Goal: Information Seeking & Learning: Learn about a topic

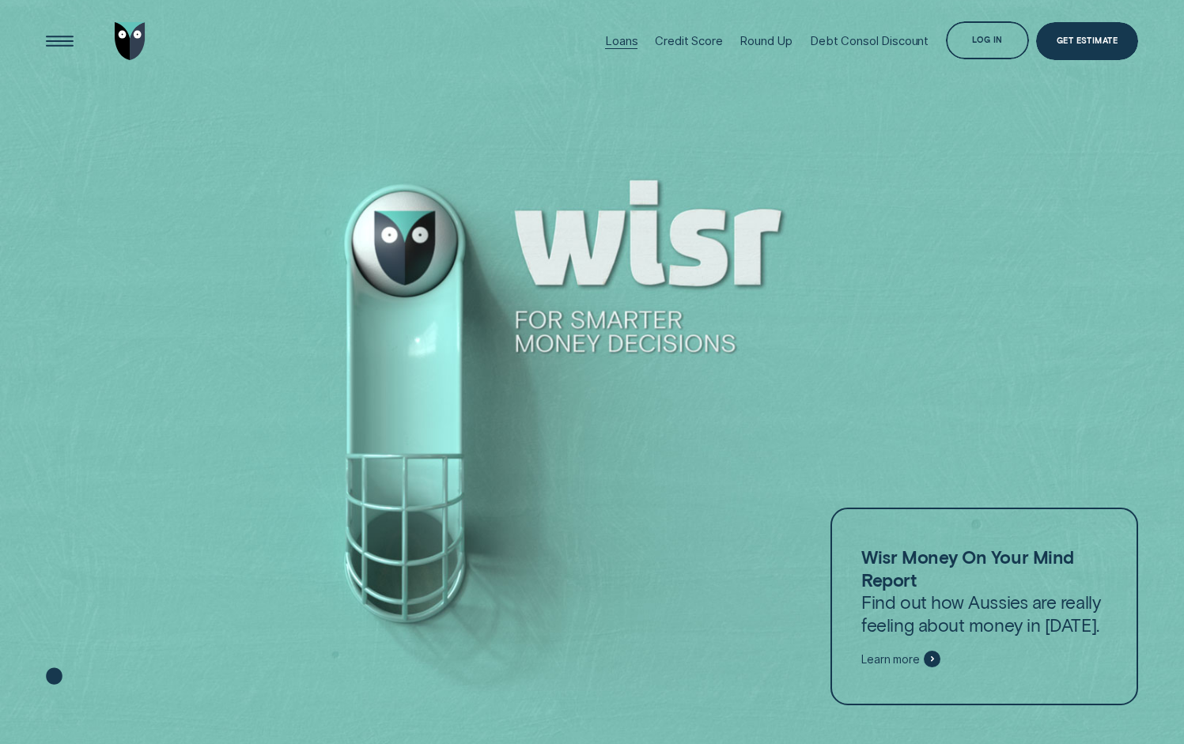
click at [611, 49] on div "Loans" at bounding box center [621, 41] width 32 height 83
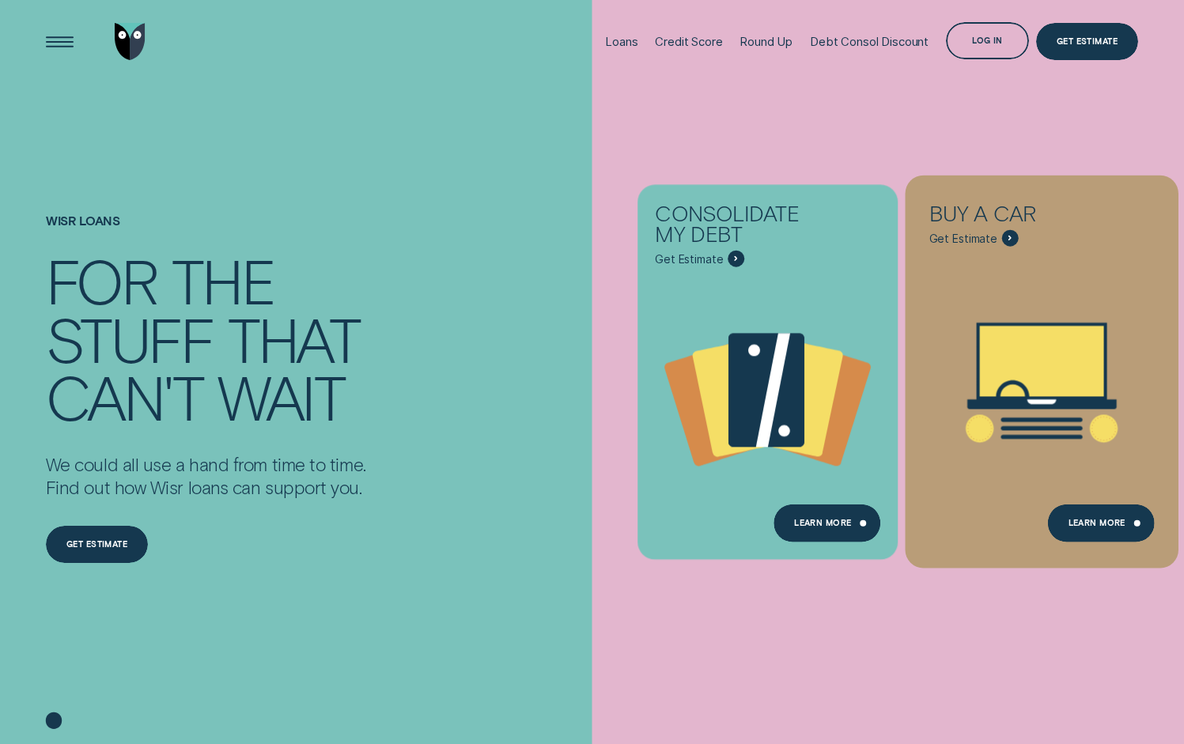
click at [1003, 388] on icon "Buy a car - Learn more" at bounding box center [1042, 361] width 124 height 70
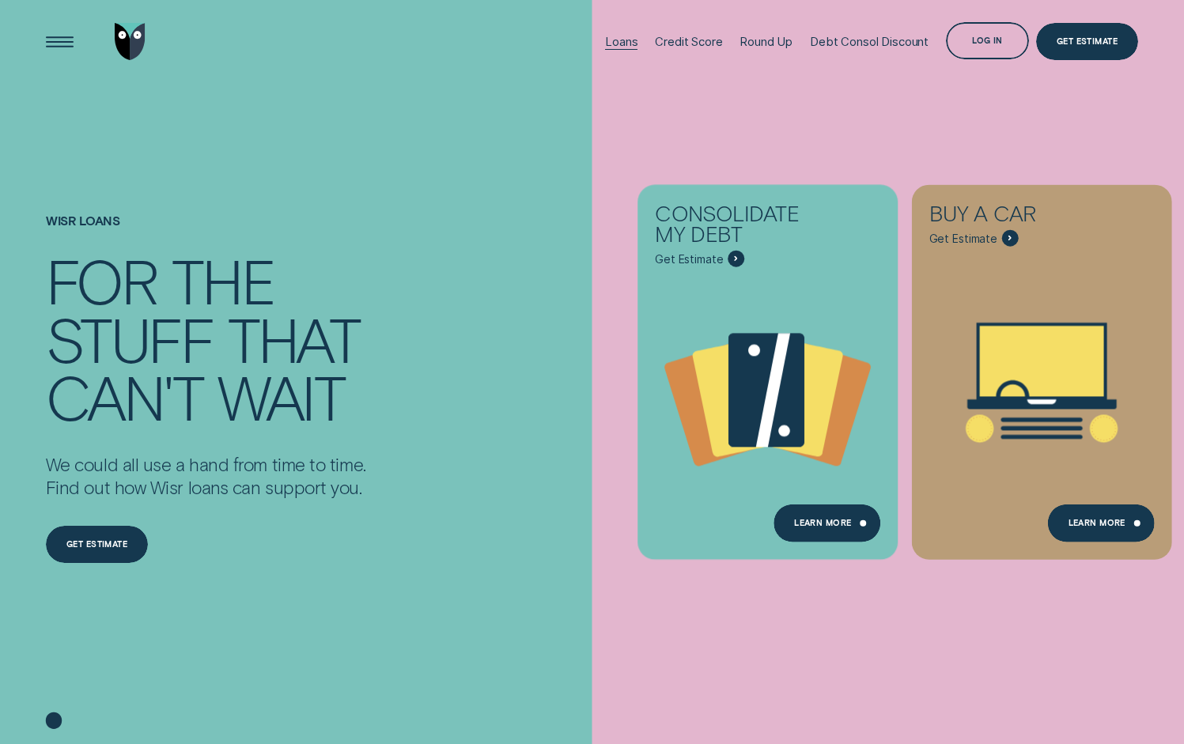
click at [629, 44] on div "Loans" at bounding box center [621, 42] width 32 height 14
click at [696, 43] on div "Credit Score" at bounding box center [688, 42] width 67 height 14
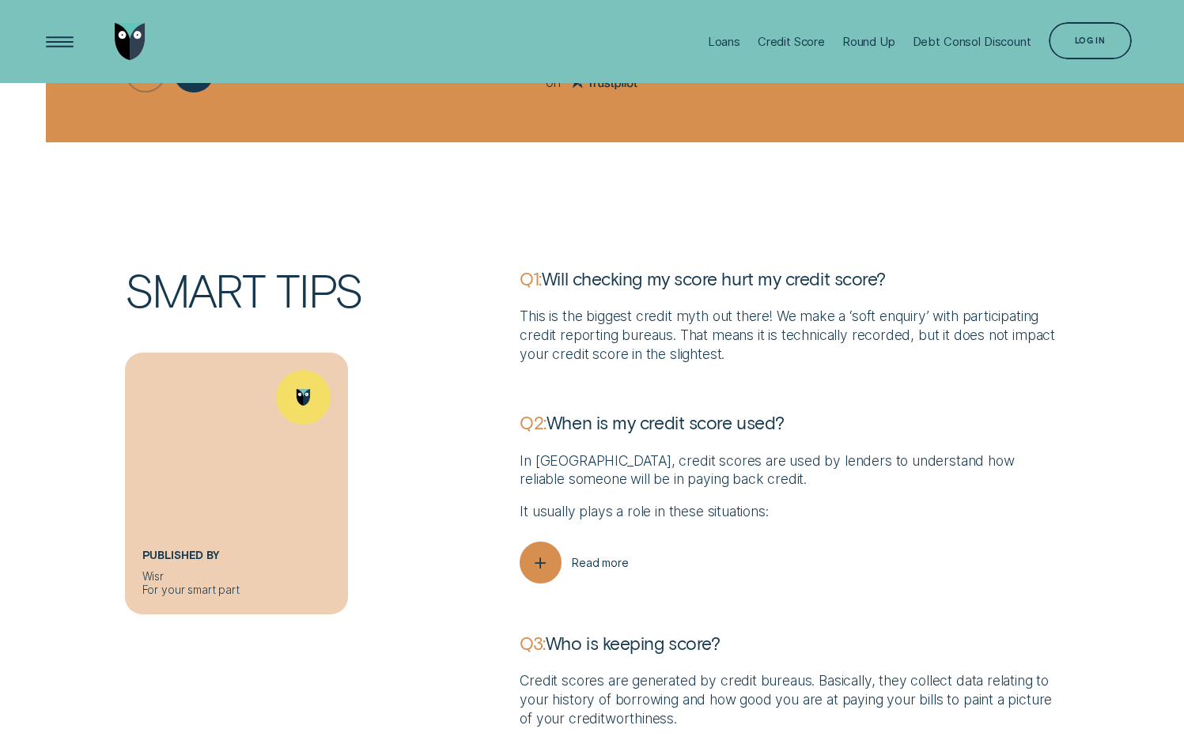
scroll to position [2952, 0]
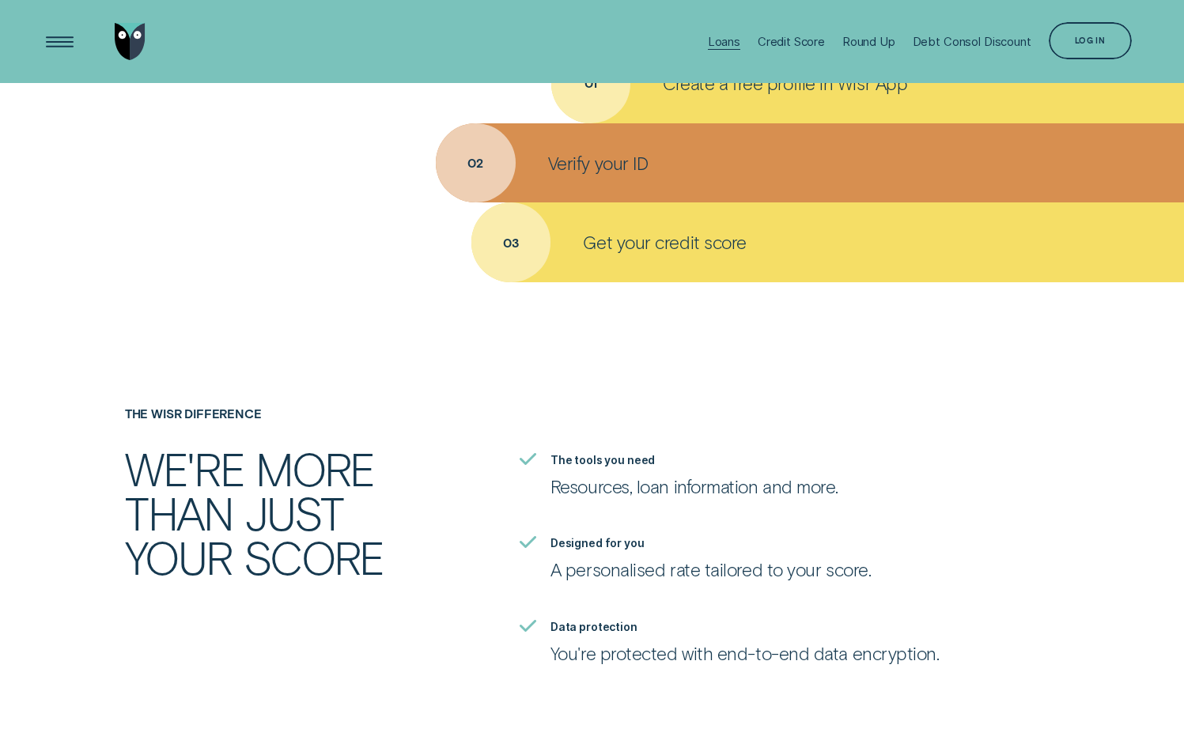
click at [720, 41] on div "Loans" at bounding box center [724, 42] width 32 height 14
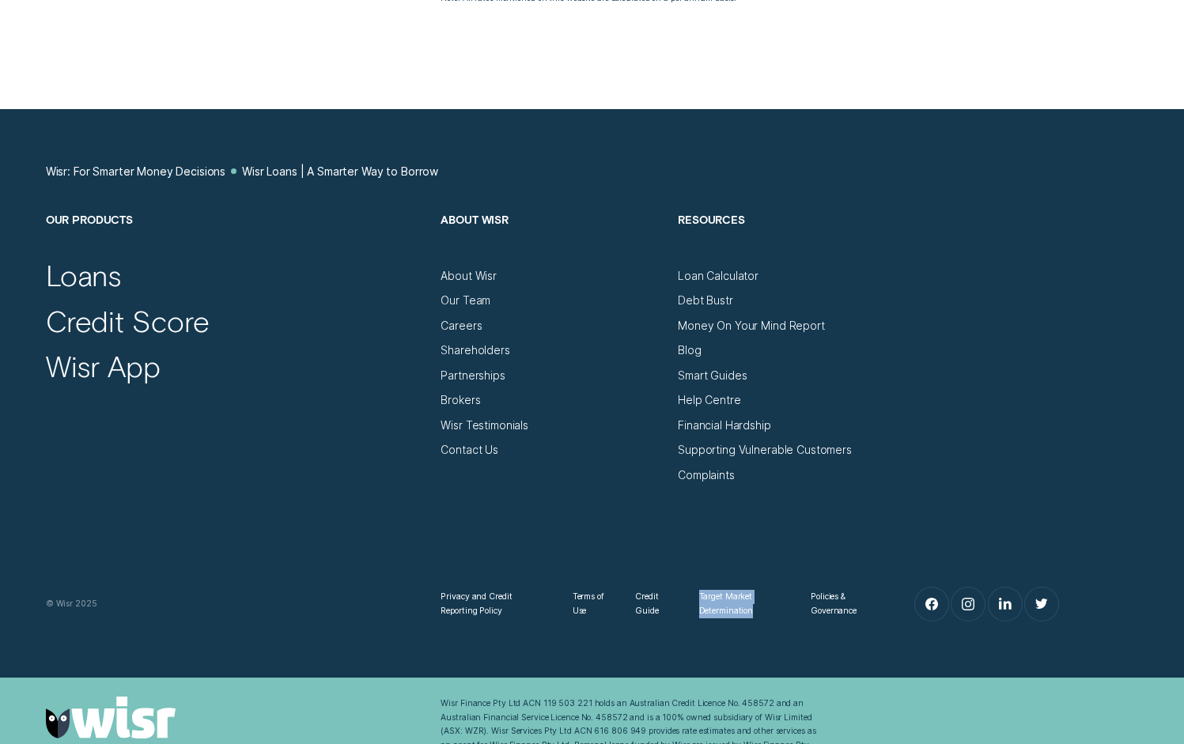
scroll to position [6240, 0]
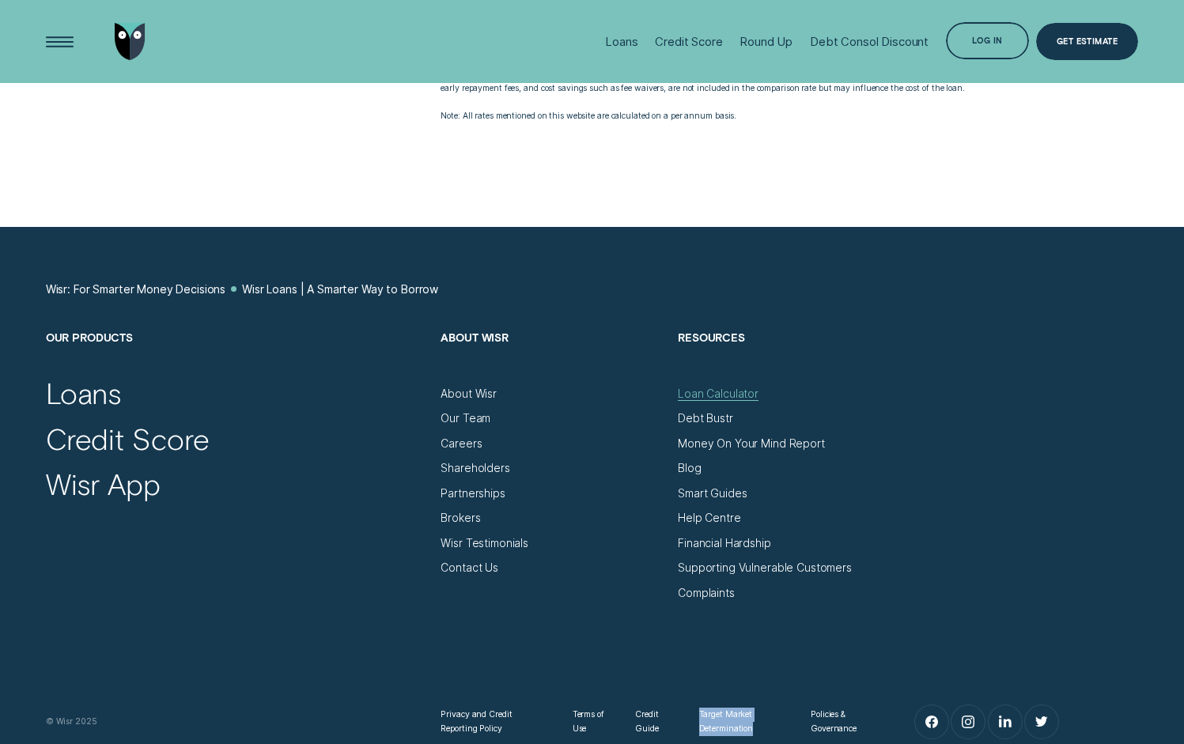
click at [723, 400] on div "Loan Calculator" at bounding box center [718, 394] width 81 height 14
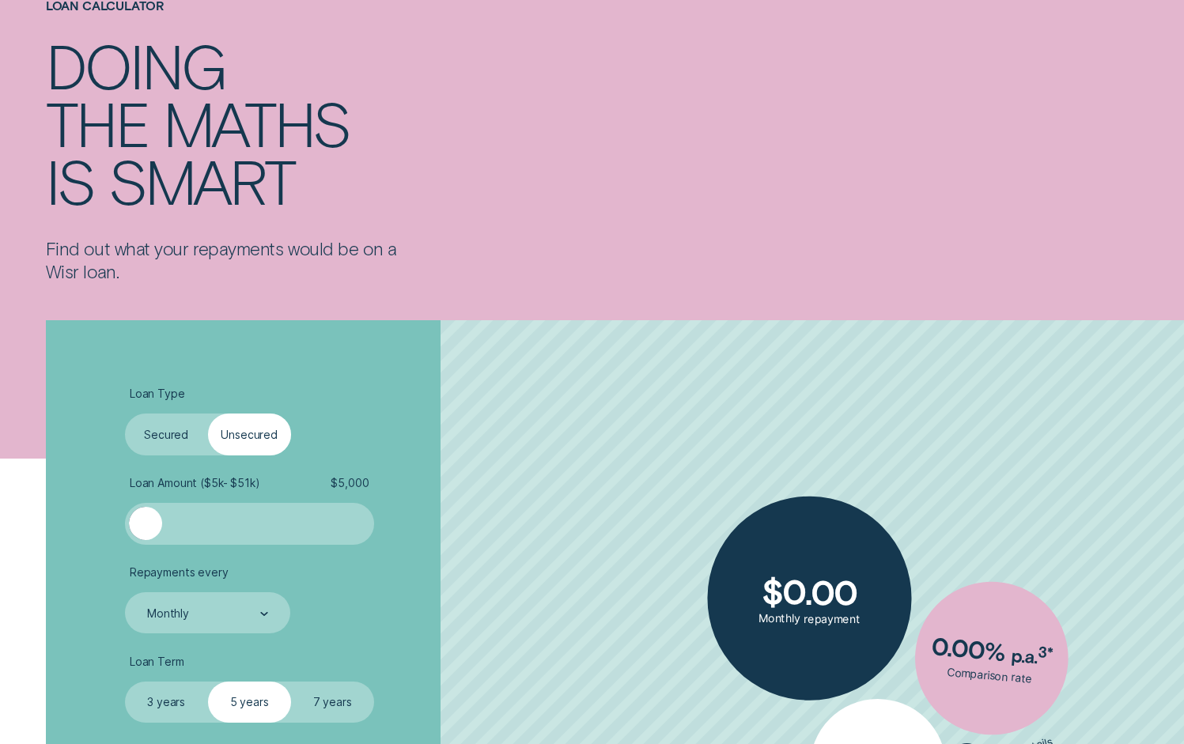
scroll to position [139, 0]
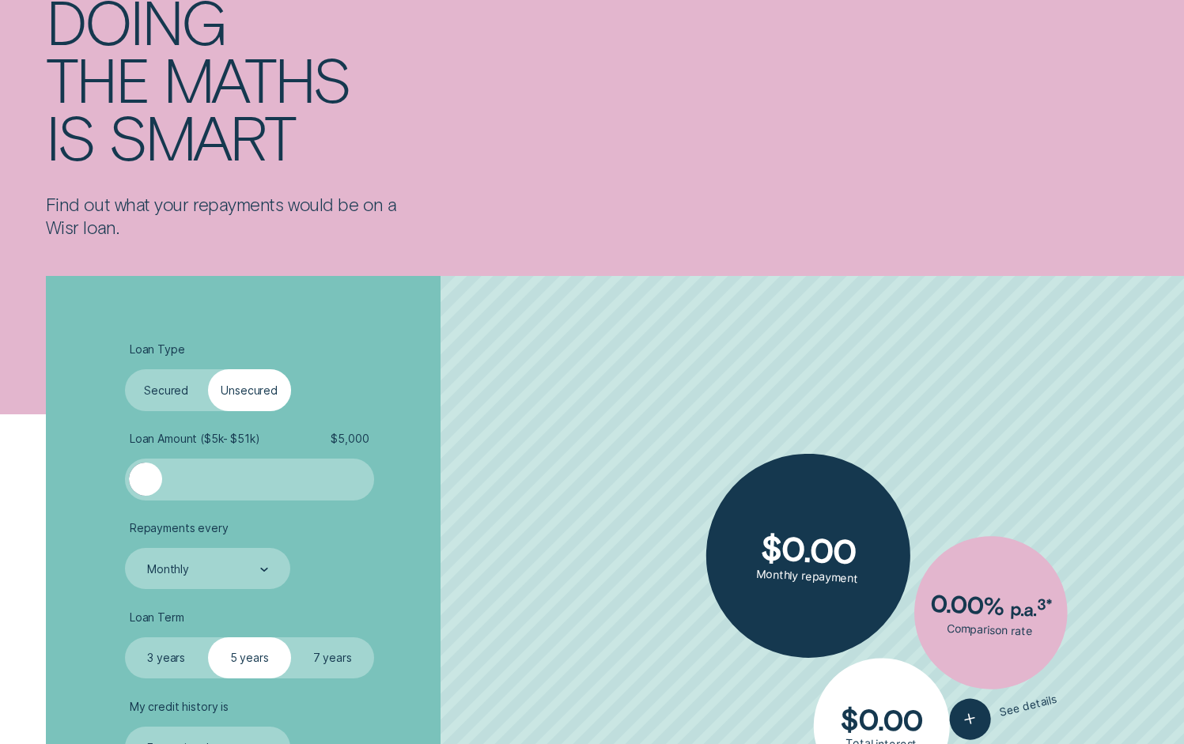
click at [172, 402] on label "Secured" at bounding box center [166, 390] width 83 height 42
click at [125, 369] on input "Secured" at bounding box center [125, 369] width 0 height 0
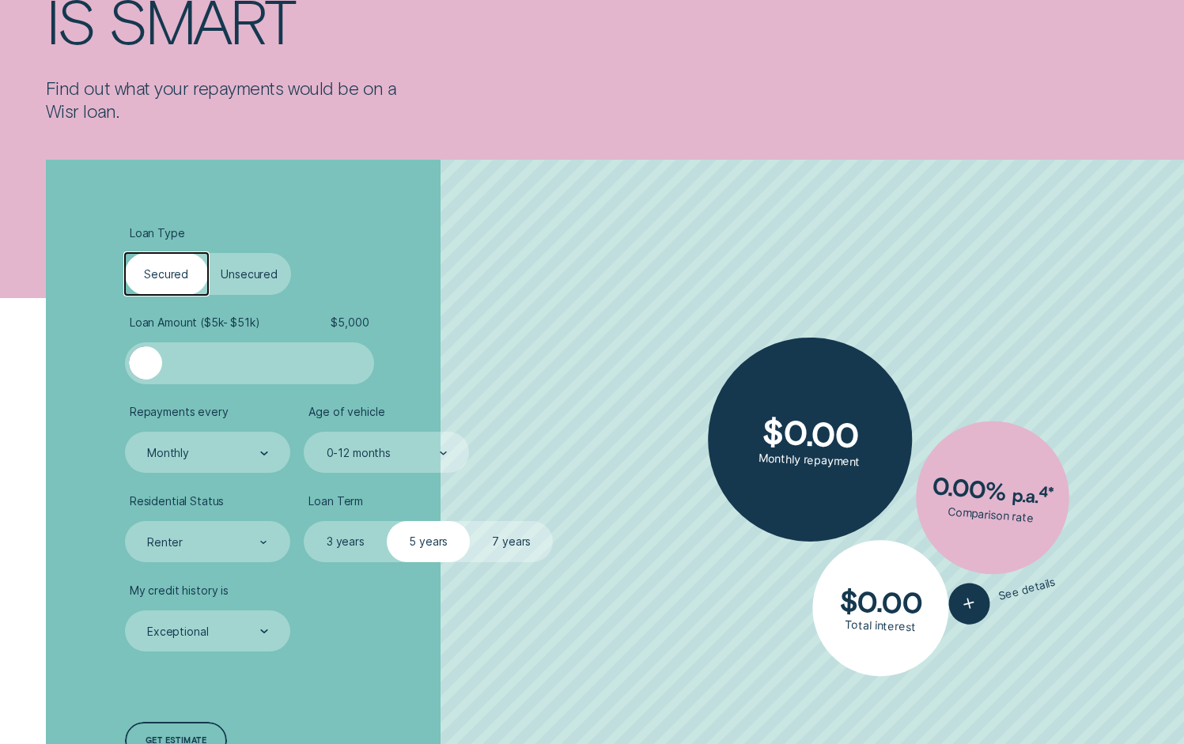
scroll to position [284, 0]
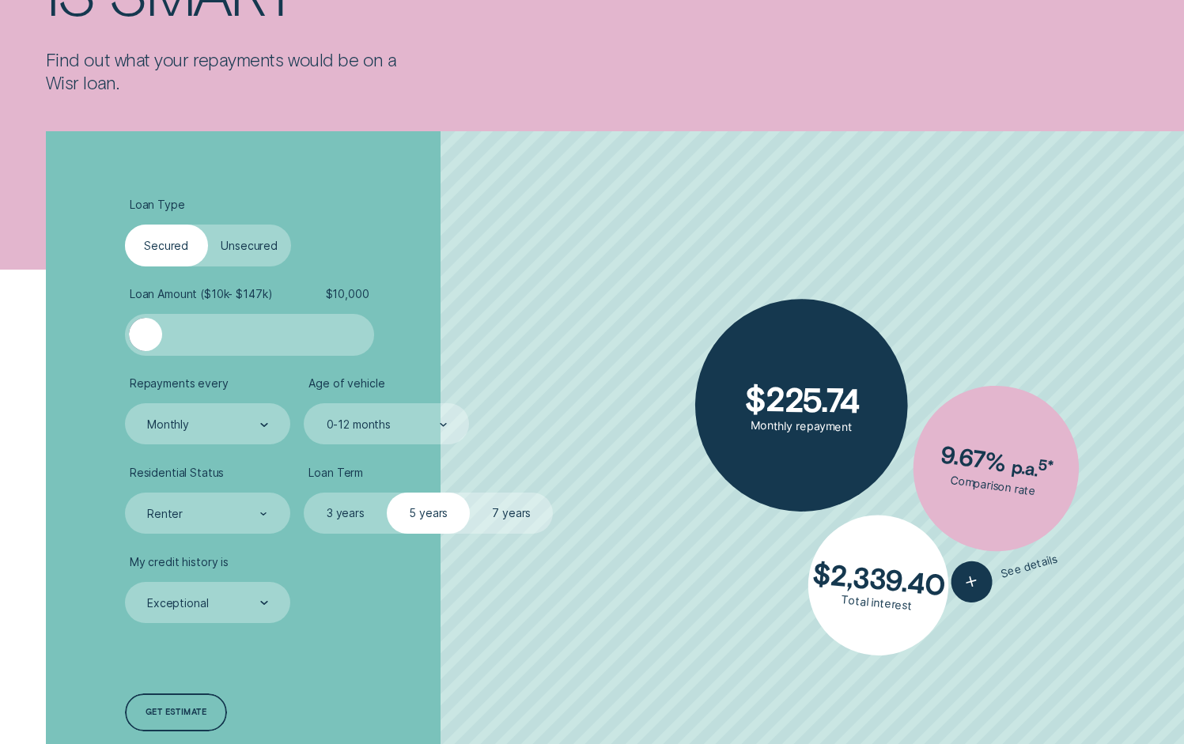
click at [290, 259] on label "Unsecured" at bounding box center [249, 246] width 83 height 42
click at [208, 225] on input "Unsecured" at bounding box center [208, 225] width 0 height 0
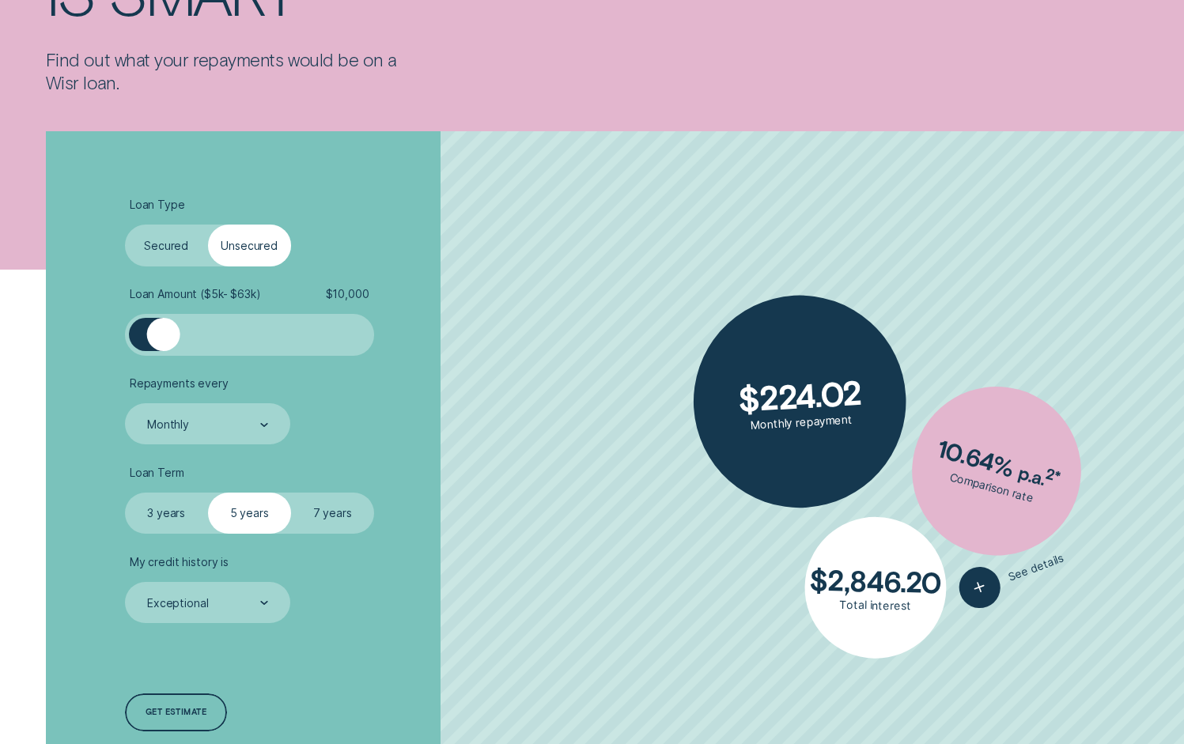
click at [174, 245] on label "Secured" at bounding box center [166, 246] width 83 height 42
click at [125, 225] on input "Secured" at bounding box center [125, 225] width 0 height 0
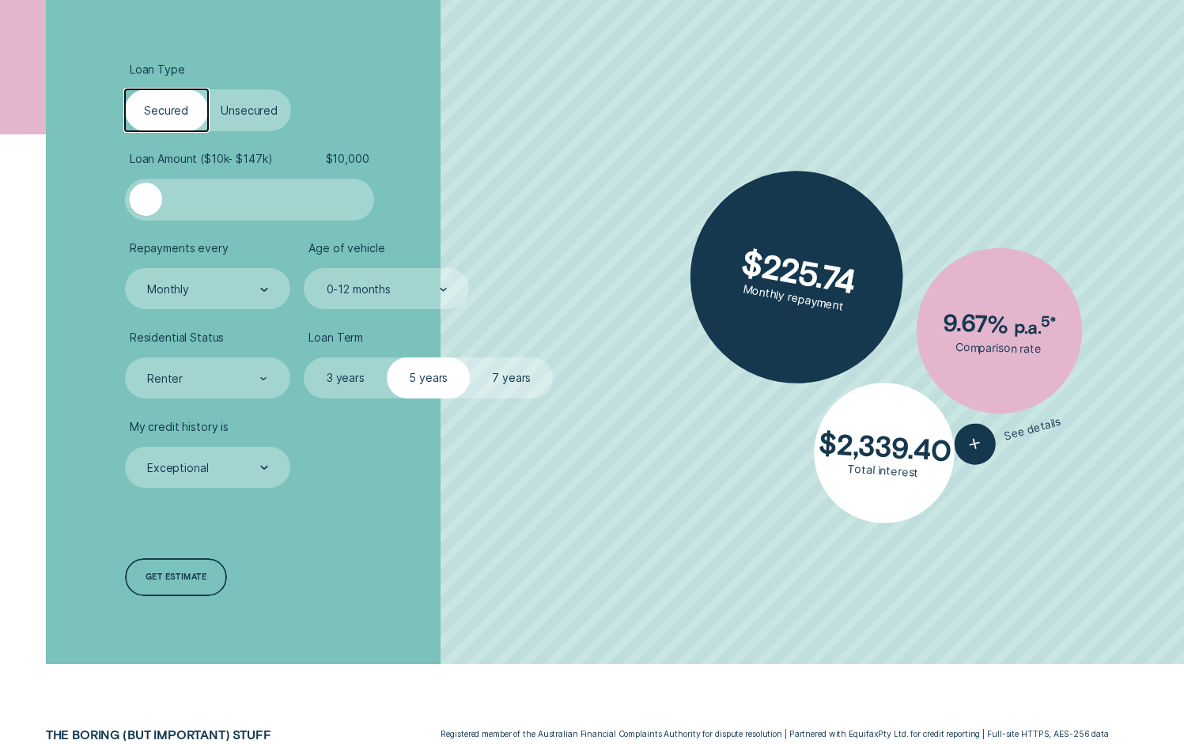
scroll to position [422, 0]
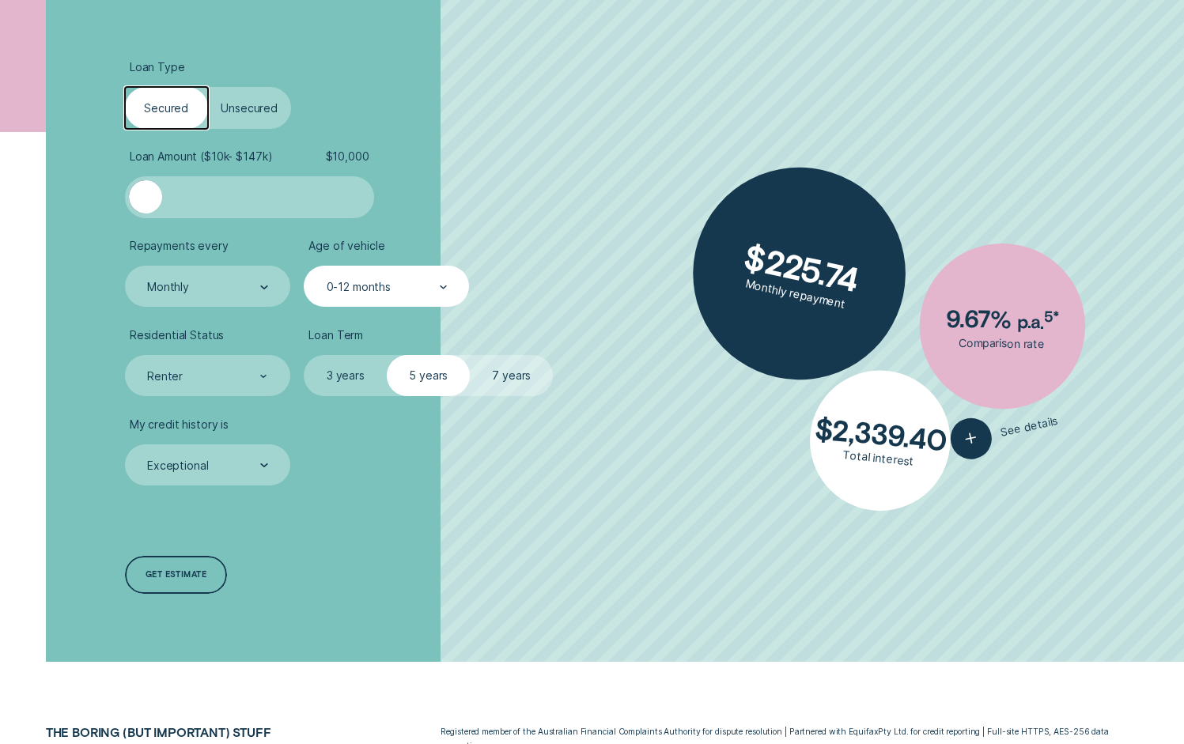
click at [408, 275] on div "0-12 months" at bounding box center [386, 287] width 165 height 42
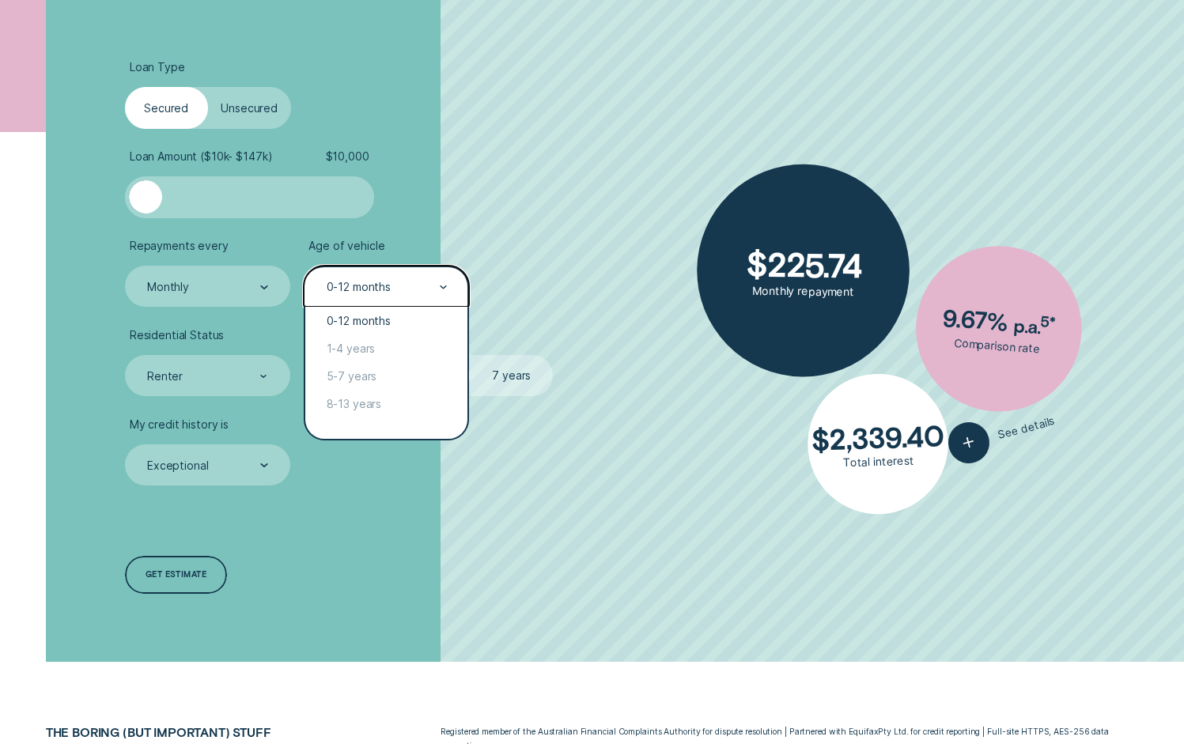
click at [434, 233] on ul "Loan Type Select Loan Type Secured Unsecured Loan Amount ( $10k - $147k ) $ 10,…" at bounding box center [315, 273] width 381 height 426
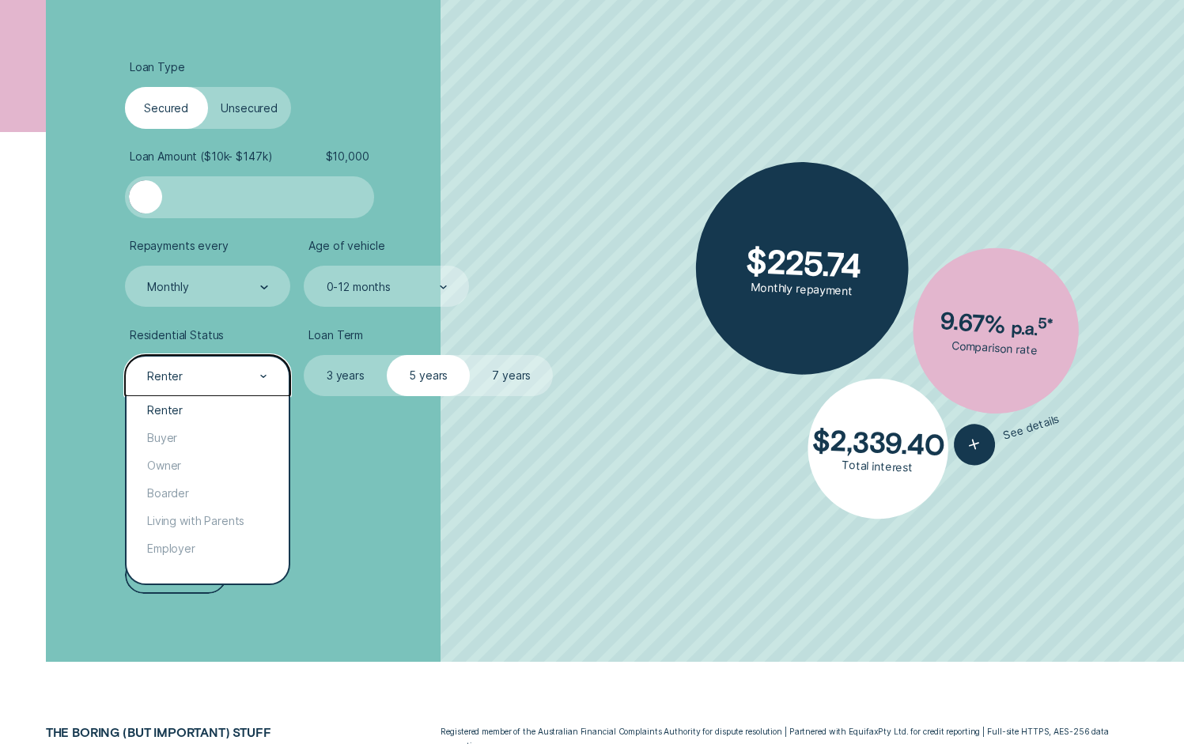
click at [249, 376] on div "Renter" at bounding box center [207, 377] width 123 height 16
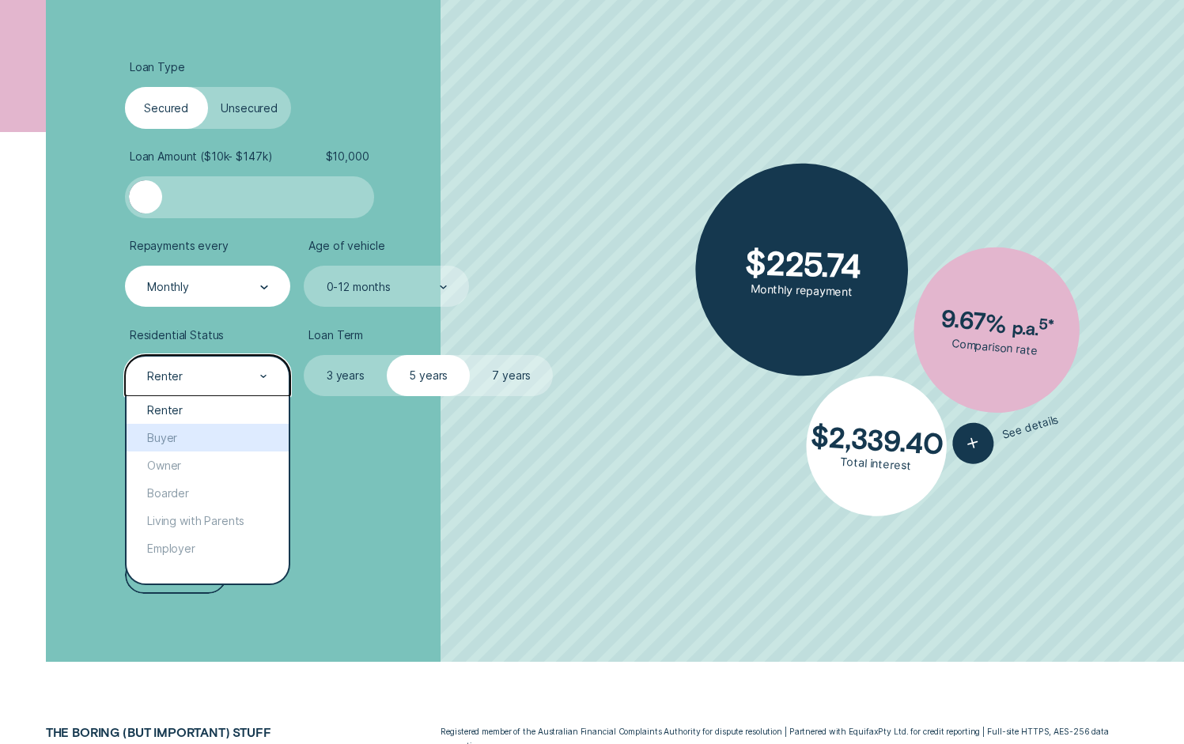
click at [239, 303] on div "Monthly" at bounding box center [207, 287] width 165 height 42
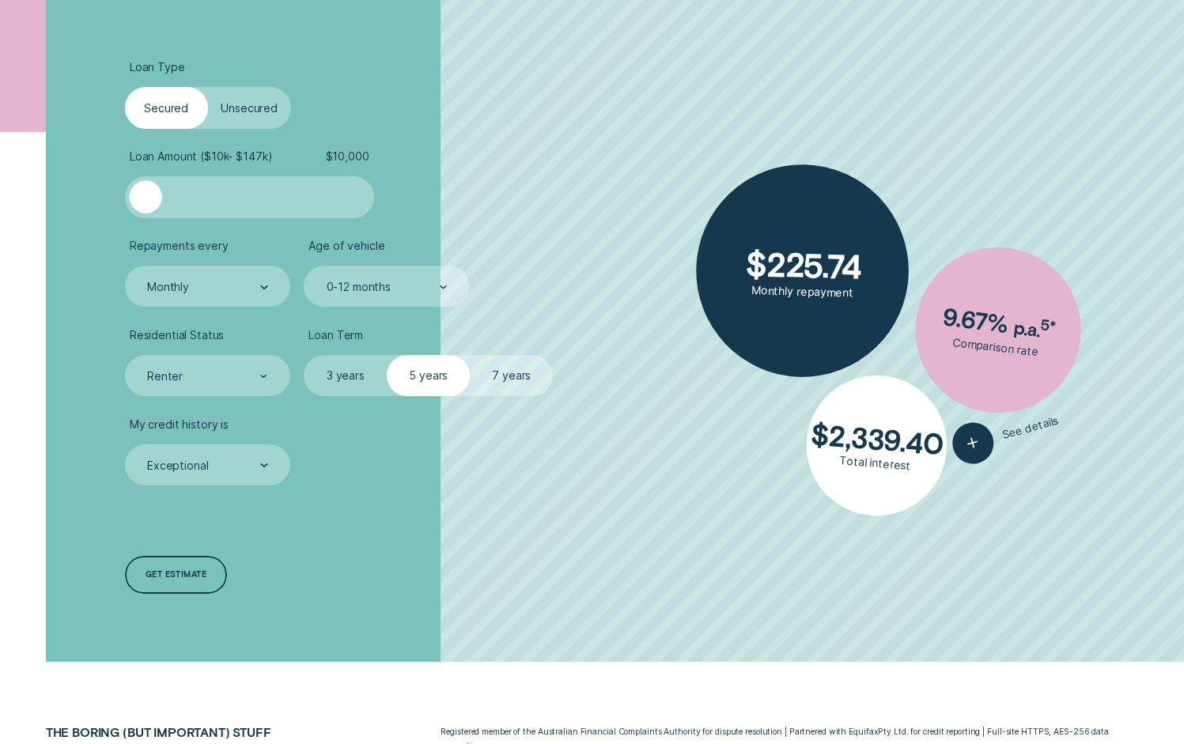
click at [305, 234] on ul "Loan Type Select Loan Type Secured Unsecured Loan Amount ( $10k - $147k ) $ 10,…" at bounding box center [315, 273] width 381 height 426
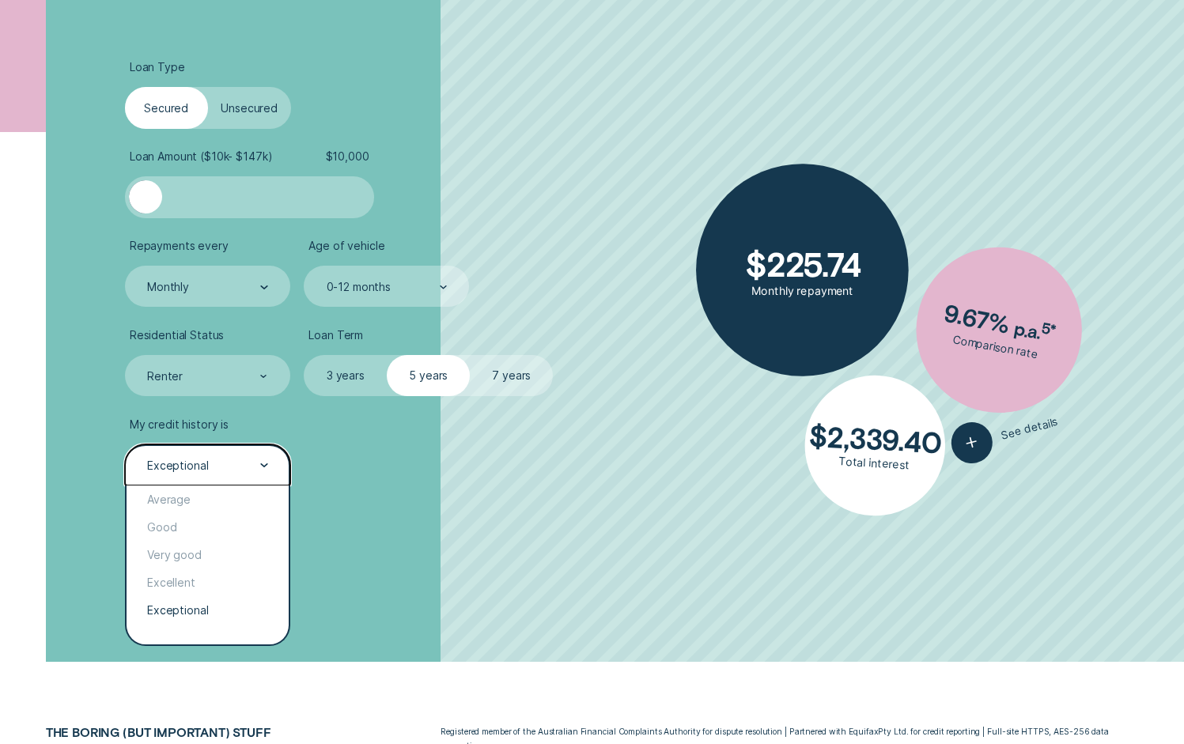
click at [252, 468] on div "Exceptional" at bounding box center [207, 466] width 123 height 16
click at [220, 615] on div "Exceptional" at bounding box center [208, 610] width 162 height 28
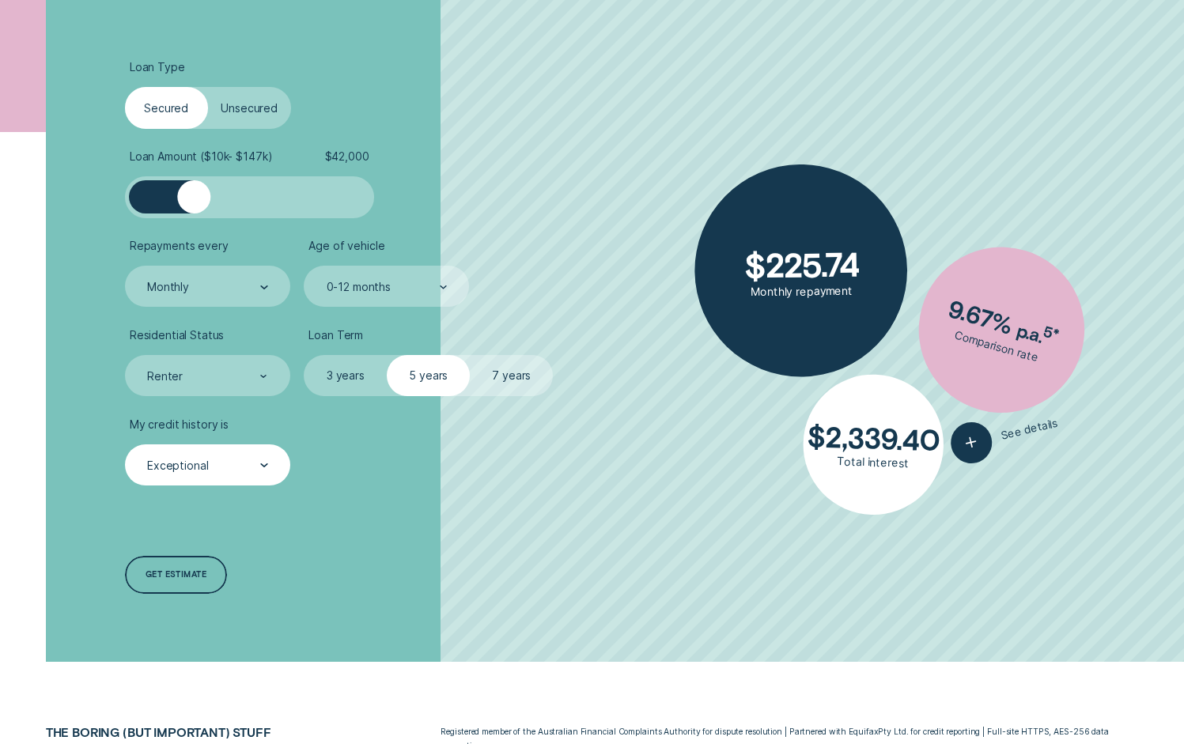
drag, startPoint x: 139, startPoint y: 202, endPoint x: 195, endPoint y: 201, distance: 55.4
click at [195, 201] on div at bounding box center [193, 196] width 33 height 33
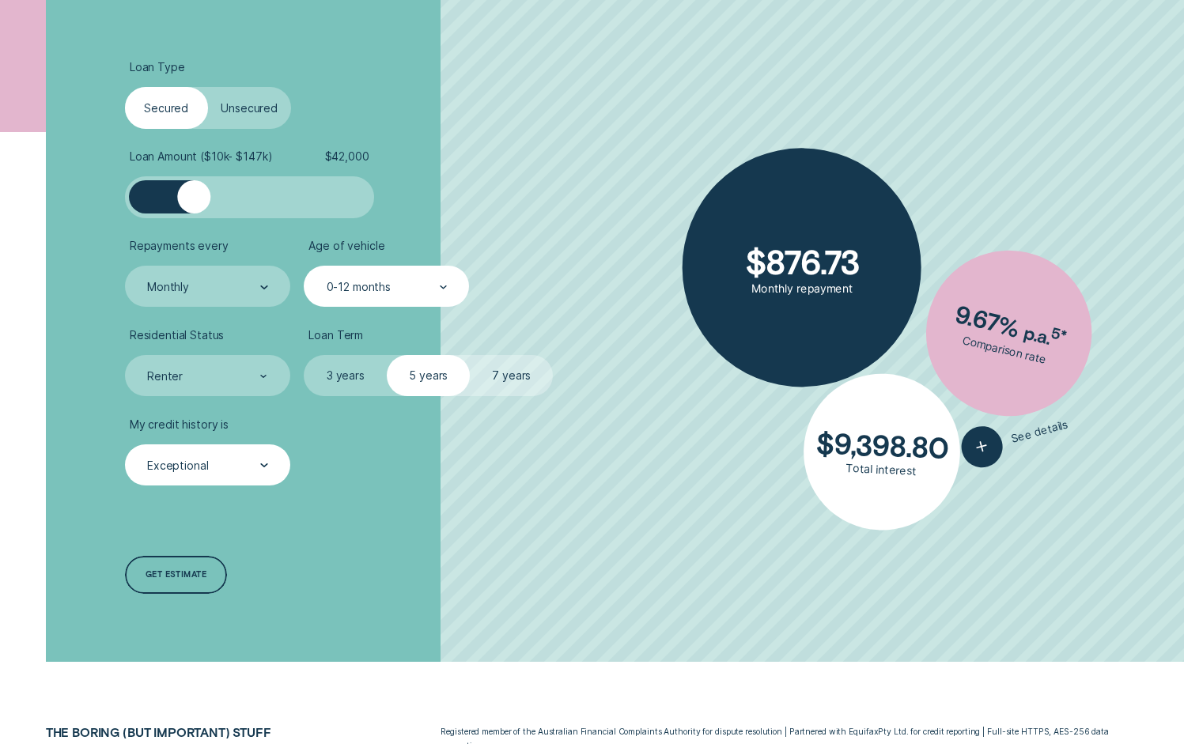
click at [440, 295] on div at bounding box center [444, 287] width 8 height 40
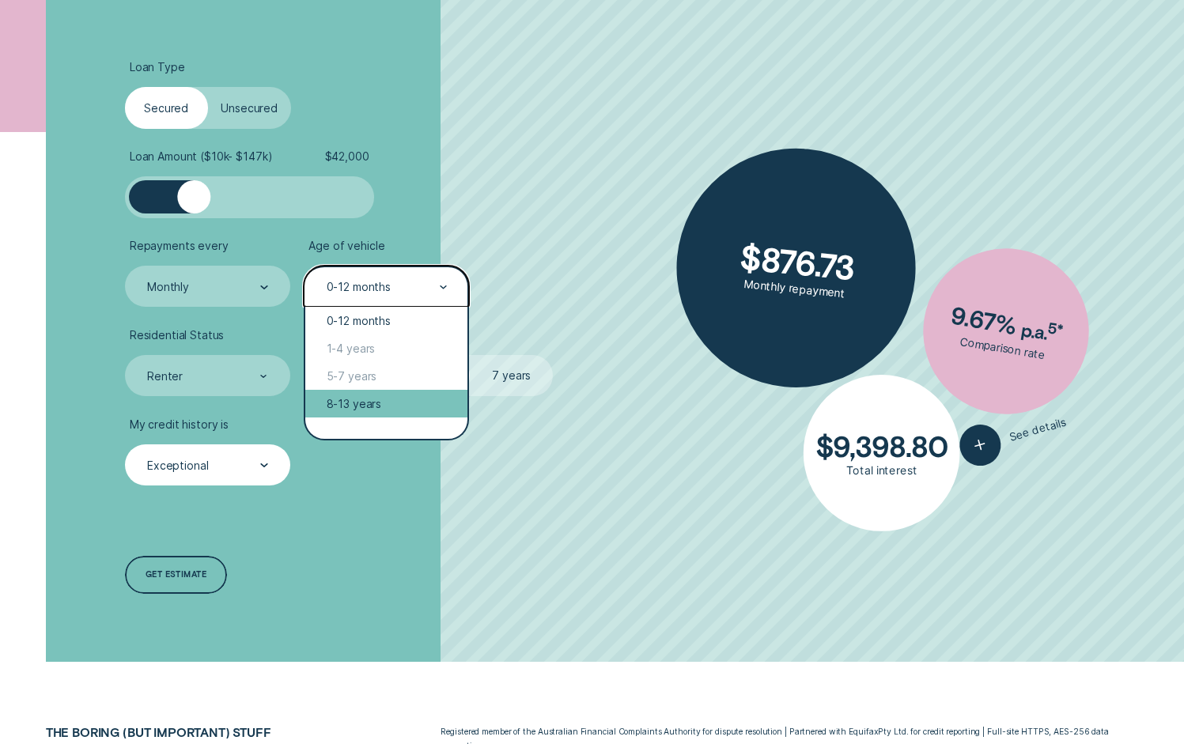
click at [399, 403] on div "8-13 years" at bounding box center [386, 404] width 162 height 28
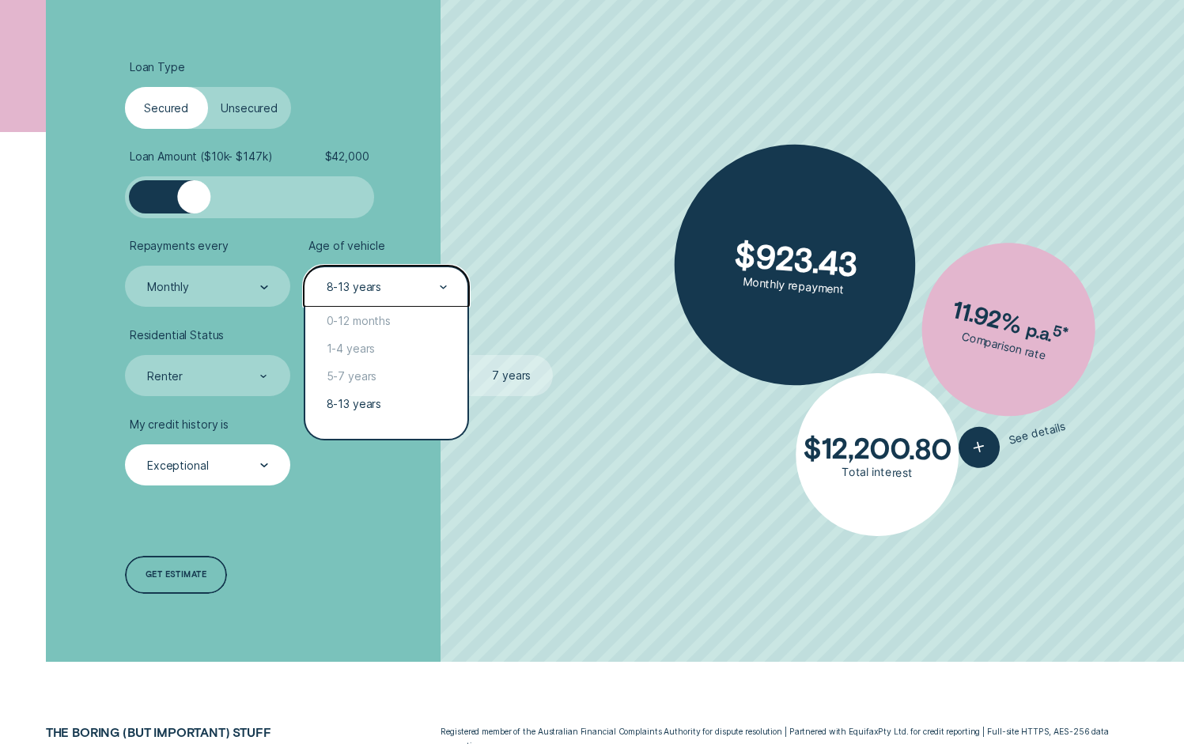
click at [444, 282] on div at bounding box center [444, 287] width 8 height 40
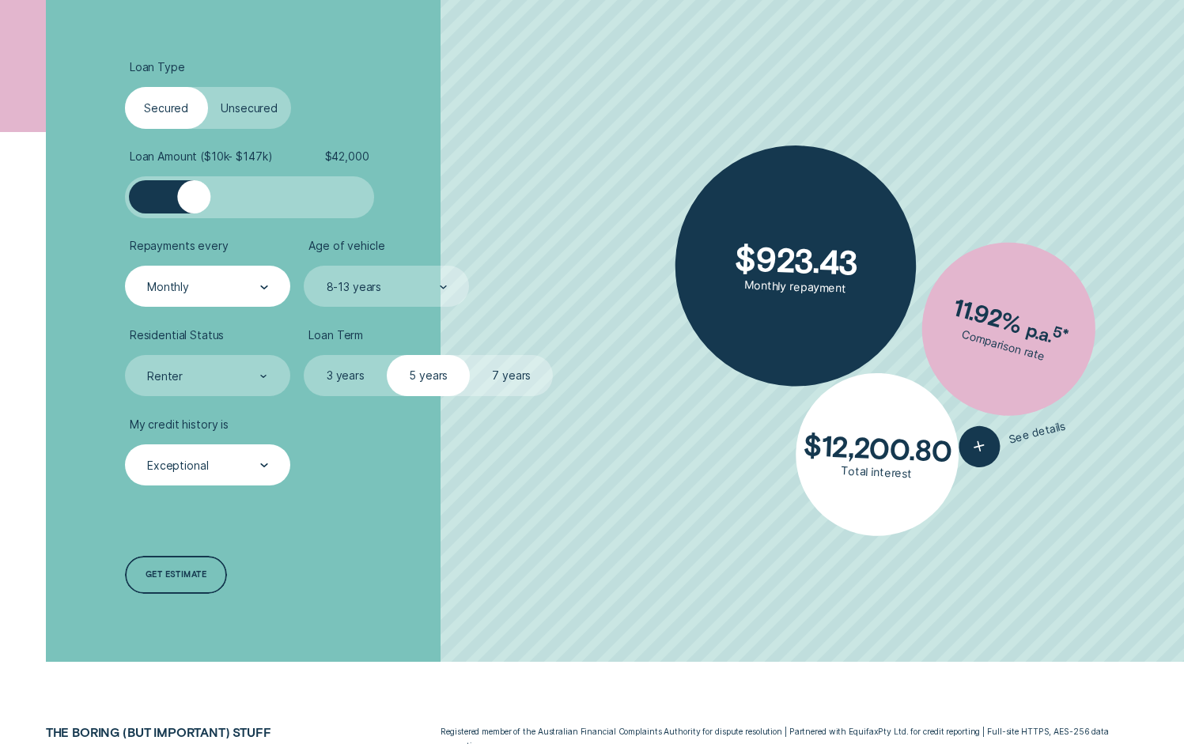
click at [238, 288] on div "Monthly" at bounding box center [207, 287] width 123 height 16
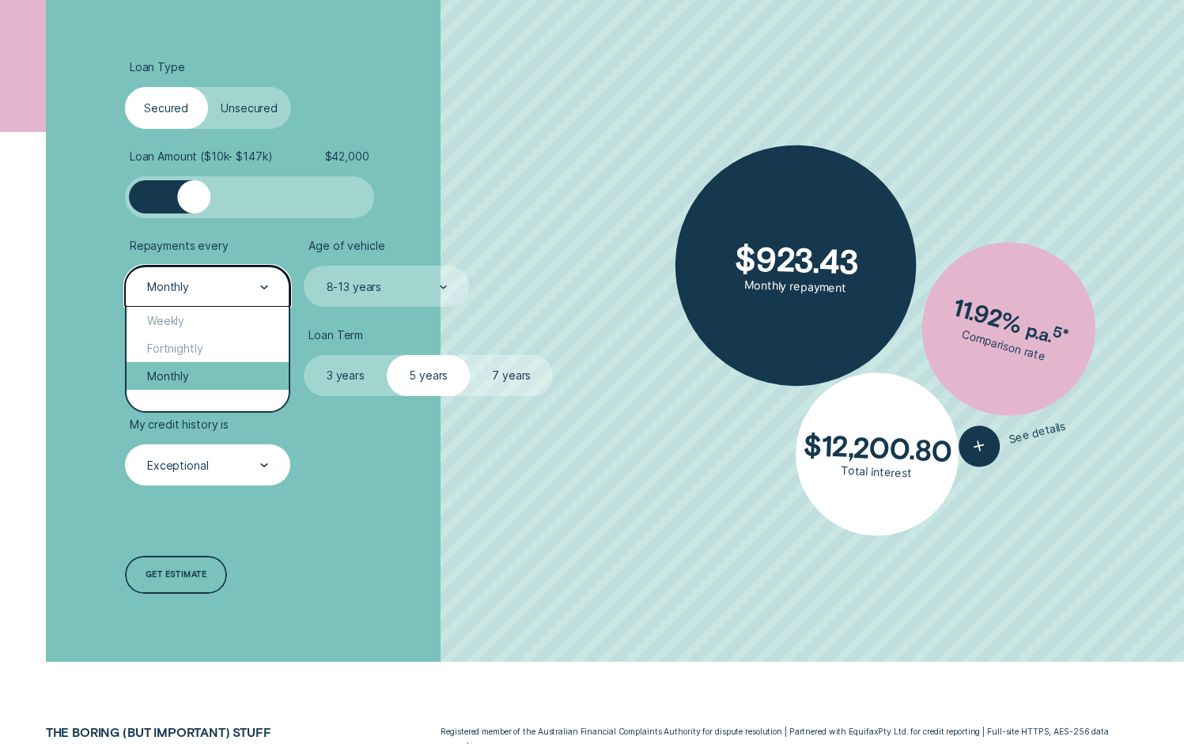
click at [206, 366] on div "Monthly" at bounding box center [208, 376] width 162 height 28
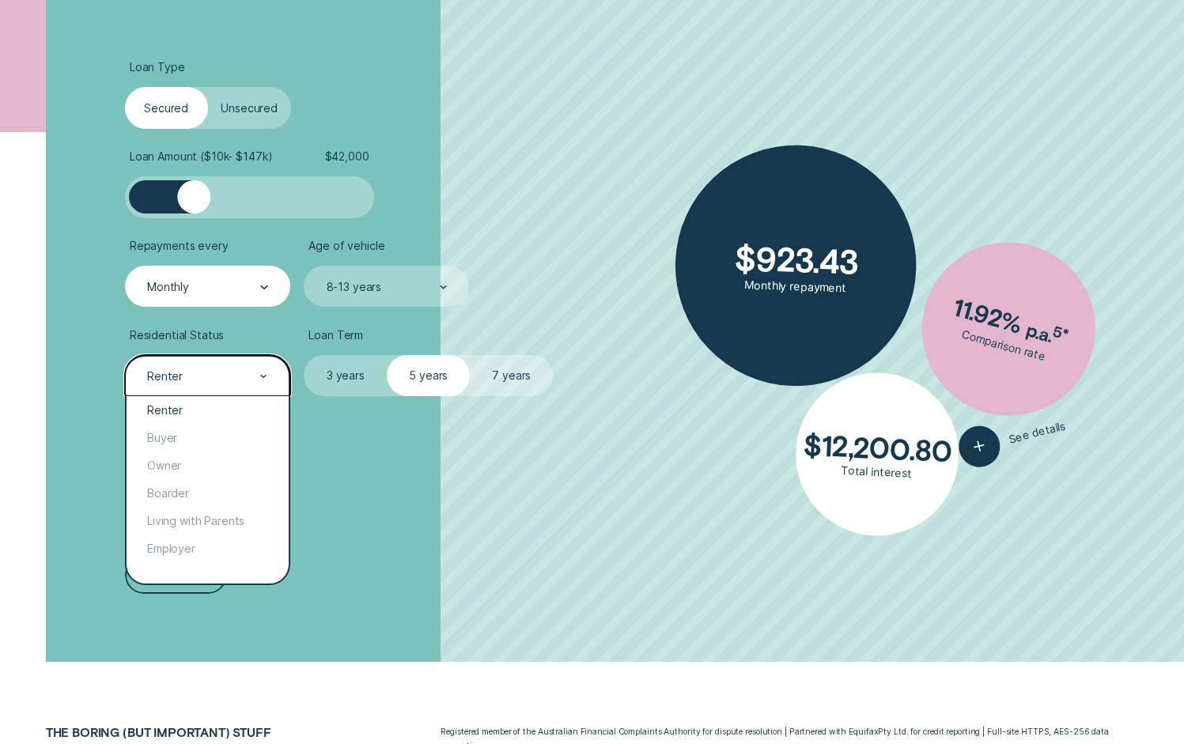
click at [237, 379] on div "Renter" at bounding box center [207, 377] width 123 height 16
click at [474, 217] on li "Loan Amount ( $10k - $147k ) $ 42,000" at bounding box center [315, 184] width 381 height 69
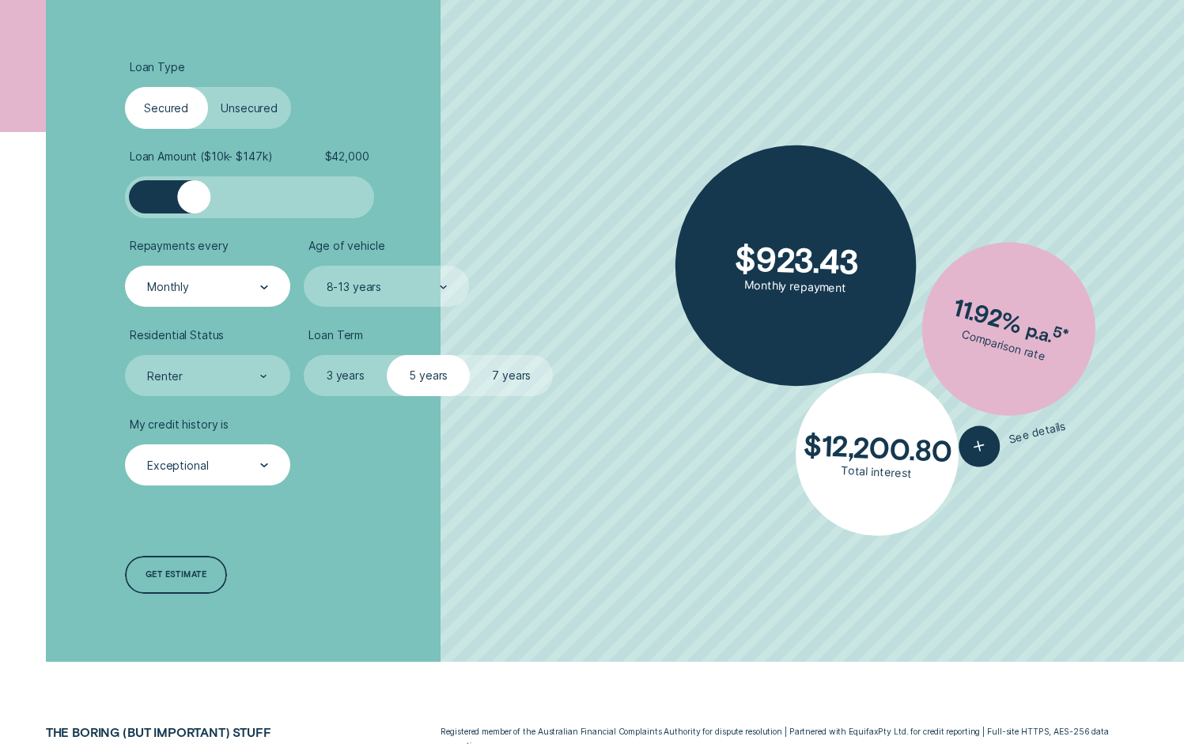
click at [218, 469] on div "Exceptional" at bounding box center [207, 466] width 123 height 16
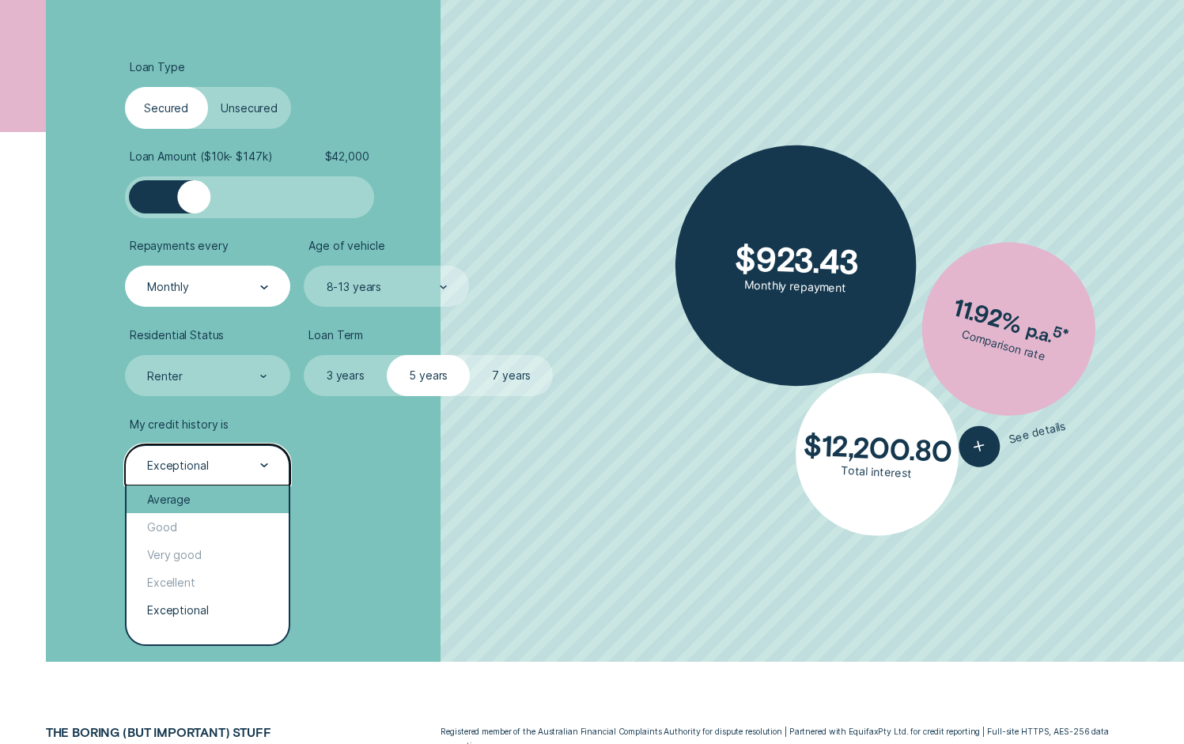
click at [219, 498] on div "Average" at bounding box center [208, 500] width 162 height 28
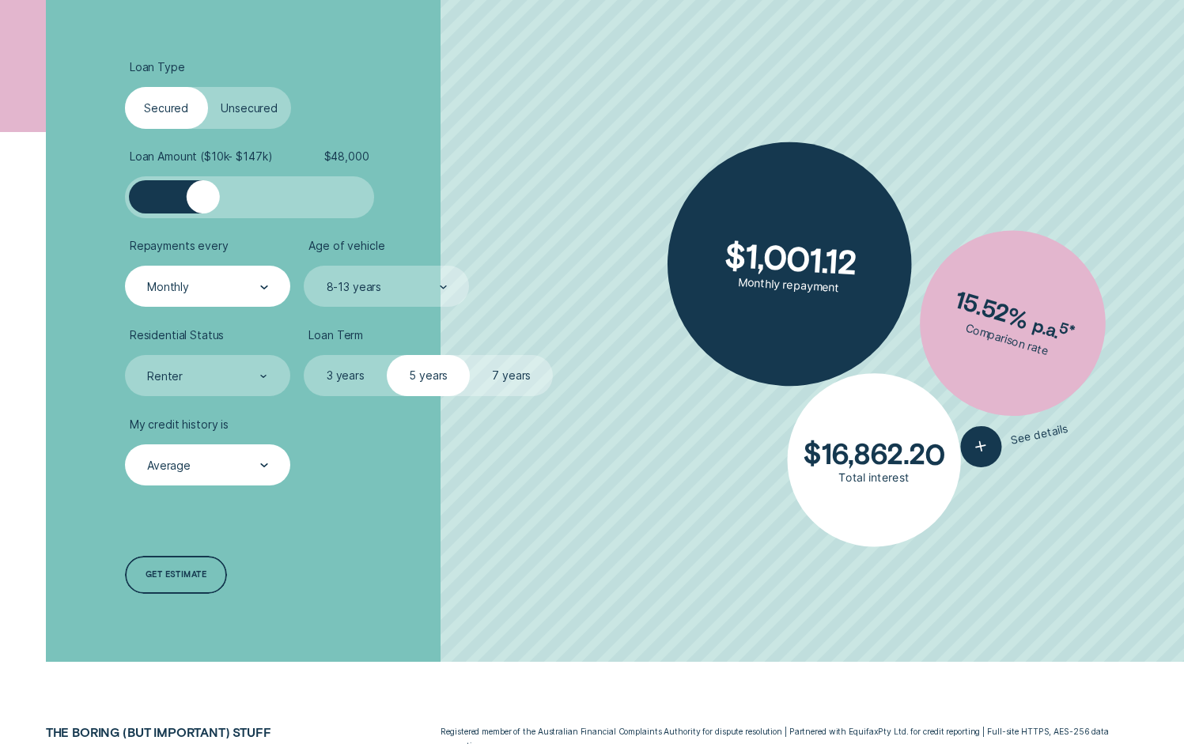
drag, startPoint x: 203, startPoint y: 187, endPoint x: 318, endPoint y: 195, distance: 115.0
click at [220, 195] on div at bounding box center [203, 196] width 33 height 33
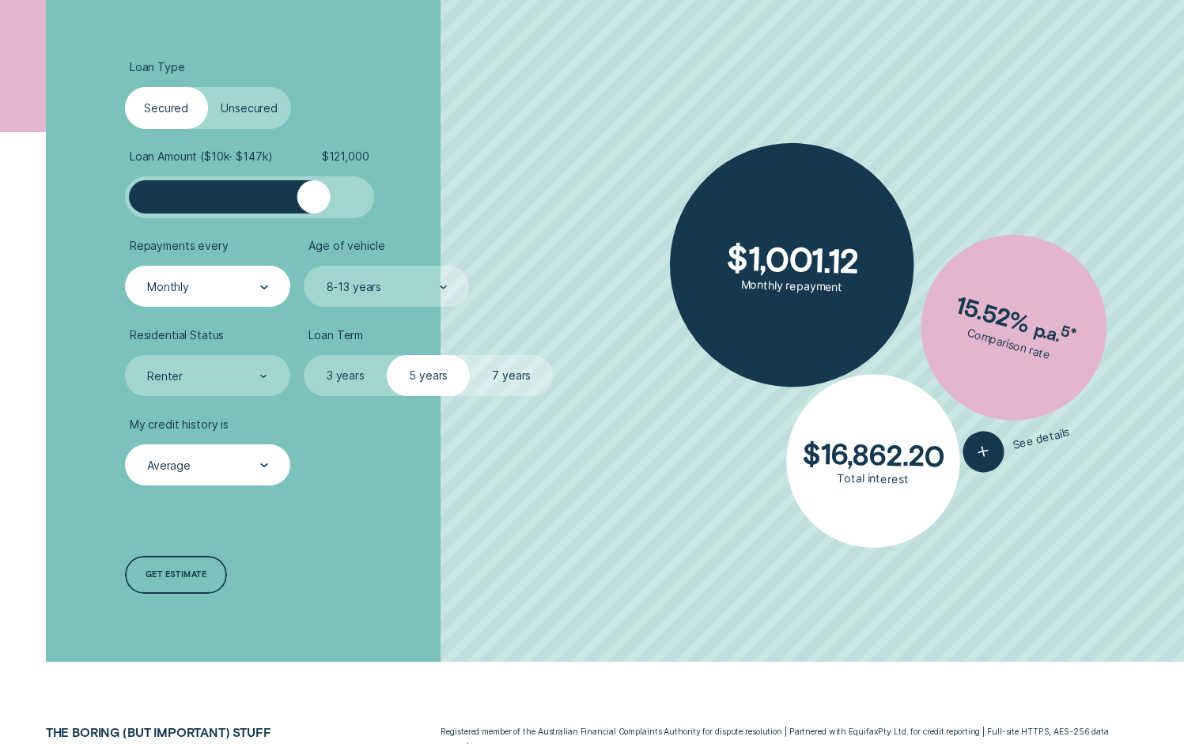
drag, startPoint x: 316, startPoint y: 208, endPoint x: 239, endPoint y: 206, distance: 77.6
click at [297, 206] on div at bounding box center [313, 196] width 33 height 33
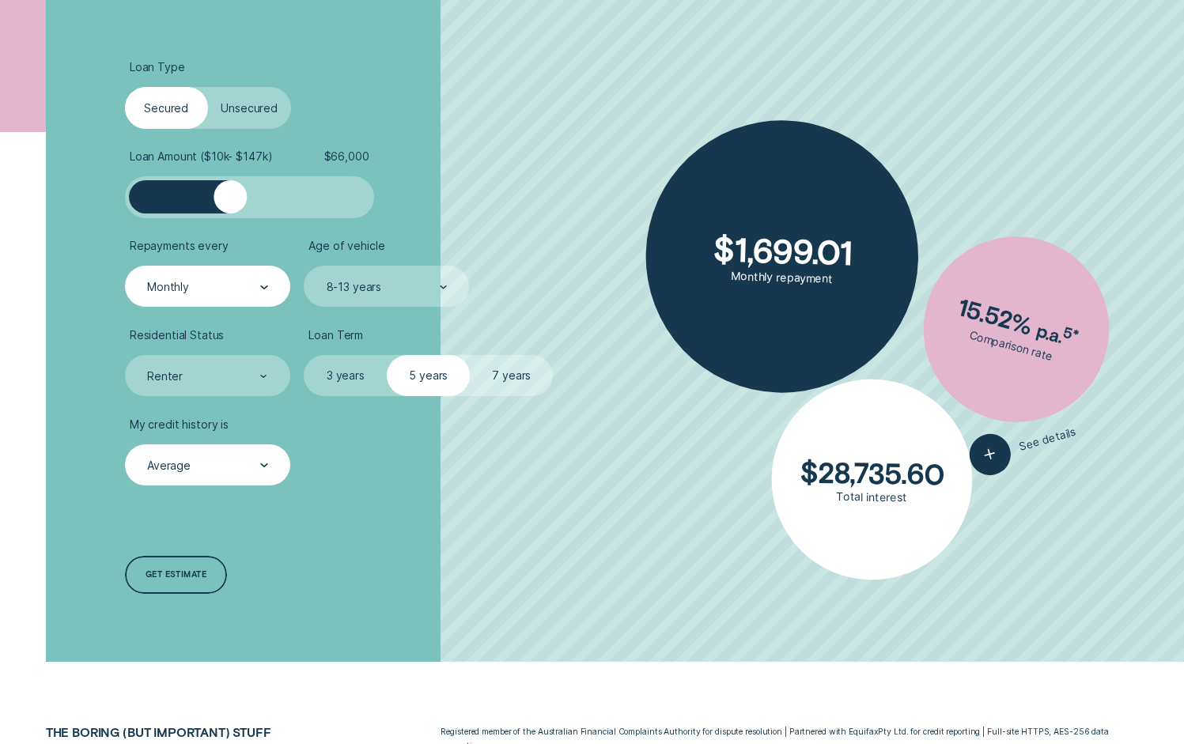
drag, startPoint x: 248, startPoint y: 204, endPoint x: 204, endPoint y: 204, distance: 43.5
click at [214, 203] on div at bounding box center [230, 196] width 33 height 33
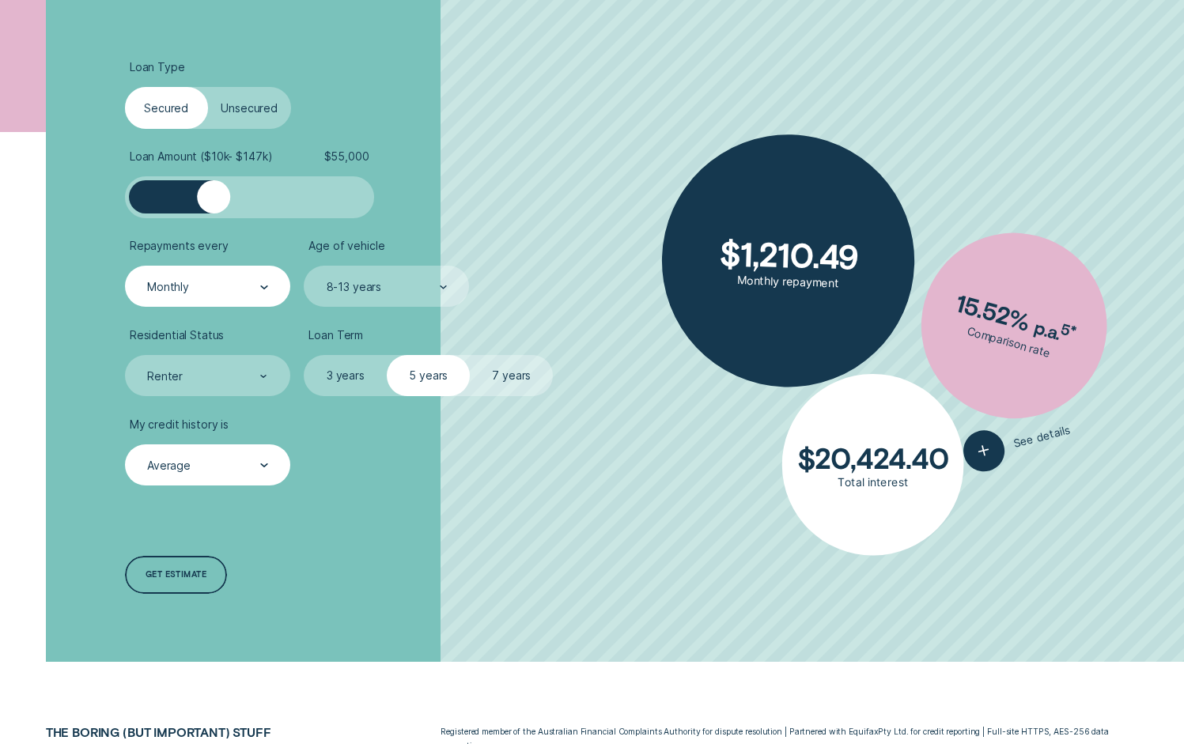
drag, startPoint x: 206, startPoint y: 210, endPoint x: 263, endPoint y: 210, distance: 57.8
click at [230, 210] on div at bounding box center [213, 196] width 33 height 33
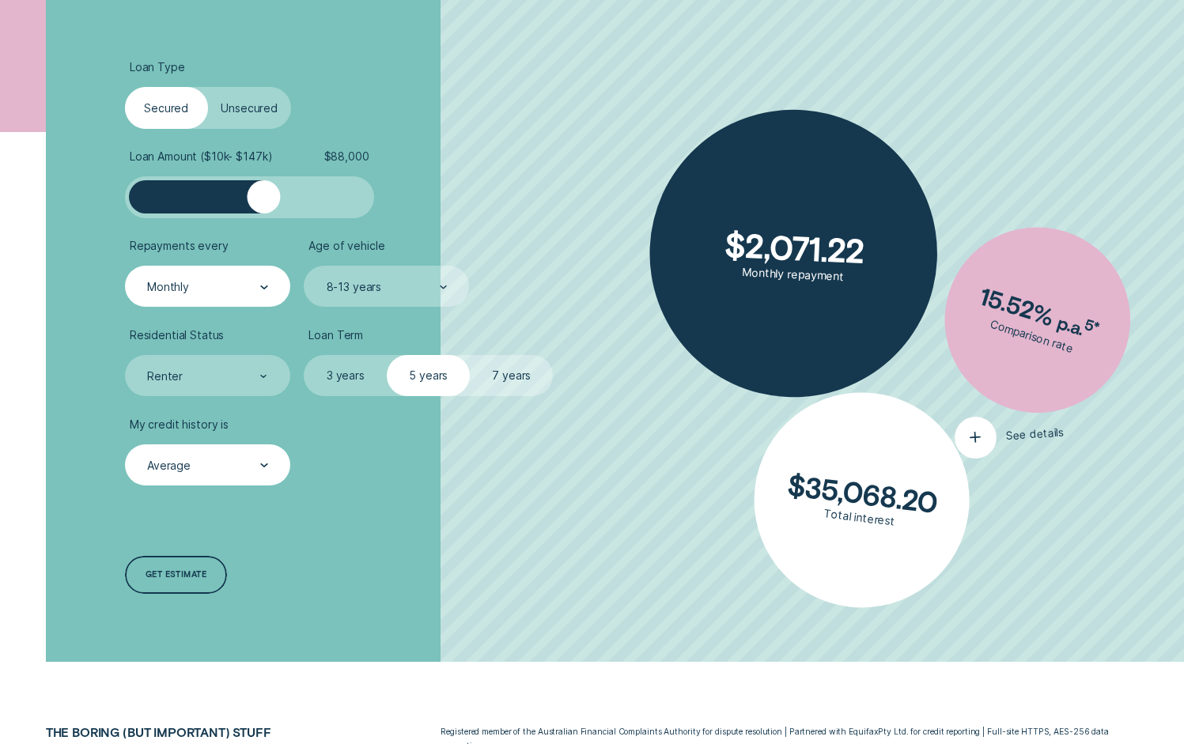
click at [1016, 441] on span "See details" at bounding box center [1034, 433] width 59 height 17
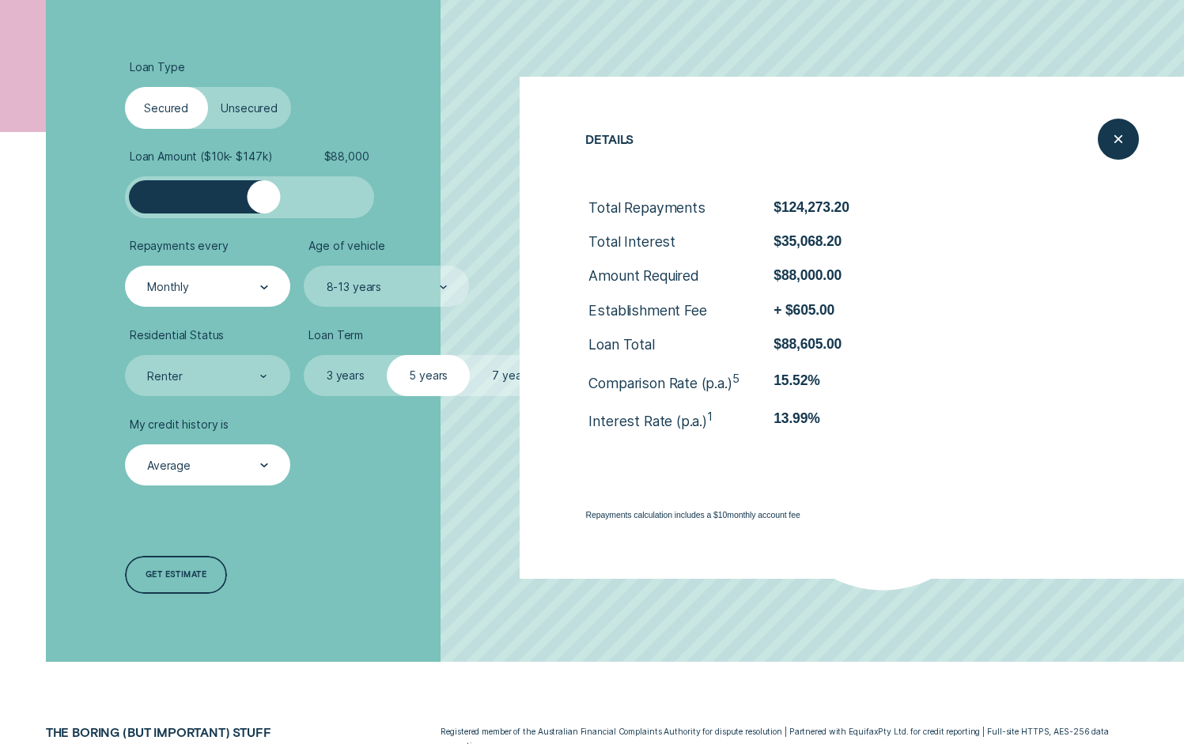
click at [1139, 148] on div "Close loan details" at bounding box center [1119, 140] width 42 height 42
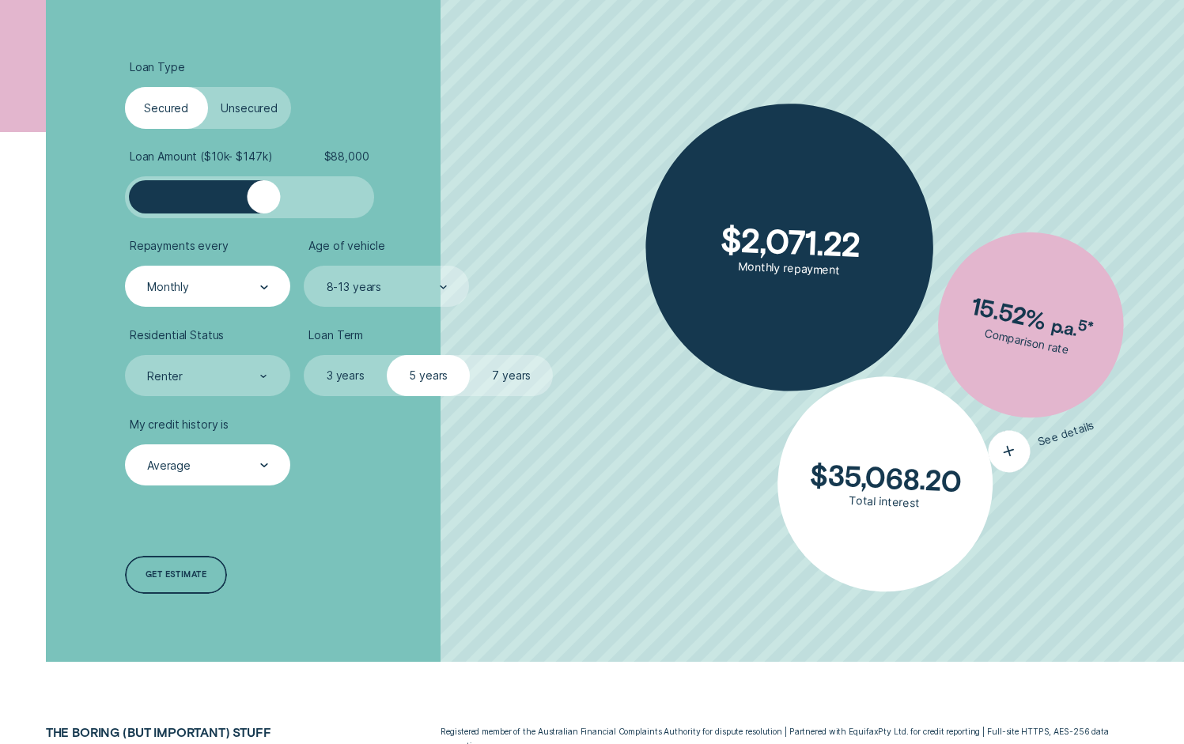
click at [1015, 461] on icon "button" at bounding box center [1009, 451] width 27 height 29
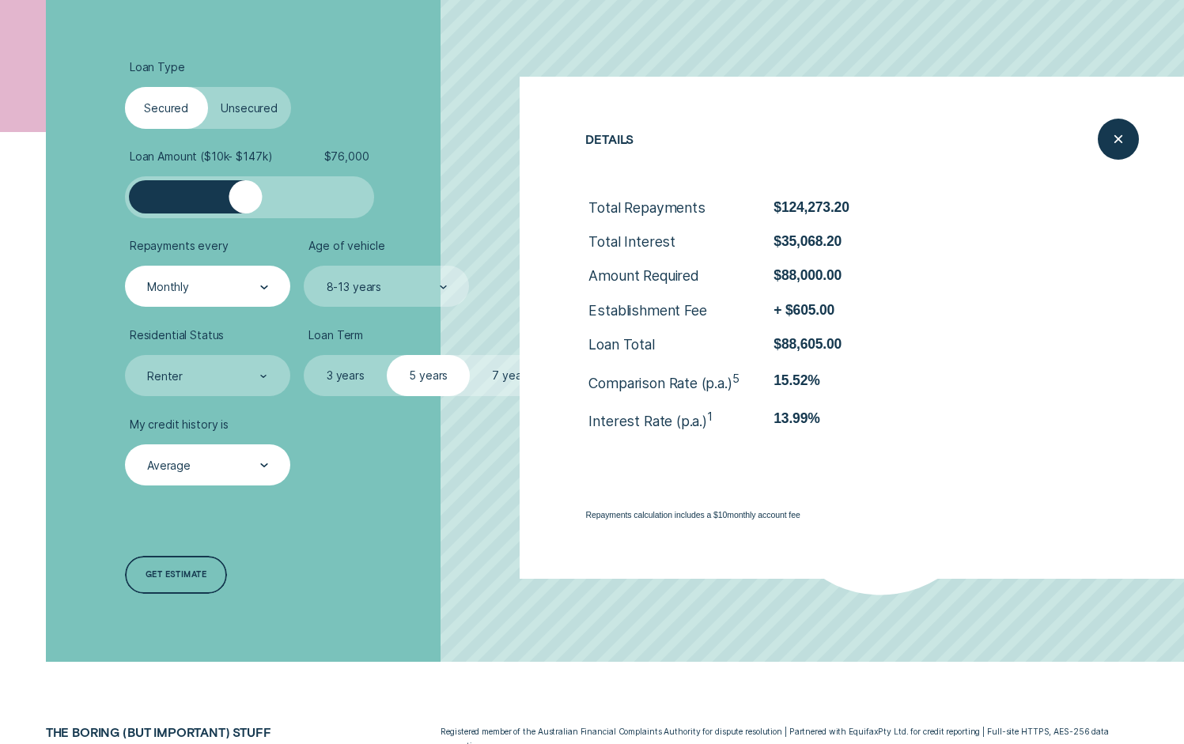
drag, startPoint x: 259, startPoint y: 193, endPoint x: 225, endPoint y: 196, distance: 34.2
click at [229, 196] on div at bounding box center [245, 196] width 33 height 33
click at [250, 466] on div "Average" at bounding box center [207, 466] width 123 height 16
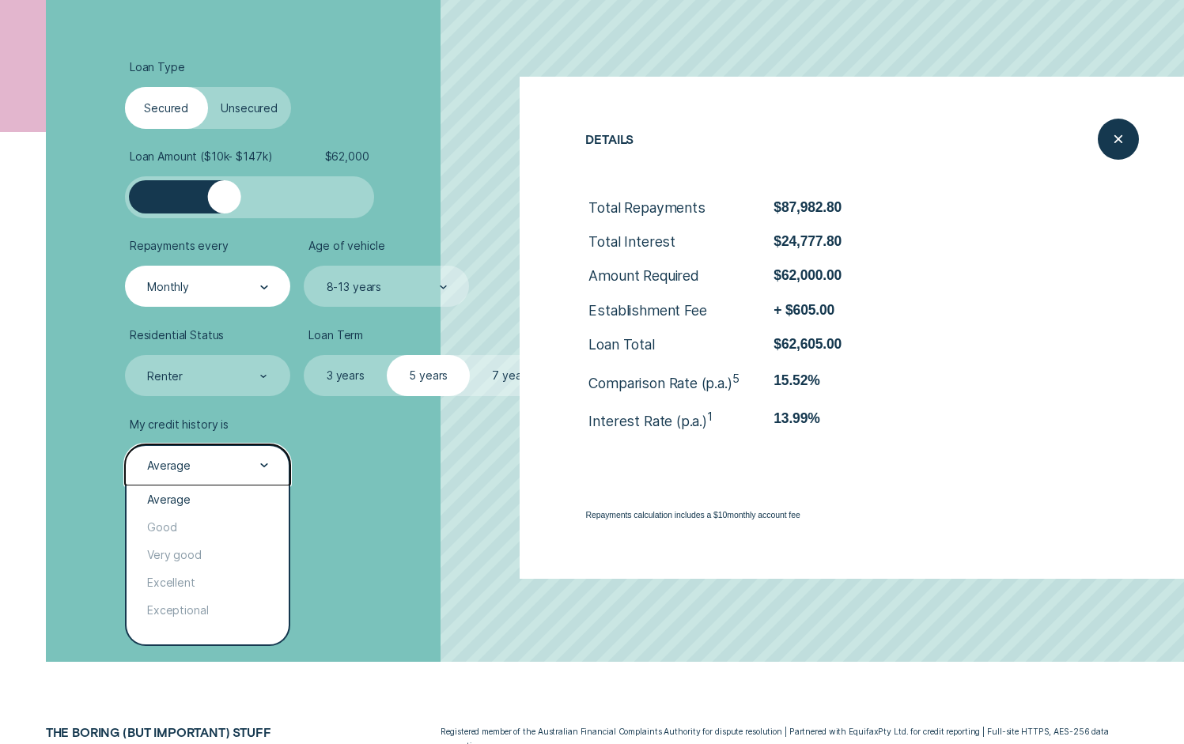
click at [396, 472] on li "My credit history is option Average, selected. option Average selected, 1 of 5.…" at bounding box center [315, 452] width 381 height 69
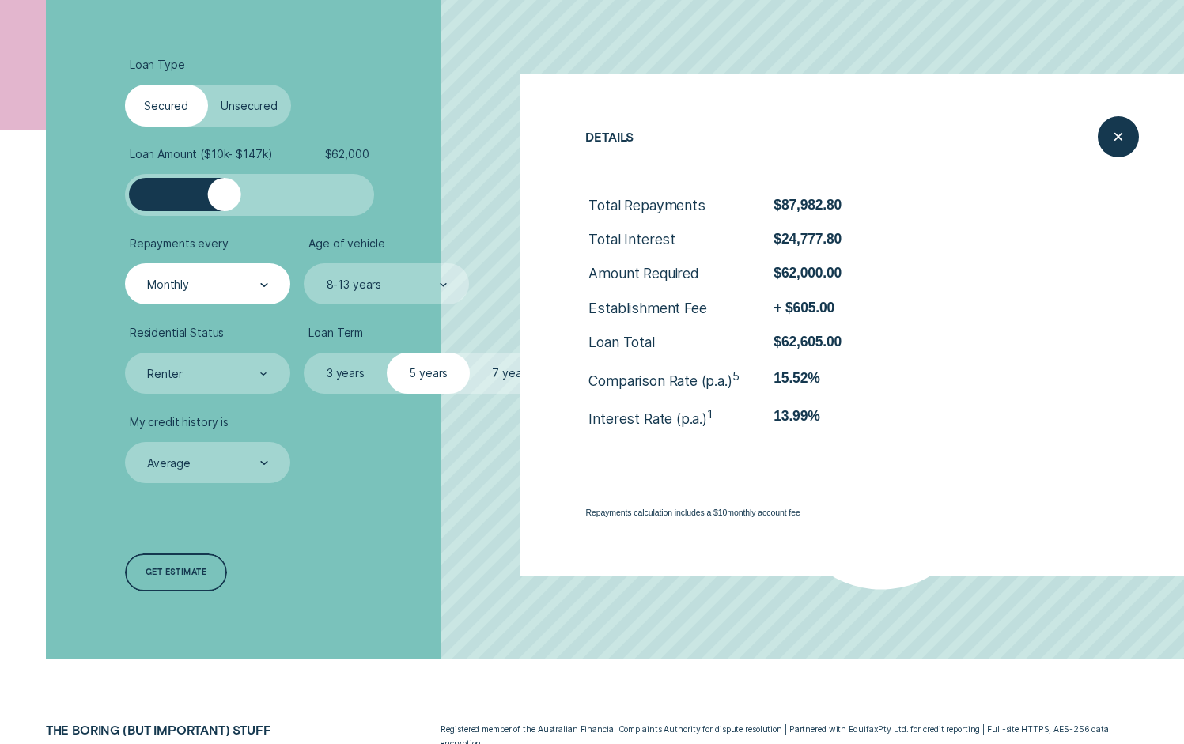
scroll to position [425, 0]
drag, startPoint x: 227, startPoint y: 211, endPoint x: 206, endPoint y: 211, distance: 20.6
click at [206, 211] on div at bounding box center [249, 194] width 249 height 42
click at [172, 196] on div at bounding box center [250, 193] width 208 height 33
click at [248, 192] on div at bounding box center [250, 193] width 208 height 33
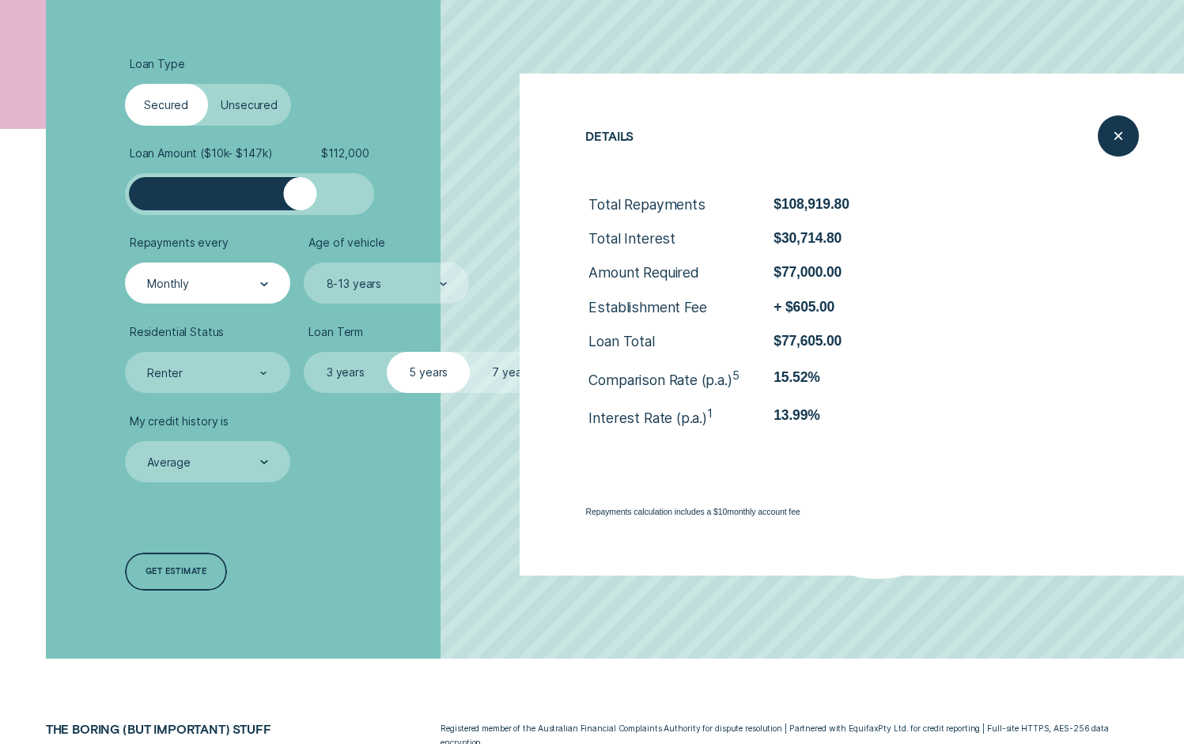
click at [300, 201] on div at bounding box center [250, 193] width 208 height 33
click at [1126, 142] on div "Close loan details" at bounding box center [1118, 136] width 43 height 43
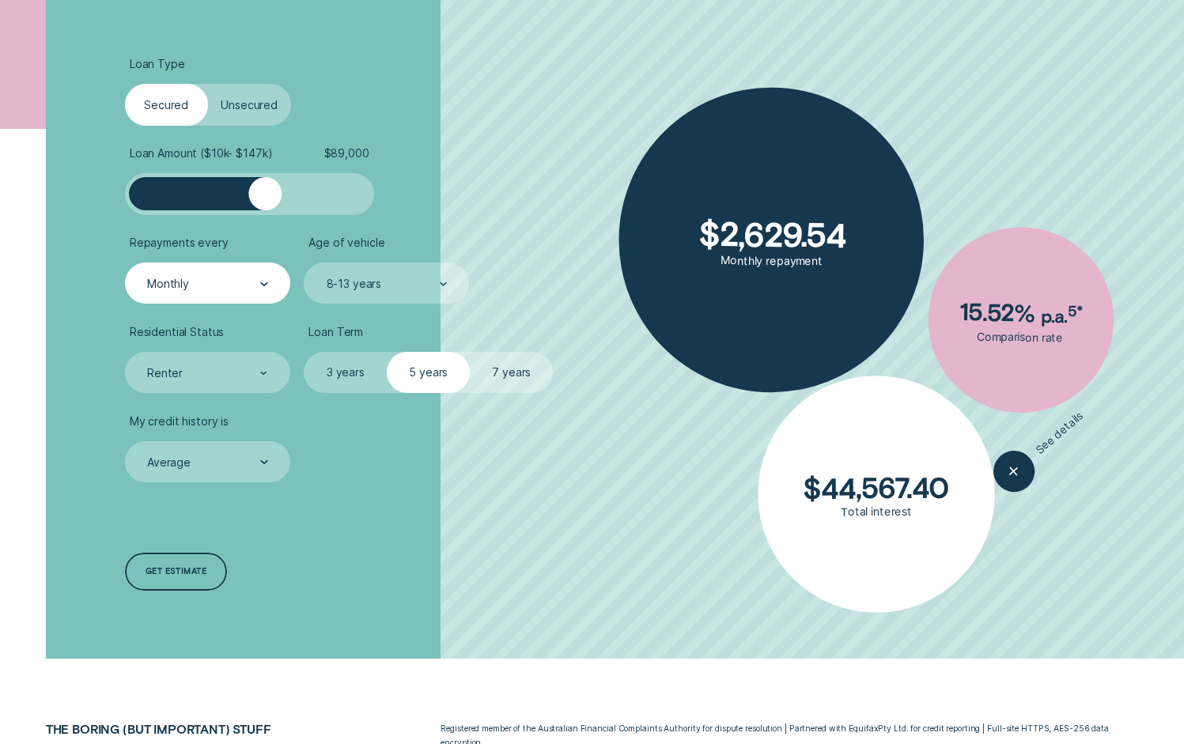
click at [266, 195] on div at bounding box center [250, 193] width 208 height 33
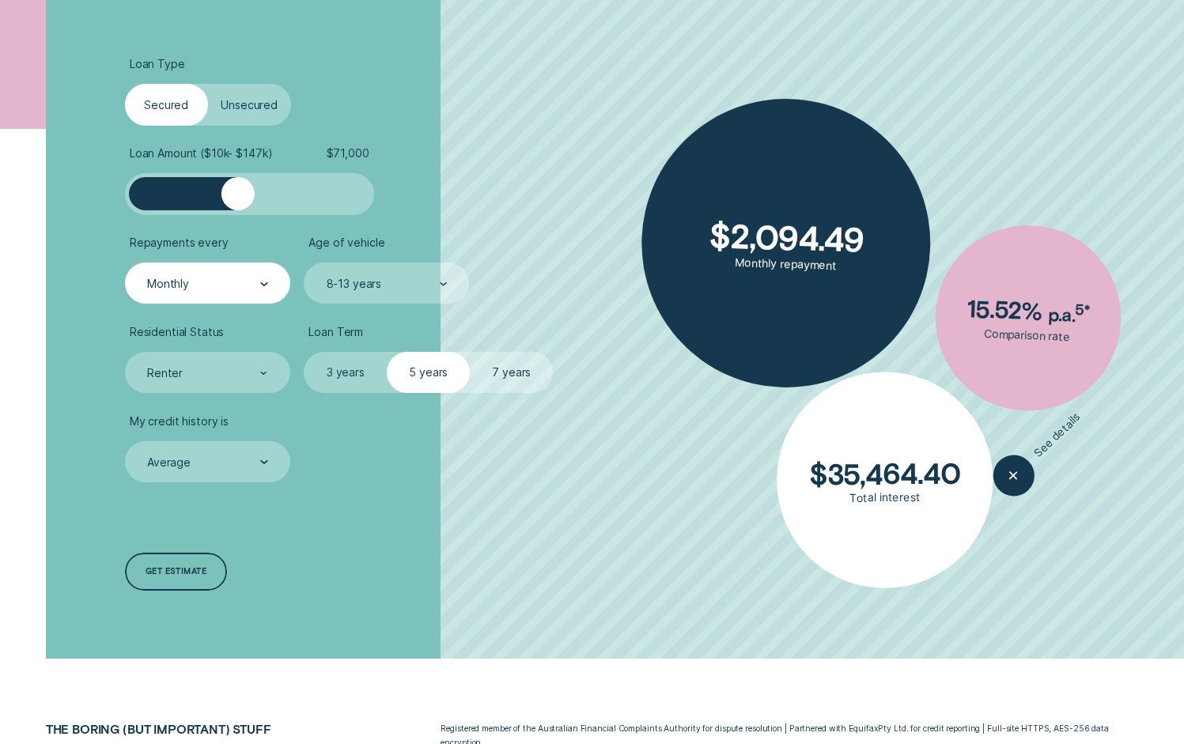
drag, startPoint x: 259, startPoint y: 202, endPoint x: 236, endPoint y: 203, distance: 23.8
click at [236, 203] on div at bounding box center [237, 193] width 33 height 33
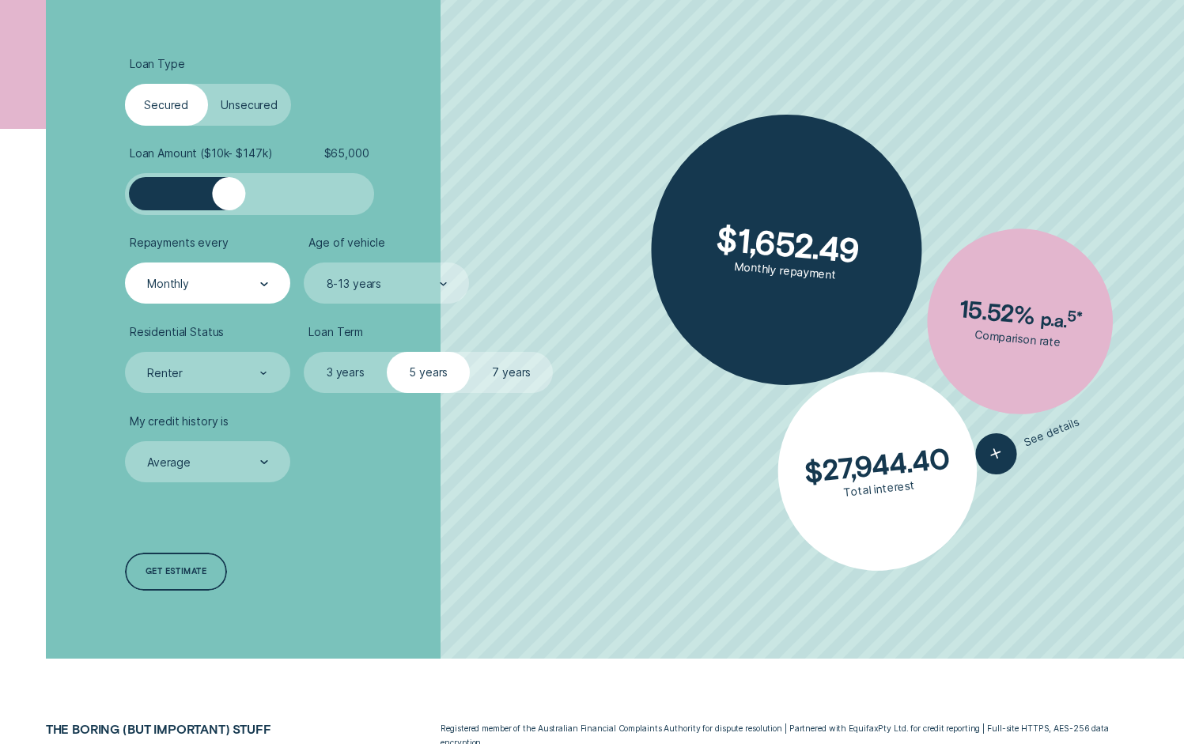
click at [229, 203] on div at bounding box center [228, 193] width 33 height 33
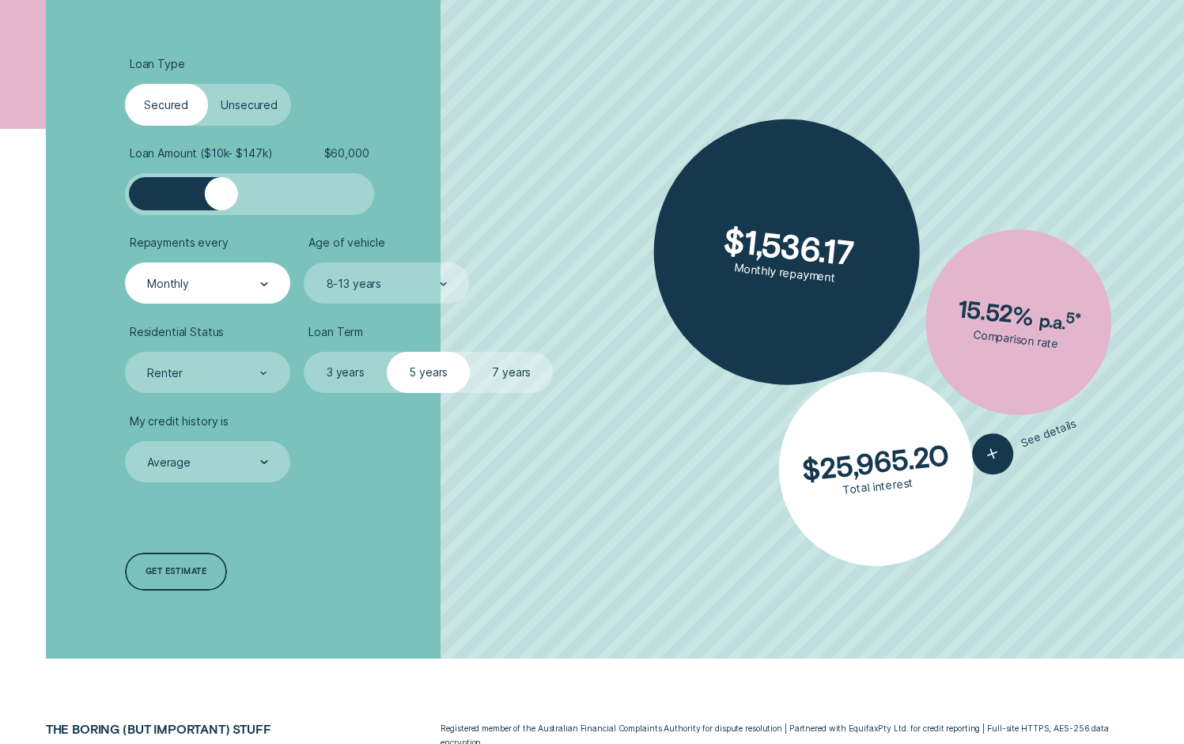
drag, startPoint x: 229, startPoint y: 203, endPoint x: 221, endPoint y: 203, distance: 8.7
click at [221, 203] on div at bounding box center [221, 193] width 33 height 33
click at [229, 204] on div at bounding box center [228, 193] width 33 height 33
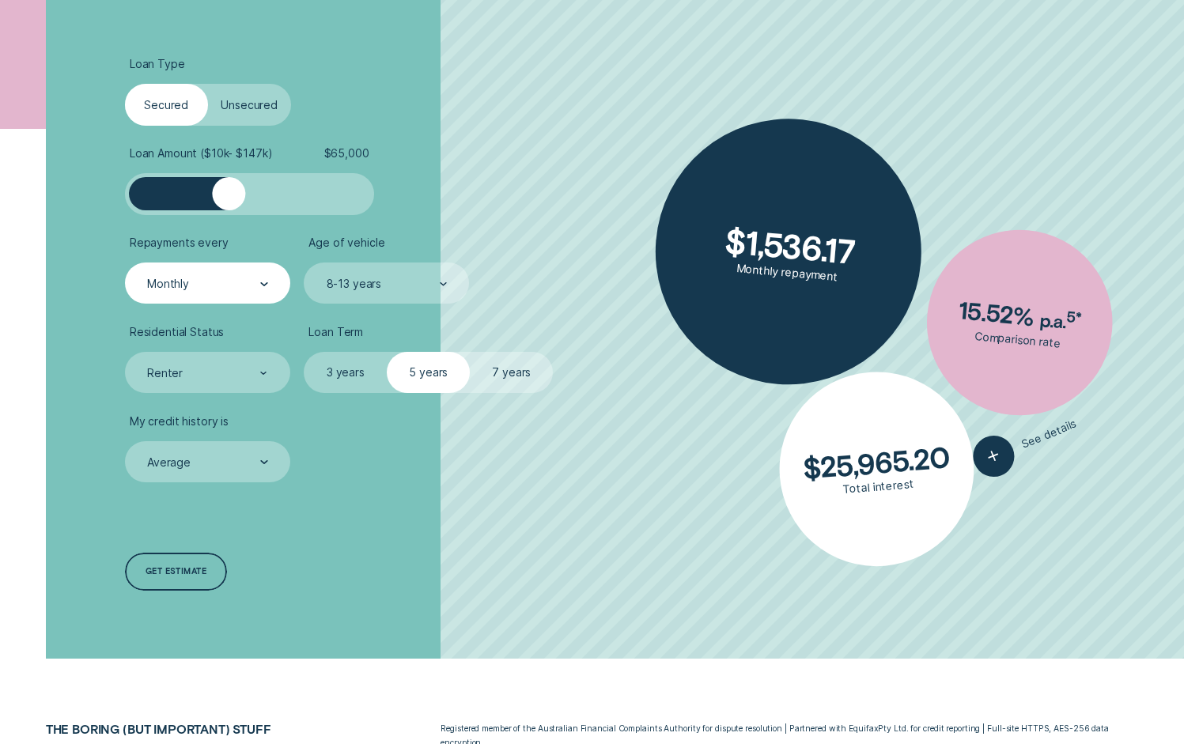
scroll to position [428, 0]
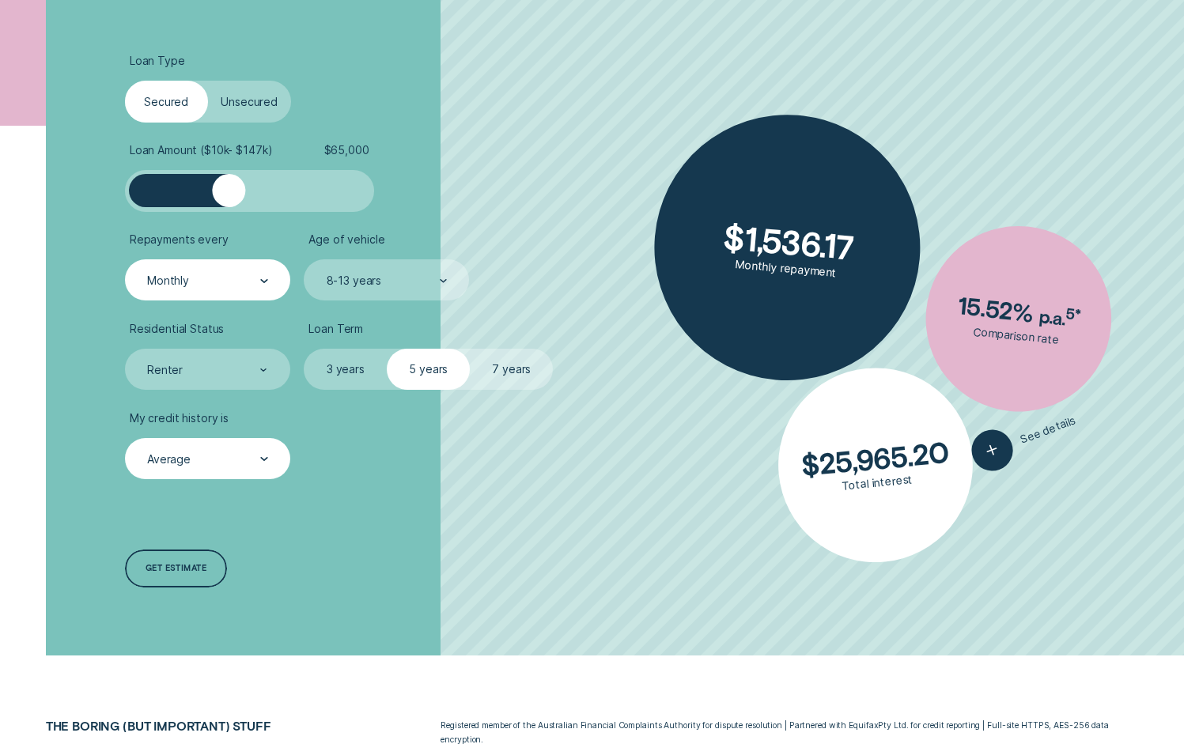
click at [206, 465] on div "Average" at bounding box center [207, 460] width 123 height 16
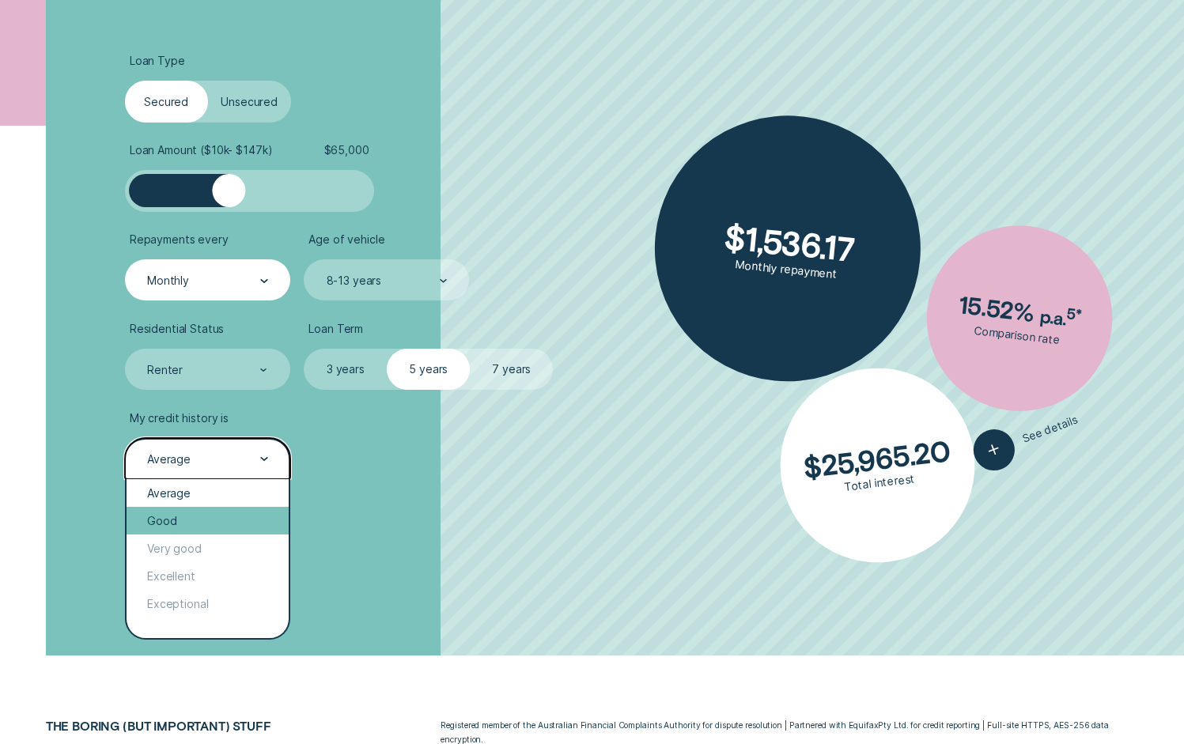
click at [201, 529] on div "Good" at bounding box center [208, 521] width 162 height 28
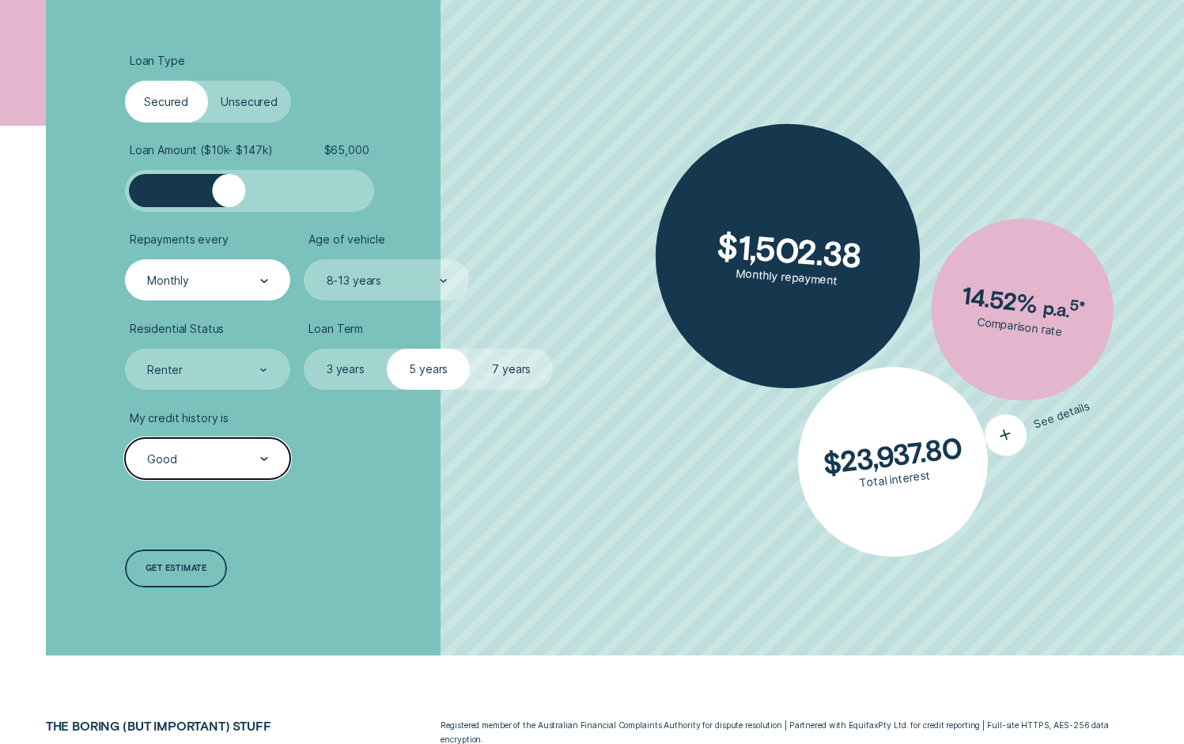
click at [1001, 442] on icon "button" at bounding box center [1006, 434] width 28 height 29
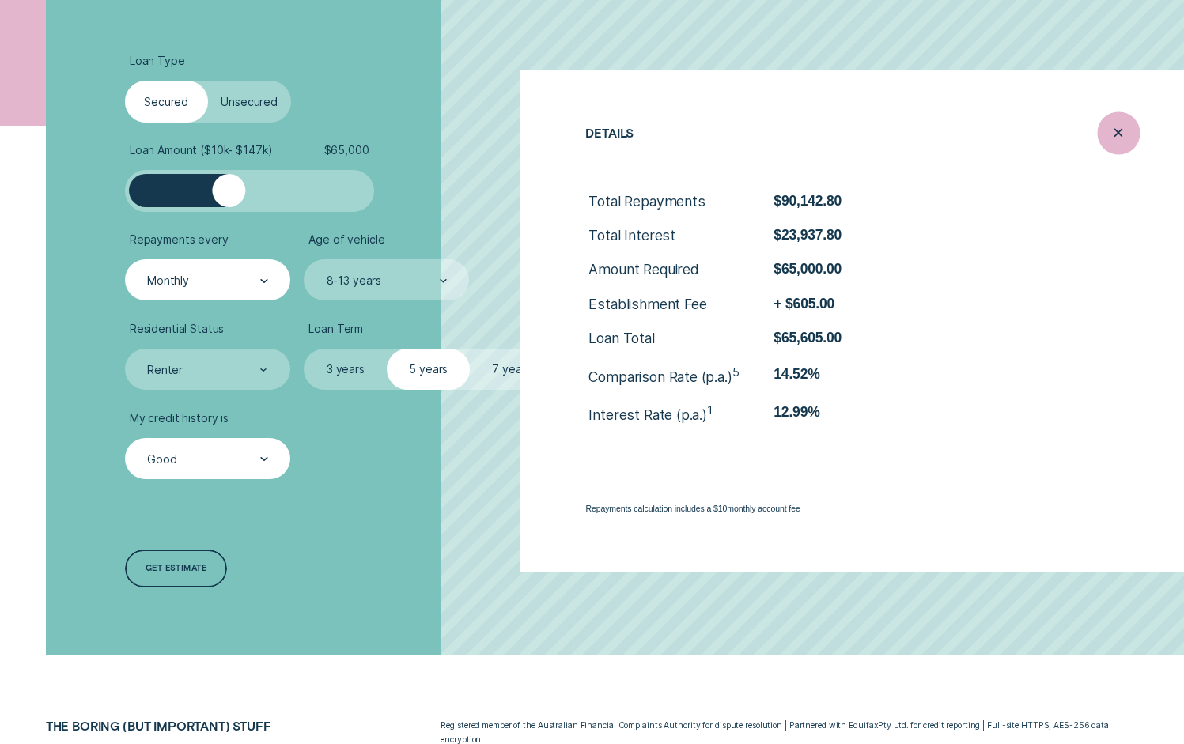
click at [1113, 136] on icon "Close loan details" at bounding box center [1117, 132] width 21 height 25
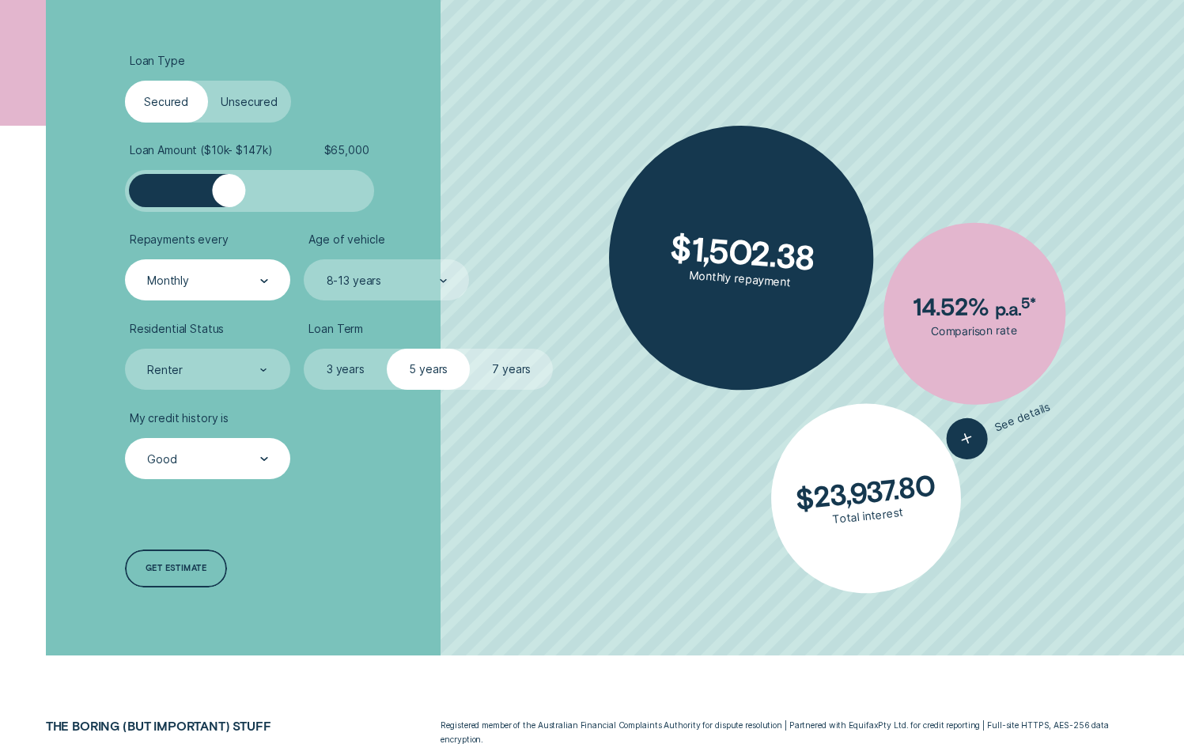
click at [277, 452] on div "Good" at bounding box center [207, 459] width 165 height 42
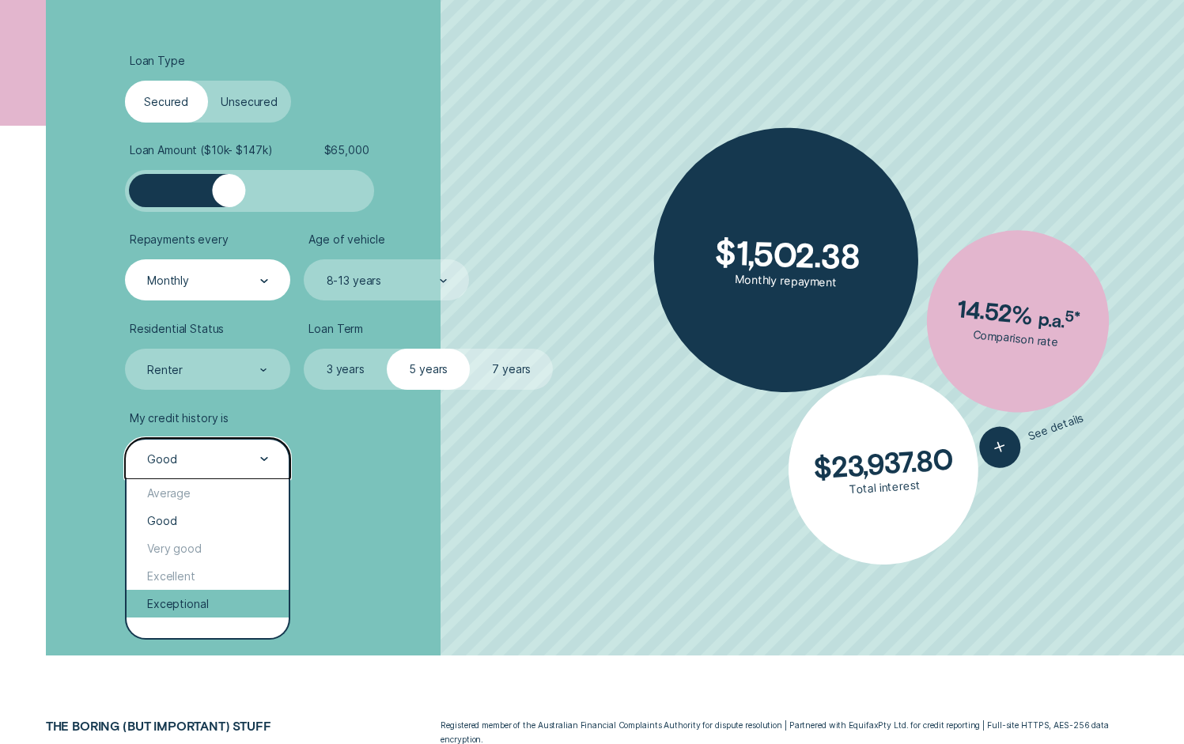
click at [222, 613] on div "Exceptional" at bounding box center [208, 604] width 162 height 28
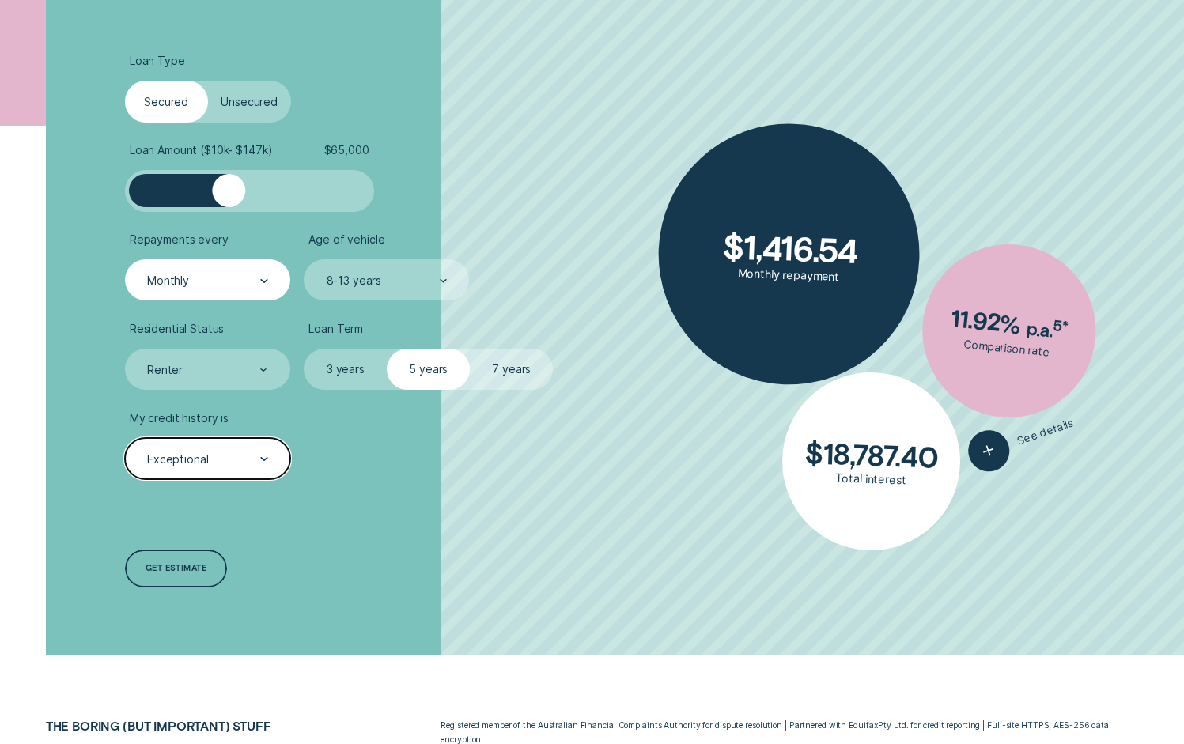
click at [509, 373] on label "7 years" at bounding box center [511, 370] width 83 height 42
click at [470, 349] on input "7 years" at bounding box center [470, 349] width 0 height 0
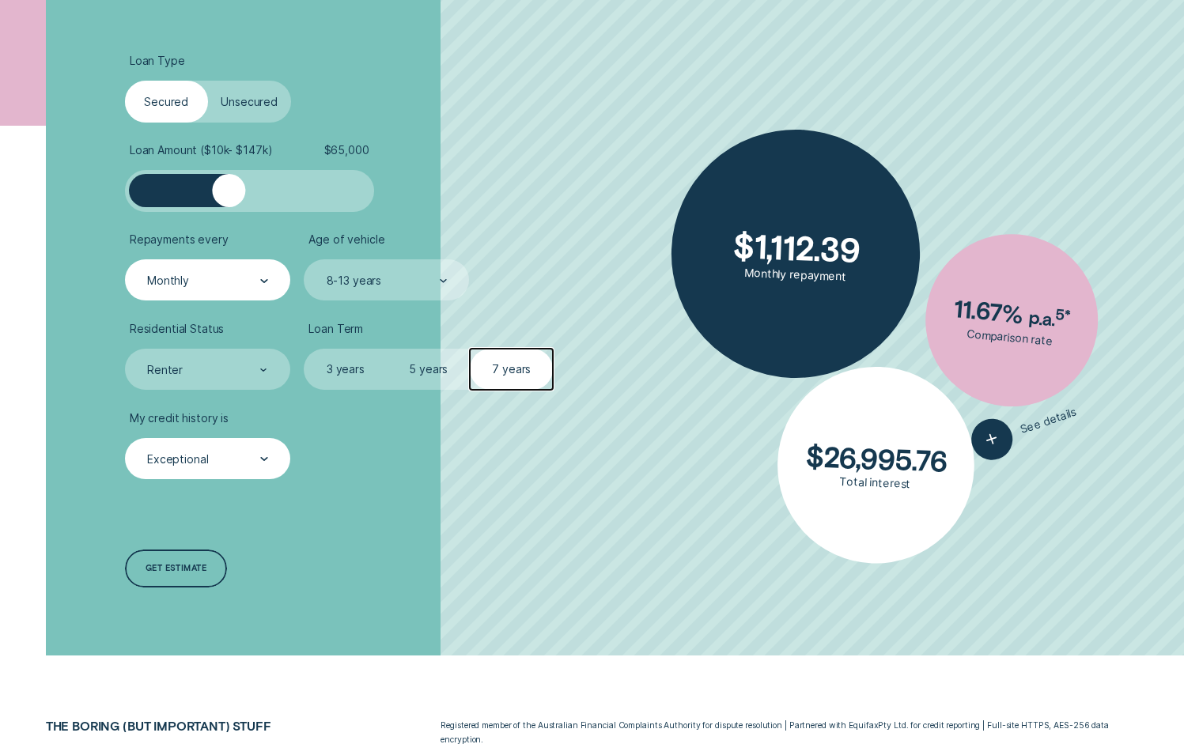
click at [350, 380] on label "3 years" at bounding box center [345, 370] width 83 height 42
click at [304, 349] on input "3 years" at bounding box center [304, 349] width 0 height 0
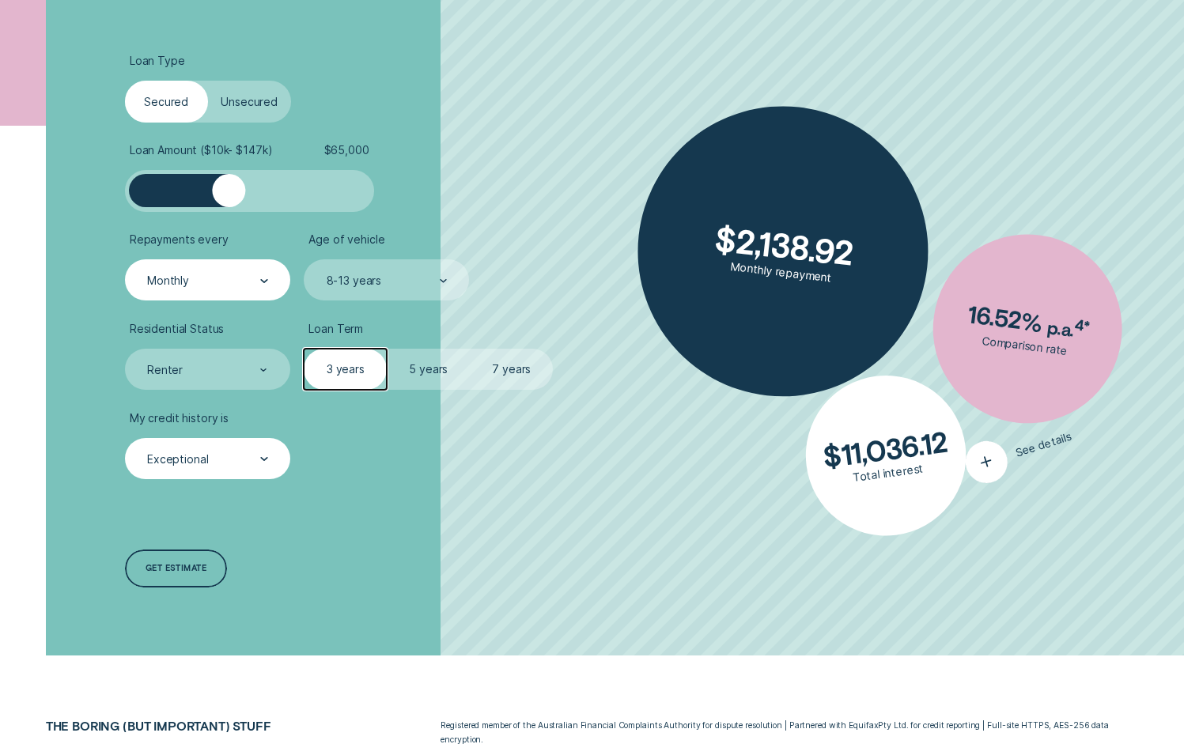
click at [984, 460] on icon "button" at bounding box center [986, 462] width 27 height 28
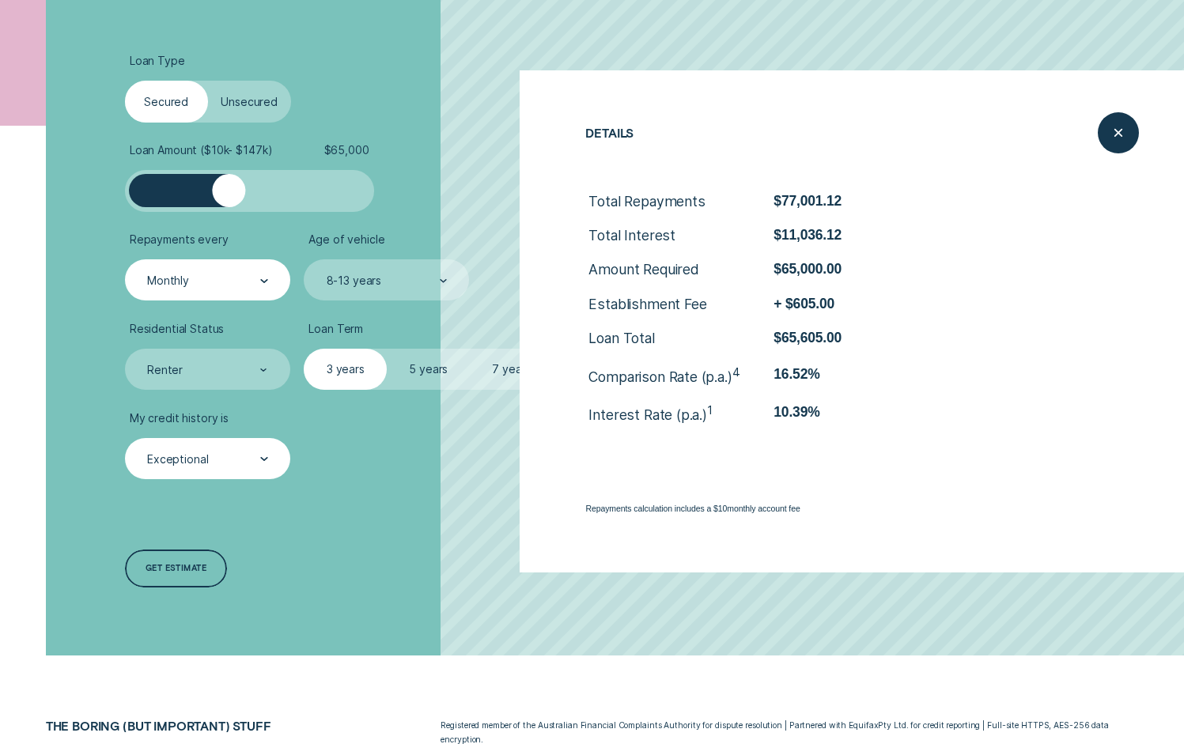
click at [209, 195] on div at bounding box center [250, 190] width 208 height 33
click at [266, 455] on div at bounding box center [264, 460] width 8 height 40
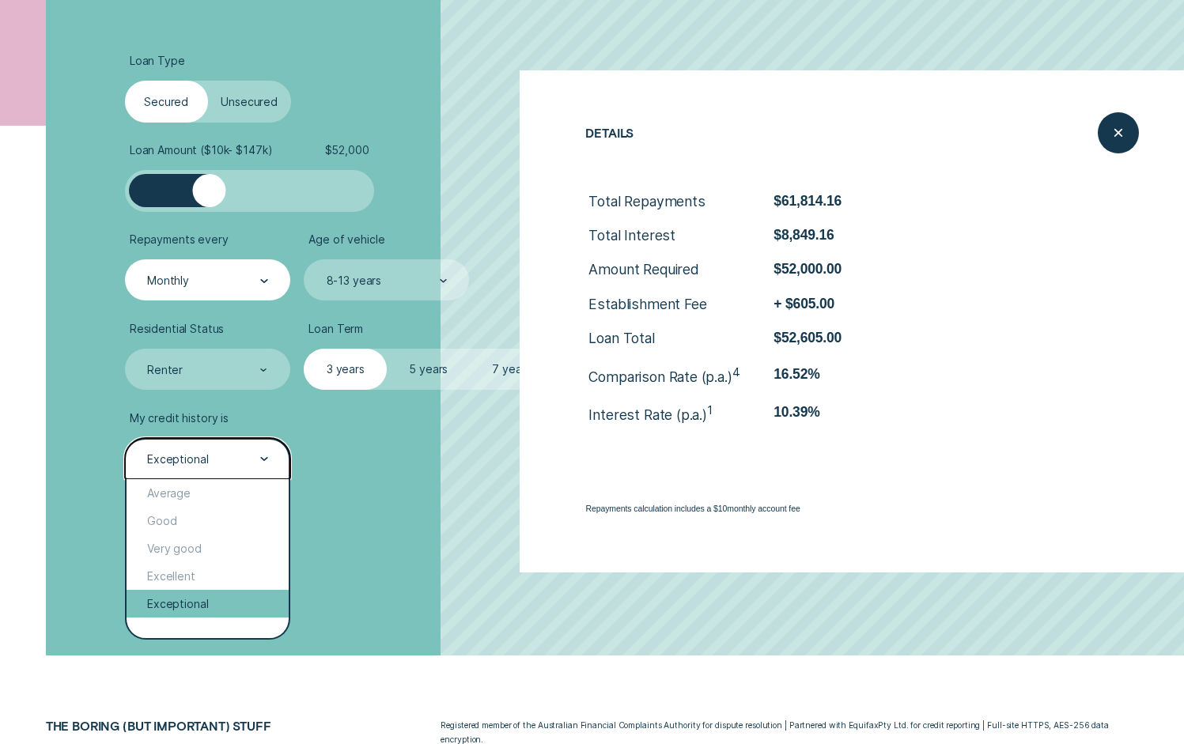
click at [214, 606] on div "Exceptional" at bounding box center [208, 604] width 162 height 28
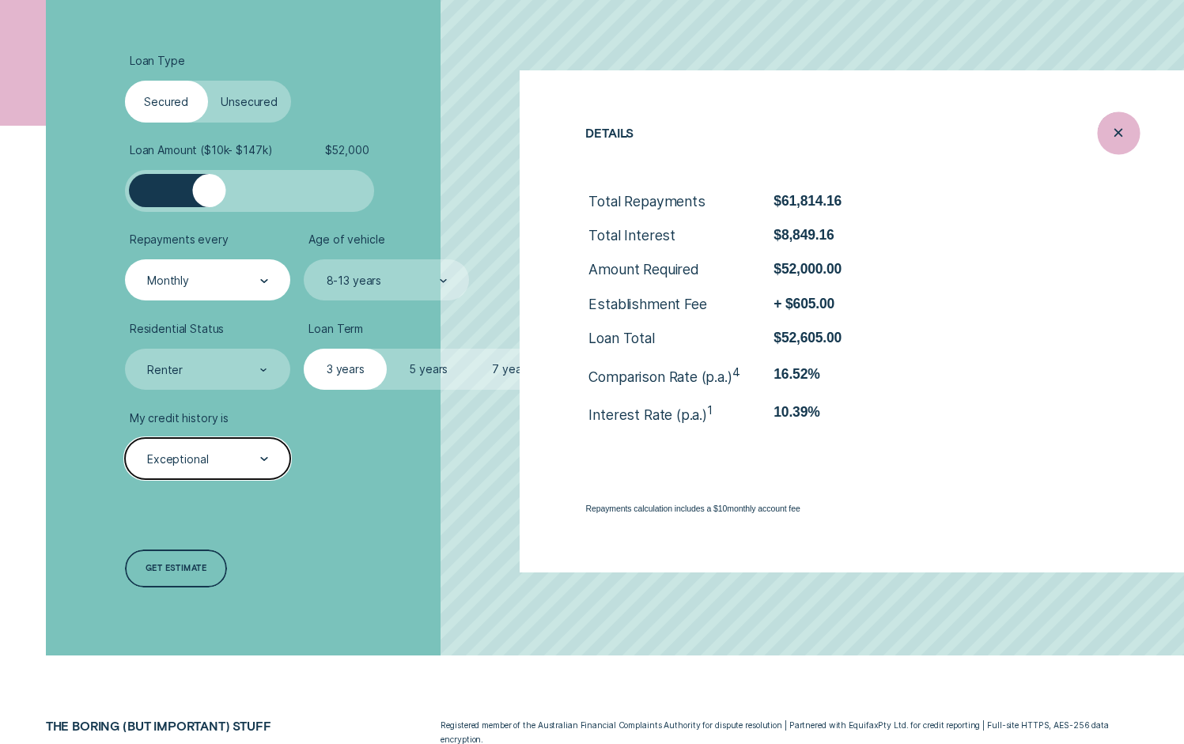
click at [1097, 142] on div "Close loan details" at bounding box center [1118, 133] width 43 height 43
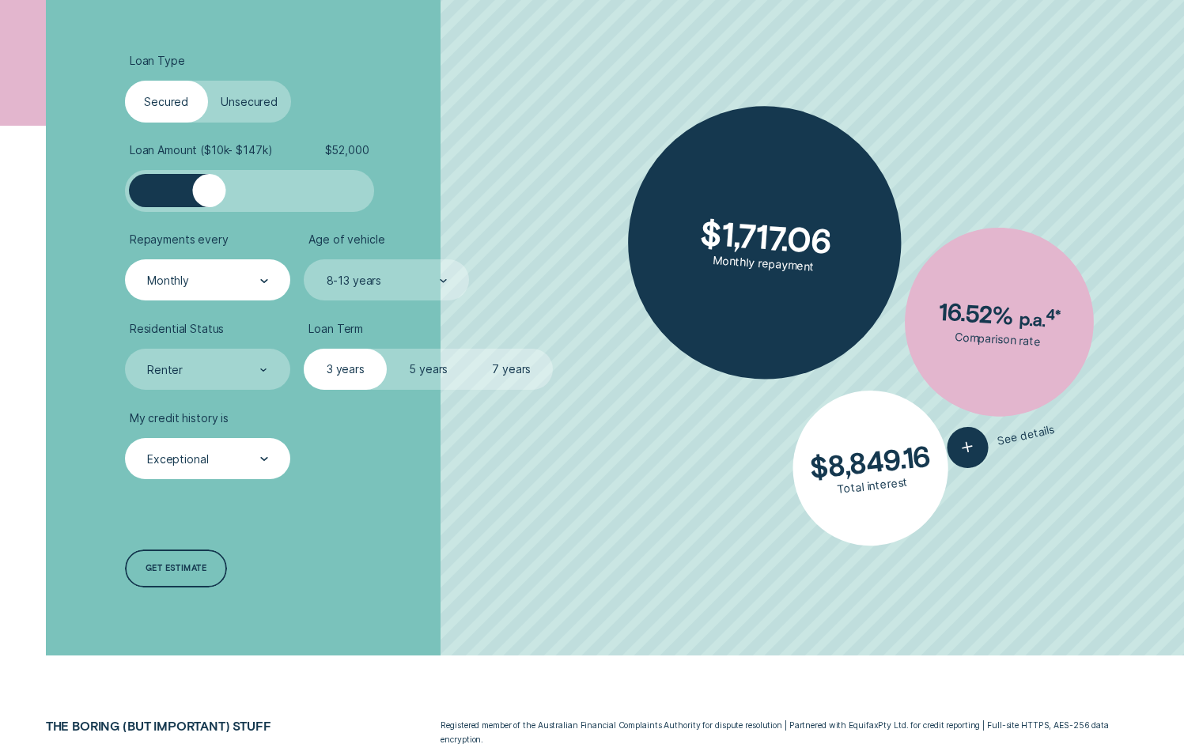
click at [517, 388] on label "7 years" at bounding box center [511, 370] width 83 height 42
click at [470, 349] on input "7 years" at bounding box center [470, 349] width 0 height 0
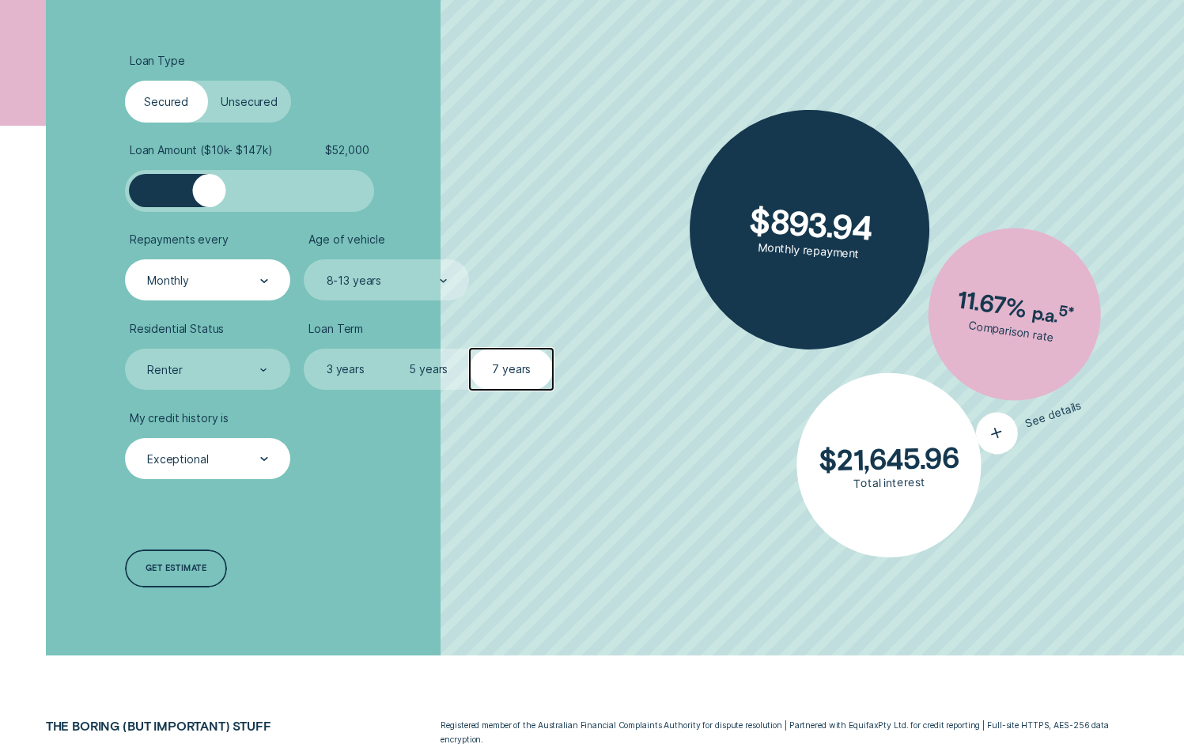
click at [994, 455] on div "button" at bounding box center [996, 432] width 51 height 51
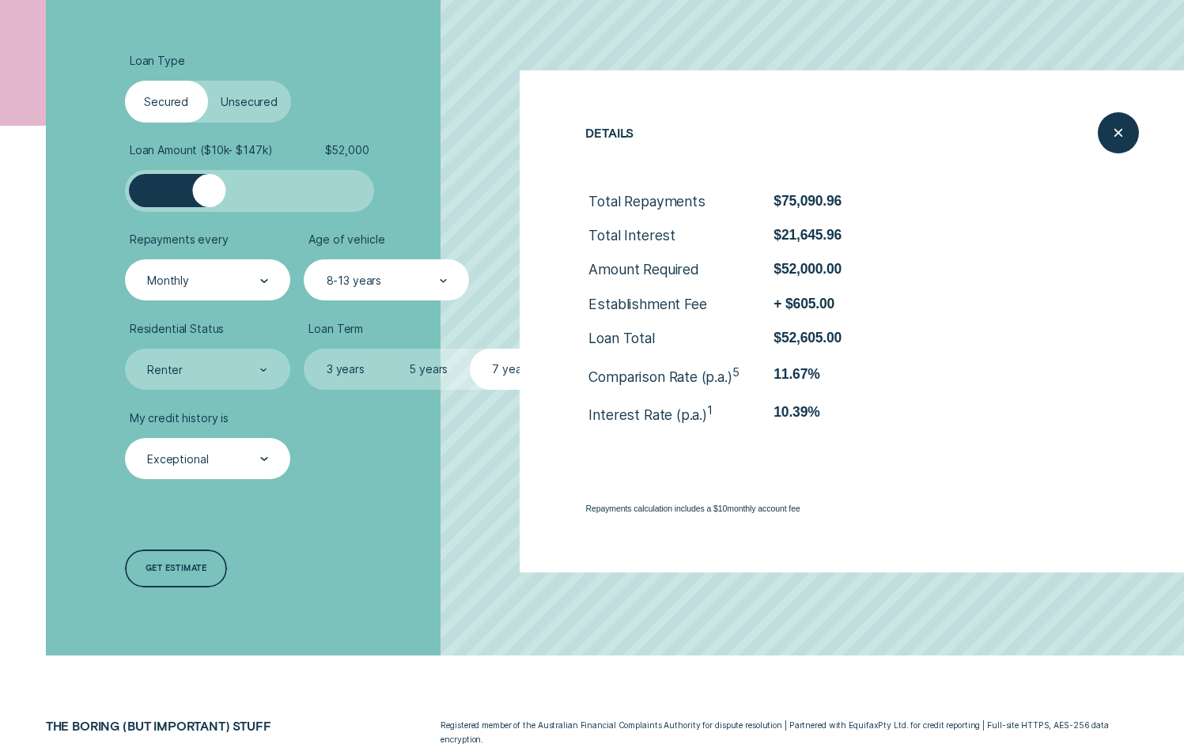
click at [454, 291] on div "8-13 years" at bounding box center [386, 280] width 165 height 42
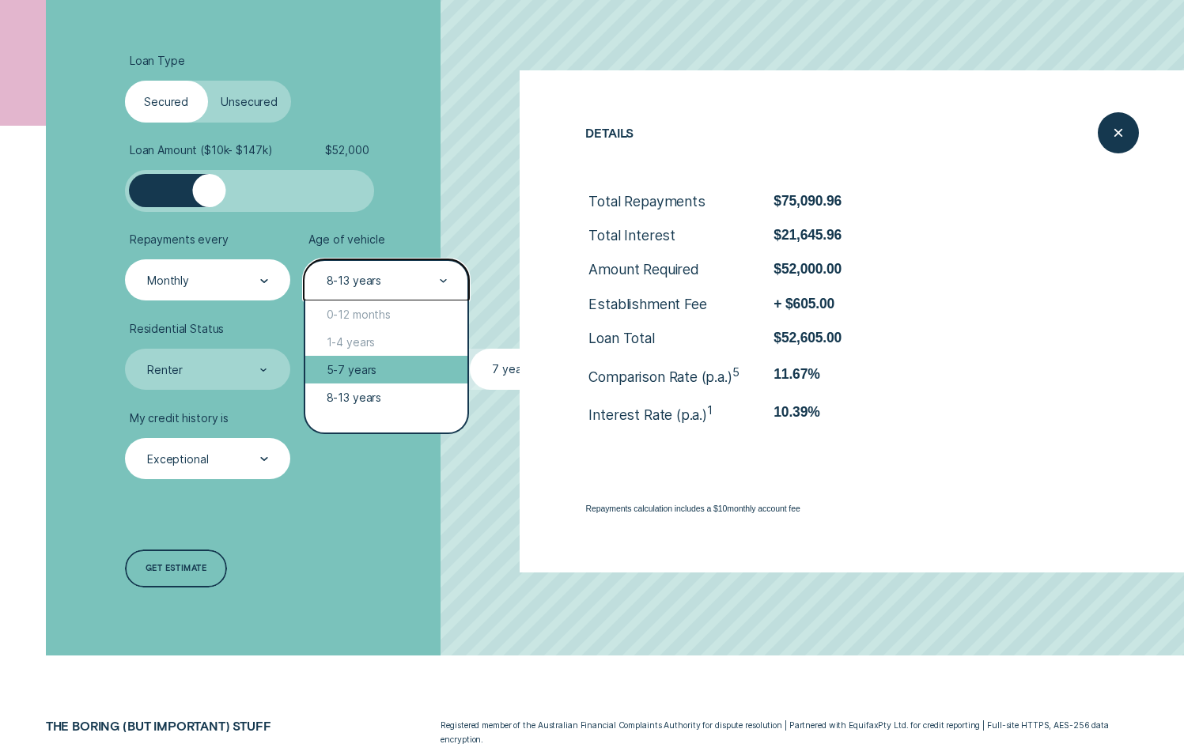
click at [403, 362] on div "5-7 years" at bounding box center [386, 370] width 162 height 28
click at [418, 277] on div "5-7 years" at bounding box center [386, 281] width 123 height 16
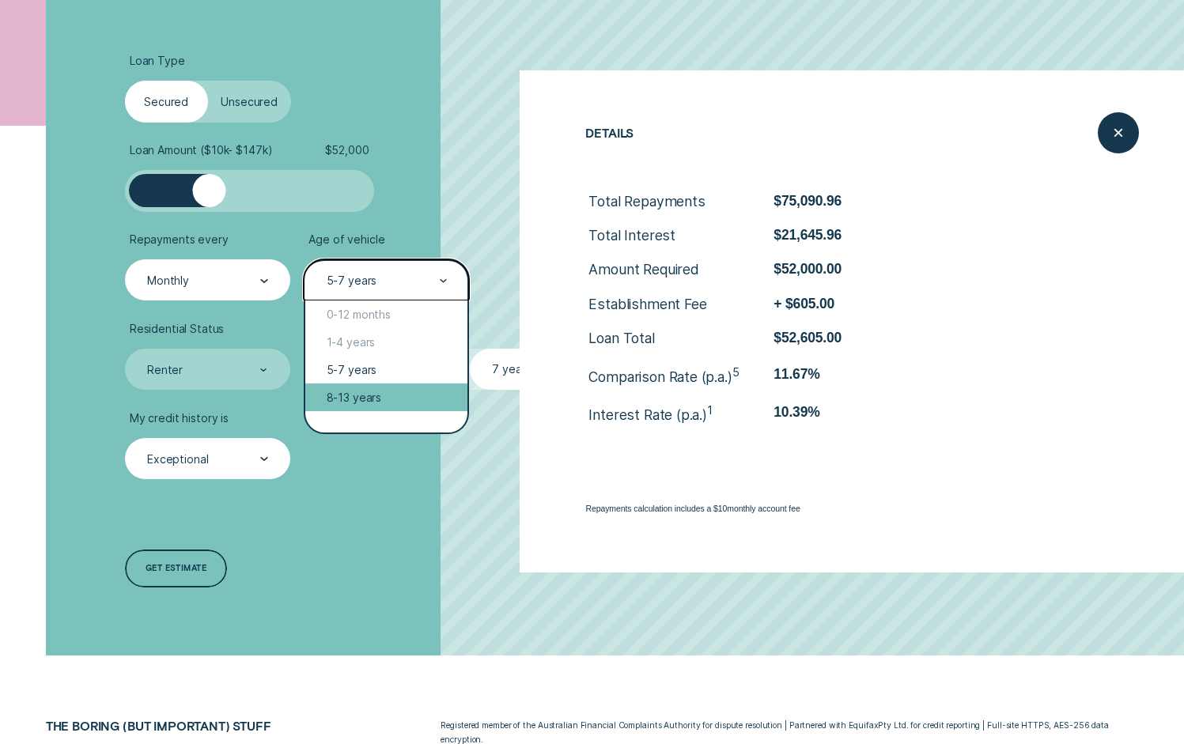
click at [397, 392] on div "8-13 years" at bounding box center [386, 398] width 162 height 28
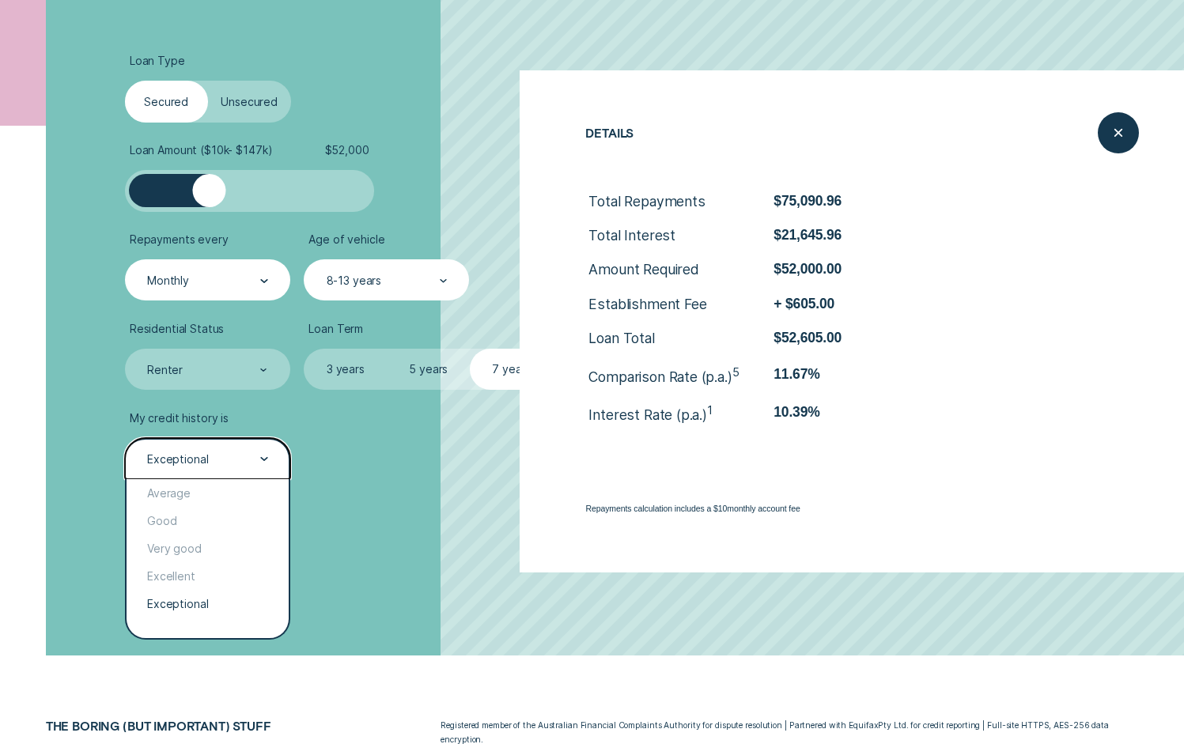
click at [256, 464] on div "Exceptional" at bounding box center [207, 460] width 123 height 16
click at [191, 578] on div "Excellent" at bounding box center [208, 576] width 162 height 28
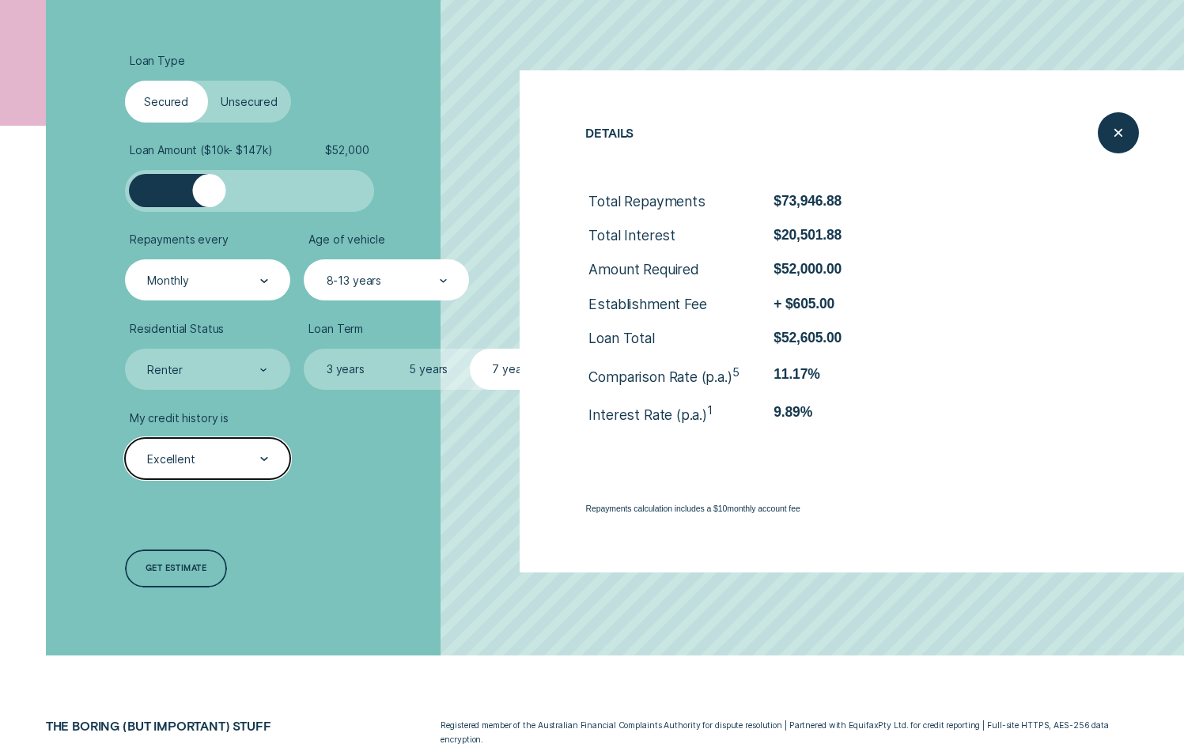
click at [278, 464] on div "Excellent" at bounding box center [207, 459] width 165 height 42
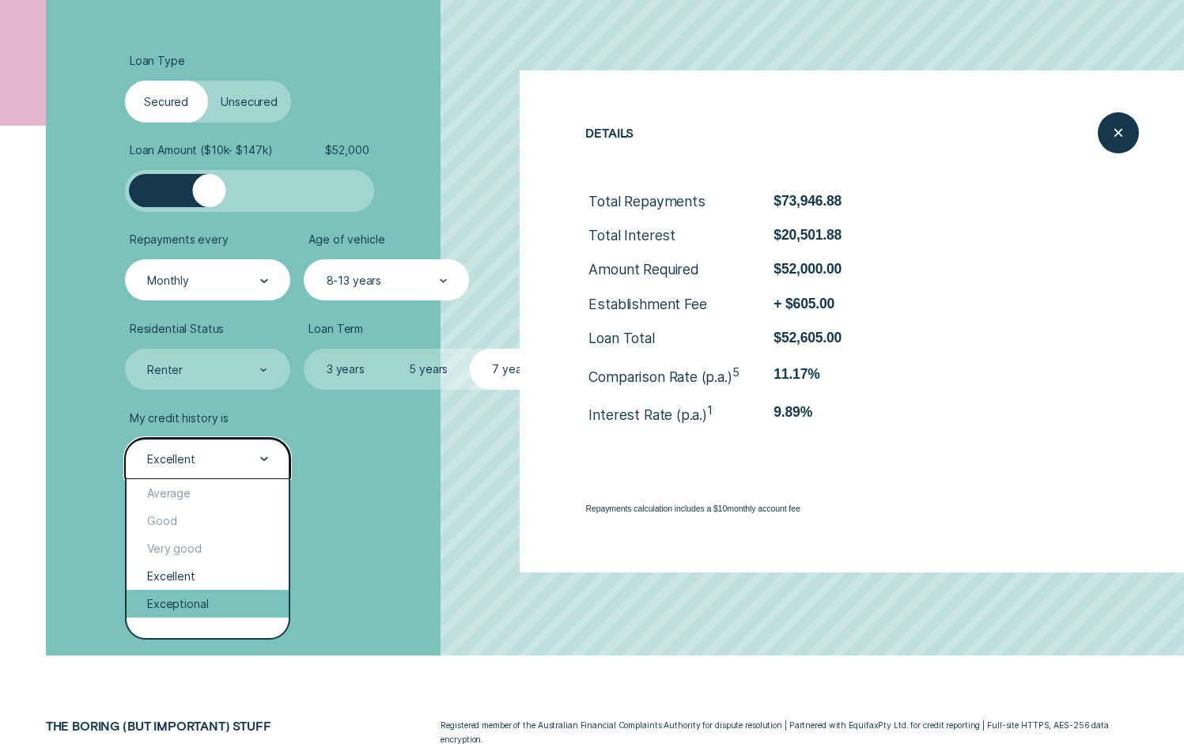
click at [191, 607] on div "Exceptional" at bounding box center [208, 604] width 162 height 28
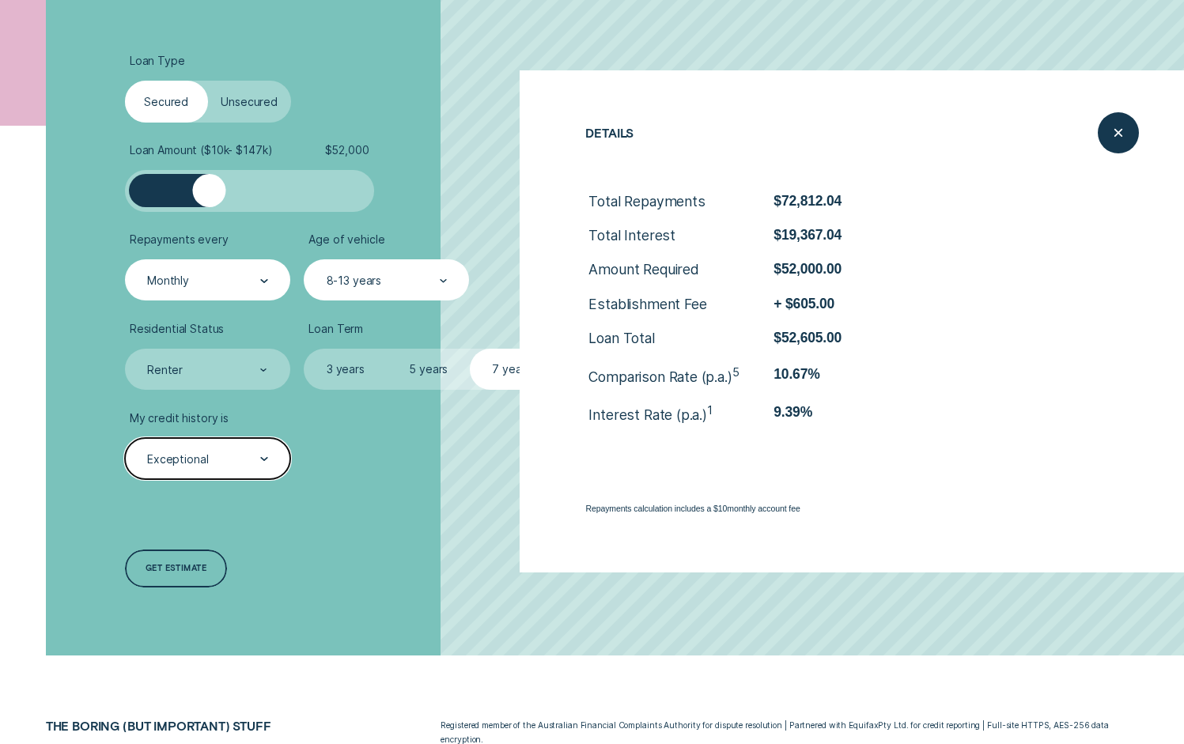
click at [250, 452] on div "Exceptional" at bounding box center [207, 460] width 123 height 16
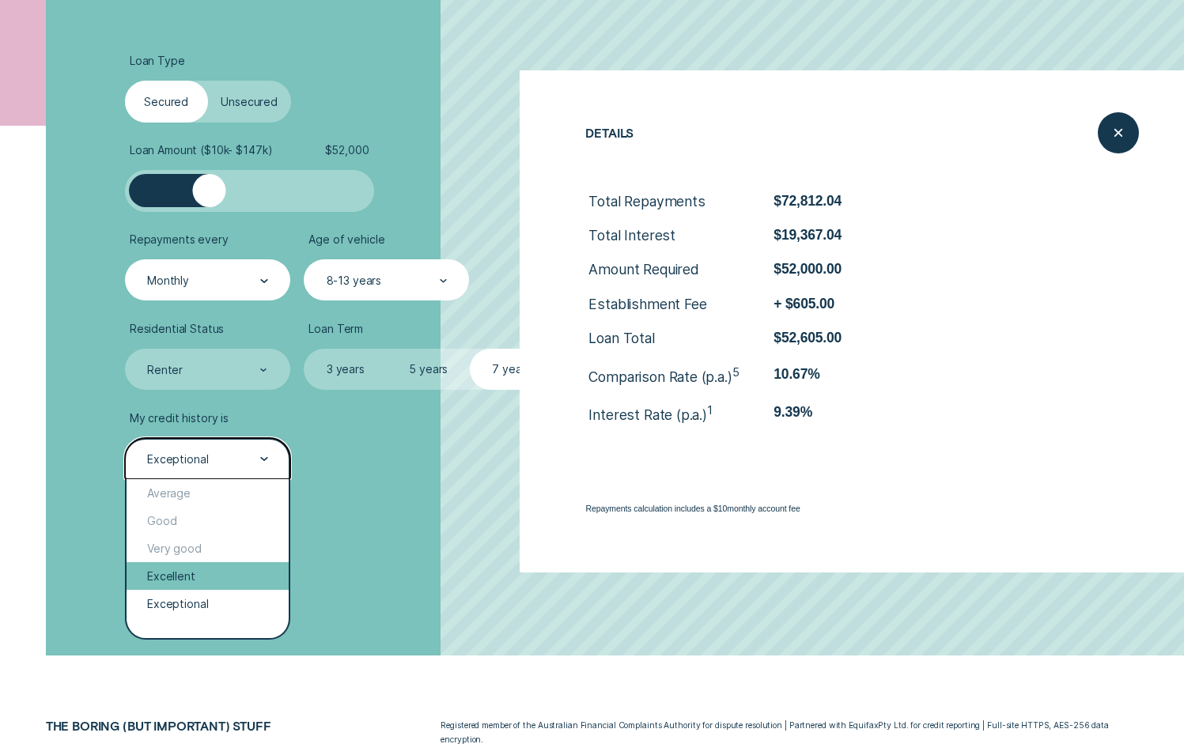
click at [215, 577] on div "Excellent" at bounding box center [208, 576] width 162 height 28
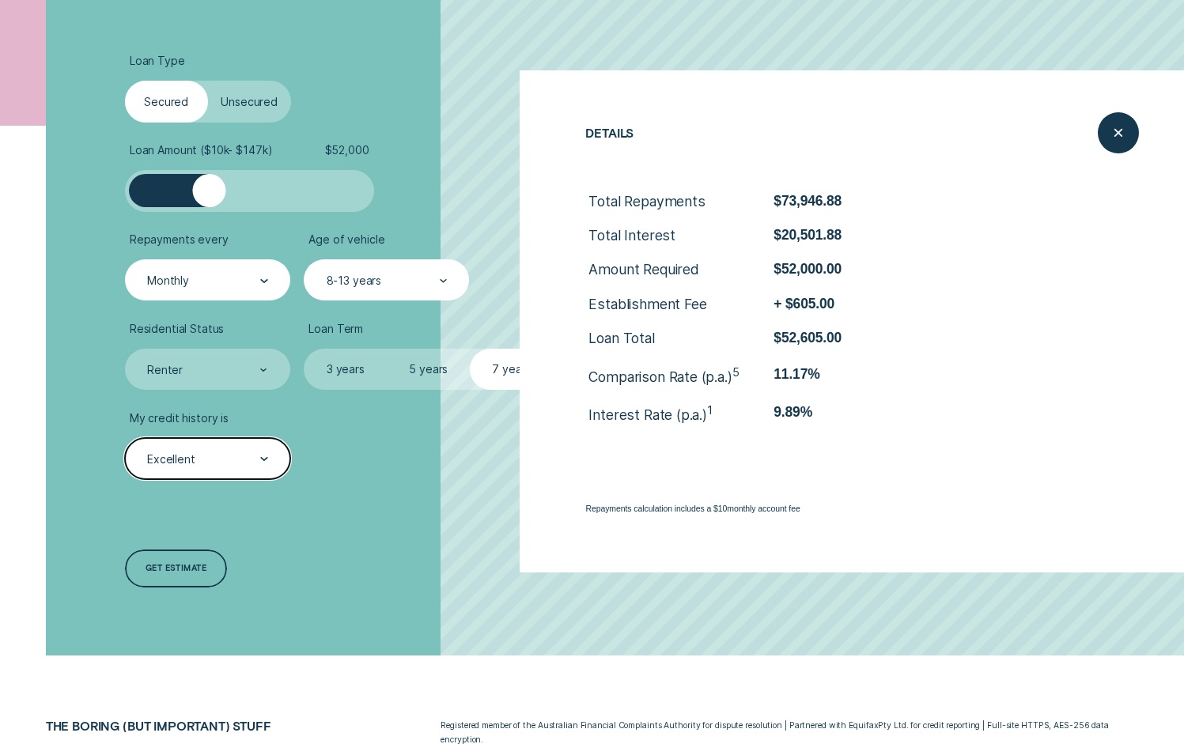
click at [266, 465] on div at bounding box center [264, 460] width 8 height 40
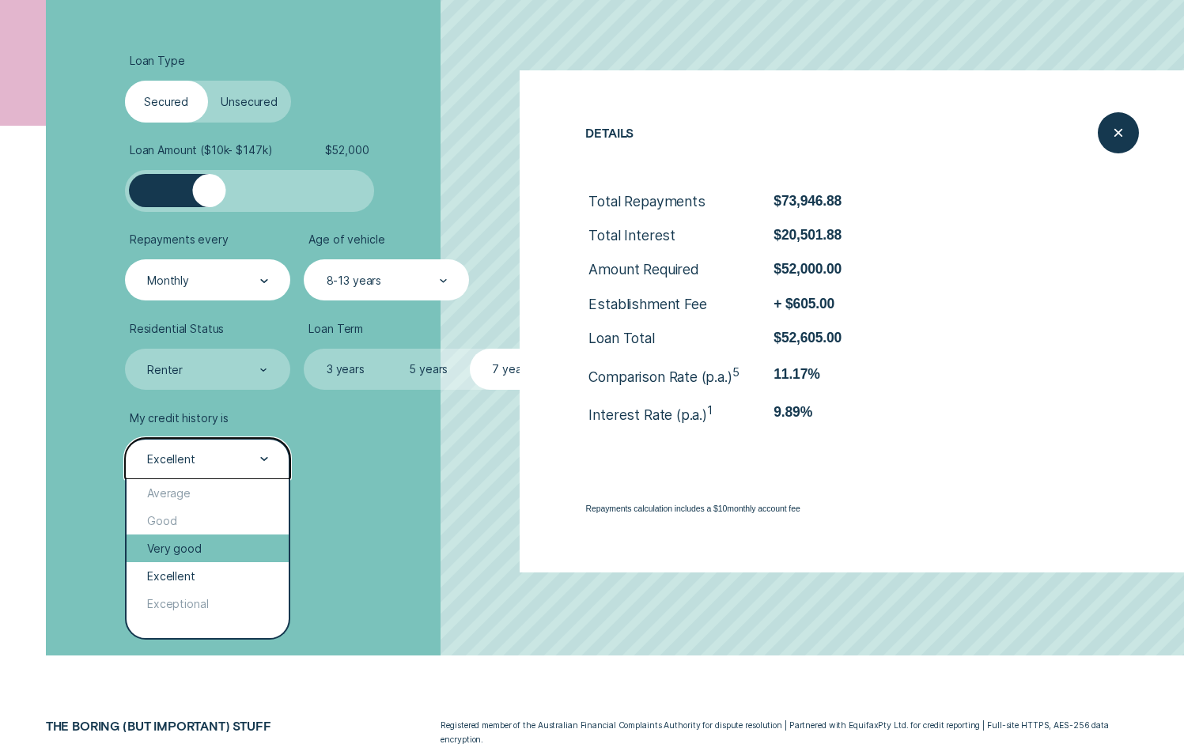
click at [207, 543] on div "Very good" at bounding box center [208, 549] width 162 height 28
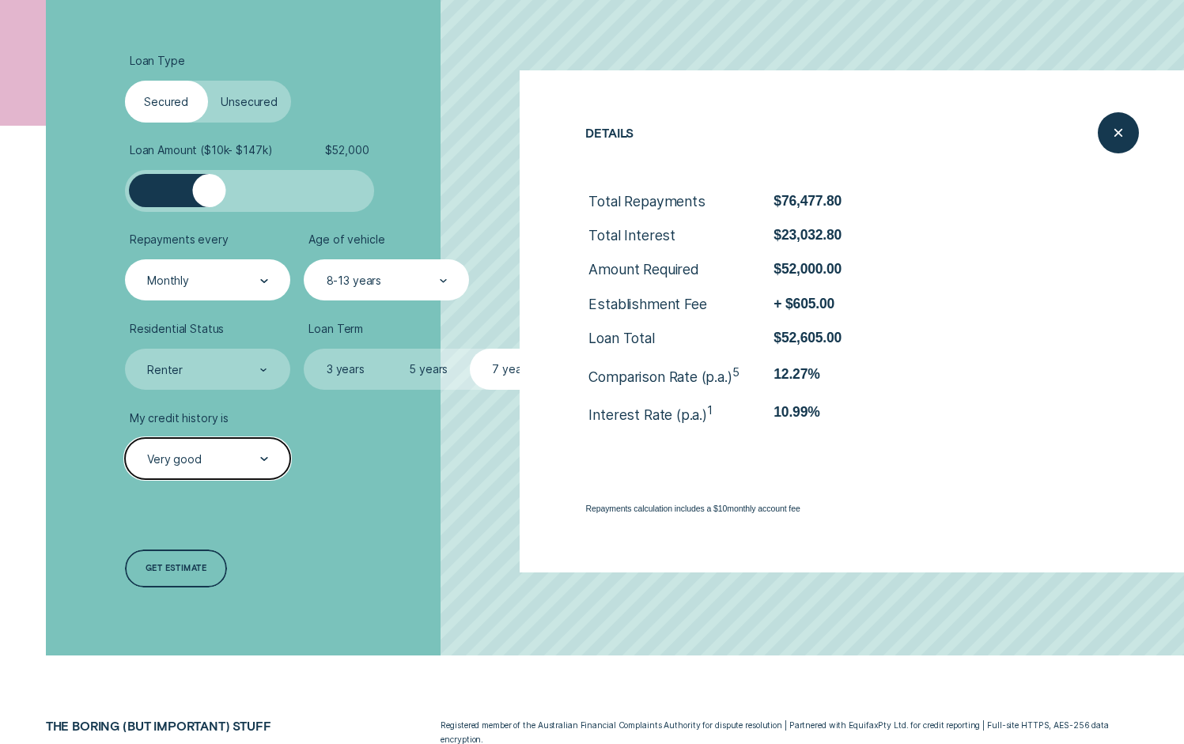
click at [237, 456] on div "Very good" at bounding box center [207, 460] width 123 height 16
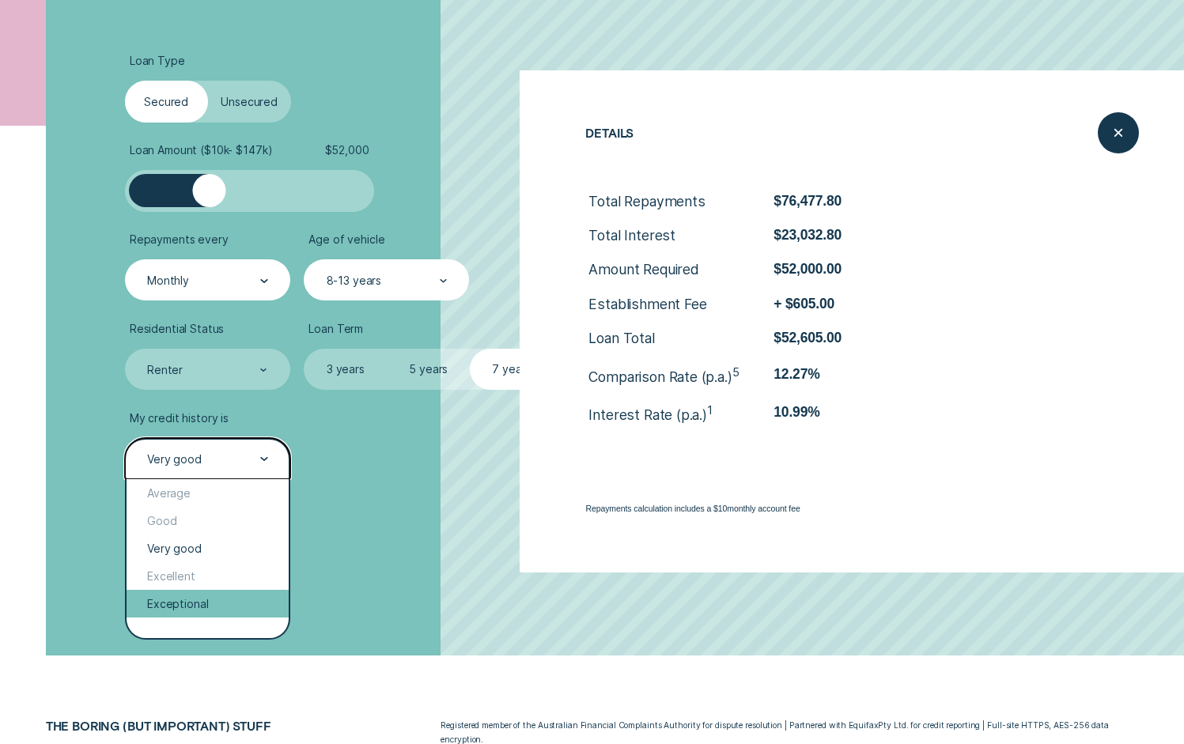
click at [221, 610] on div "Exceptional" at bounding box center [208, 604] width 162 height 28
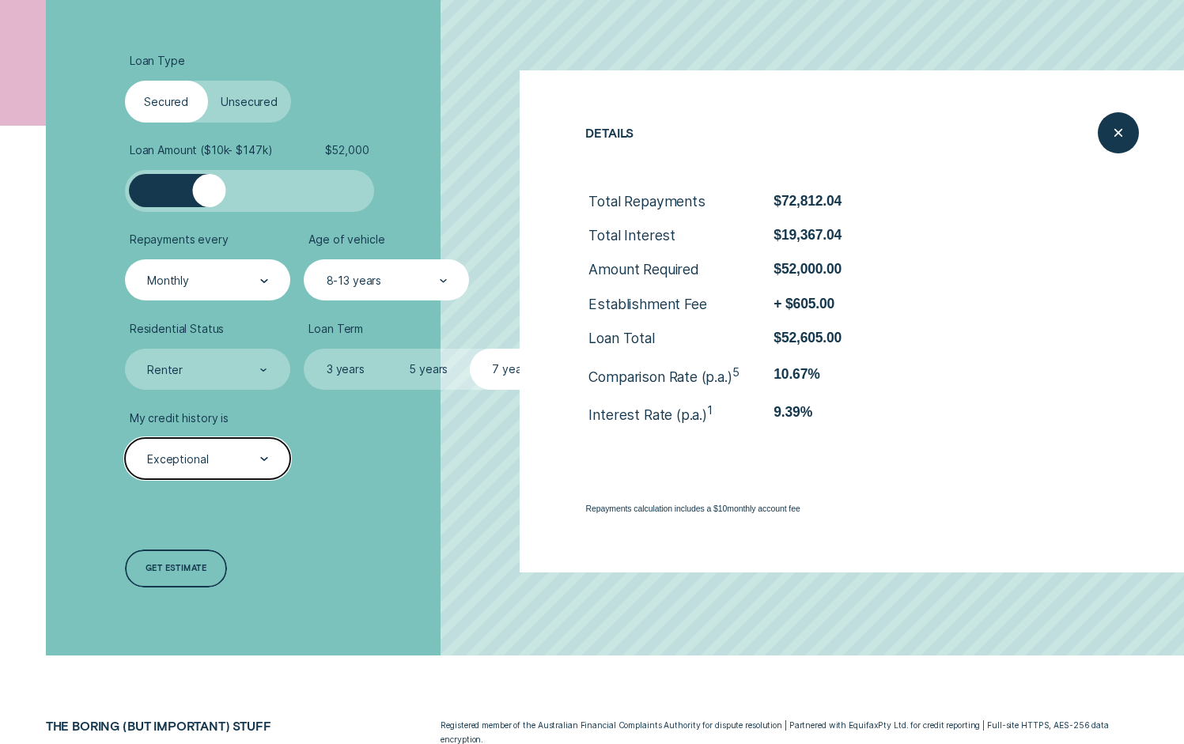
click at [433, 369] on label "5 years" at bounding box center [428, 370] width 83 height 42
click at [387, 349] on input "5 years" at bounding box center [387, 349] width 0 height 0
click at [490, 369] on label "7 years" at bounding box center [511, 370] width 83 height 42
click at [470, 349] on input "7 years" at bounding box center [470, 349] width 0 height 0
click at [346, 371] on label "3 years" at bounding box center [345, 370] width 83 height 42
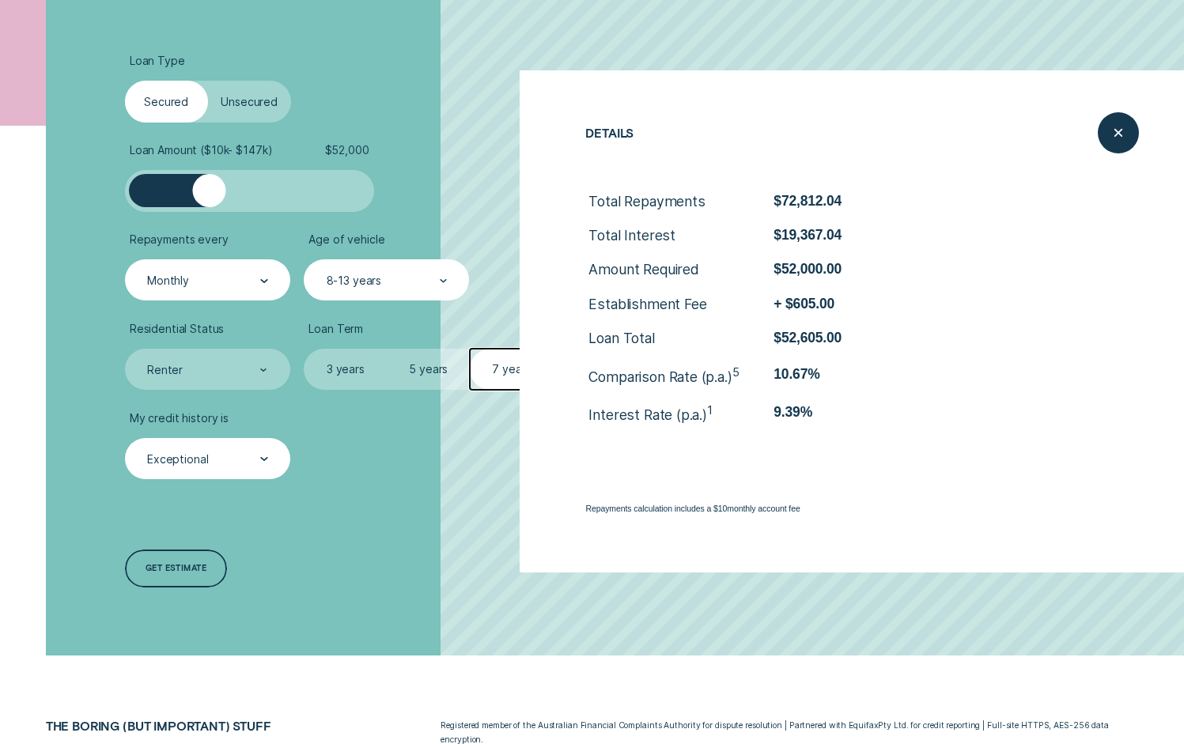
click at [304, 349] on input "3 years" at bounding box center [304, 349] width 0 height 0
click at [206, 469] on div "Exceptional" at bounding box center [207, 459] width 165 height 42
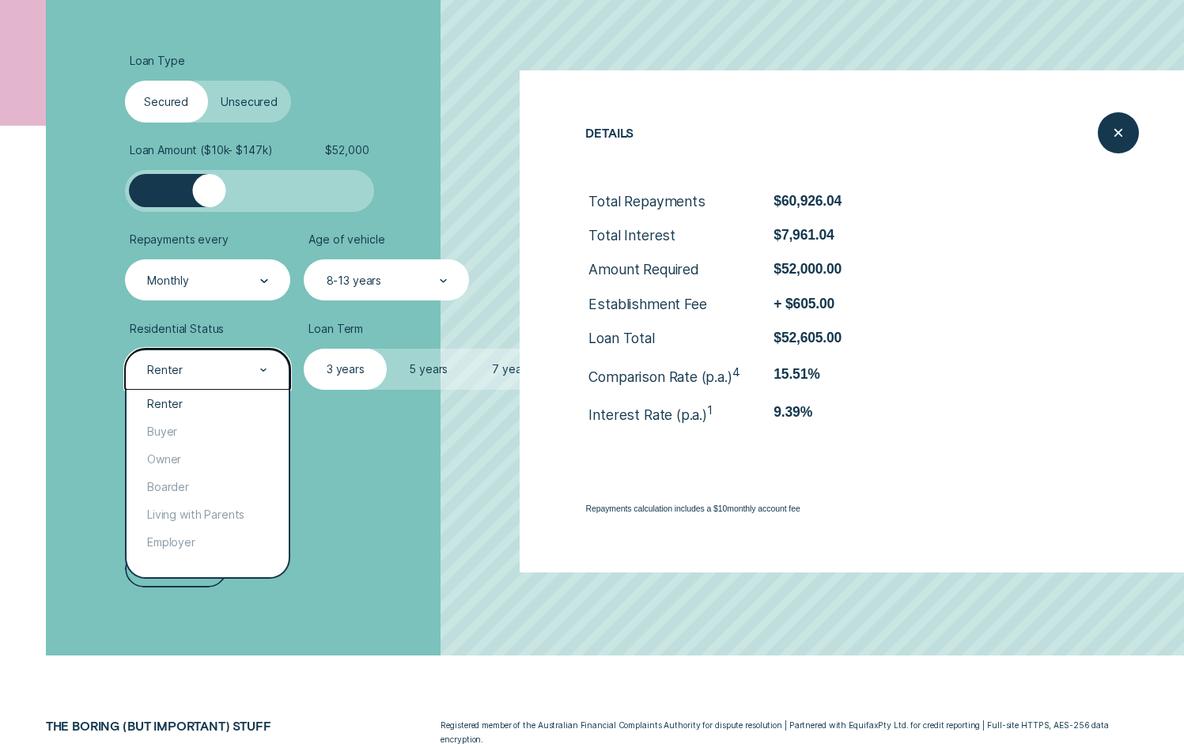
click at [268, 370] on div "Renter" at bounding box center [207, 370] width 165 height 42
click at [245, 426] on div "Buyer" at bounding box center [208, 432] width 162 height 28
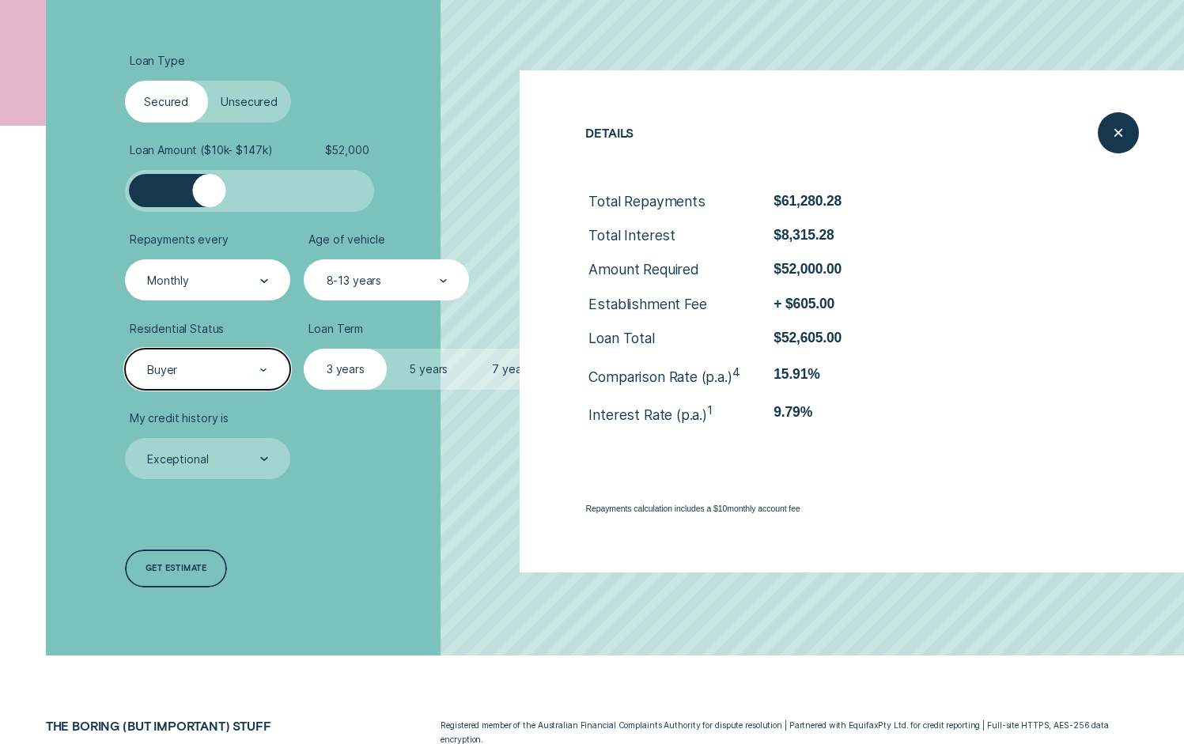
click at [251, 375] on div "Buyer" at bounding box center [207, 370] width 123 height 16
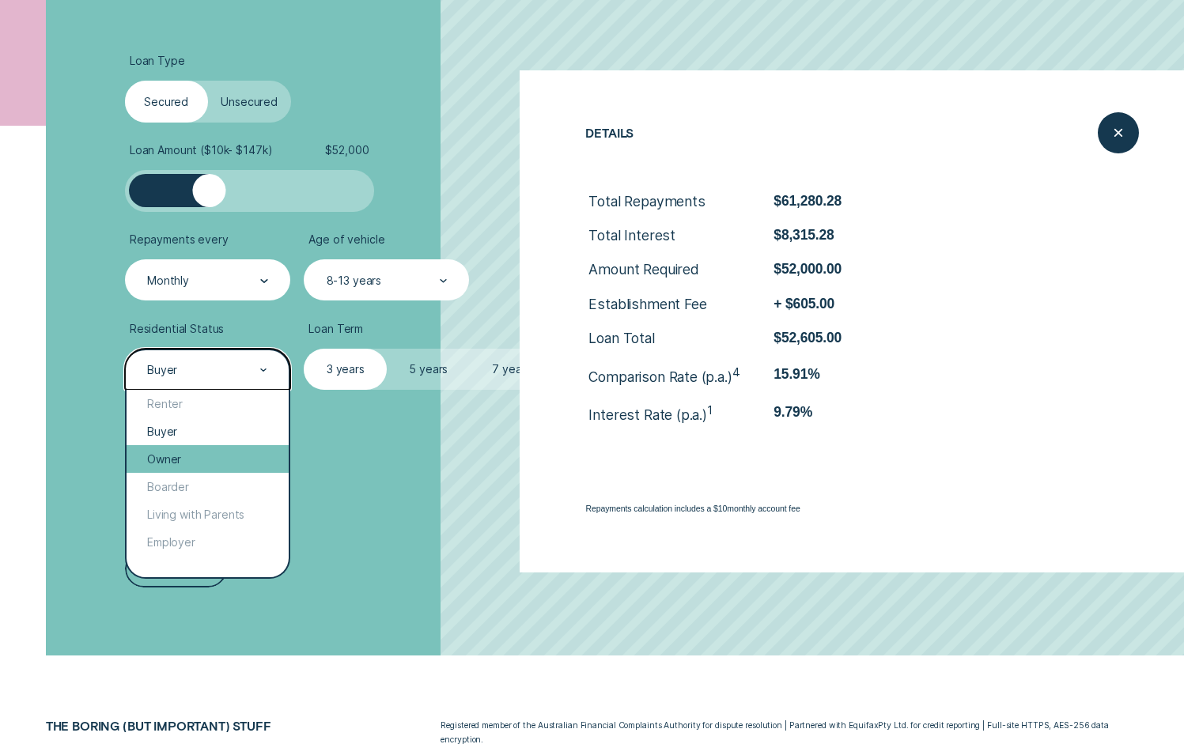
click at [215, 451] on div "Owner" at bounding box center [208, 459] width 162 height 28
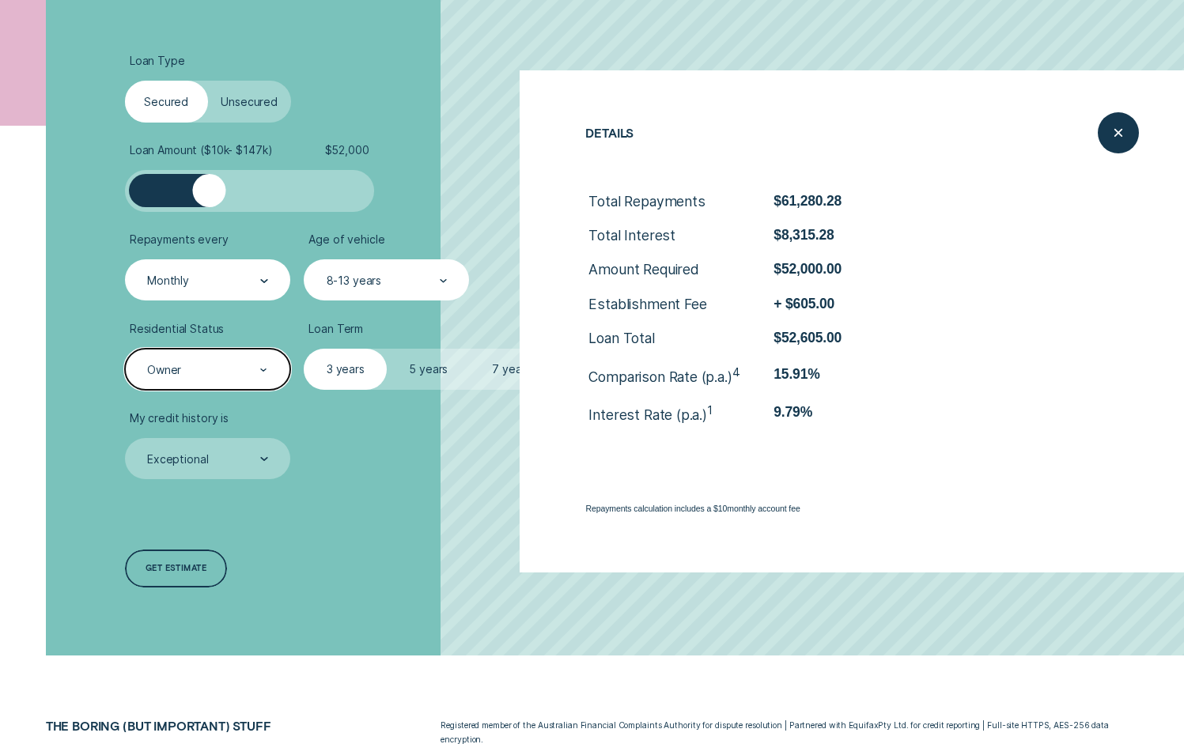
click at [255, 379] on div "Owner" at bounding box center [207, 370] width 165 height 42
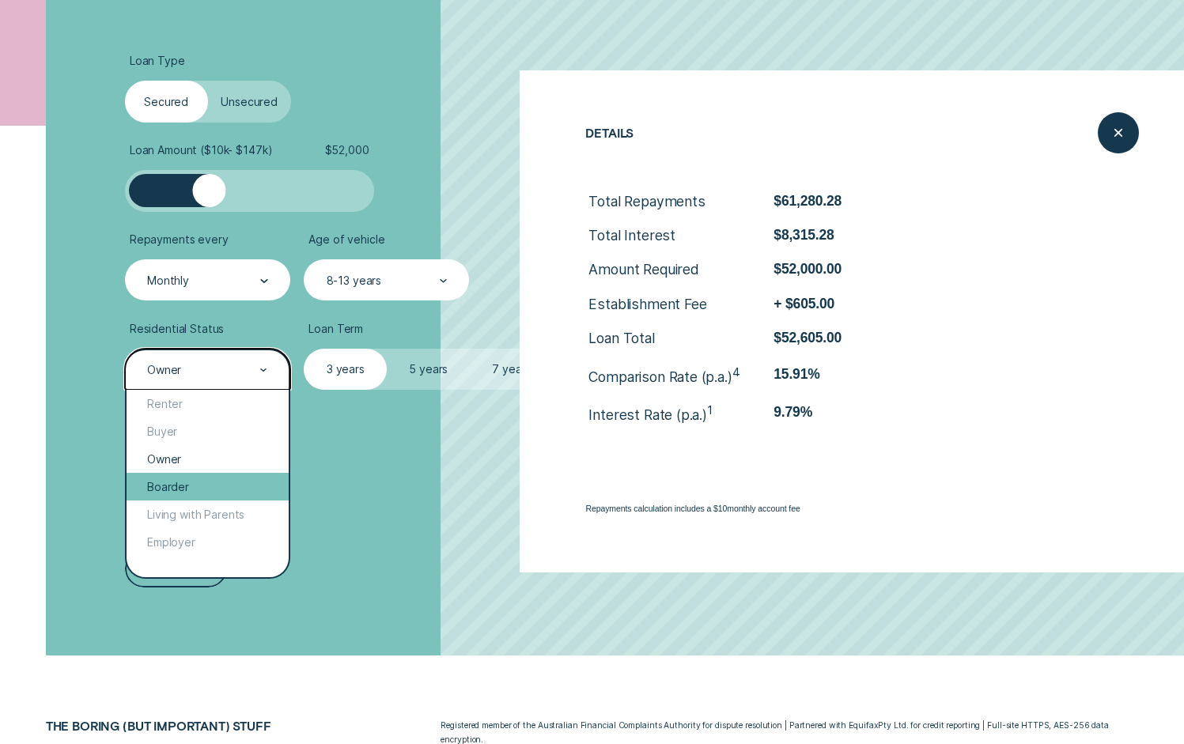
click at [216, 495] on div "Boarder" at bounding box center [208, 487] width 162 height 28
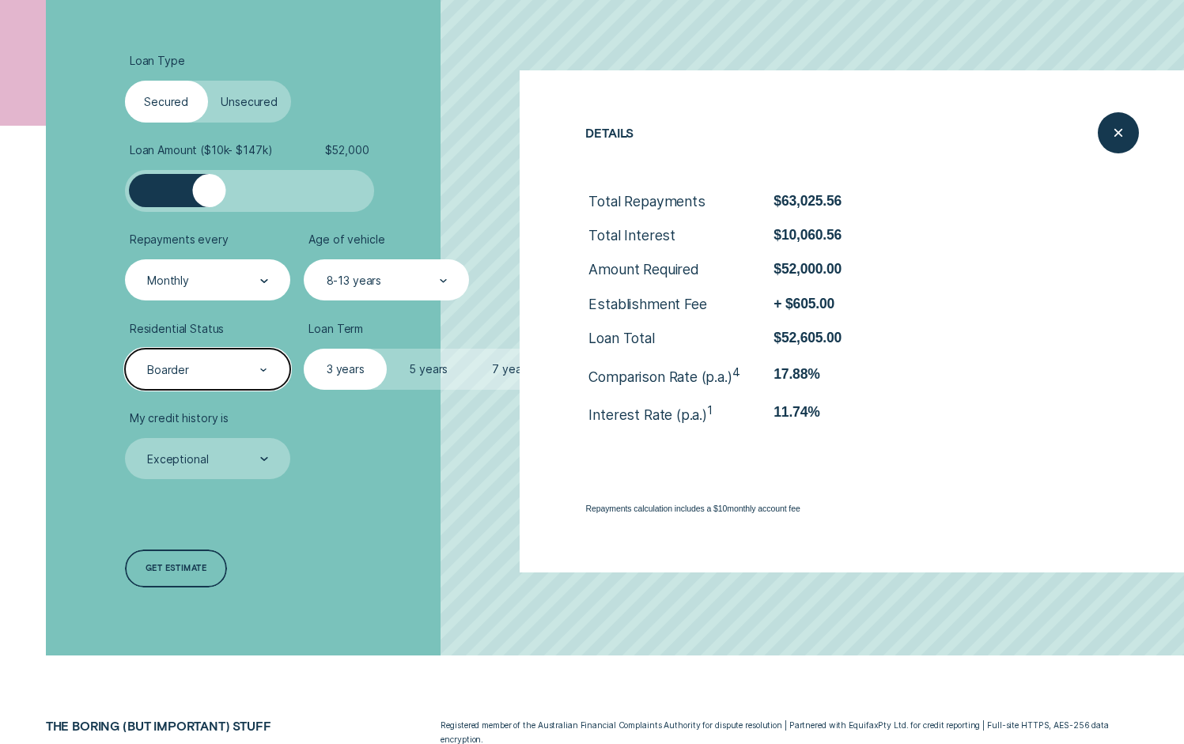
click at [239, 383] on div "Boarder" at bounding box center [207, 370] width 165 height 42
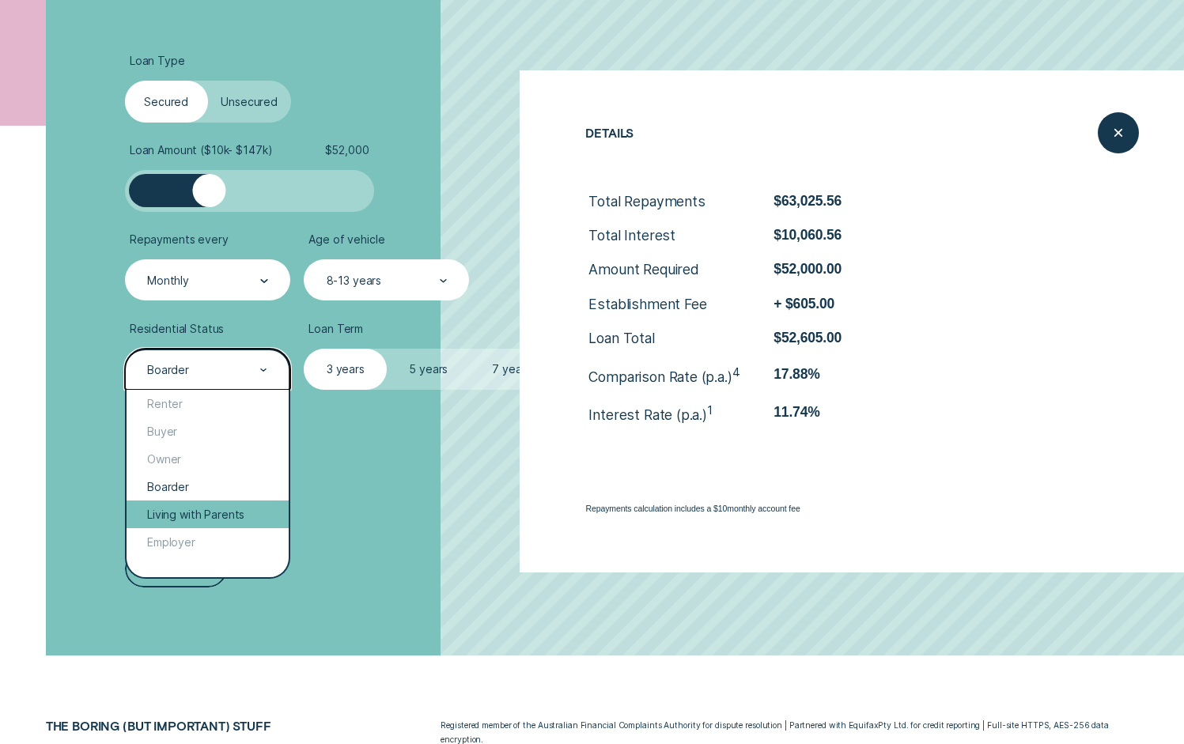
click at [237, 511] on div "Living with Parents" at bounding box center [208, 515] width 162 height 28
click at [244, 367] on div "Living with Parents" at bounding box center [207, 370] width 123 height 16
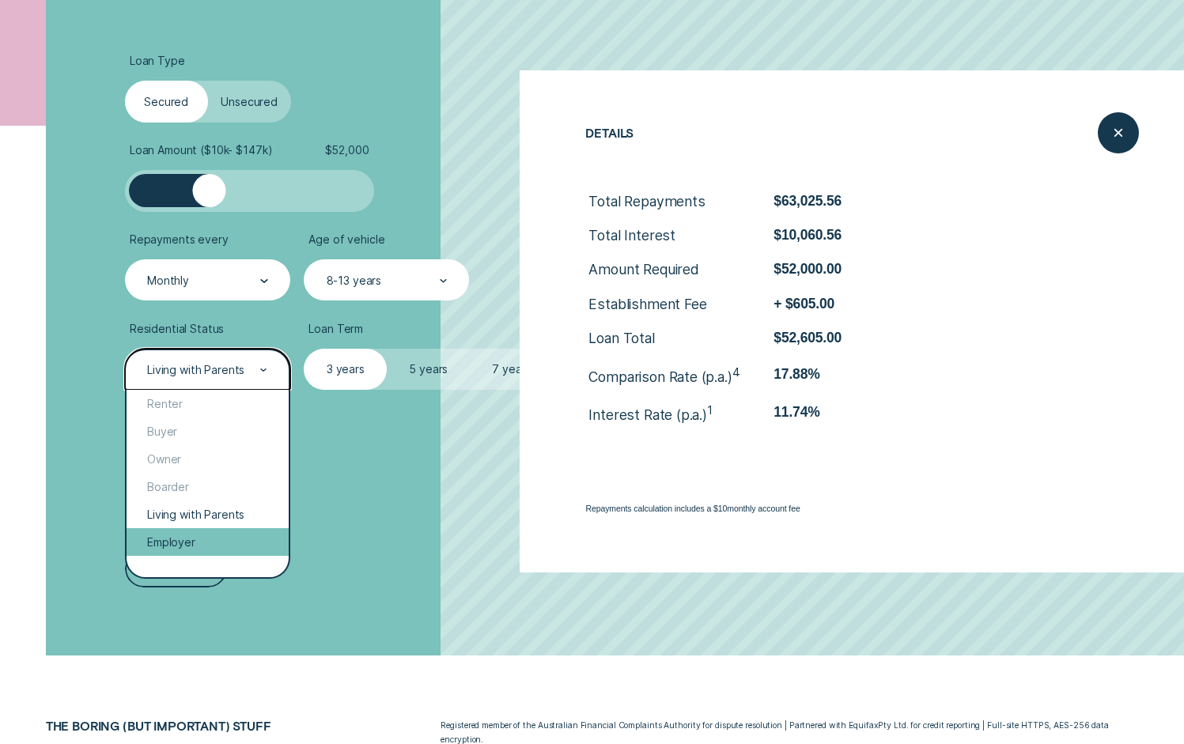
click at [241, 541] on div "Employer" at bounding box center [208, 542] width 162 height 28
click at [219, 375] on div "Employer" at bounding box center [207, 370] width 123 height 16
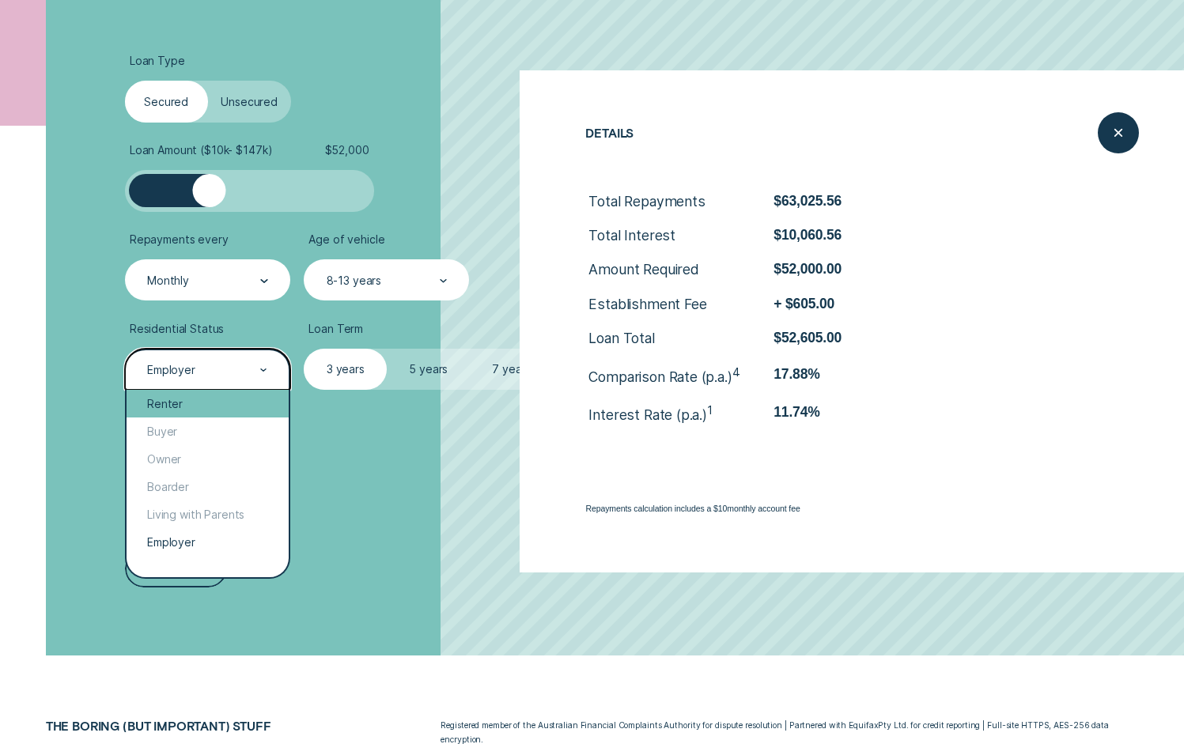
click at [189, 409] on div "Renter" at bounding box center [208, 404] width 162 height 28
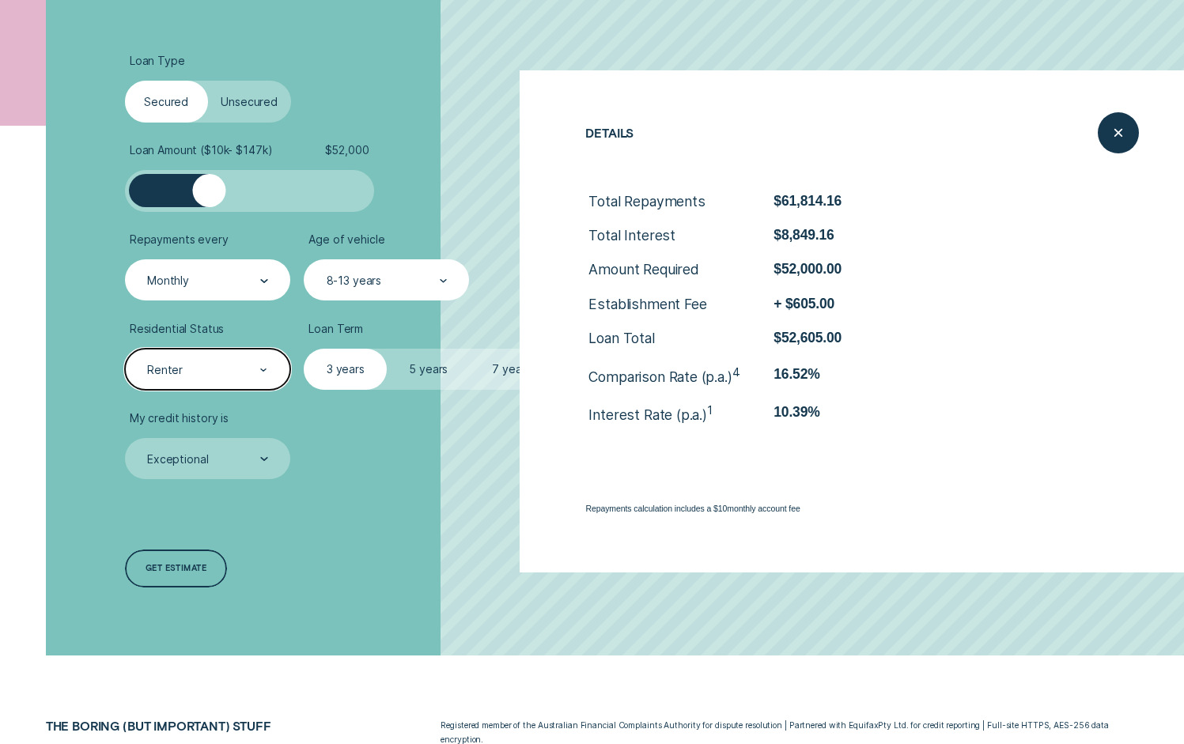
click at [194, 361] on div "Renter" at bounding box center [207, 370] width 165 height 42
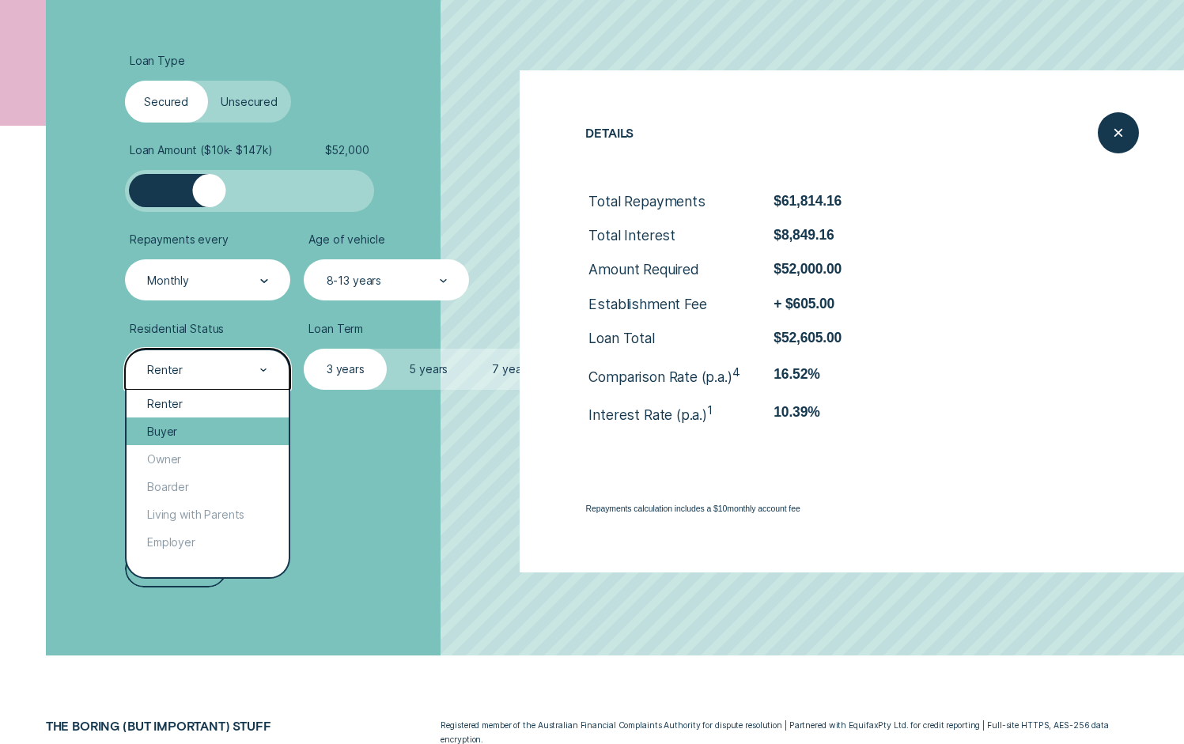
click at [193, 433] on div "Buyer" at bounding box center [208, 432] width 162 height 28
click at [222, 382] on div "Buyer" at bounding box center [207, 370] width 165 height 42
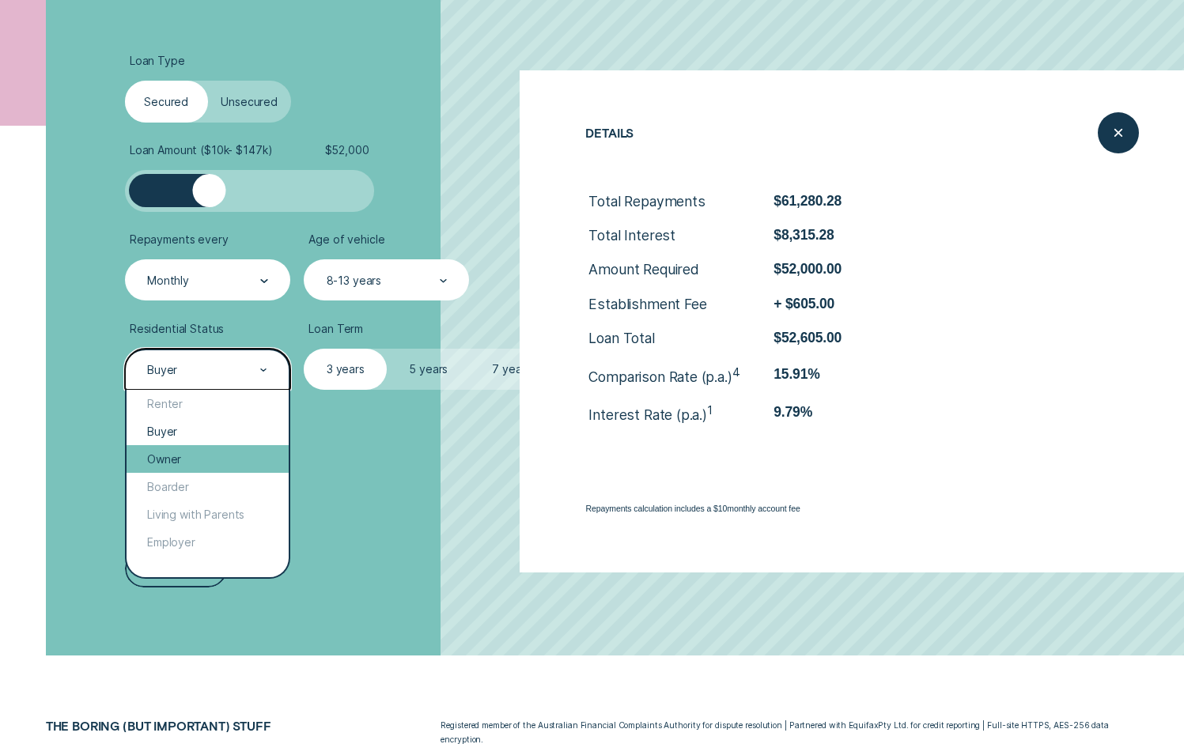
click at [200, 451] on div "Owner" at bounding box center [208, 459] width 162 height 28
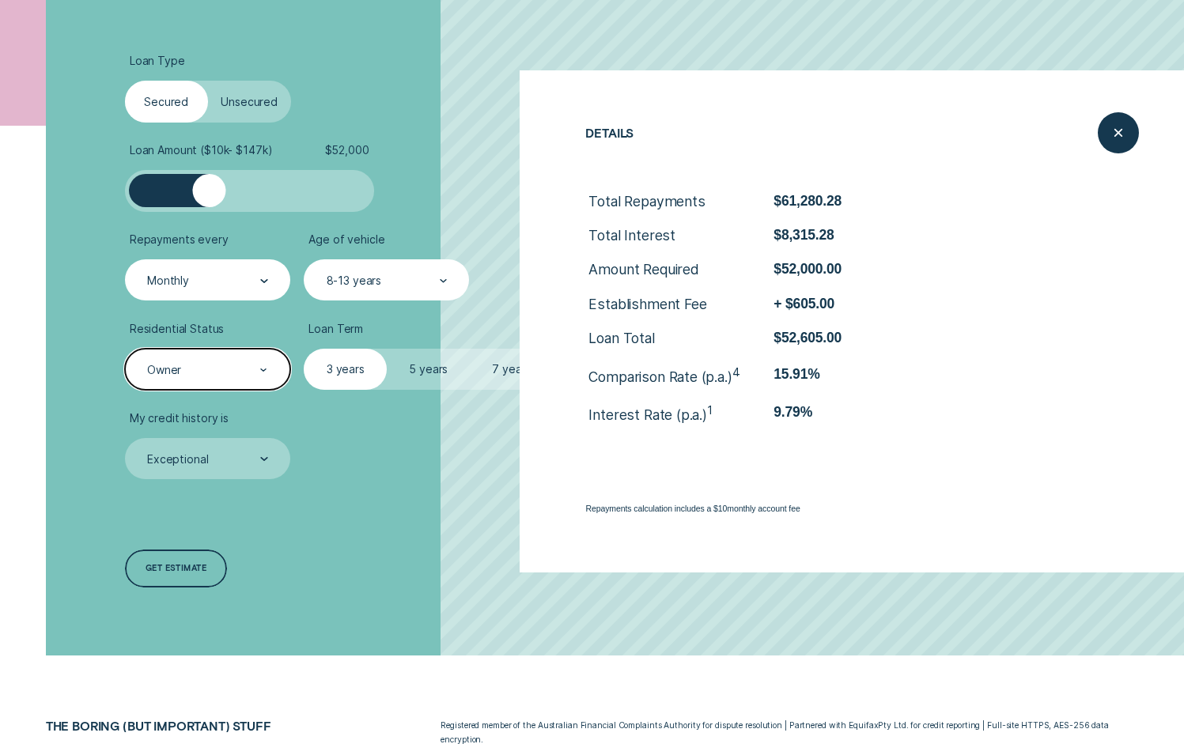
click at [199, 386] on div "Owner" at bounding box center [207, 370] width 165 height 42
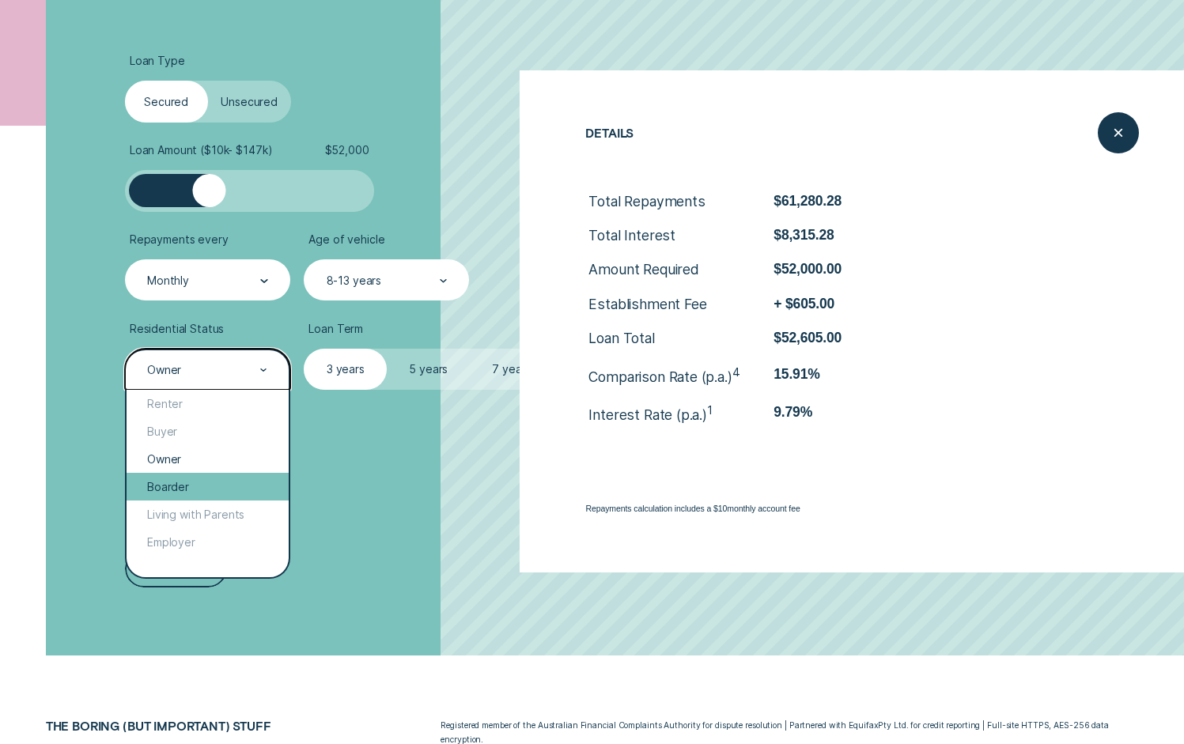
click at [190, 480] on div "Boarder" at bounding box center [208, 487] width 162 height 28
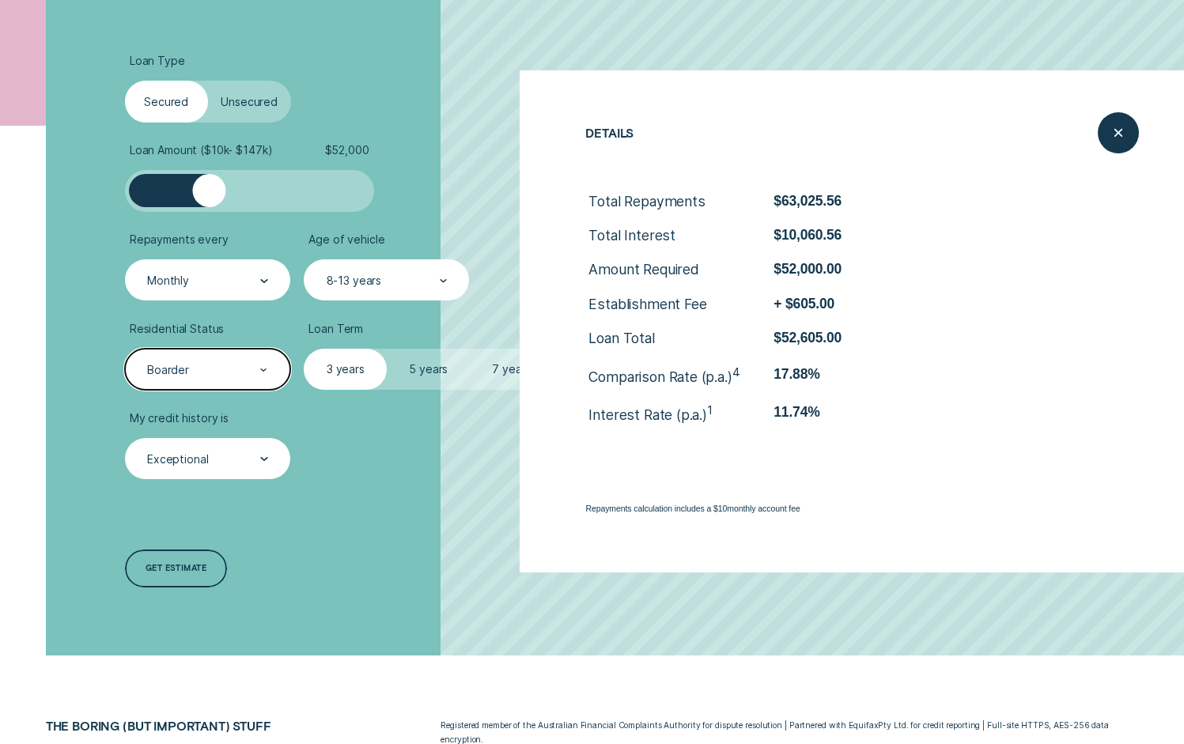
click at [244, 468] on div "Exceptional" at bounding box center [207, 459] width 165 height 42
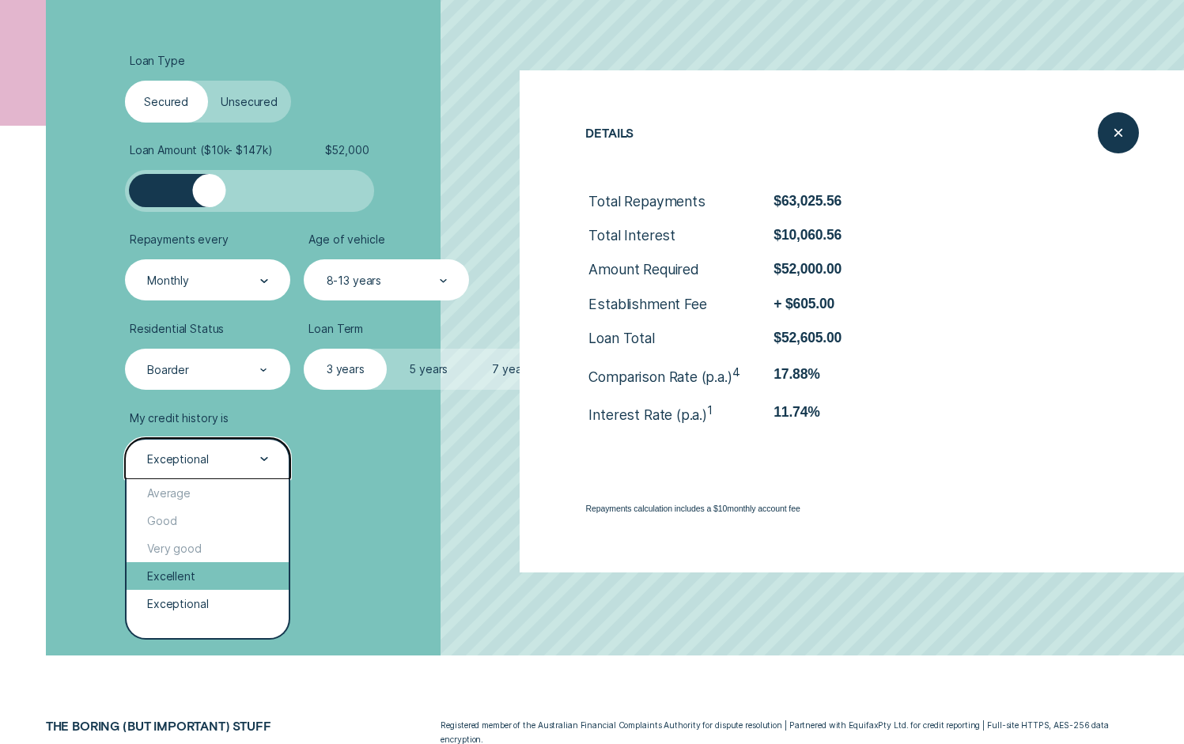
click at [210, 567] on div "Excellent" at bounding box center [208, 576] width 162 height 28
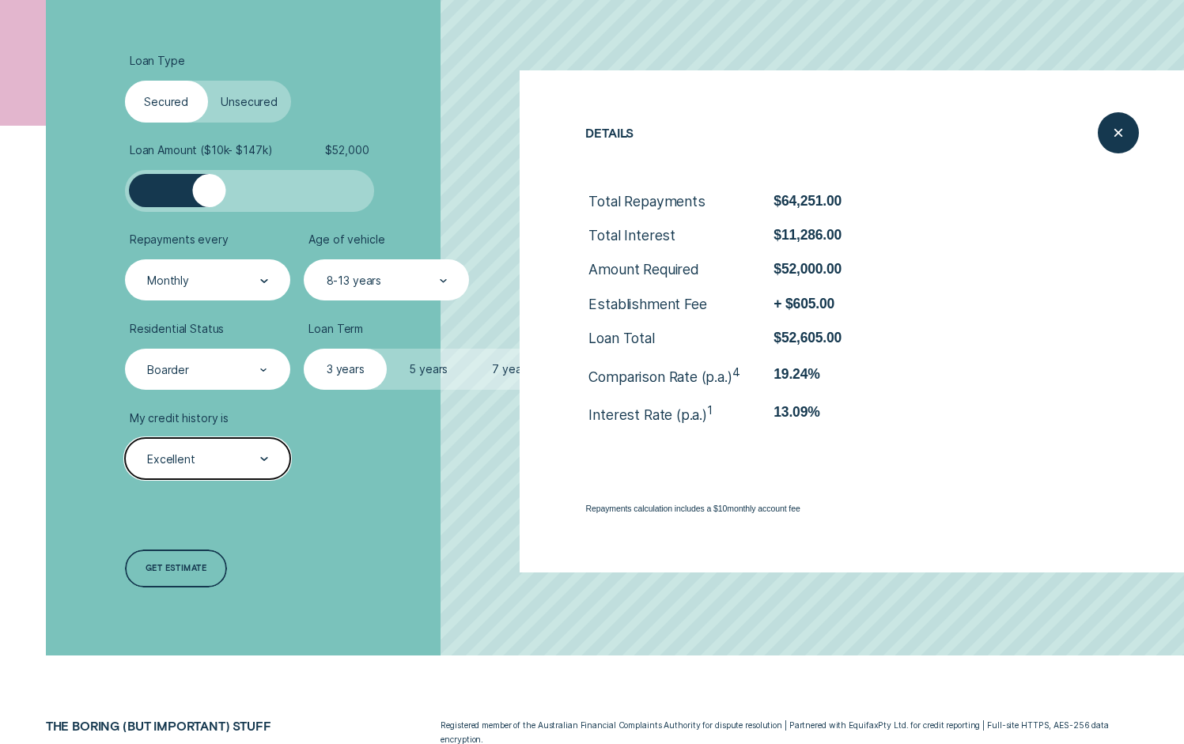
click at [238, 363] on div "Boarder" at bounding box center [207, 370] width 123 height 16
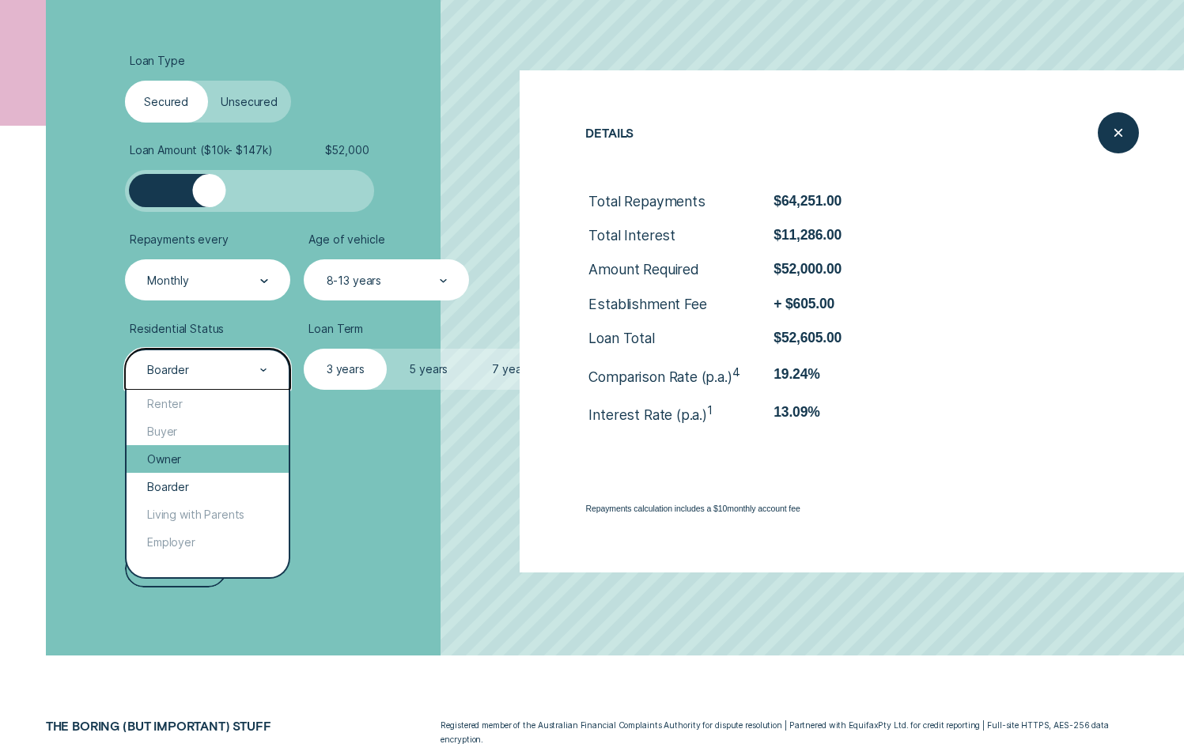
click at [211, 463] on div "Owner" at bounding box center [208, 459] width 162 height 28
click at [248, 378] on div "Owner" at bounding box center [207, 370] width 165 height 42
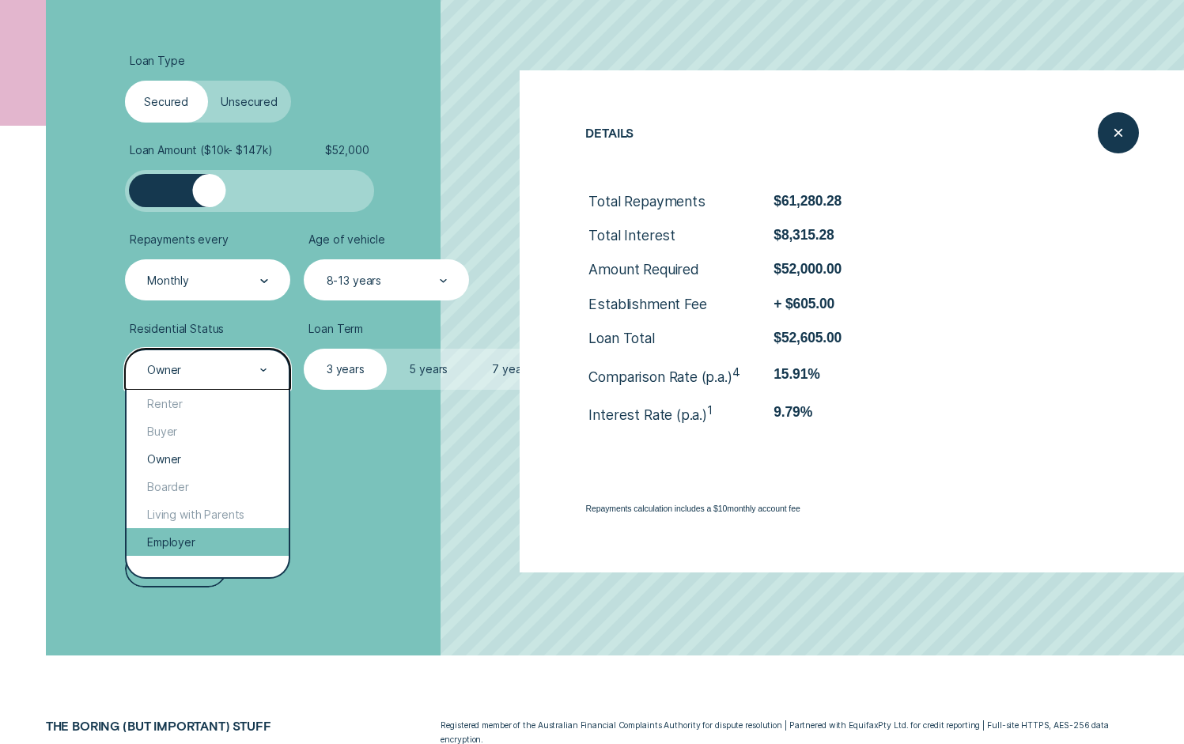
click at [221, 539] on div "Employer" at bounding box center [208, 542] width 162 height 28
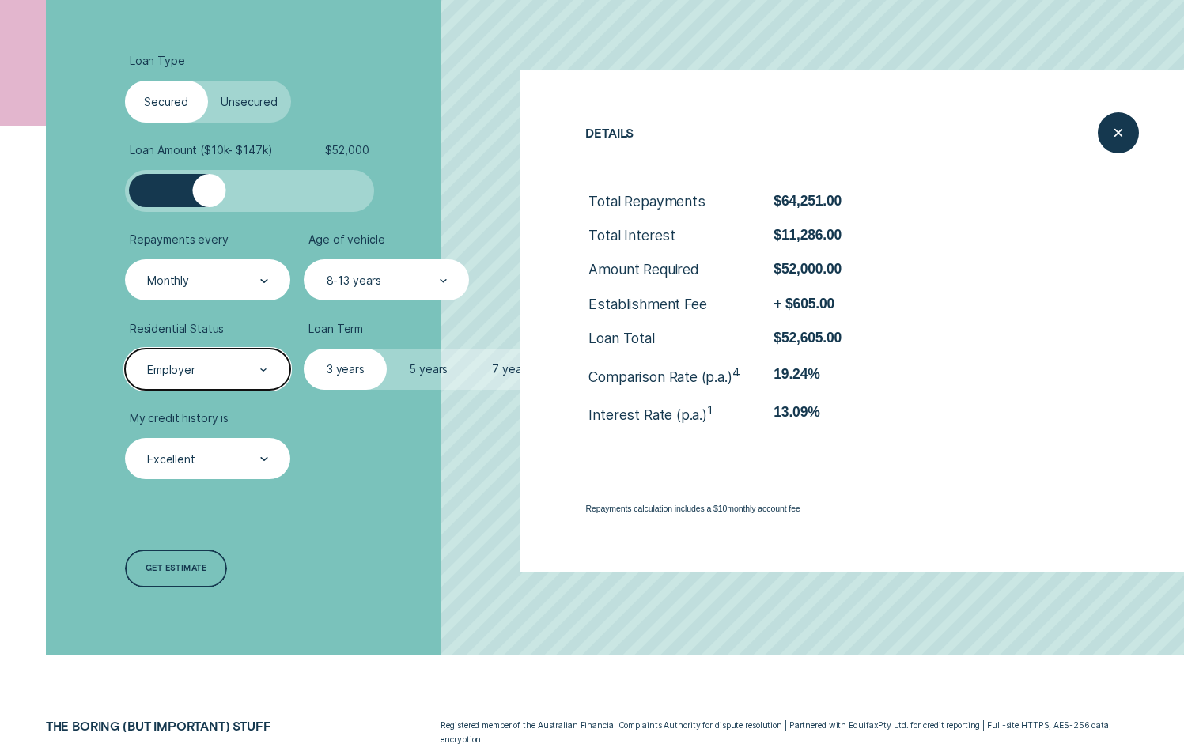
click at [233, 278] on div "Monthly" at bounding box center [207, 281] width 123 height 16
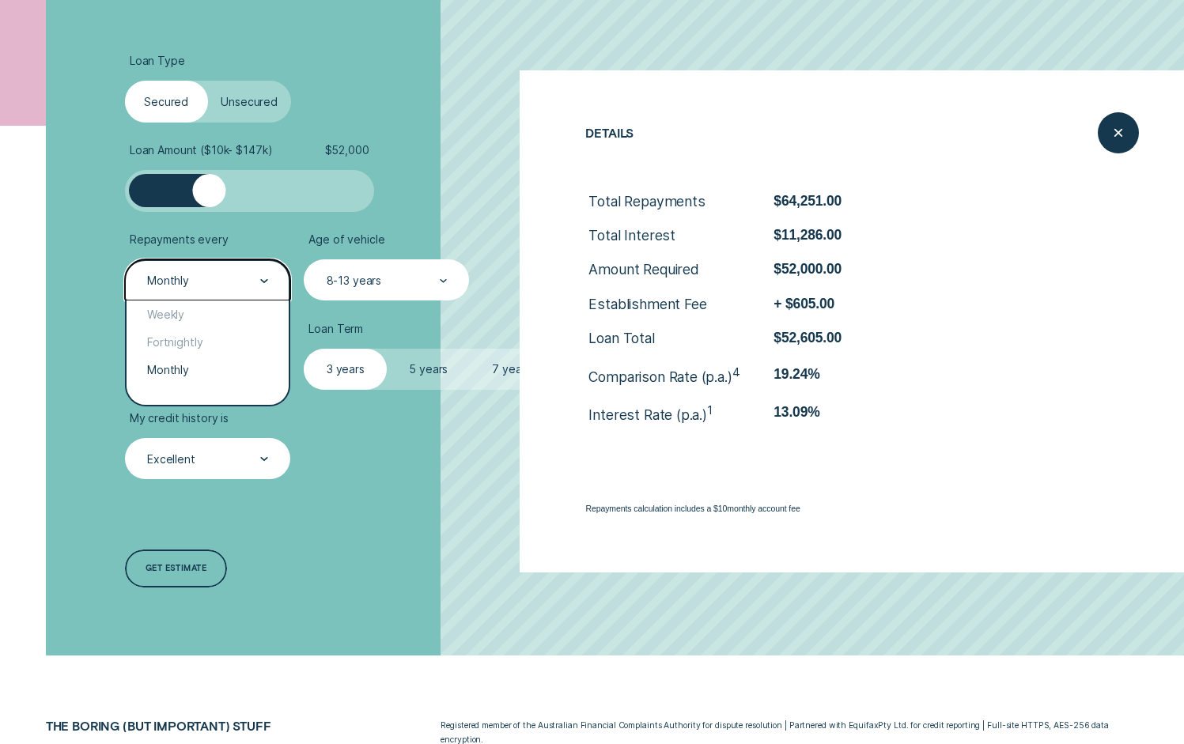
click at [276, 235] on label "Repayments every" at bounding box center [207, 240] width 165 height 14
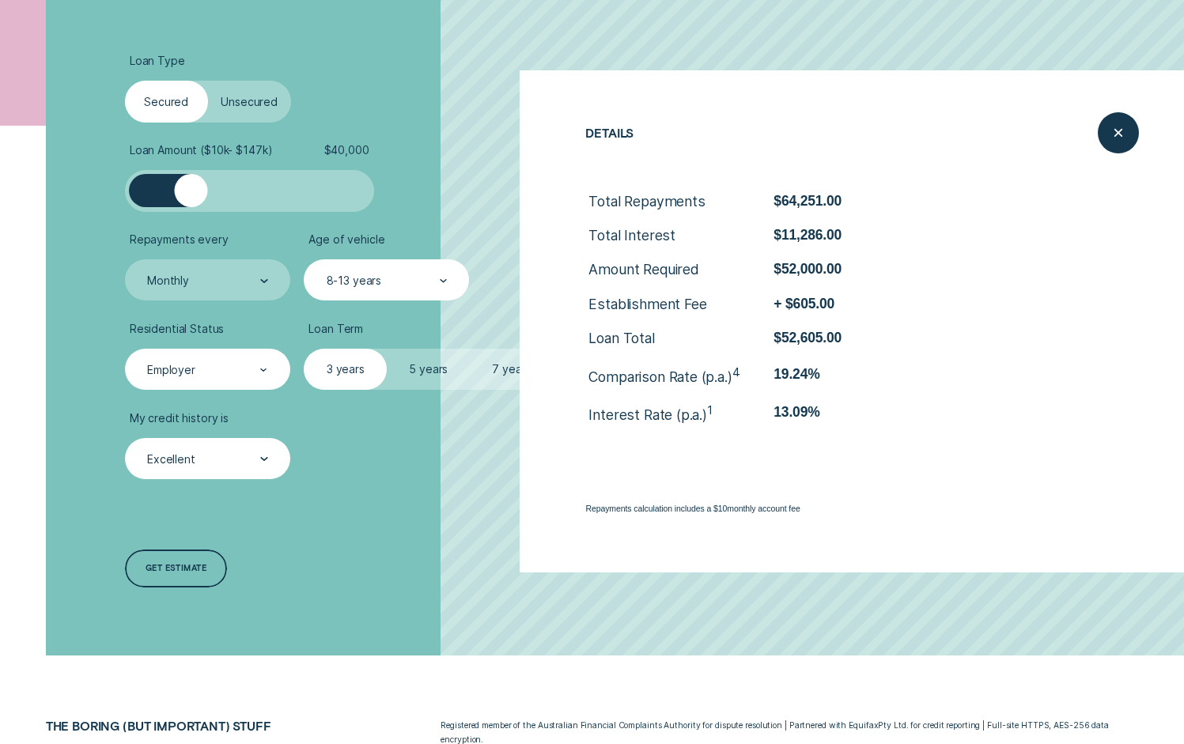
drag, startPoint x: 204, startPoint y: 193, endPoint x: 186, endPoint y: 194, distance: 18.2
click at [186, 194] on div at bounding box center [190, 190] width 33 height 33
drag, startPoint x: 191, startPoint y: 199, endPoint x: 180, endPoint y: 199, distance: 10.3
click at [180, 199] on div at bounding box center [184, 190] width 33 height 33
click at [176, 196] on div at bounding box center [175, 190] width 33 height 33
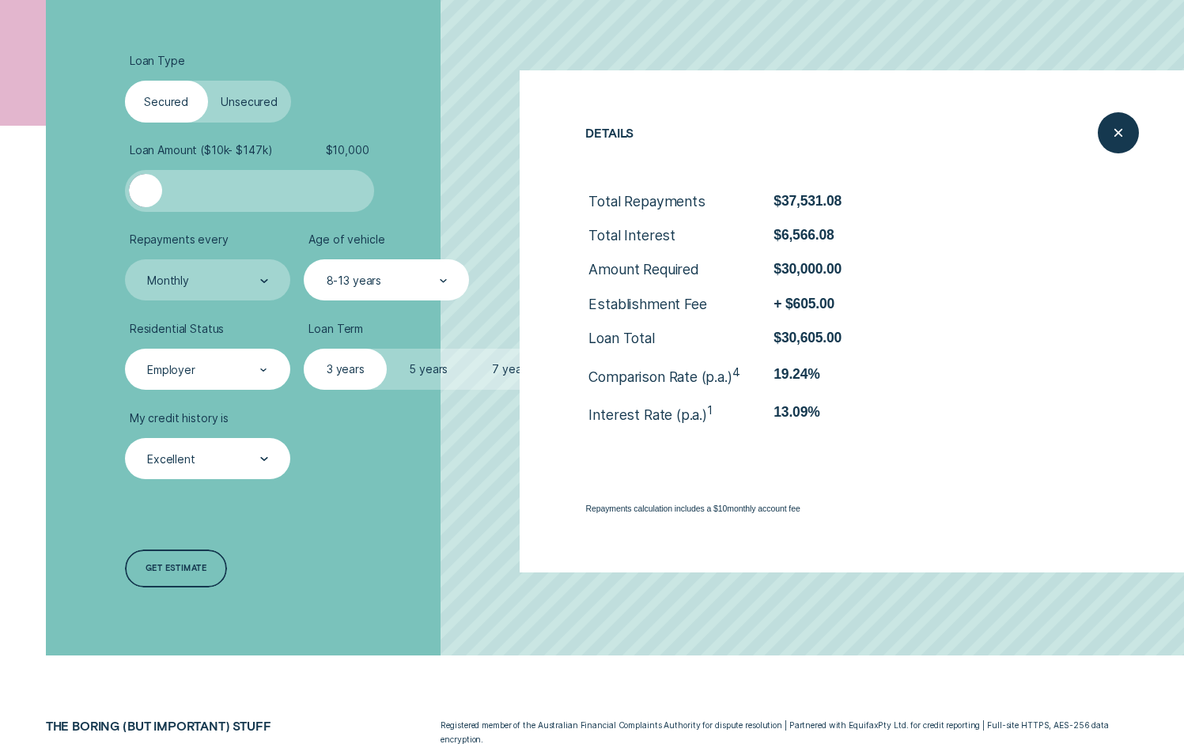
drag, startPoint x: 173, startPoint y: 203, endPoint x: 90, endPoint y: 197, distance: 83.2
click at [91, 197] on div "Loan Type Select Loan Type Secured Unsecured Loan Amount ( $10k - $147k ) $ 10,…" at bounding box center [592, 321] width 1107 height 668
drag, startPoint x: 142, startPoint y: 193, endPoint x: 360, endPoint y: 204, distance: 218.6
click at [358, 204] on div at bounding box center [351, 190] width 33 height 33
drag, startPoint x: 360, startPoint y: 203, endPoint x: 226, endPoint y: 194, distance: 134.0
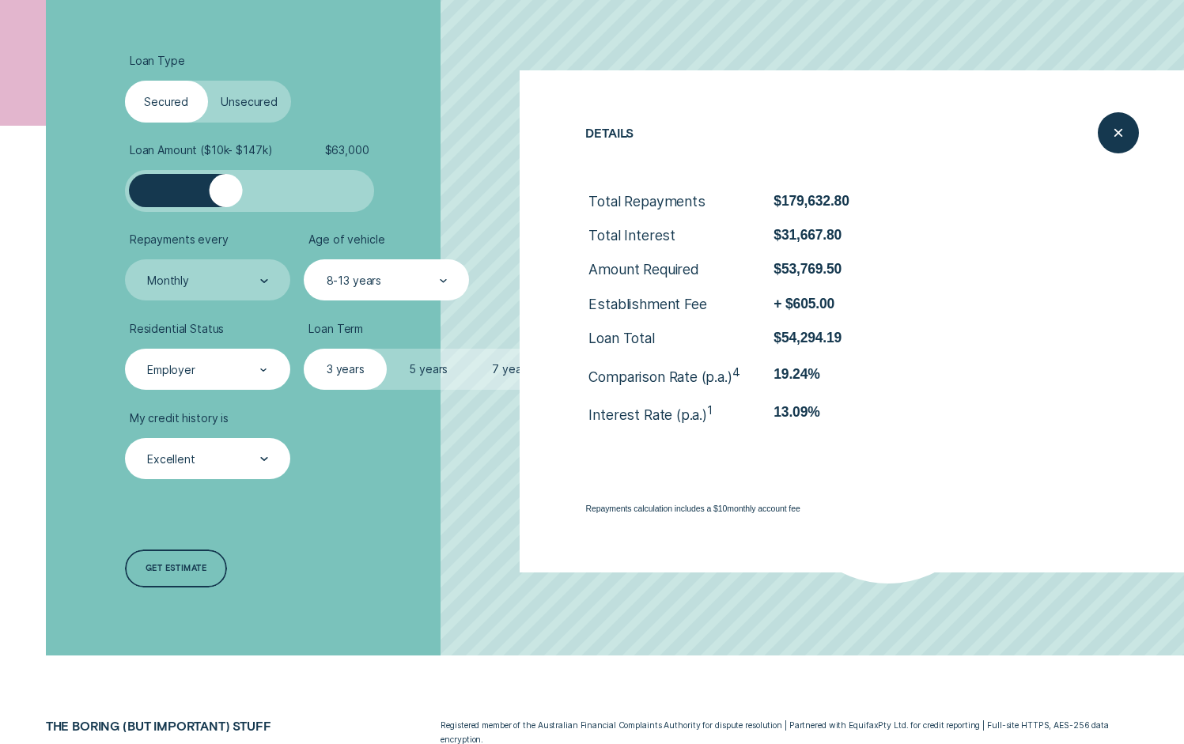
click at [226, 194] on div at bounding box center [225, 190] width 33 height 33
click at [204, 380] on div "Employer" at bounding box center [207, 370] width 165 height 42
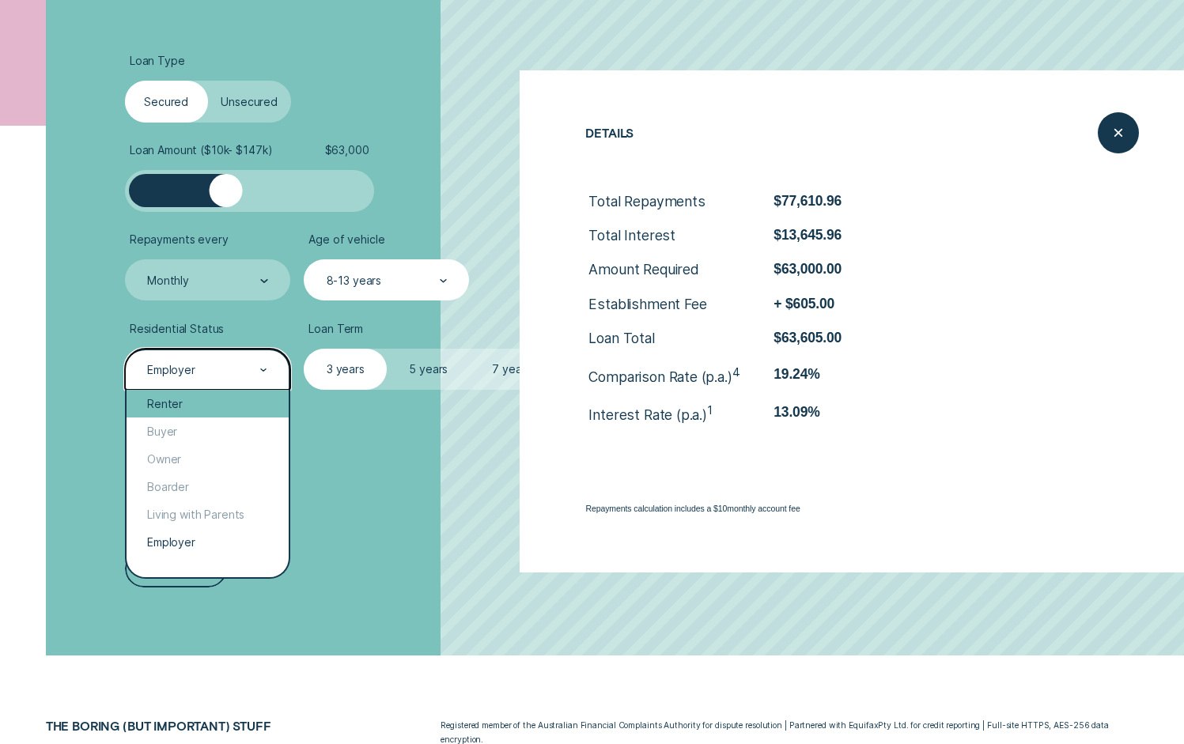
click at [201, 400] on div "Renter" at bounding box center [208, 404] width 162 height 28
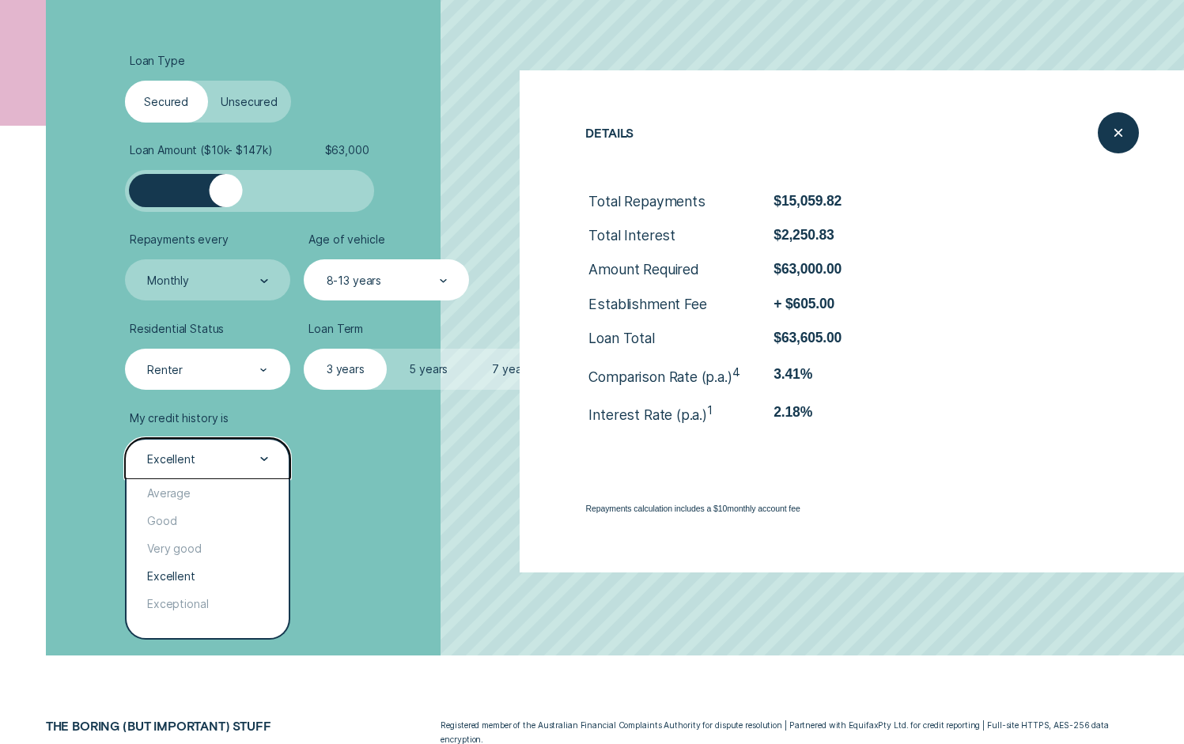
click at [255, 453] on div "Excellent" at bounding box center [207, 460] width 123 height 16
click at [202, 493] on div "Average" at bounding box center [208, 493] width 162 height 28
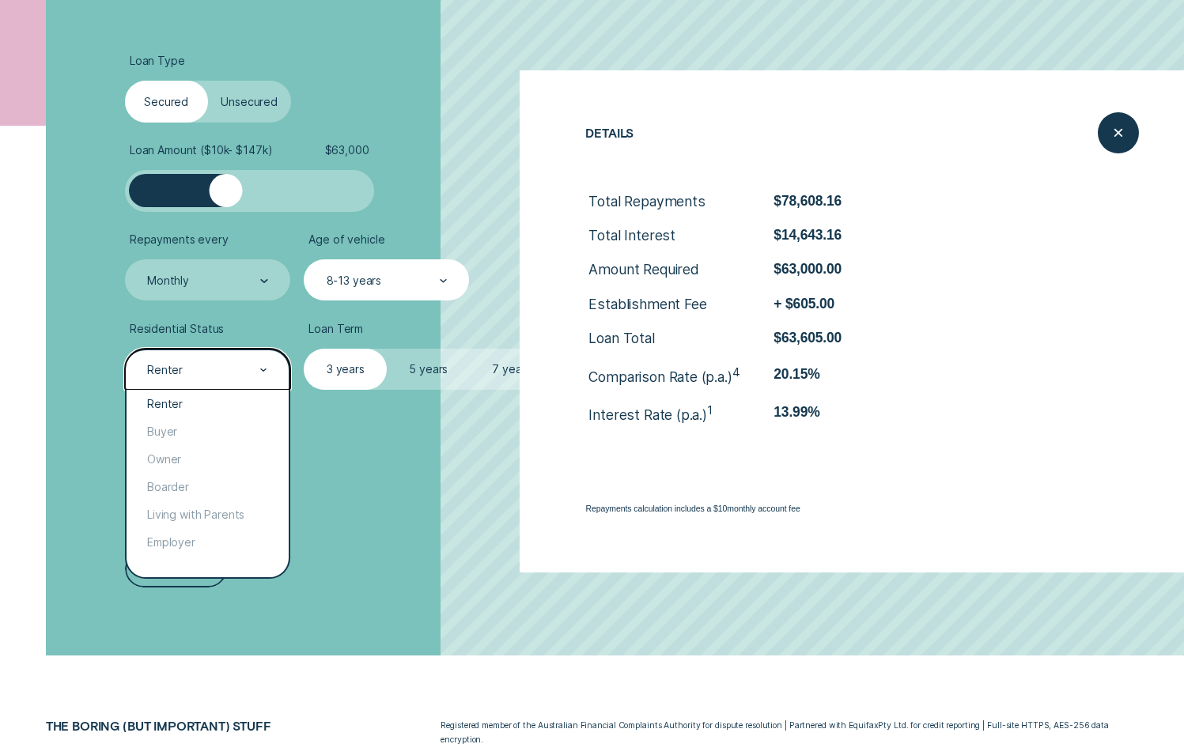
click at [267, 382] on div "Renter" at bounding box center [207, 370] width 165 height 42
click at [209, 493] on div "Boarder" at bounding box center [208, 487] width 162 height 28
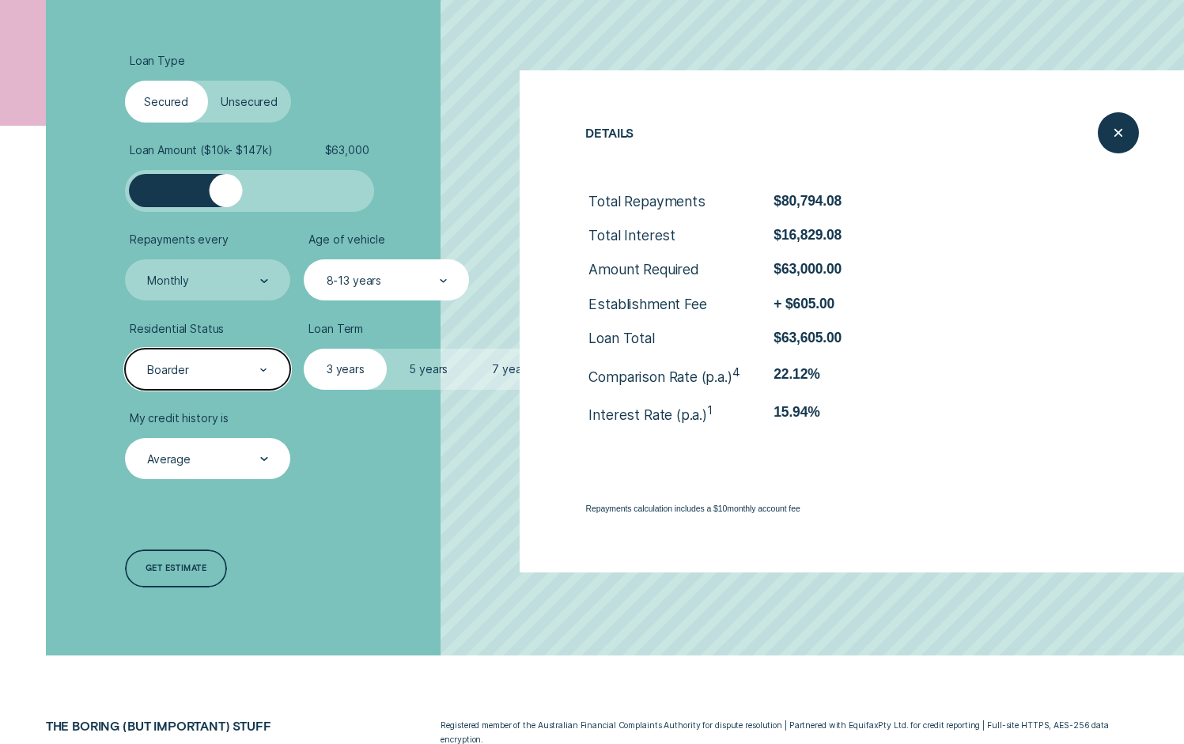
click at [260, 369] on icon at bounding box center [264, 371] width 8 height 4
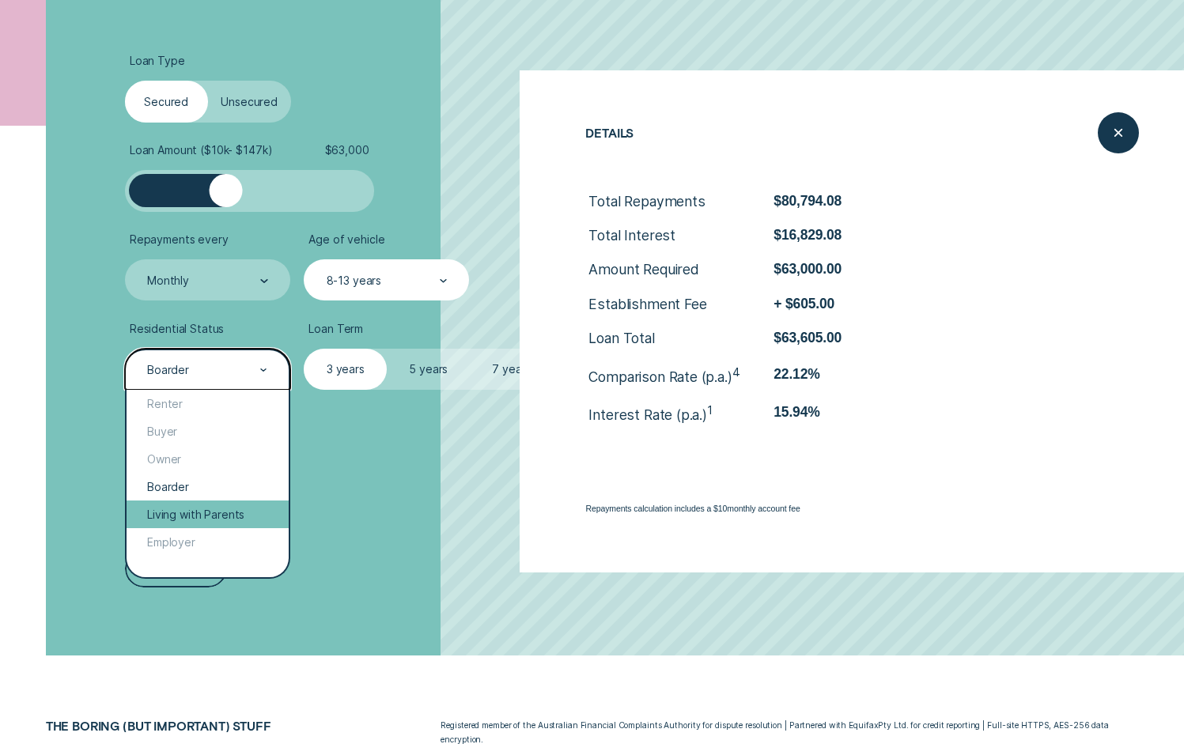
click at [196, 519] on div "Living with Parents" at bounding box center [208, 515] width 162 height 28
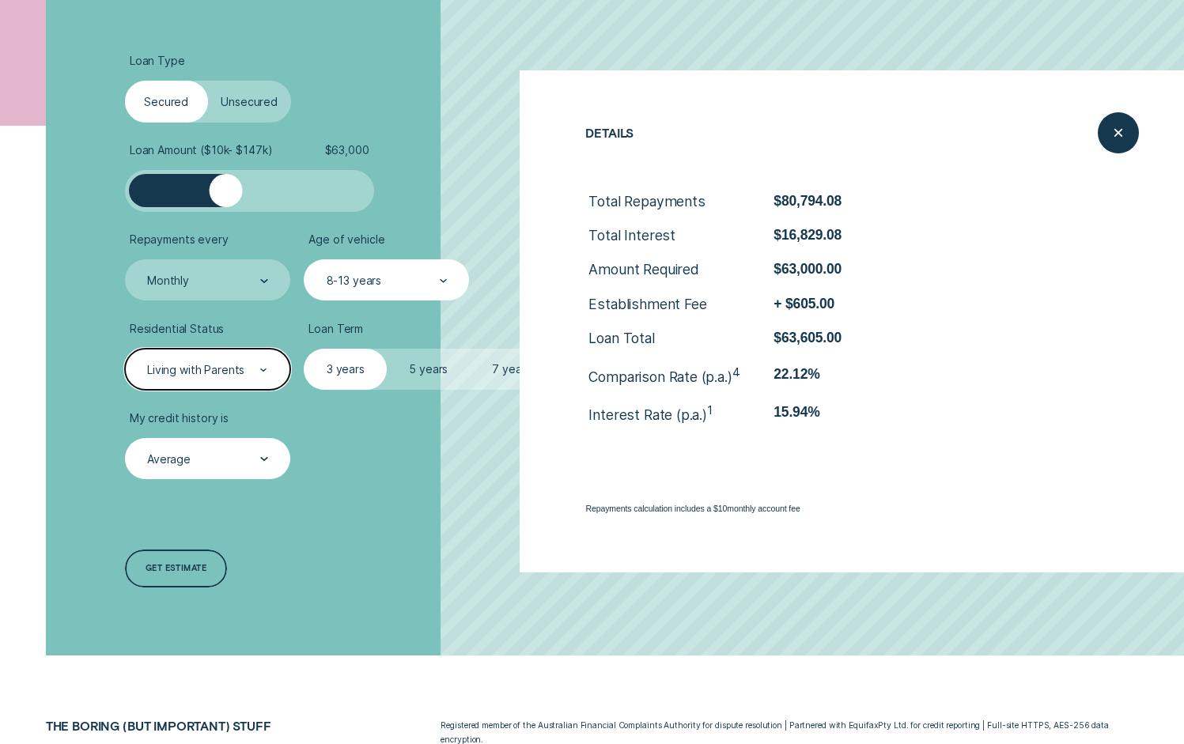
click at [248, 374] on div "Living with Parents" at bounding box center [207, 370] width 123 height 16
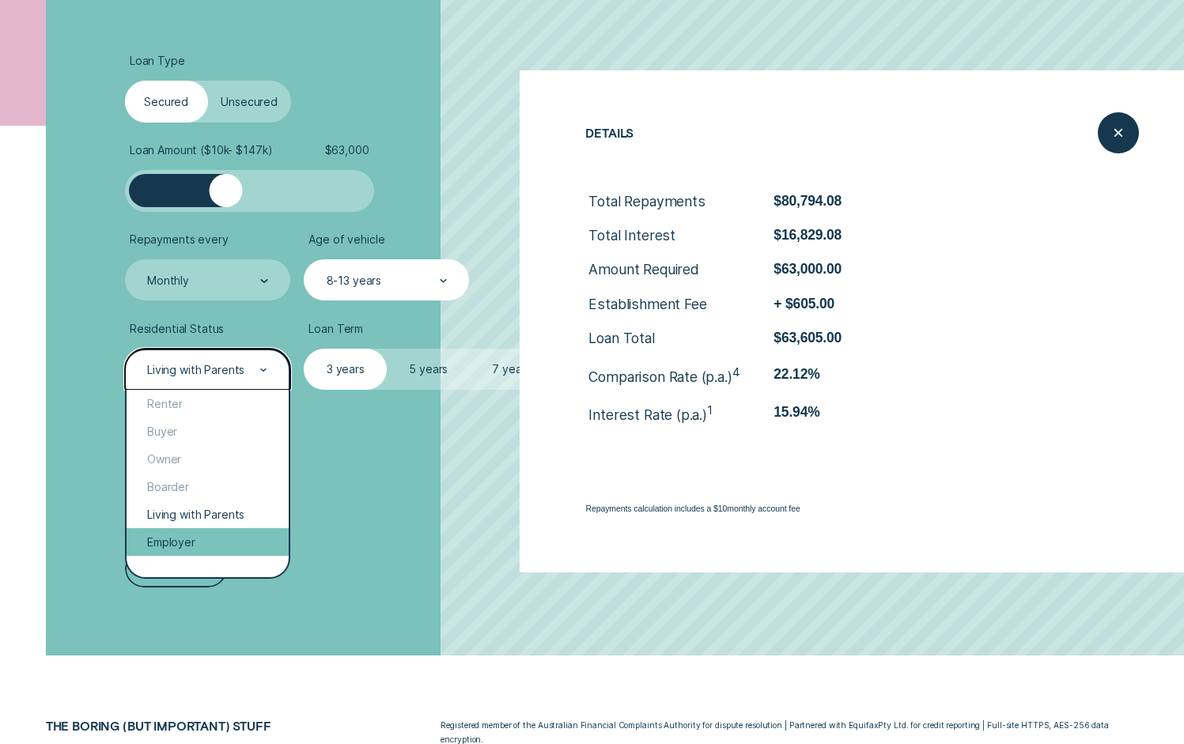
click at [221, 539] on div "Employer" at bounding box center [208, 542] width 162 height 28
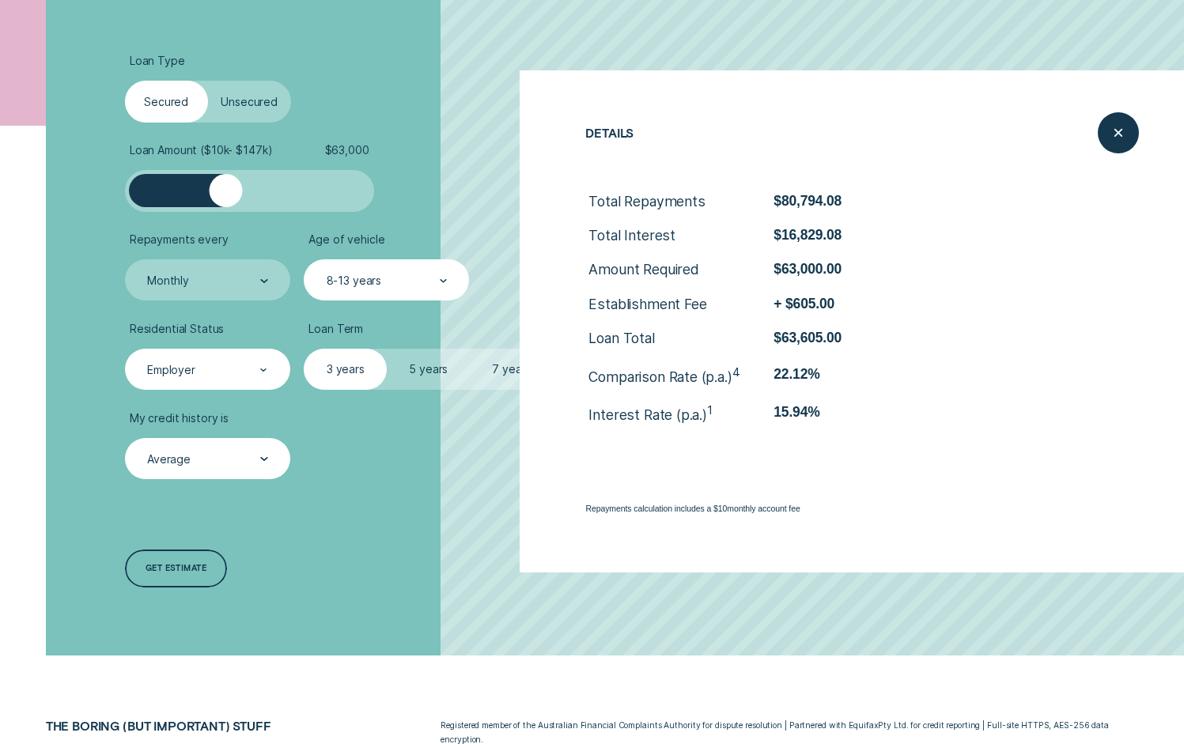
click at [225, 112] on label "Unsecured" at bounding box center [249, 102] width 83 height 42
click at [208, 81] on input "Unsecured" at bounding box center [208, 81] width 0 height 0
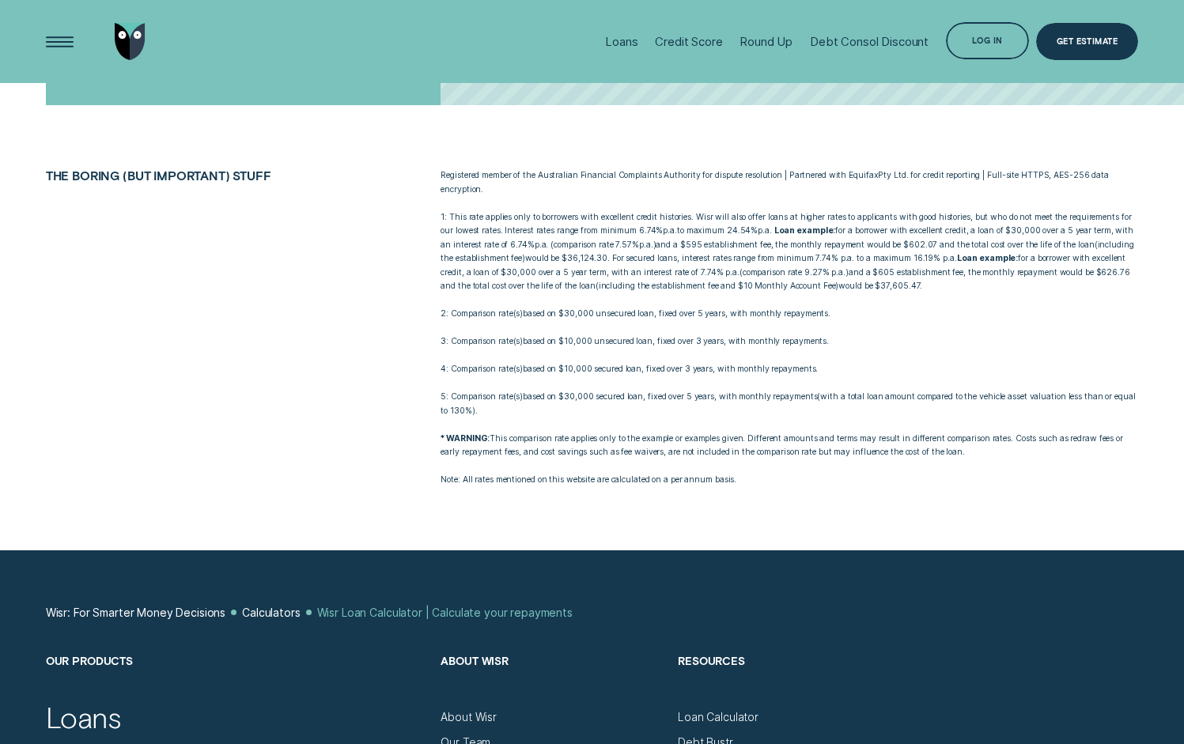
scroll to position [978, 0]
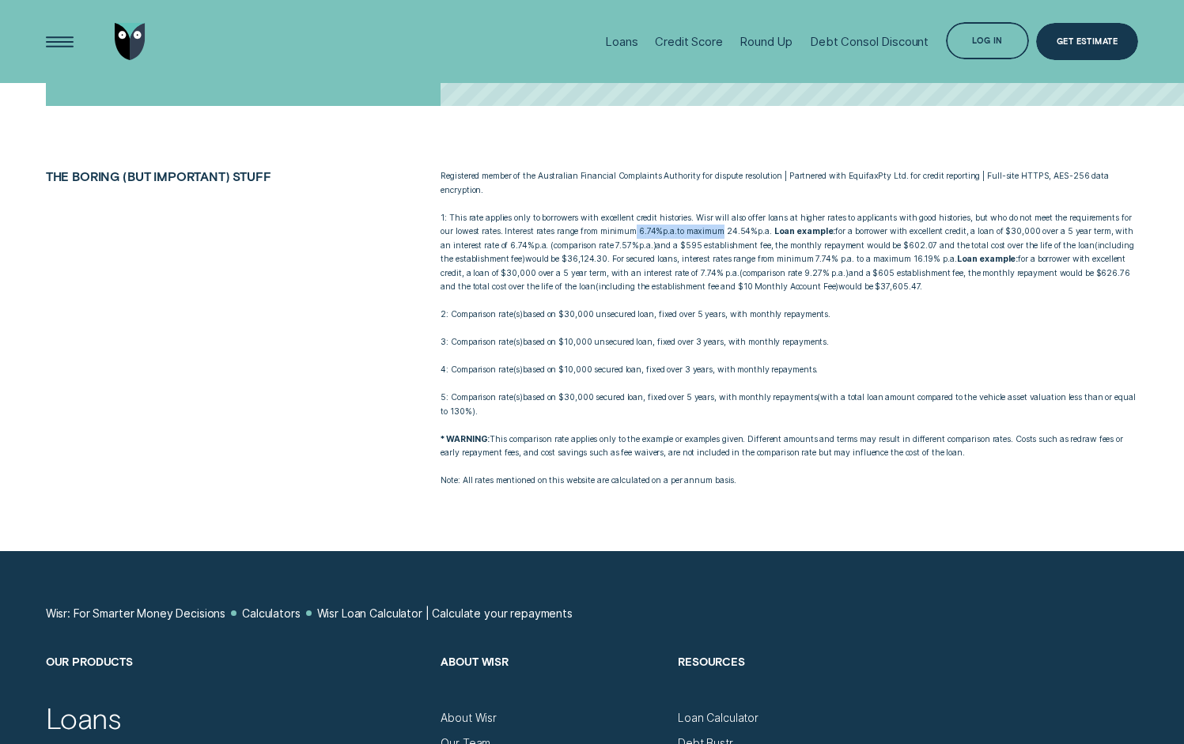
drag, startPoint x: 650, startPoint y: 233, endPoint x: 739, endPoint y: 229, distance: 88.7
click at [739, 229] on p "1: This rate applies only to borrowers with excellent credit histories. Wisr wi…" at bounding box center [790, 252] width 698 height 83
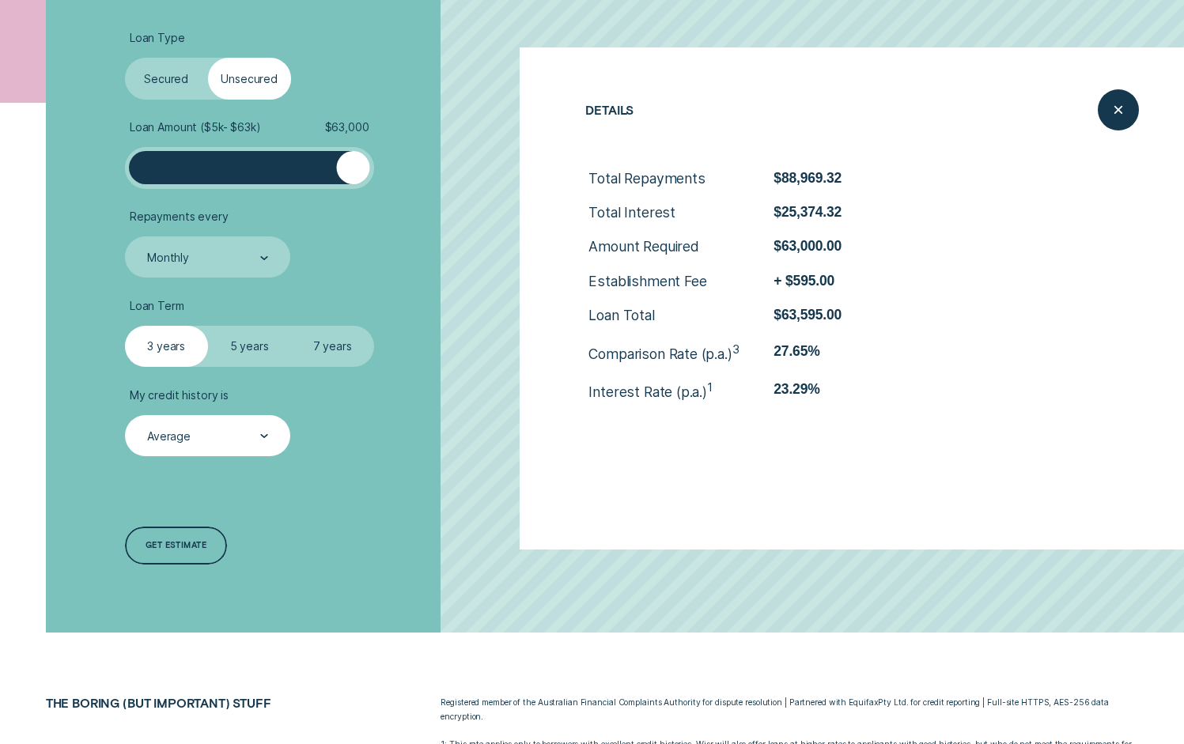
scroll to position [449, 0]
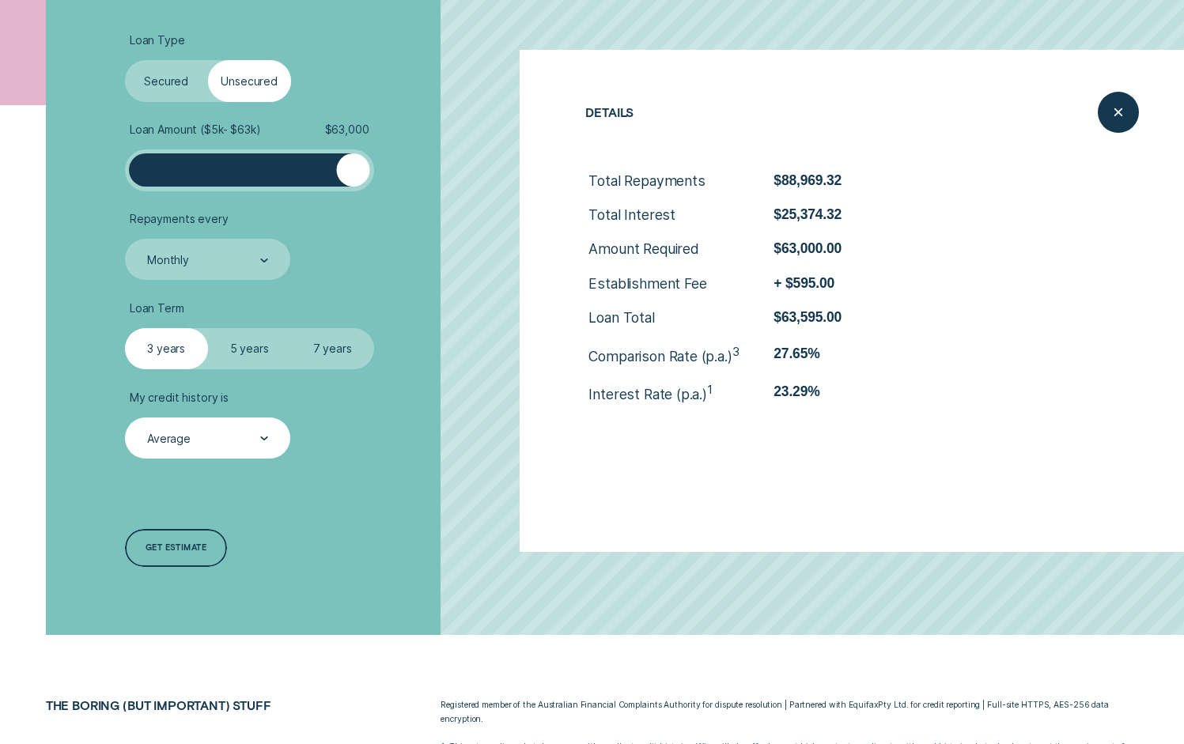
click at [193, 437] on div "Average" at bounding box center [207, 439] width 123 height 16
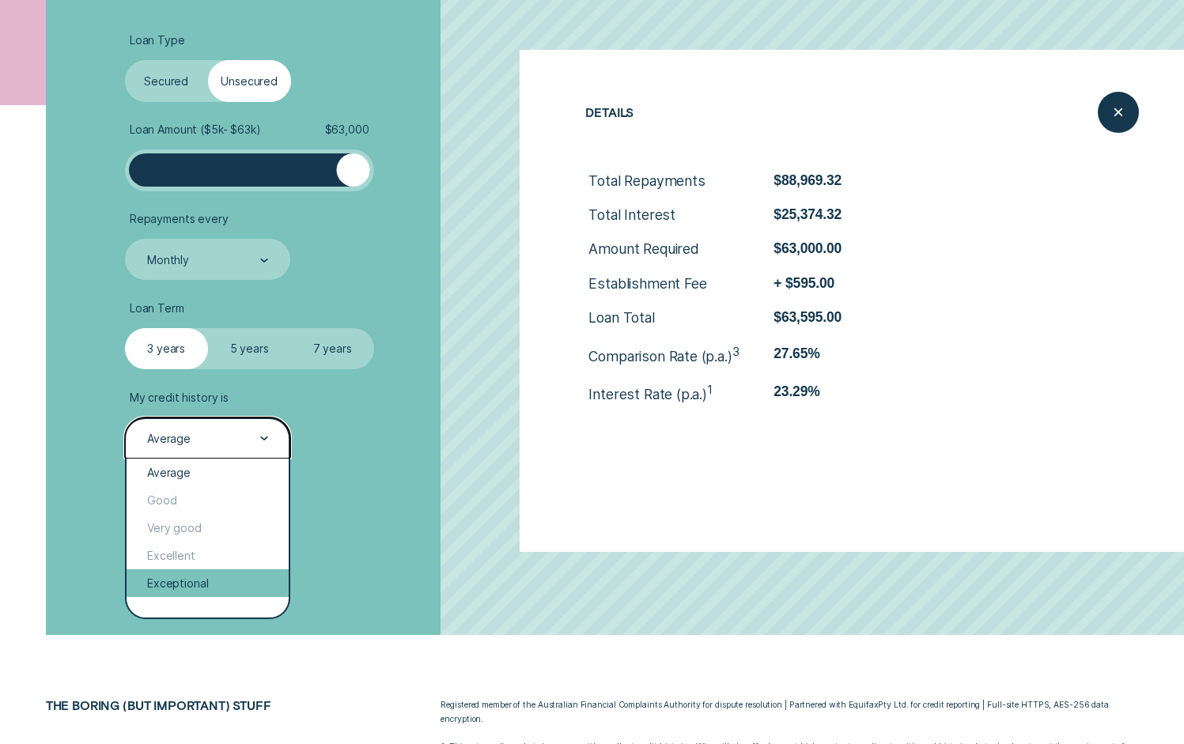
click at [221, 595] on div "Exceptional" at bounding box center [208, 584] width 162 height 28
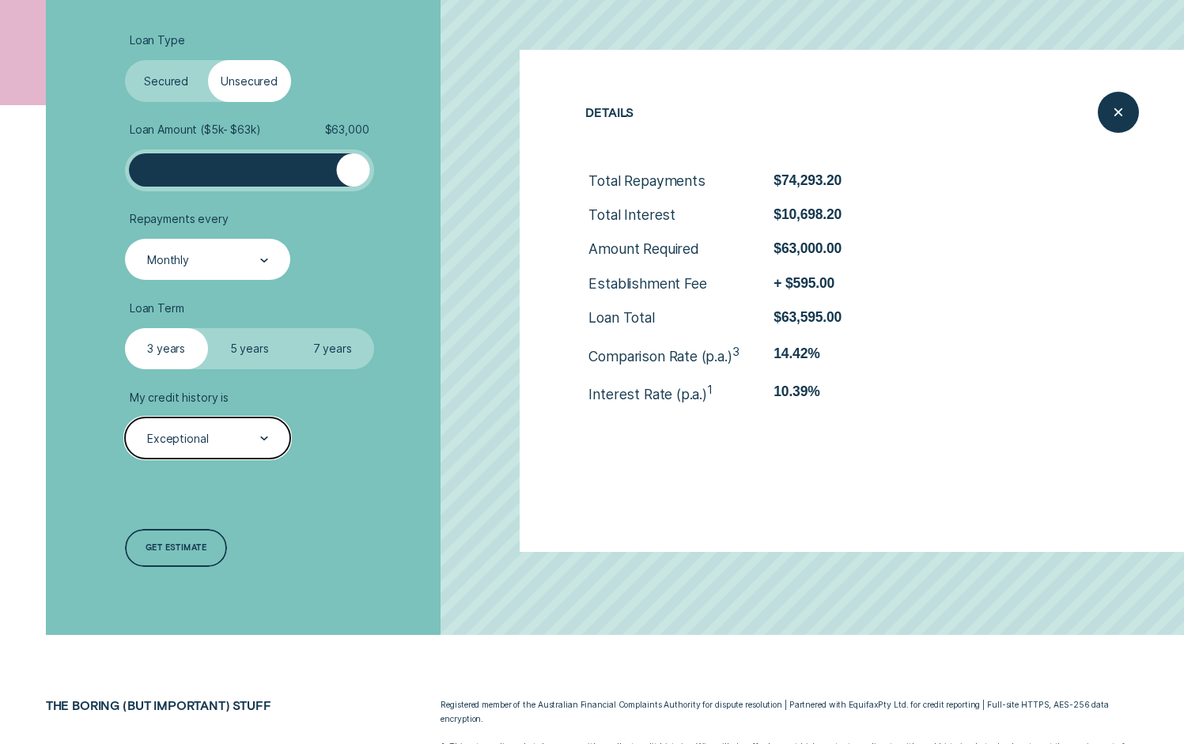
click at [237, 245] on div "Monthly" at bounding box center [207, 260] width 165 height 42
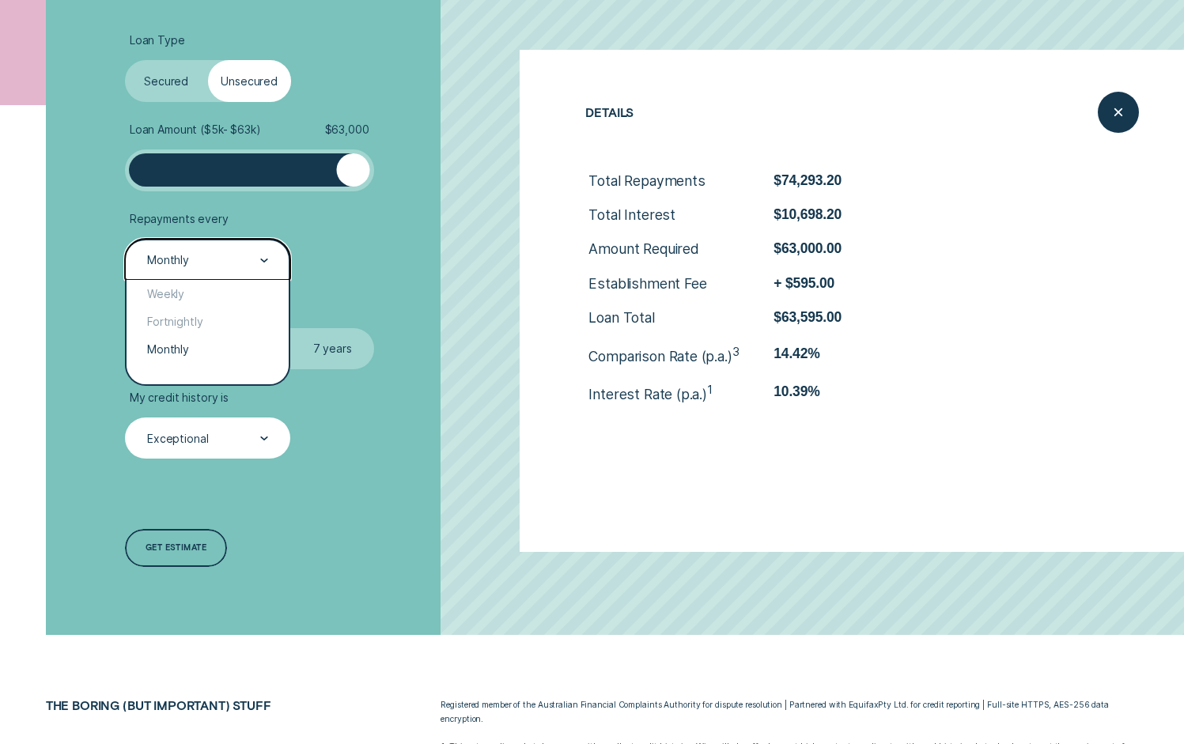
click at [433, 237] on li "Repayments every option Monthly, selected. option Monthly selected, 3 of 3. 3 r…" at bounding box center [315, 246] width 381 height 69
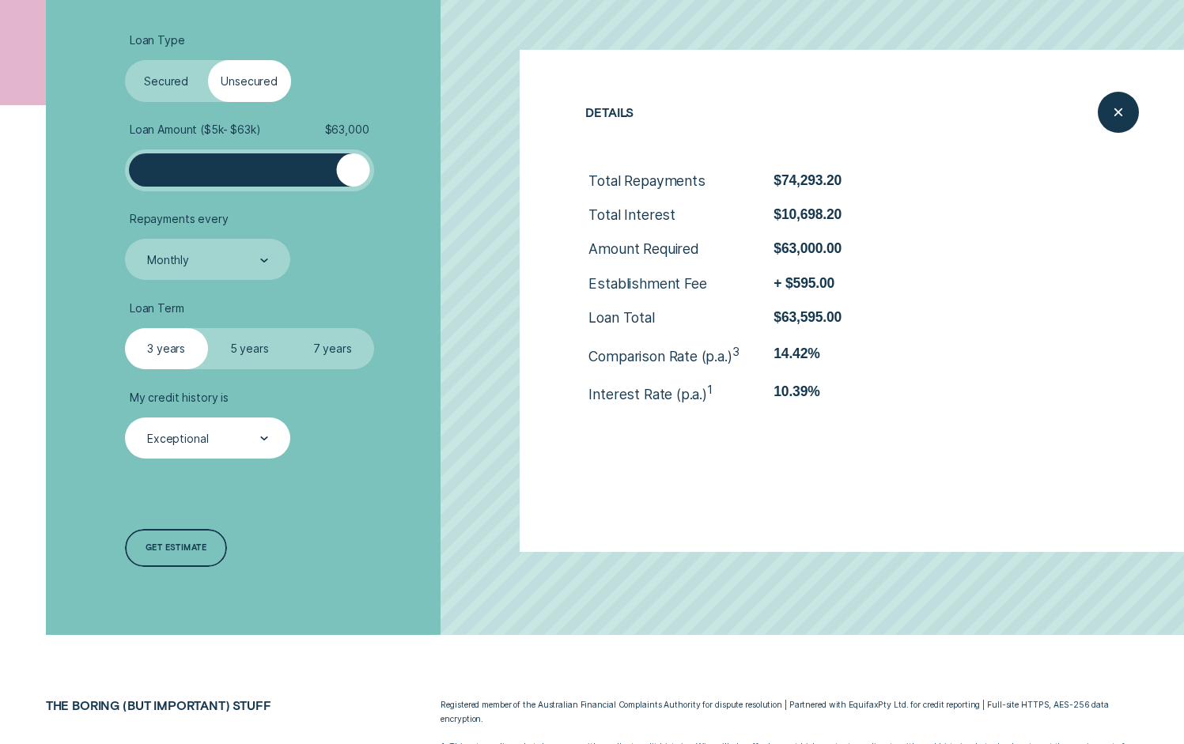
click at [202, 180] on div at bounding box center [250, 169] width 208 height 33
click at [259, 180] on div at bounding box center [250, 169] width 208 height 33
click at [338, 343] on label "7 years" at bounding box center [332, 349] width 83 height 42
click at [291, 328] on input "7 years" at bounding box center [291, 328] width 0 height 0
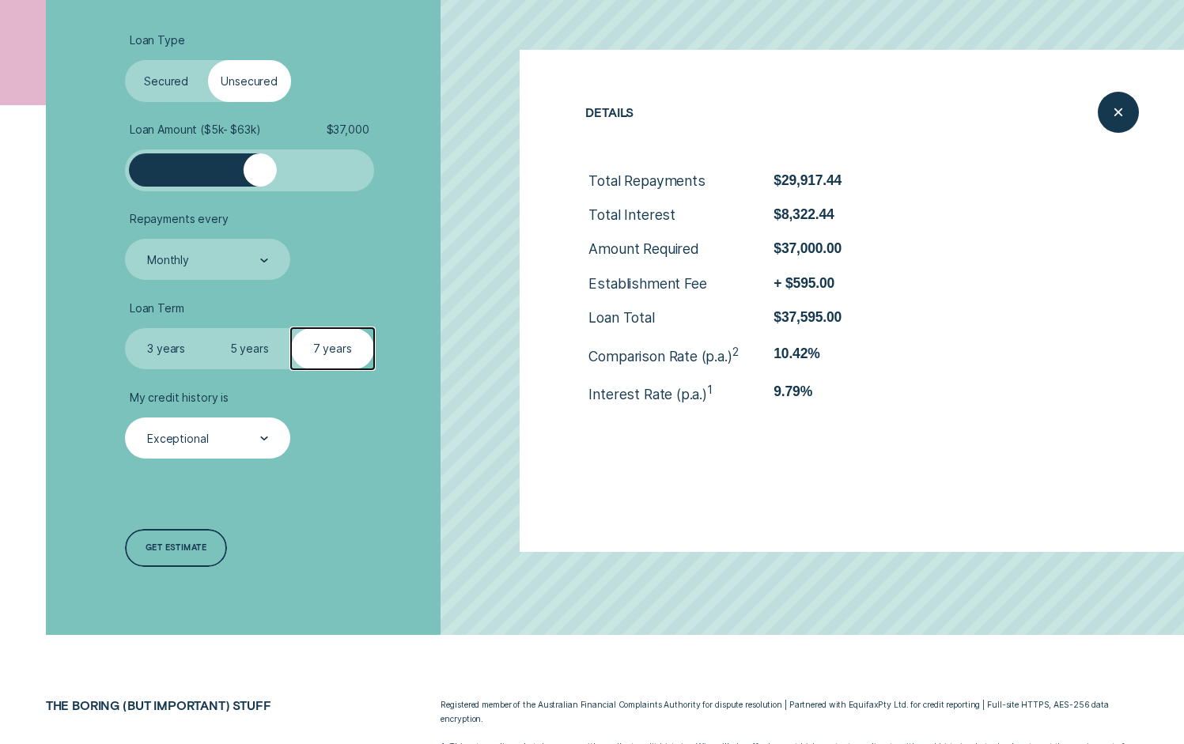
click at [157, 355] on label "3 years" at bounding box center [166, 349] width 83 height 42
click at [125, 328] on input "3 years" at bounding box center [125, 328] width 0 height 0
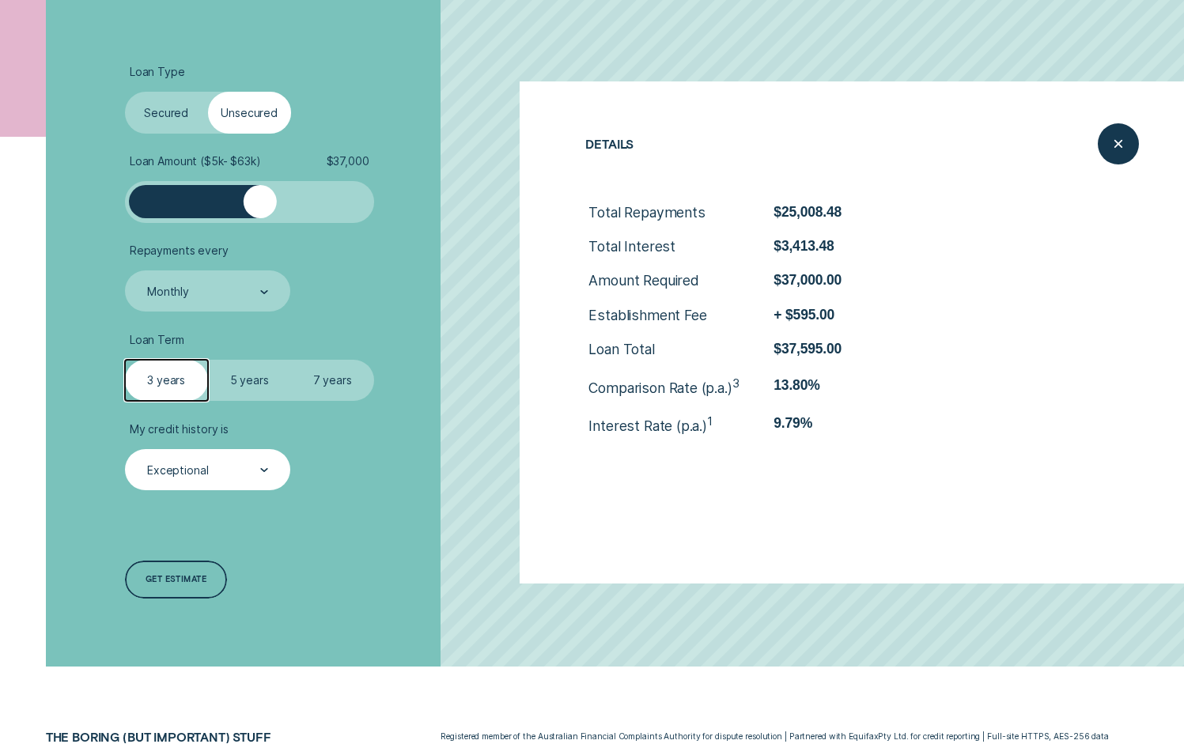
scroll to position [416, 0]
click at [247, 379] on label "5 years" at bounding box center [249, 382] width 83 height 42
click at [208, 361] on input "5 years" at bounding box center [208, 361] width 0 height 0
click at [199, 380] on label "3 years" at bounding box center [166, 382] width 83 height 42
click at [125, 361] on input "3 years" at bounding box center [125, 361] width 0 height 0
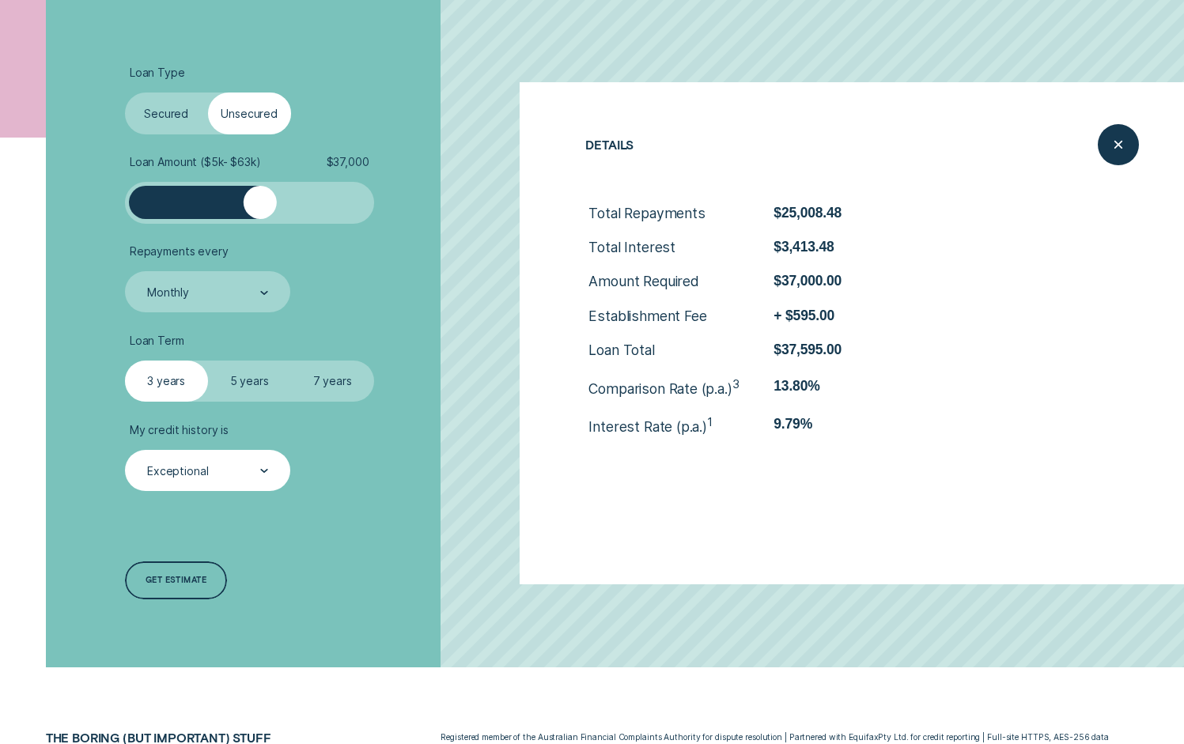
click at [240, 502] on div "Loan Type Select Loan Type Secured Unsecured Loan Amount ( $5k - $63k ) $ 37,00…" at bounding box center [316, 333] width 396 height 668
click at [246, 475] on div "Exceptional" at bounding box center [207, 472] width 123 height 16
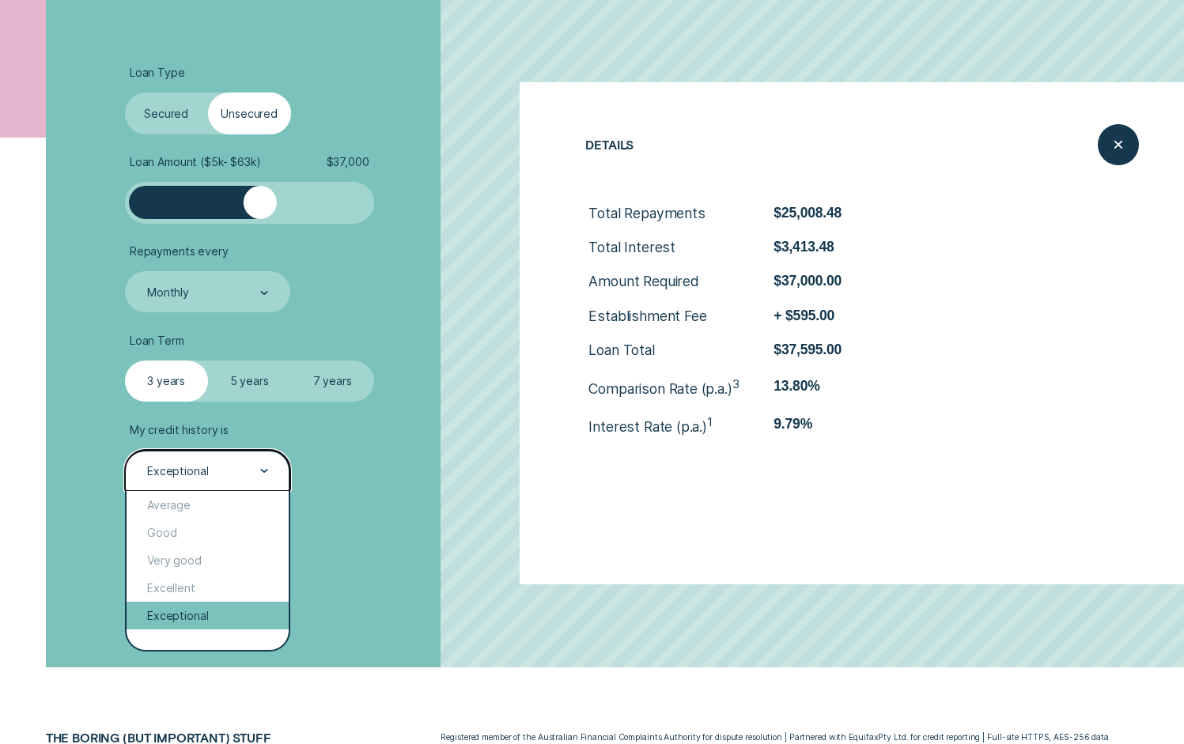
click at [216, 611] on div "Exceptional" at bounding box center [208, 616] width 162 height 28
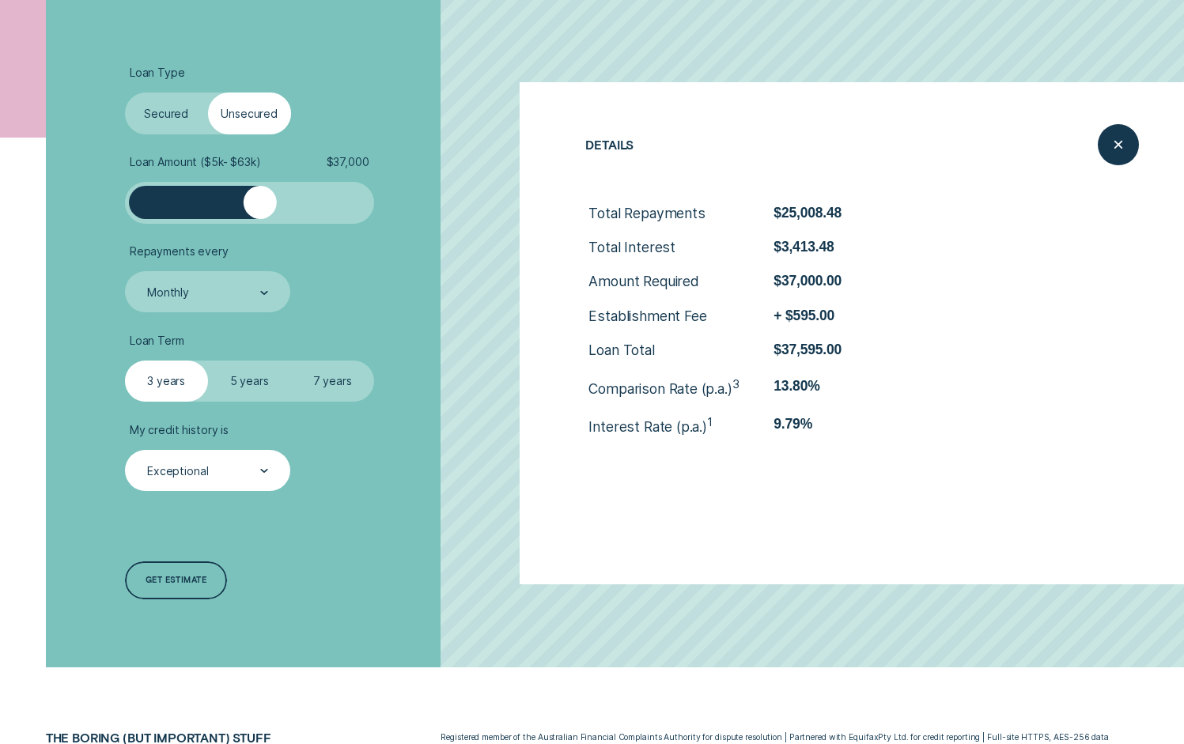
click at [383, 532] on div "Loan Type Select Loan Type Secured Unsecured Loan Amount ( $5k - $63k ) $ 37,00…" at bounding box center [316, 333] width 396 height 668
click at [166, 111] on label "Secured" at bounding box center [166, 114] width 83 height 42
click at [125, 93] on input "Secured" at bounding box center [125, 93] width 0 height 0
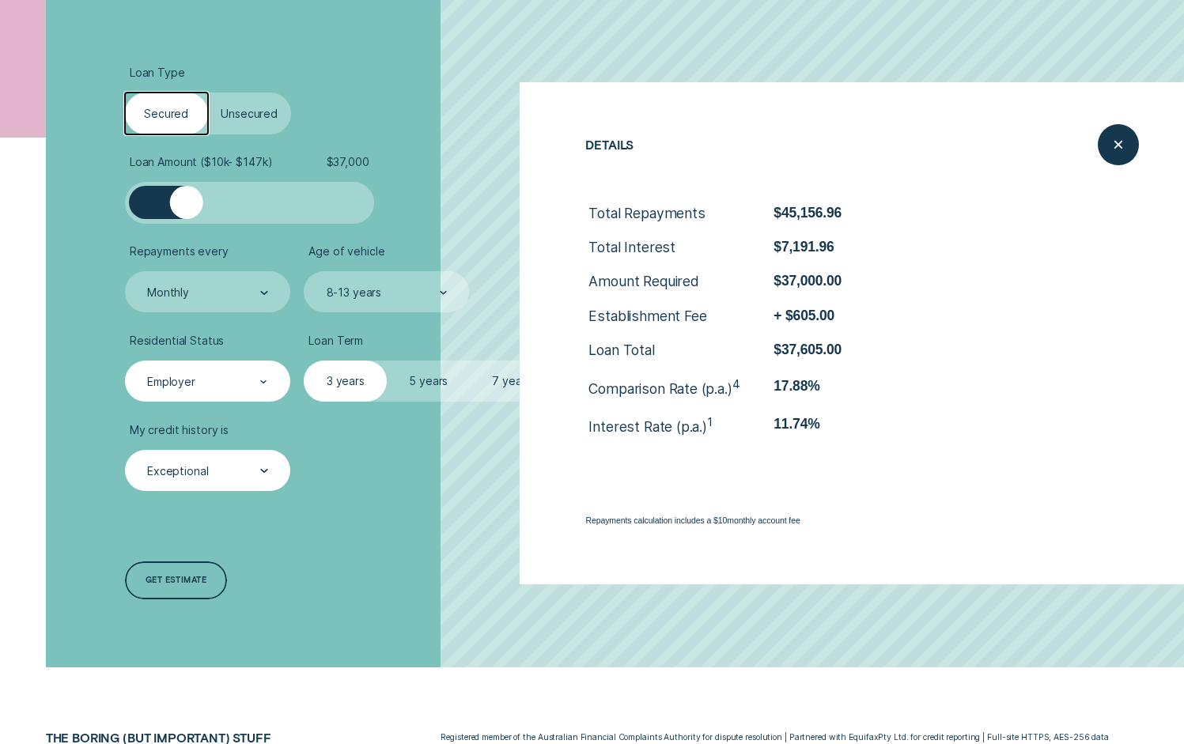
click at [246, 383] on div "Employer" at bounding box center [207, 382] width 123 height 16
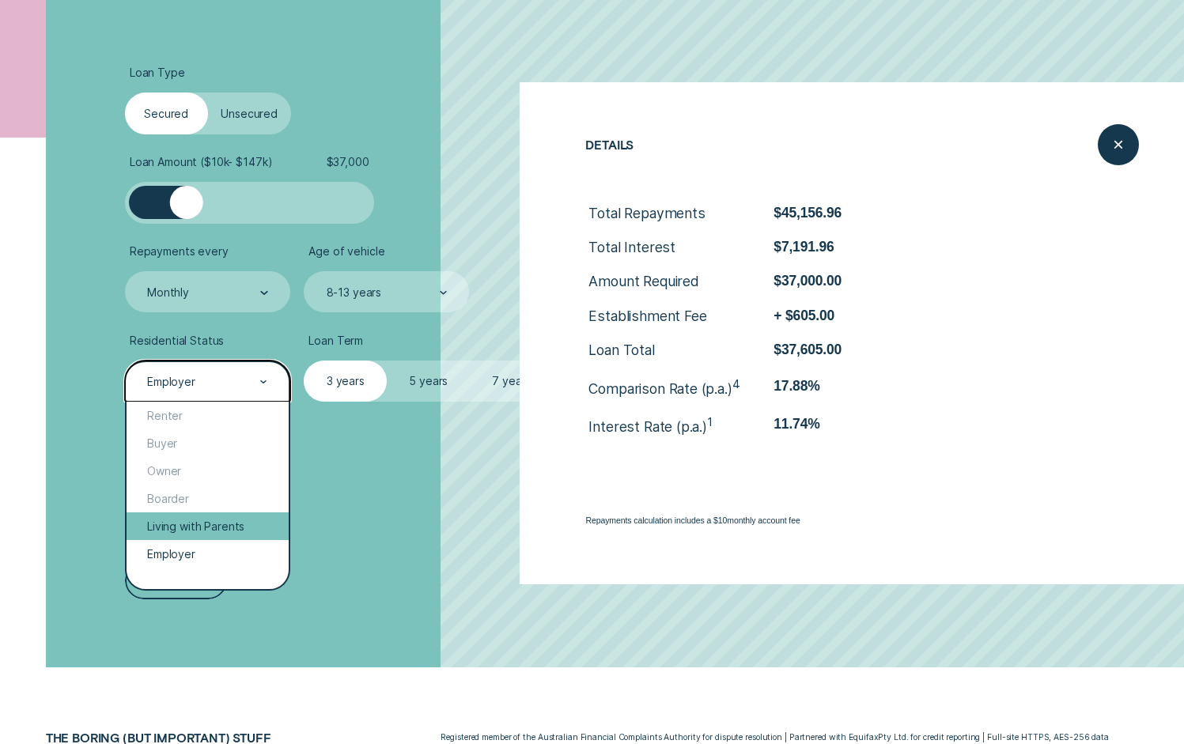
click at [217, 516] on div "Living with Parents" at bounding box center [208, 527] width 162 height 28
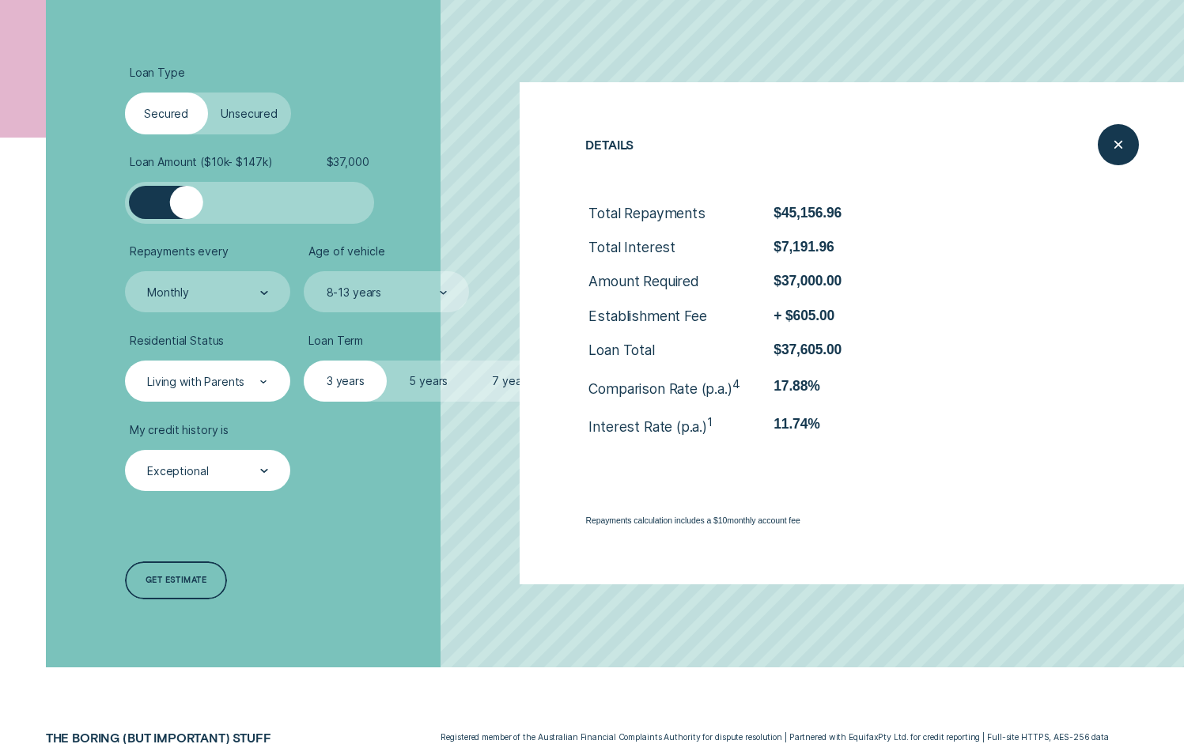
click at [224, 419] on ul "Loan Type Select Loan Type Secured Unsecured Loan Amount ( $10k - $147k ) $ 37,…" at bounding box center [315, 279] width 381 height 426
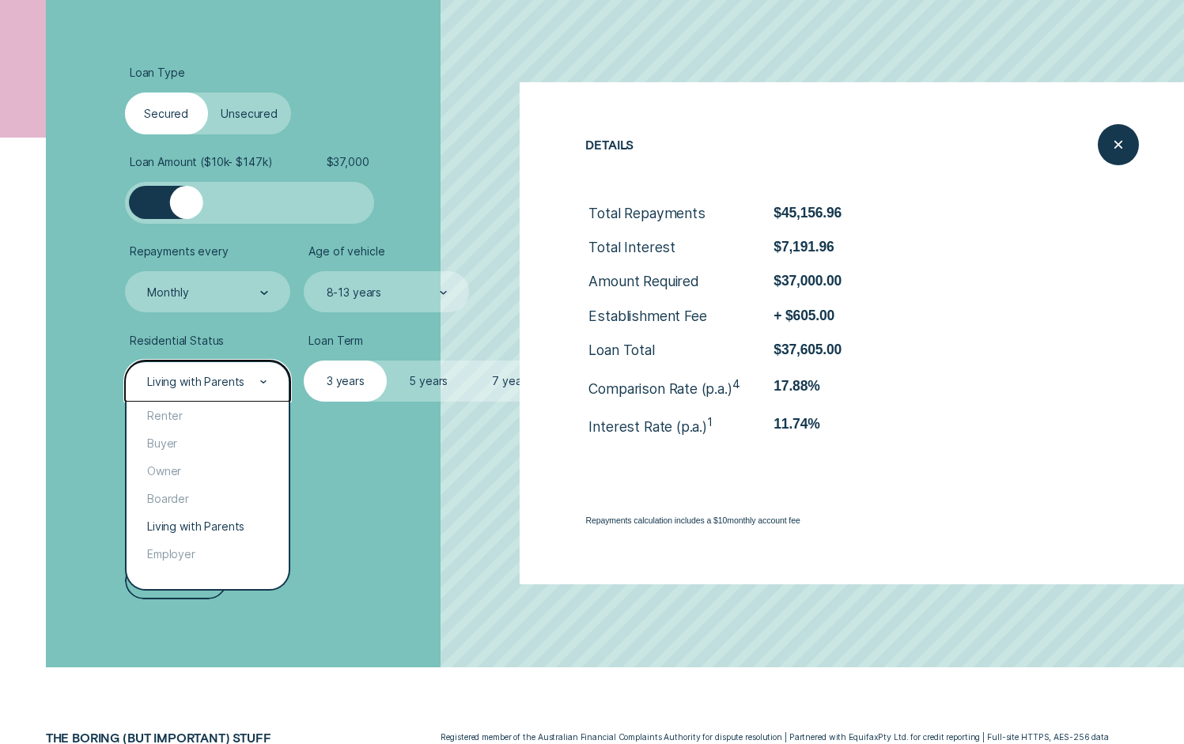
click at [219, 398] on div "Living with Parents" at bounding box center [207, 382] width 165 height 42
click at [218, 405] on div "Renter" at bounding box center [208, 416] width 162 height 28
click at [227, 387] on div "Renter" at bounding box center [207, 382] width 123 height 16
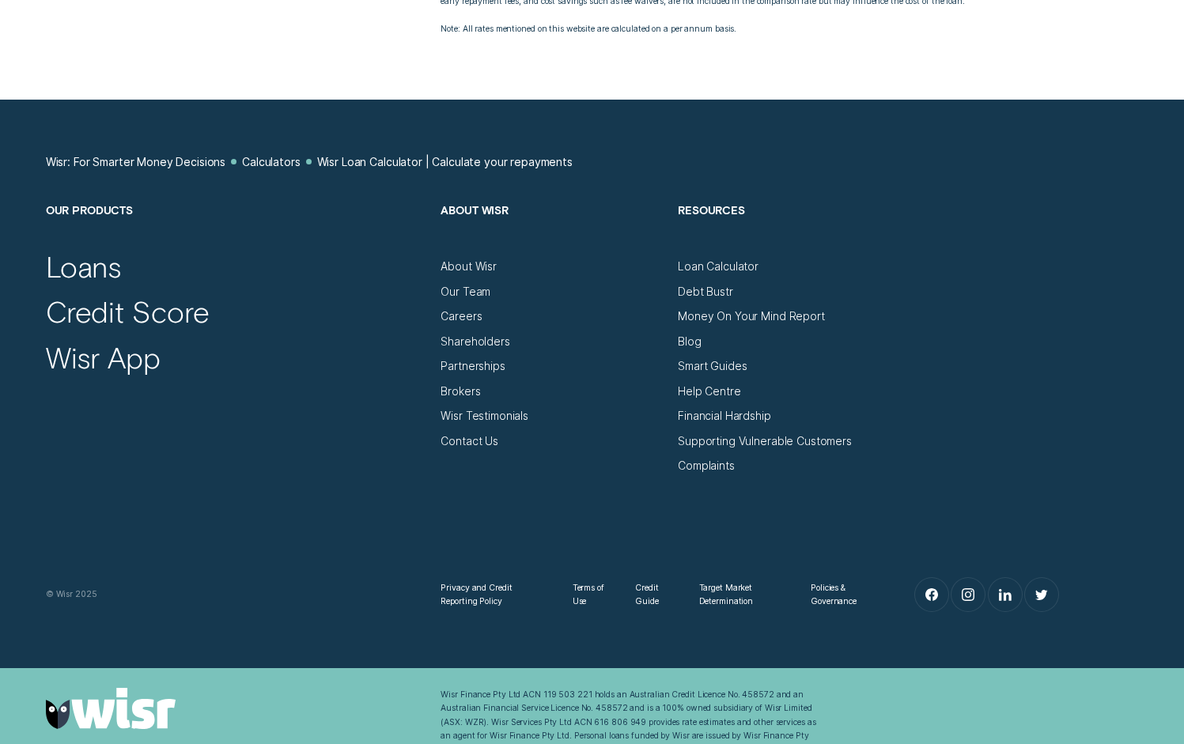
scroll to position [1432, 0]
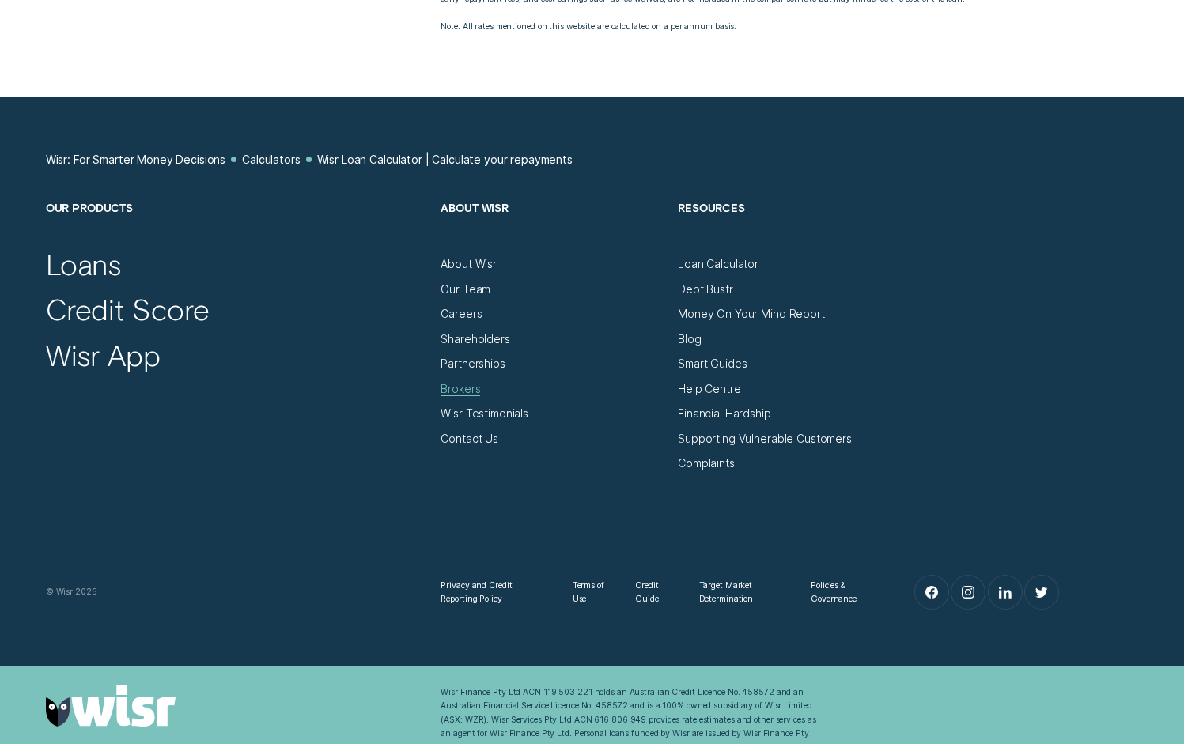
click at [467, 395] on div "Brokers" at bounding box center [461, 389] width 40 height 14
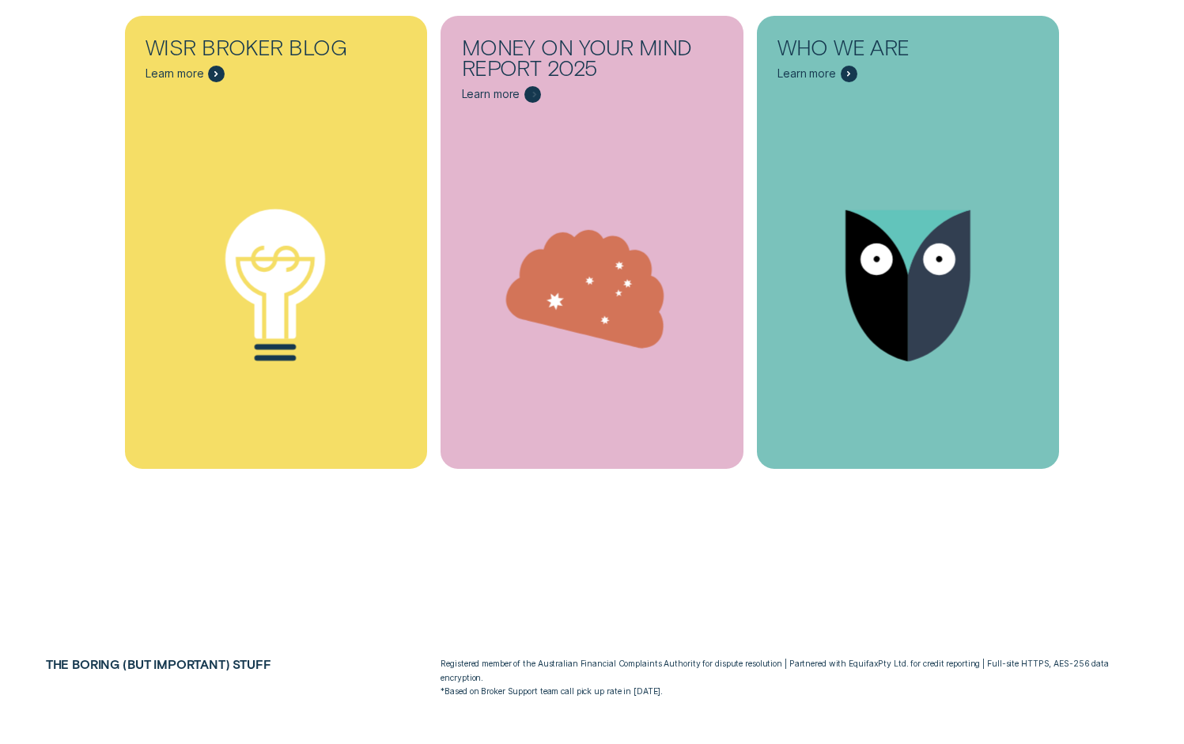
scroll to position [7107, 0]
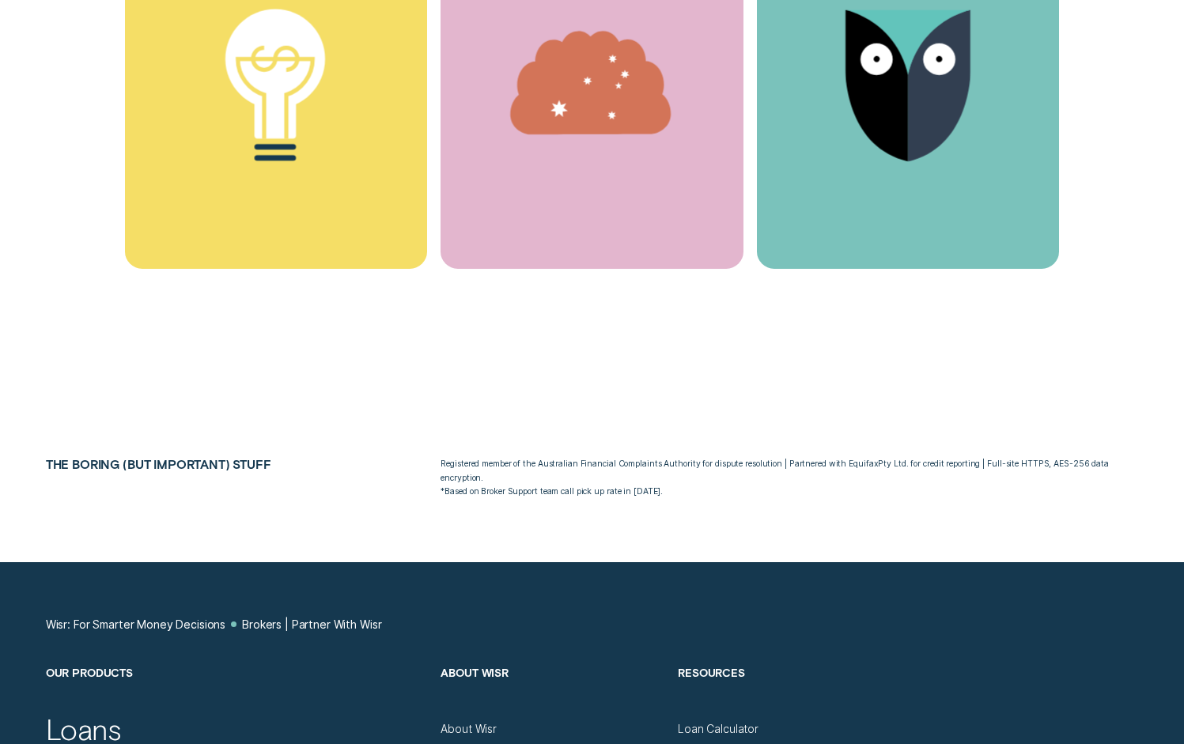
drag, startPoint x: 436, startPoint y: 411, endPoint x: 706, endPoint y: 411, distance: 270.5
click at [706, 457] on div "Registered member of the Australian Financial Complaints Authority for dispute …" at bounding box center [789, 478] width 711 height 42
click at [708, 457] on p "Registered member of the Australian Financial Complaints Authority for dispute …" at bounding box center [790, 478] width 698 height 42
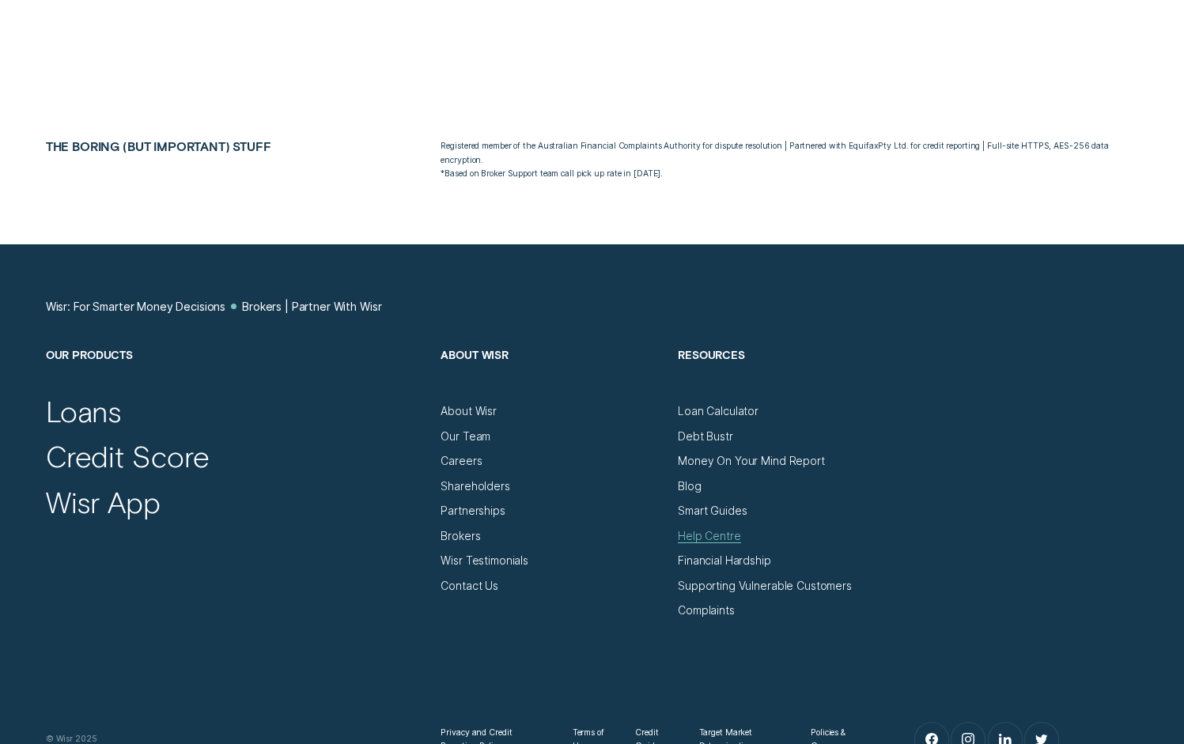
scroll to position [7512, 0]
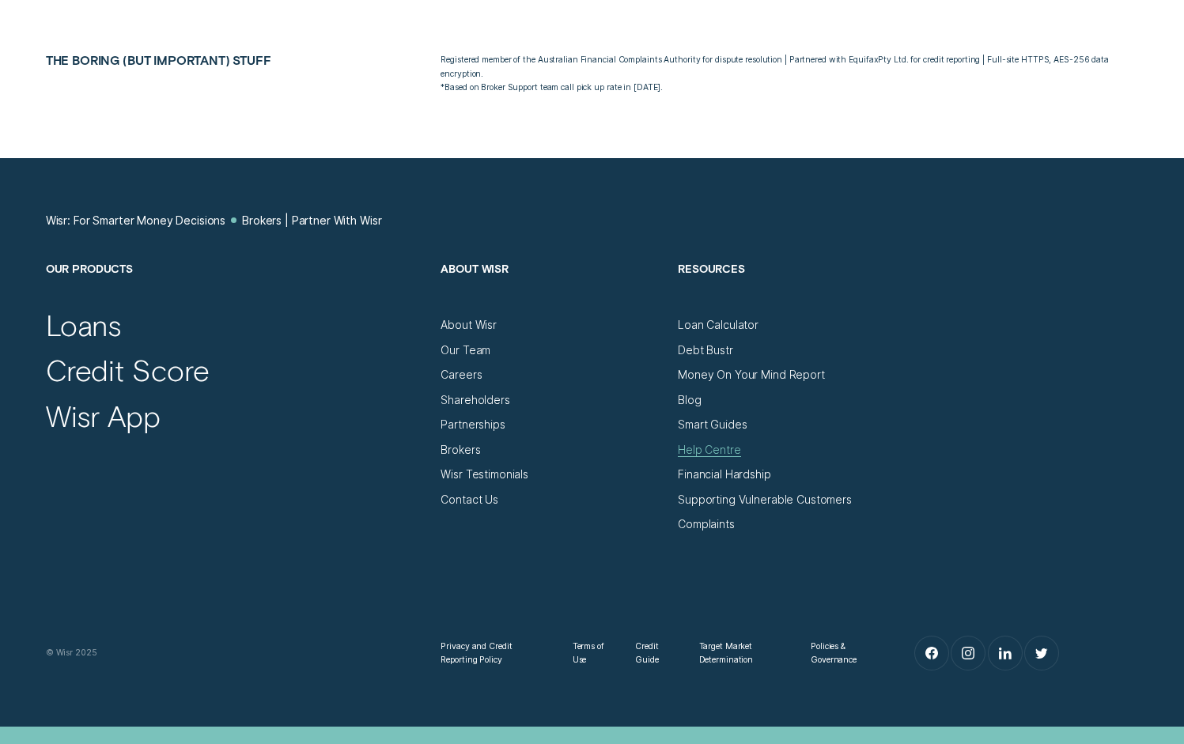
click at [716, 443] on div "Help Centre" at bounding box center [709, 450] width 62 height 14
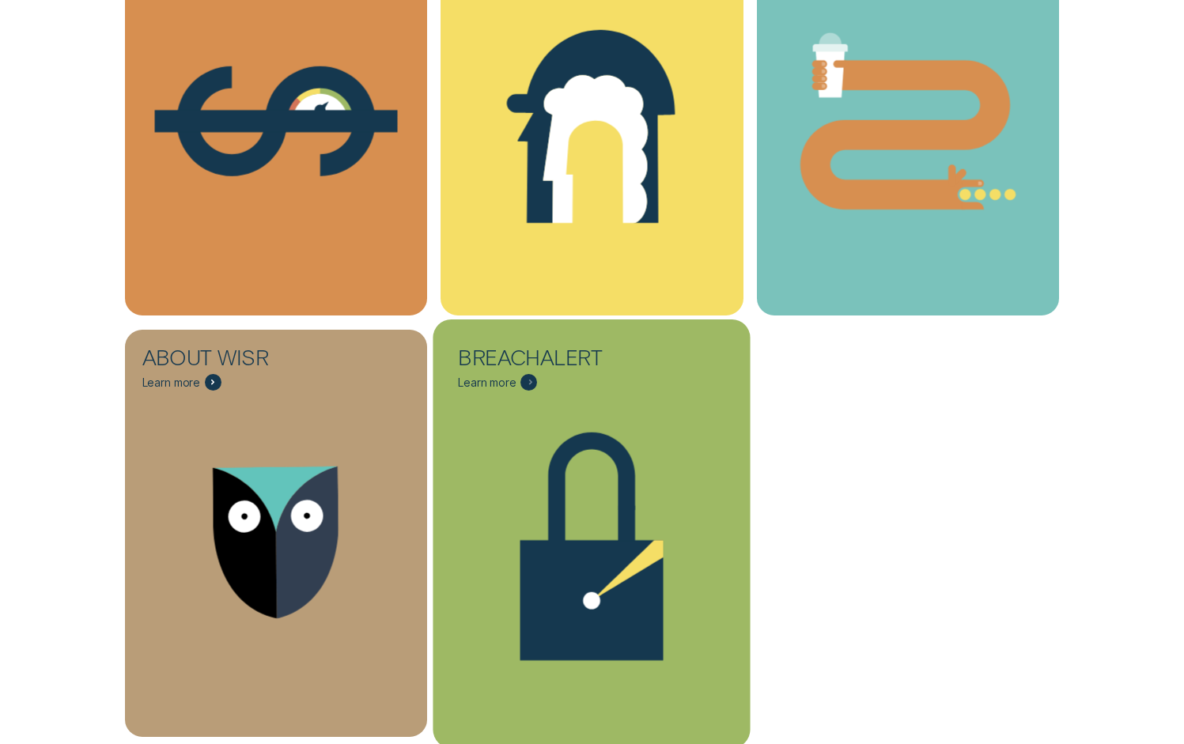
scroll to position [654, 0]
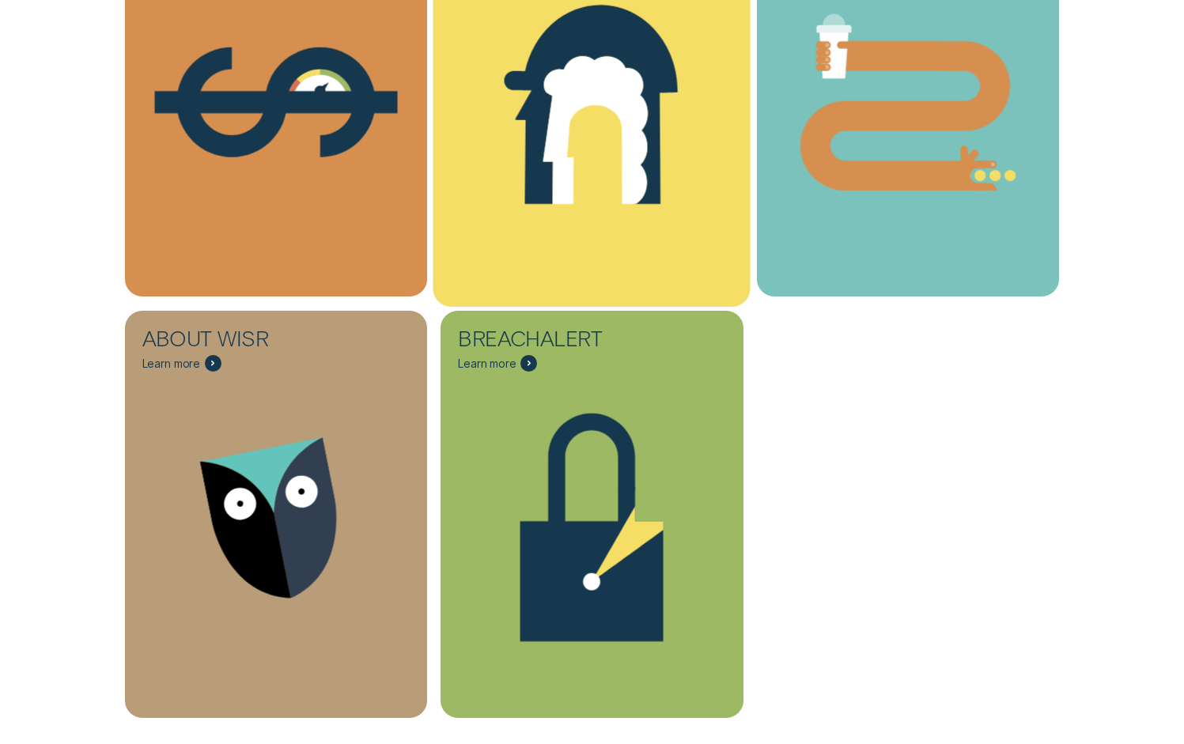
click at [611, 119] on icon "Loans - Learn more" at bounding box center [595, 130] width 104 height 149
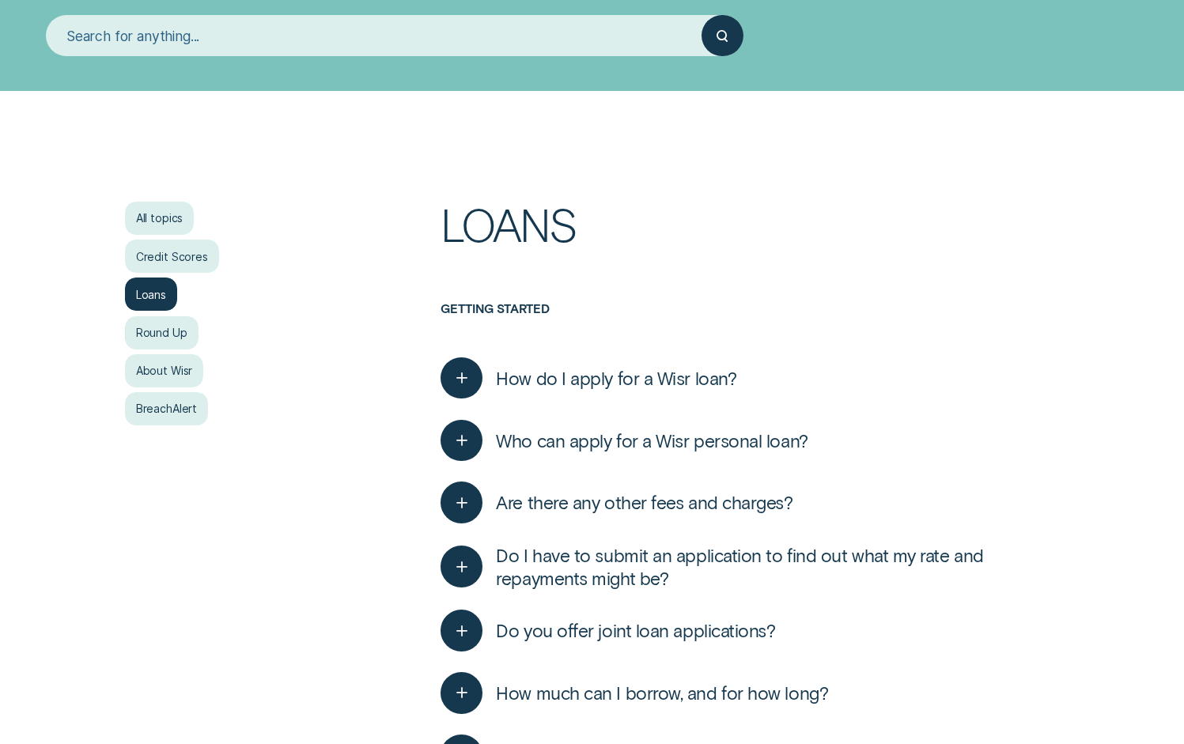
scroll to position [213, 0]
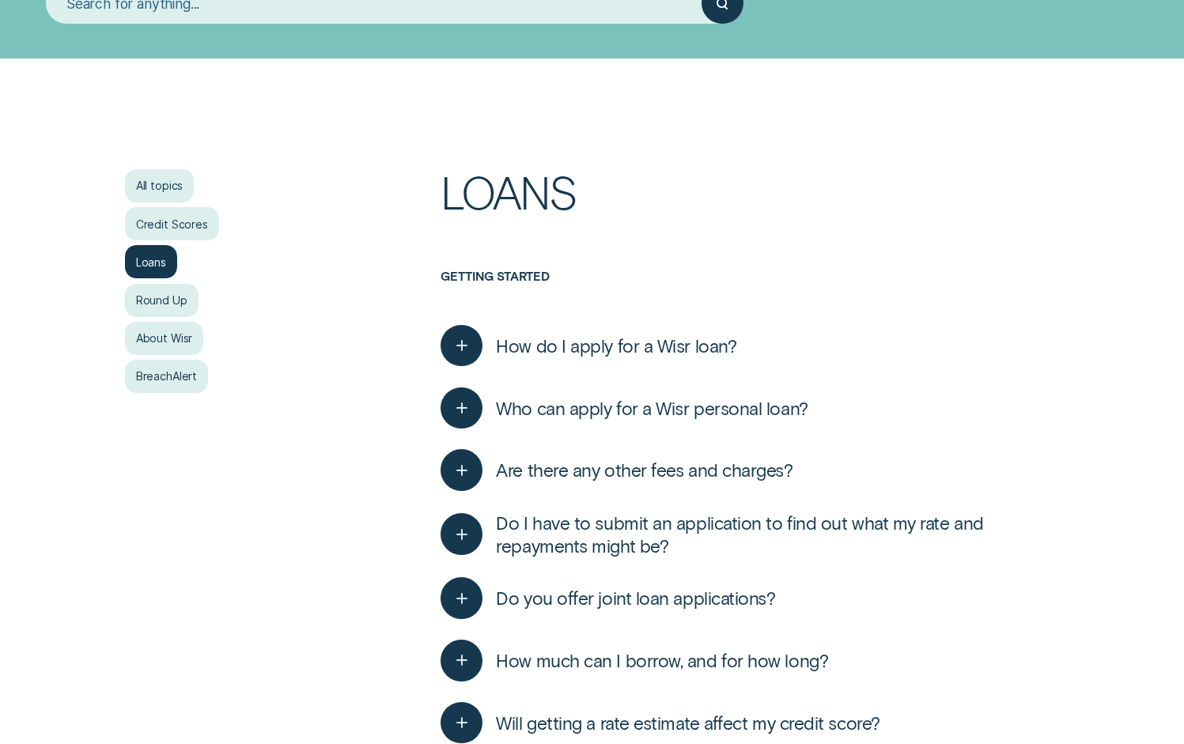
click at [480, 472] on div "button" at bounding box center [462, 470] width 42 height 42
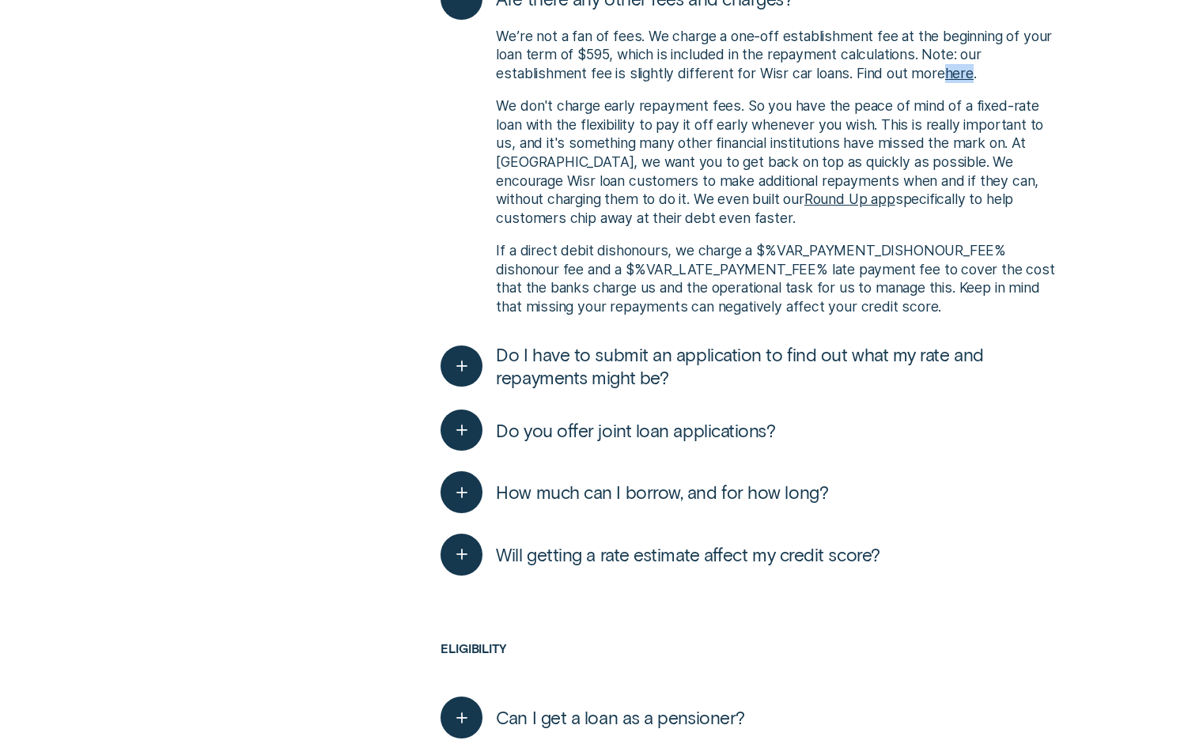
scroll to position [692, 0]
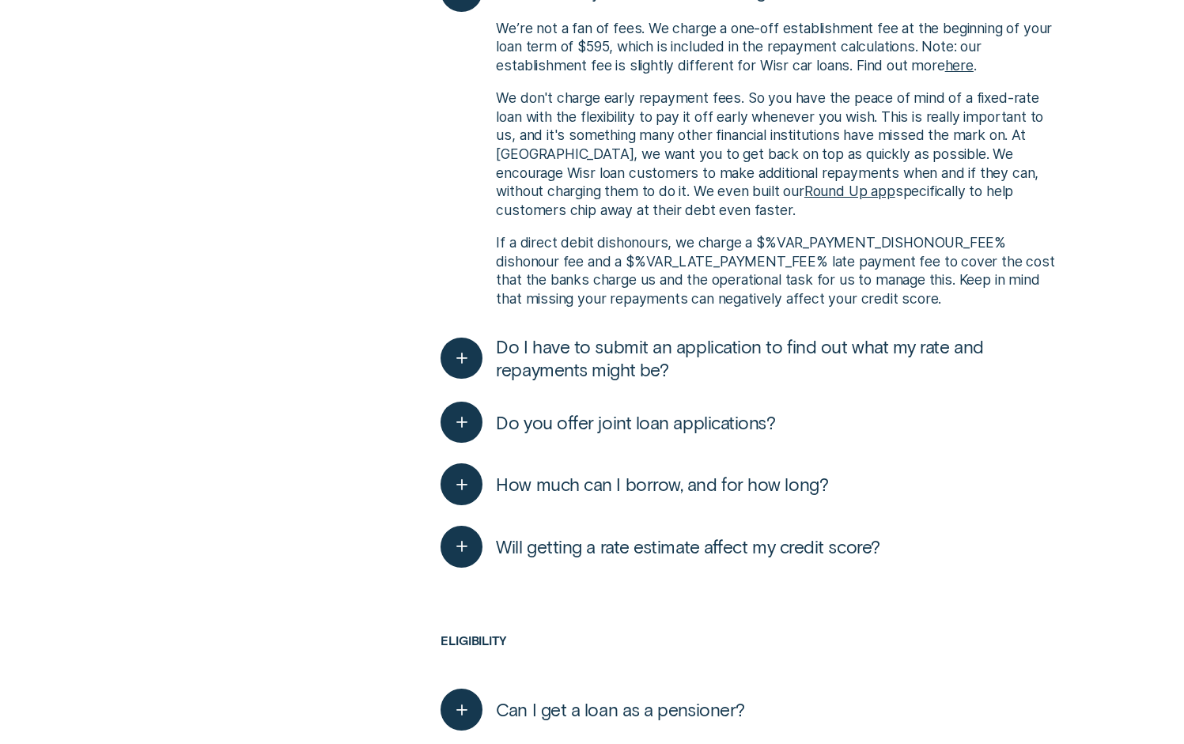
click at [475, 336] on div "Do I have to submit an application to find out what my rate and repayments migh…" at bounding box center [750, 358] width 619 height 66
click at [479, 352] on div "button" at bounding box center [462, 358] width 43 height 43
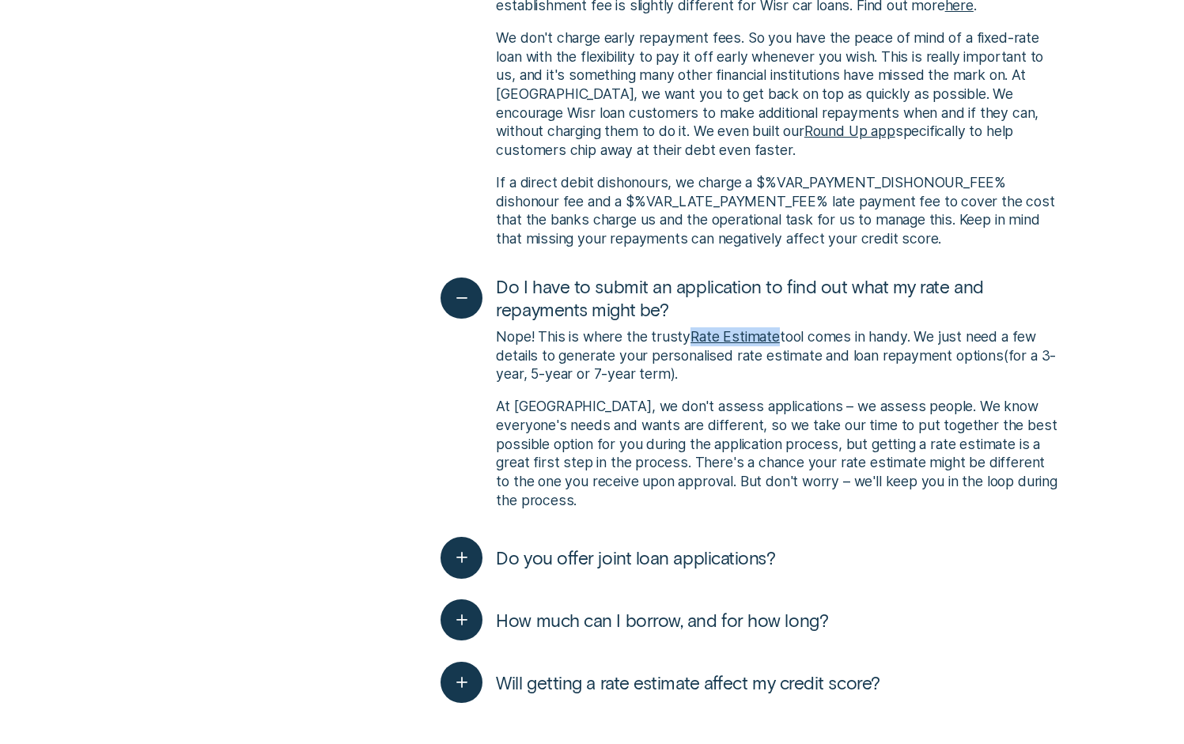
scroll to position [771, 0]
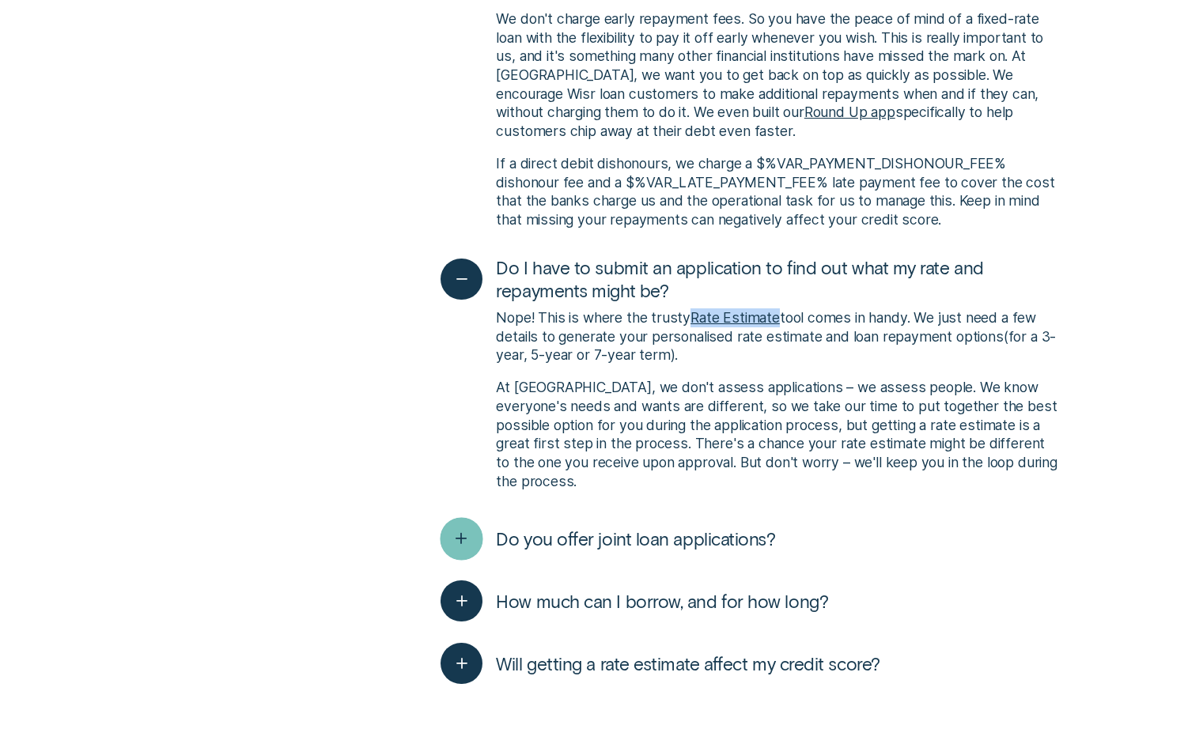
click at [465, 527] on icon "button" at bounding box center [461, 539] width 21 height 25
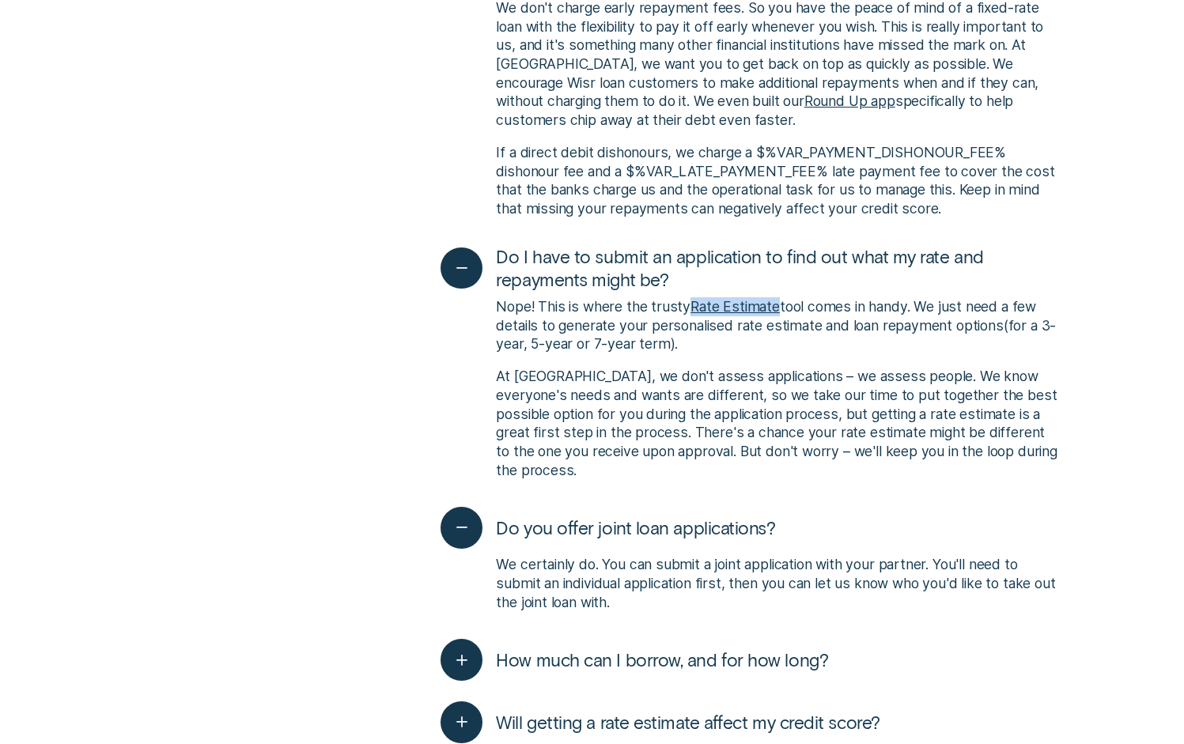
scroll to position [899, 0]
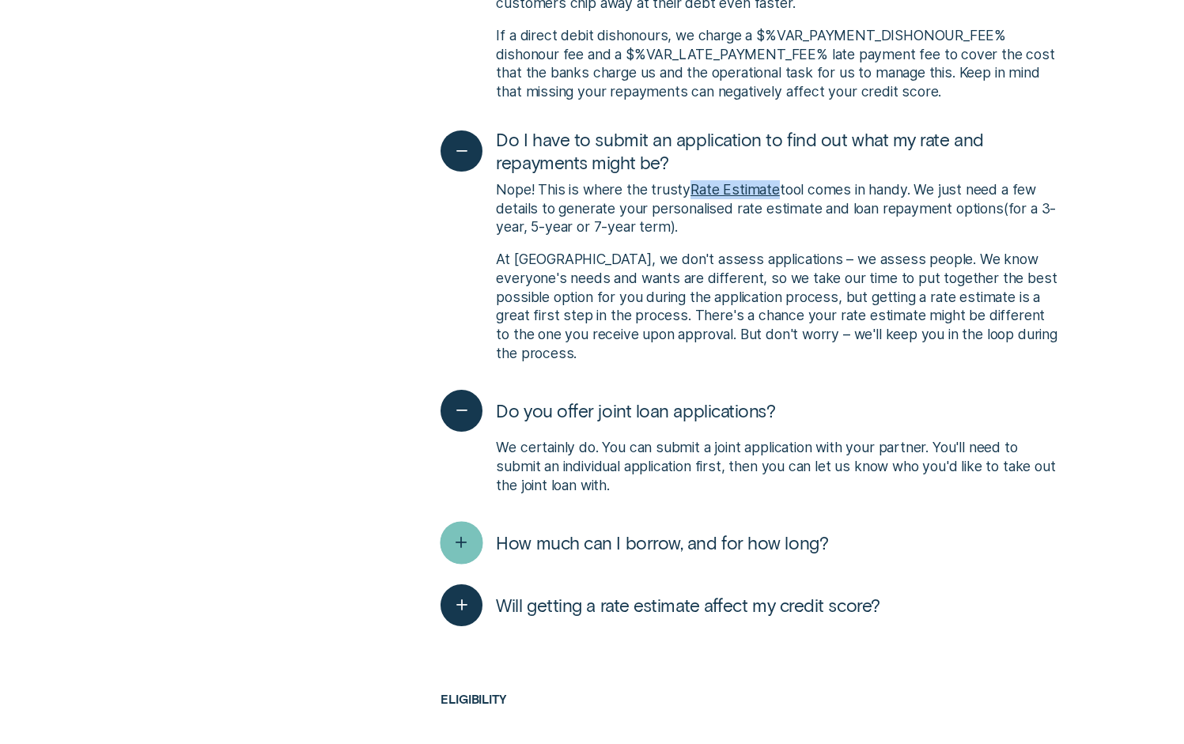
click at [462, 538] on line "button" at bounding box center [462, 542] width 0 height 9
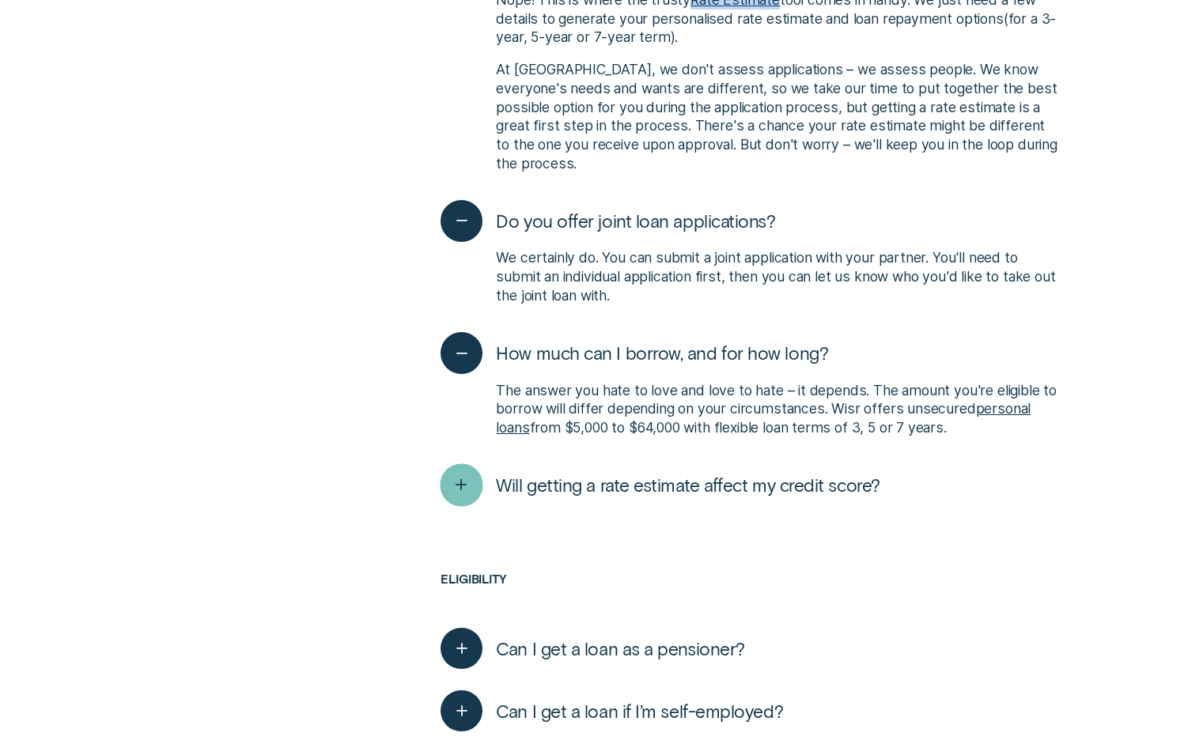
scroll to position [1096, 0]
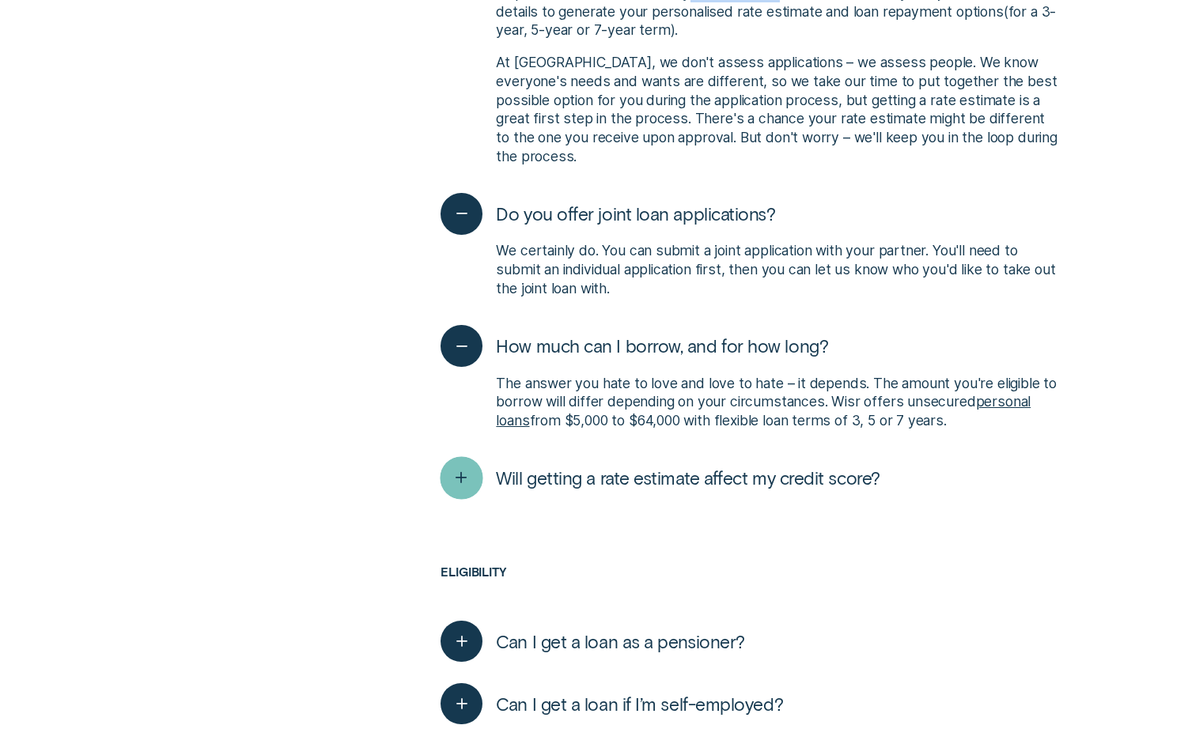
click at [454, 471] on icon "button" at bounding box center [461, 478] width 21 height 25
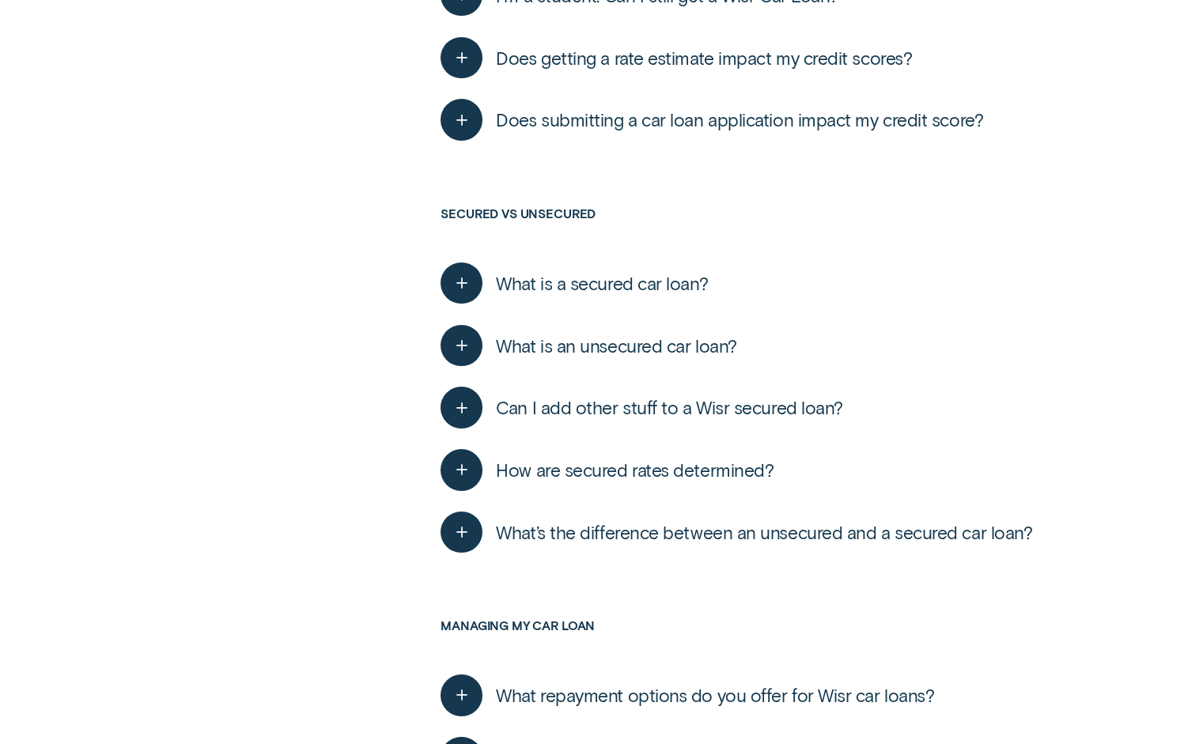
scroll to position [5697, 0]
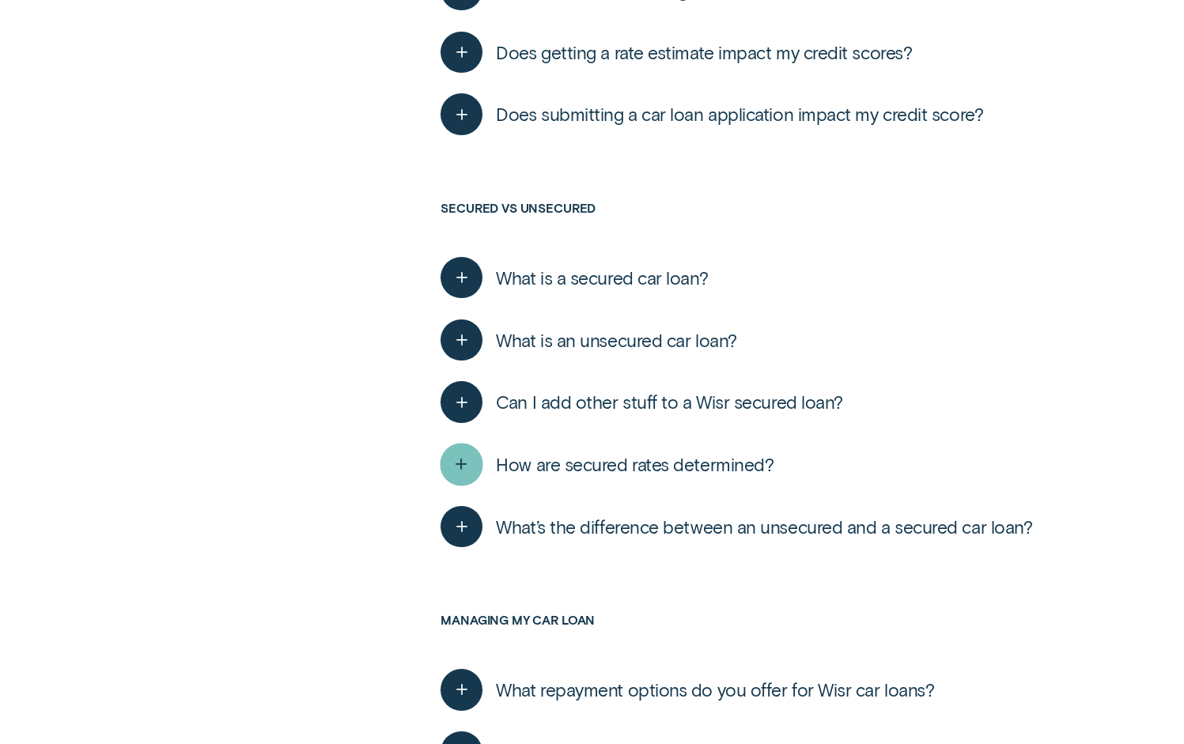
click at [470, 452] on icon "button" at bounding box center [461, 464] width 21 height 25
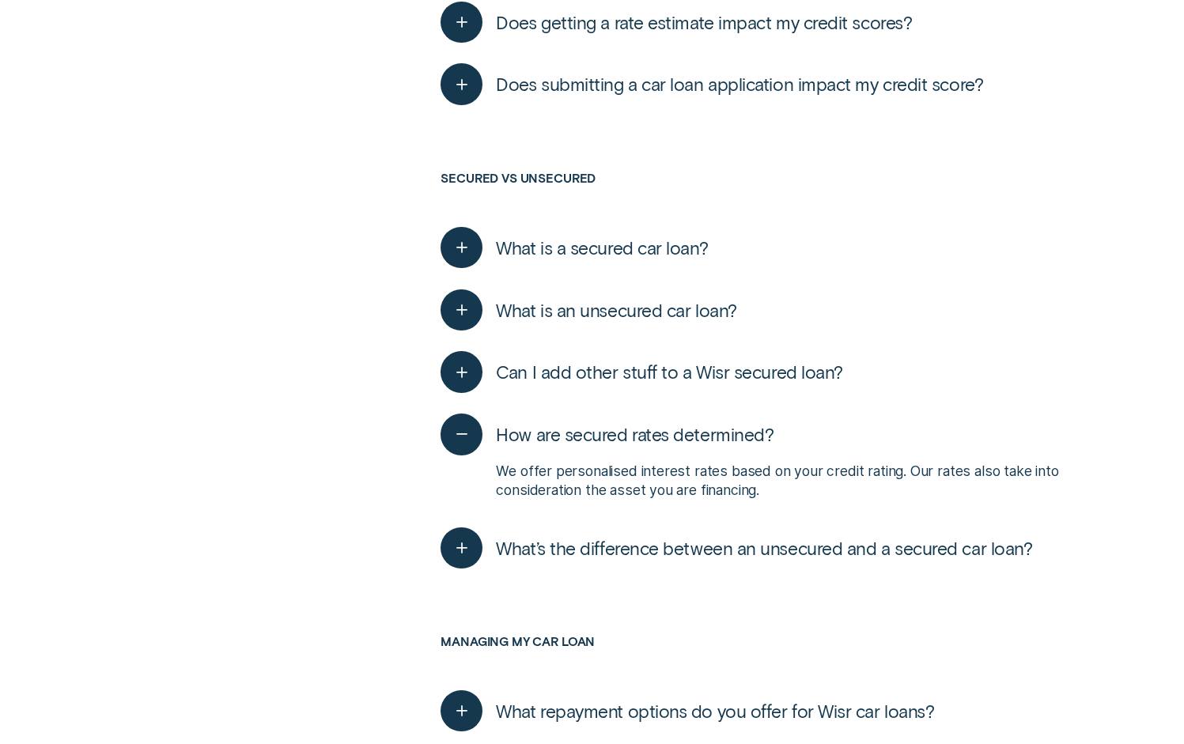
scroll to position [5747, 0]
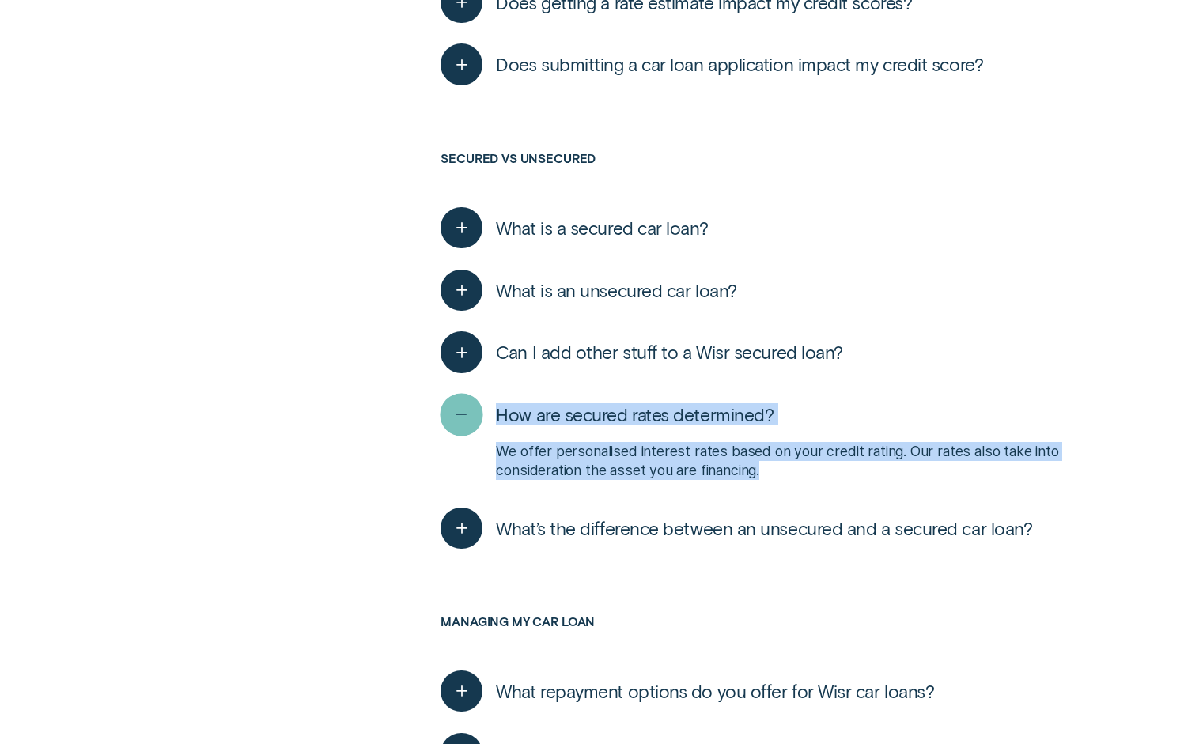
drag, startPoint x: 770, startPoint y: 452, endPoint x: 456, endPoint y: 389, distance: 321.0
click at [456, 389] on div "How are secured rates determined? We offer personalised interest rates based on…" at bounding box center [750, 441] width 619 height 114
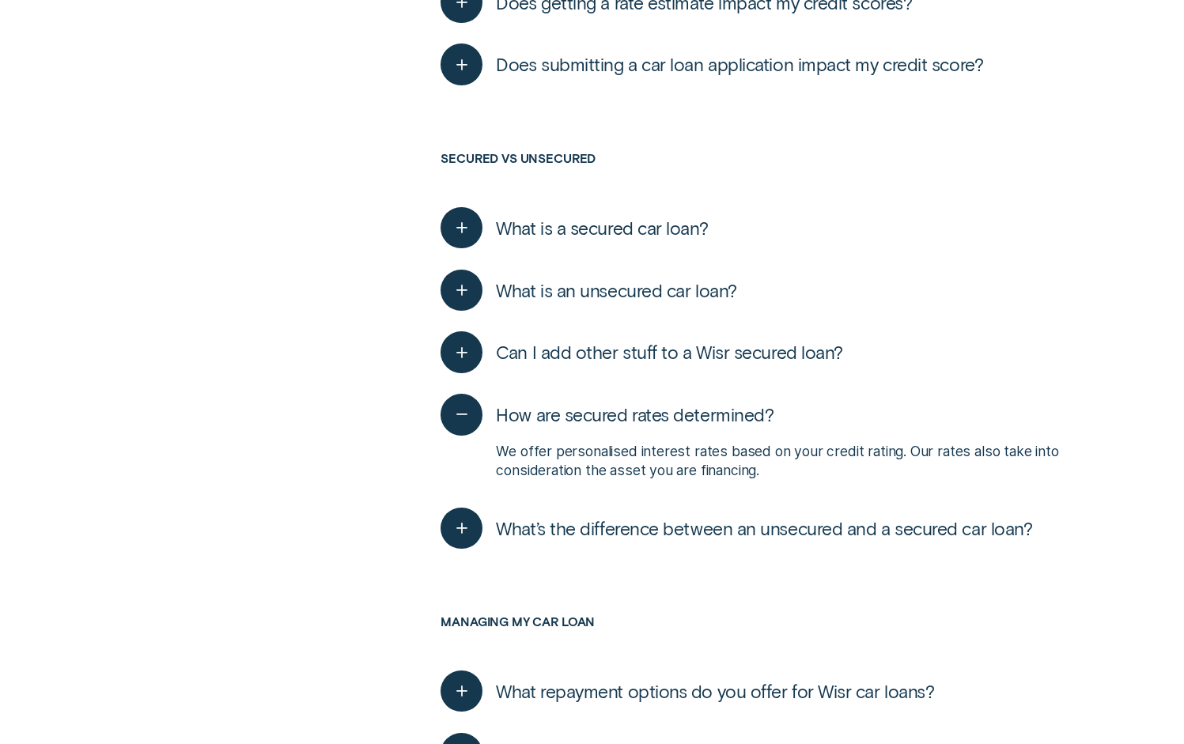
click at [948, 356] on div "Can I add other stuff to a Wisr secured loan? As a general rule, no. We may con…" at bounding box center [750, 352] width 619 height 62
click at [443, 331] on div "button" at bounding box center [462, 352] width 43 height 43
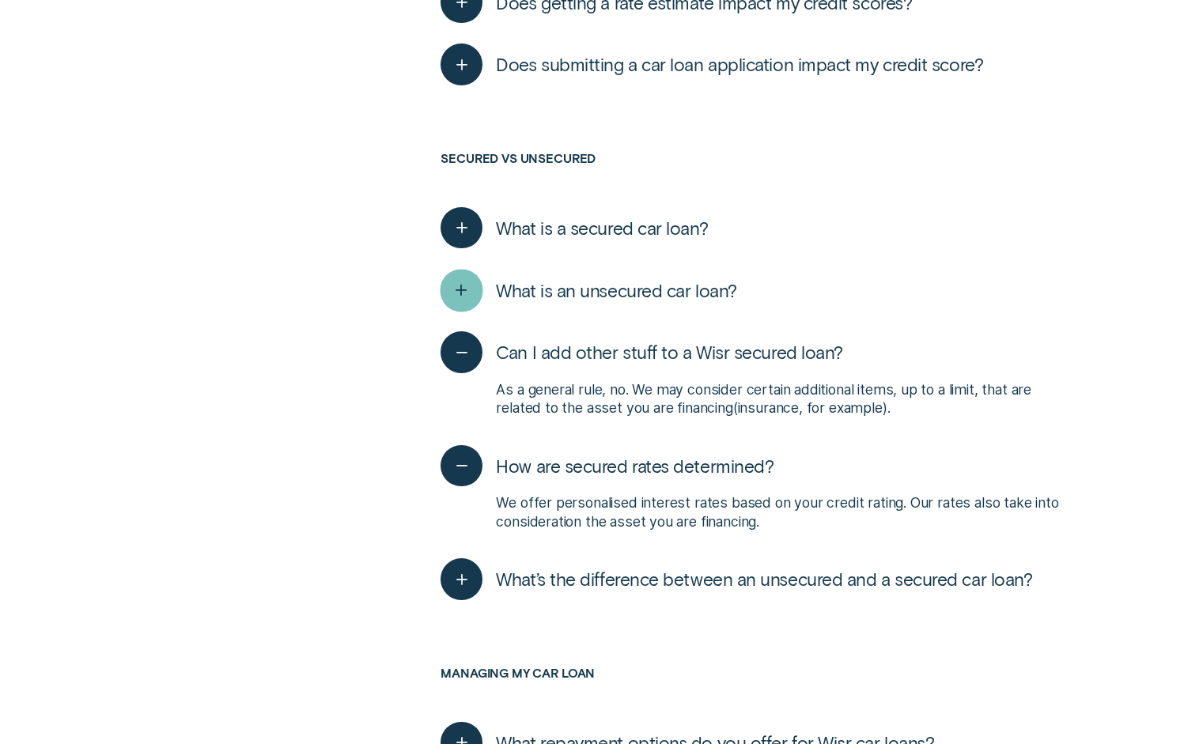
click at [475, 270] on div "button" at bounding box center [462, 290] width 43 height 43
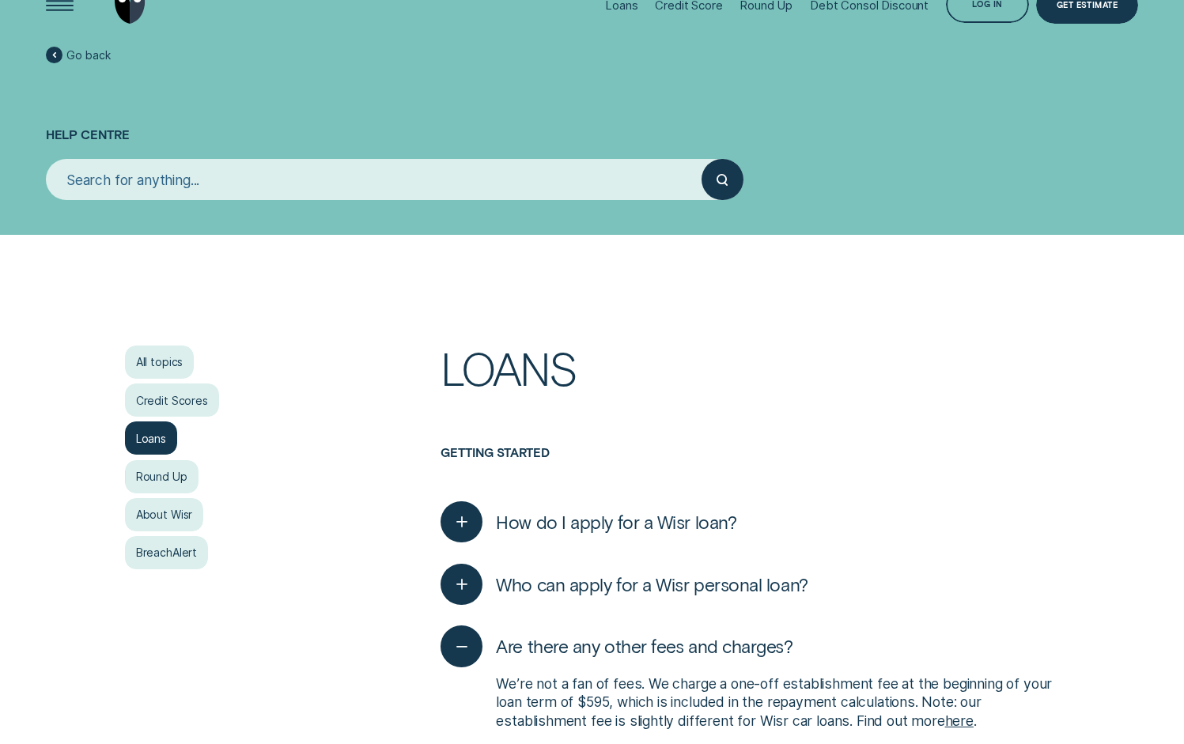
scroll to position [0, 0]
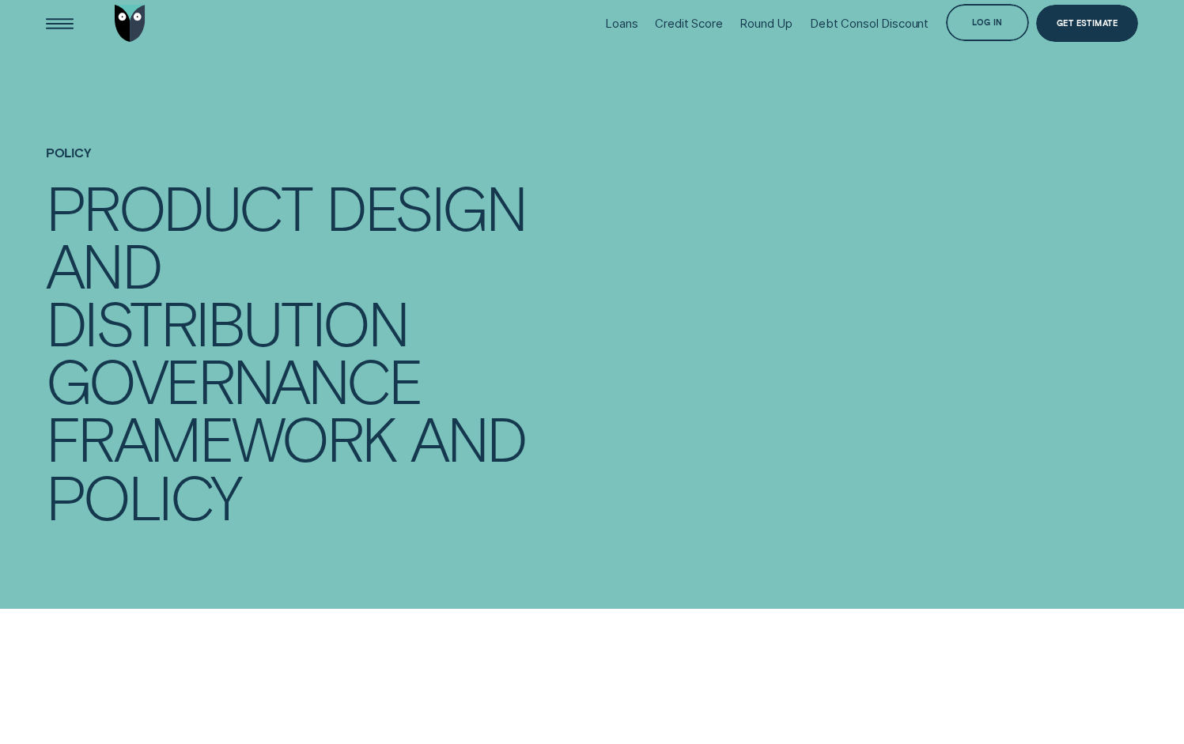
scroll to position [463, 0]
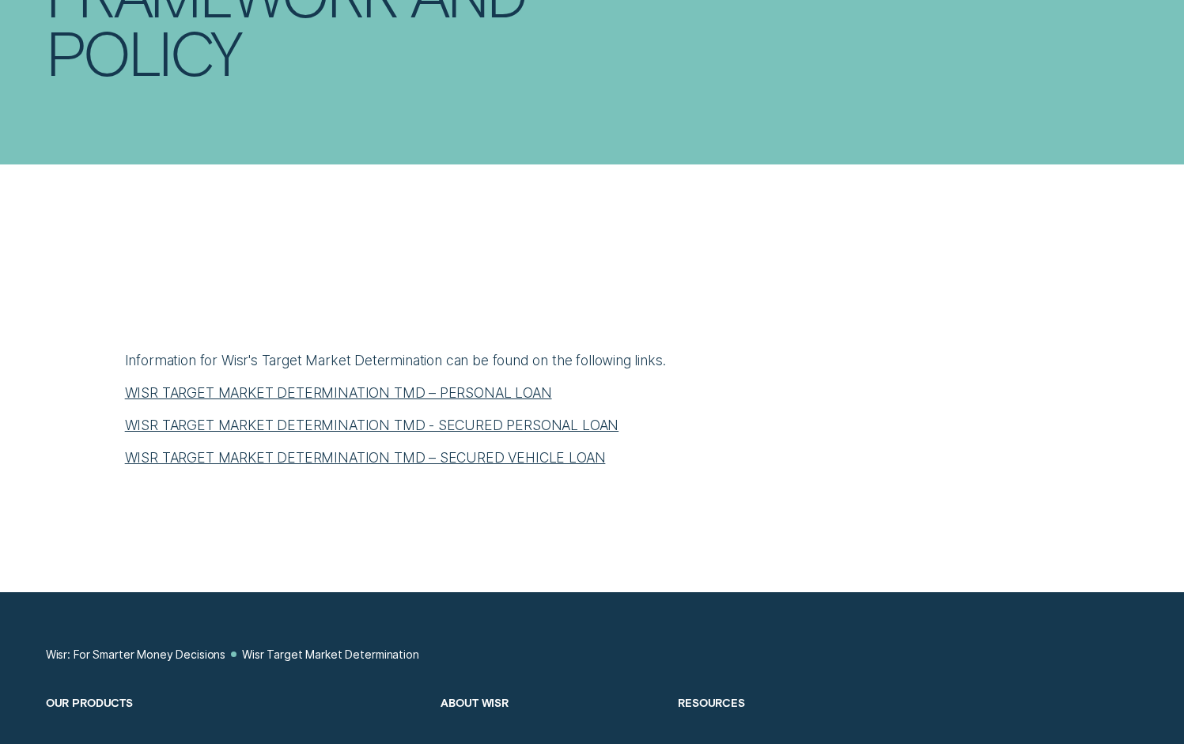
click at [487, 427] on link "WISR TARGET MARKET DETERMINATION TMD - SECURED PERSONAL LOAN" at bounding box center [372, 425] width 494 height 17
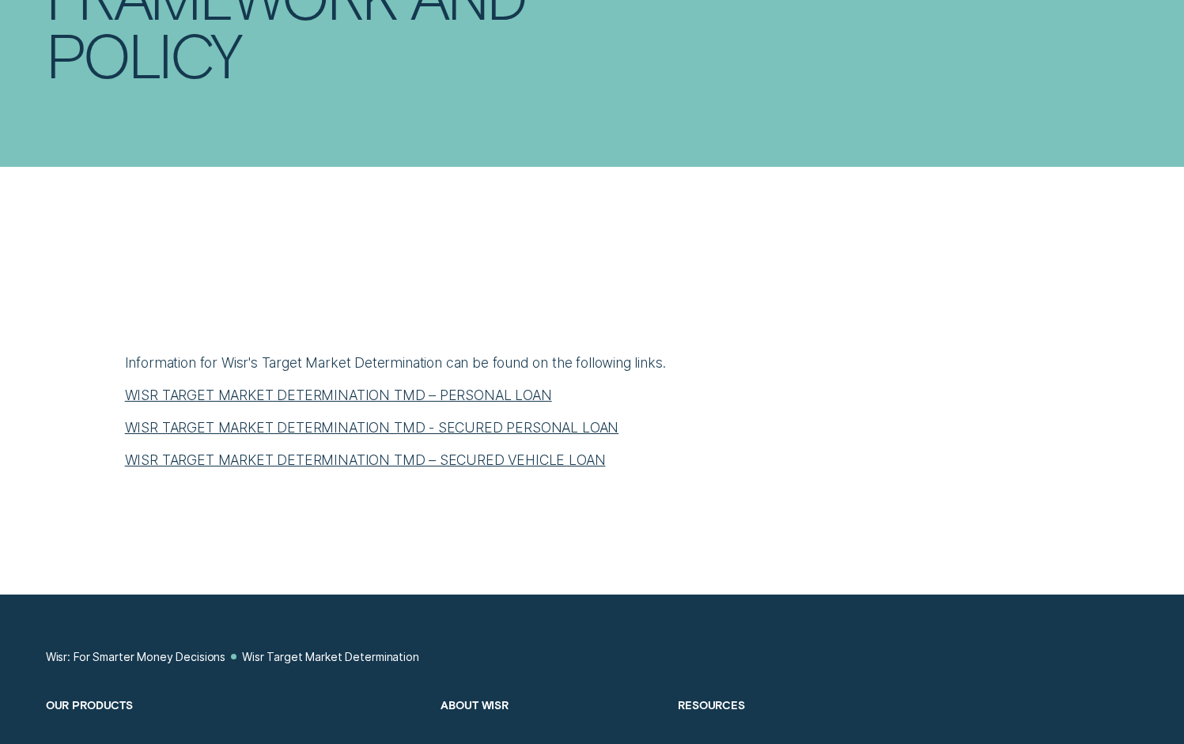
scroll to position [460, 0]
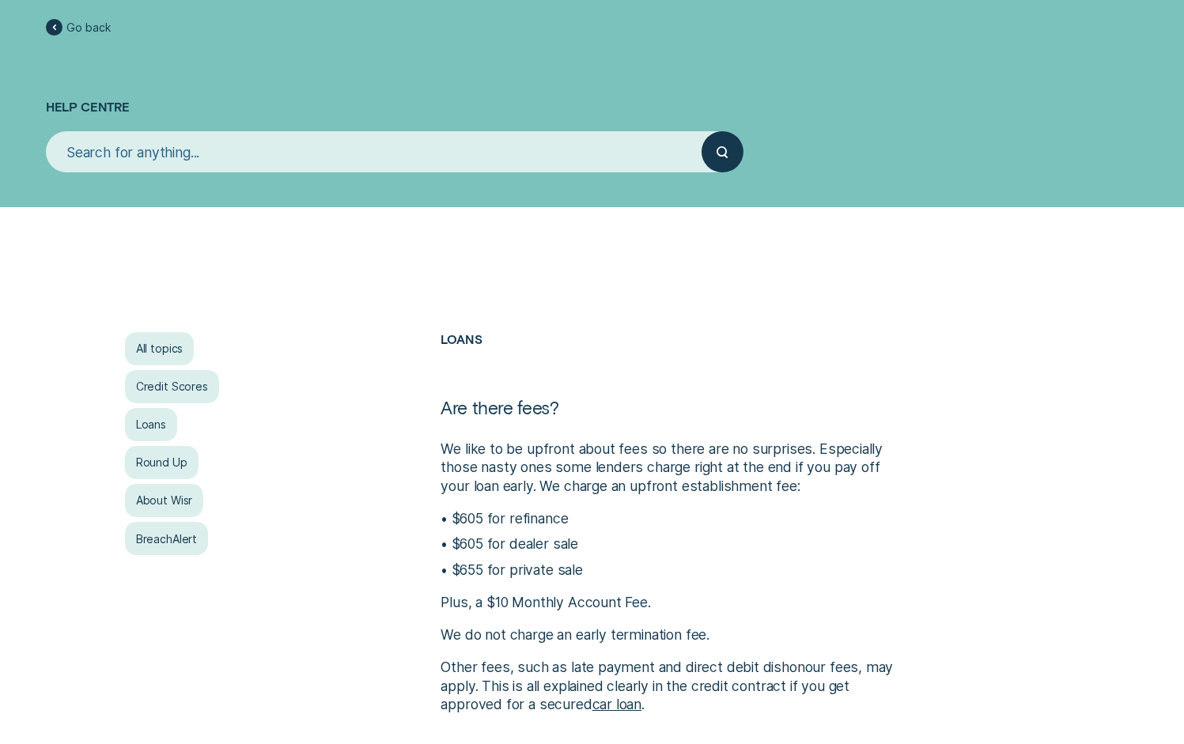
scroll to position [73, 0]
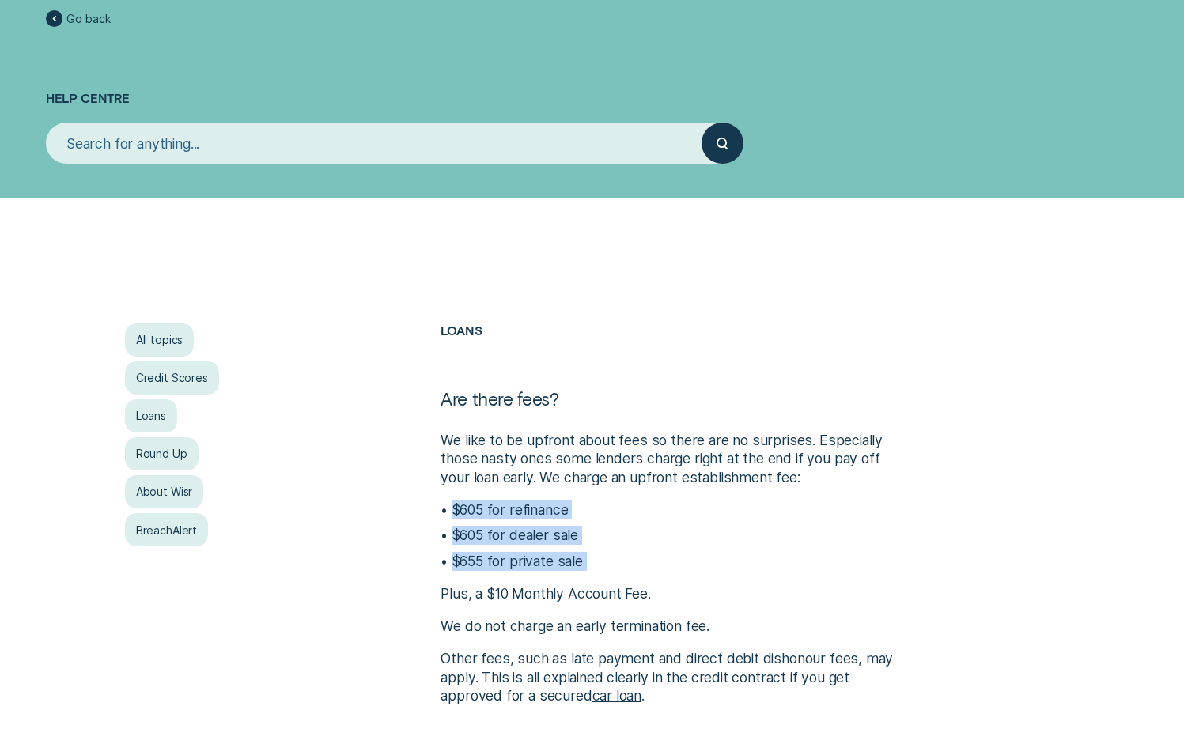
drag, startPoint x: 452, startPoint y: 511, endPoint x: 590, endPoint y: 574, distance: 152.2
click at [590, 574] on div "We like to be upfront about fees so there are no surprises. Especially those na…" at bounding box center [671, 568] width 460 height 274
click at [596, 571] on p "$655 for private sale" at bounding box center [677, 561] width 450 height 19
drag, startPoint x: 607, startPoint y: 570, endPoint x: 451, endPoint y: 504, distance: 169.1
click at [451, 504] on ul "$605 for refinance $605 for dealer sale $655 for private sale" at bounding box center [671, 536] width 460 height 70
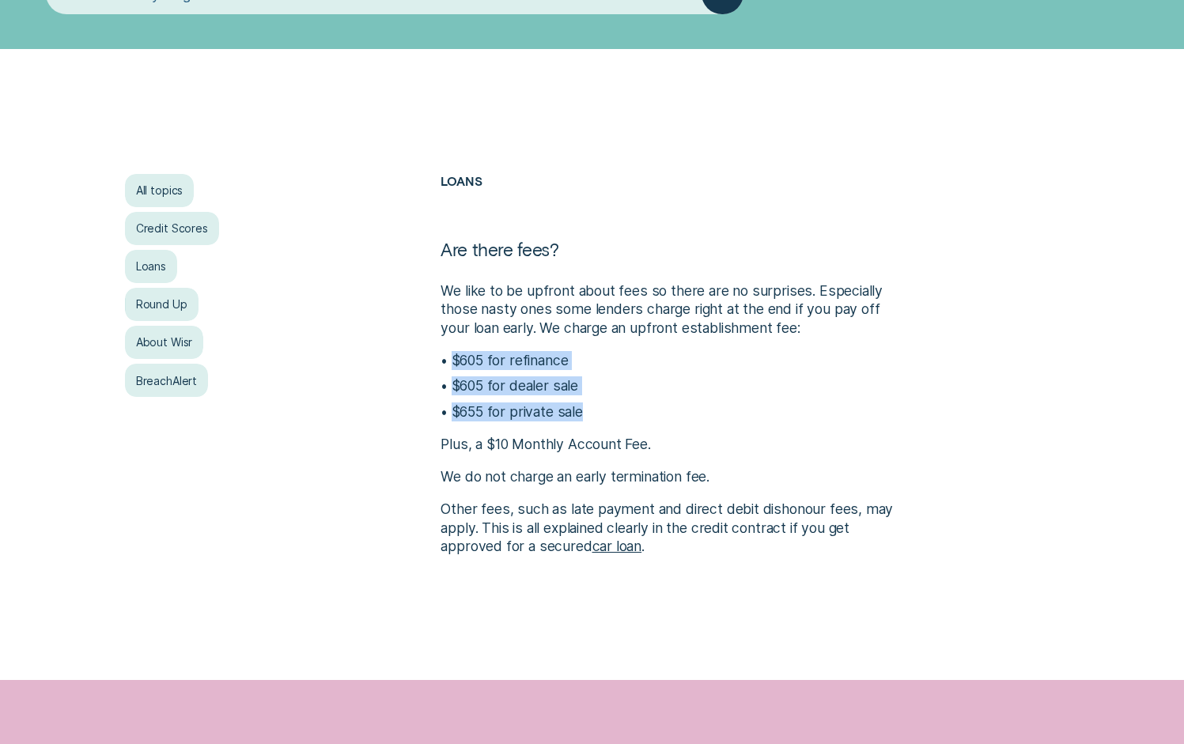
scroll to position [281, 0]
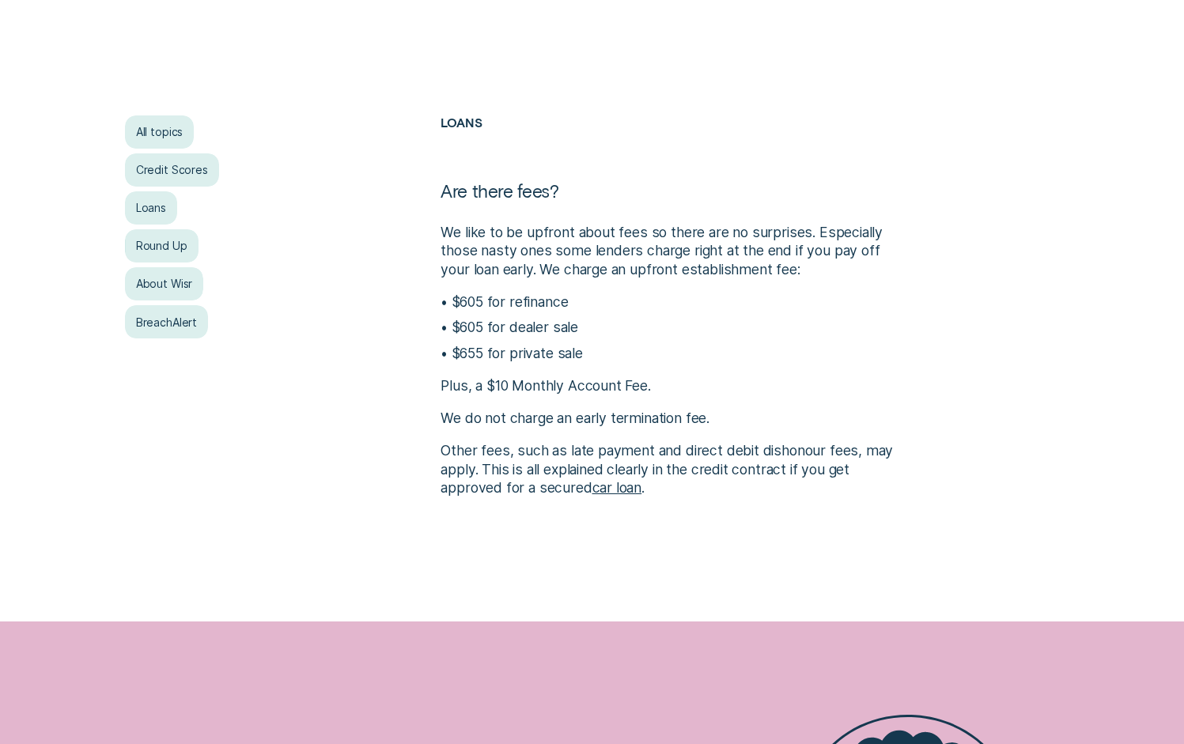
click at [581, 504] on div "All topics Credit Scores Loans Round Up About Wisr BreachAlert Loans Are there …" at bounding box center [592, 306] width 1184 height 631
drag, startPoint x: 445, startPoint y: 327, endPoint x: 636, endPoint y: 351, distance: 192.1
click at [641, 341] on ul "$605 for refinance $605 for dealer sale $655 for private sale" at bounding box center [671, 328] width 460 height 70
drag, startPoint x: 449, startPoint y: 357, endPoint x: 657, endPoint y: 359, distance: 208.1
click at [657, 359] on li "$655 for private sale" at bounding box center [671, 353] width 460 height 19
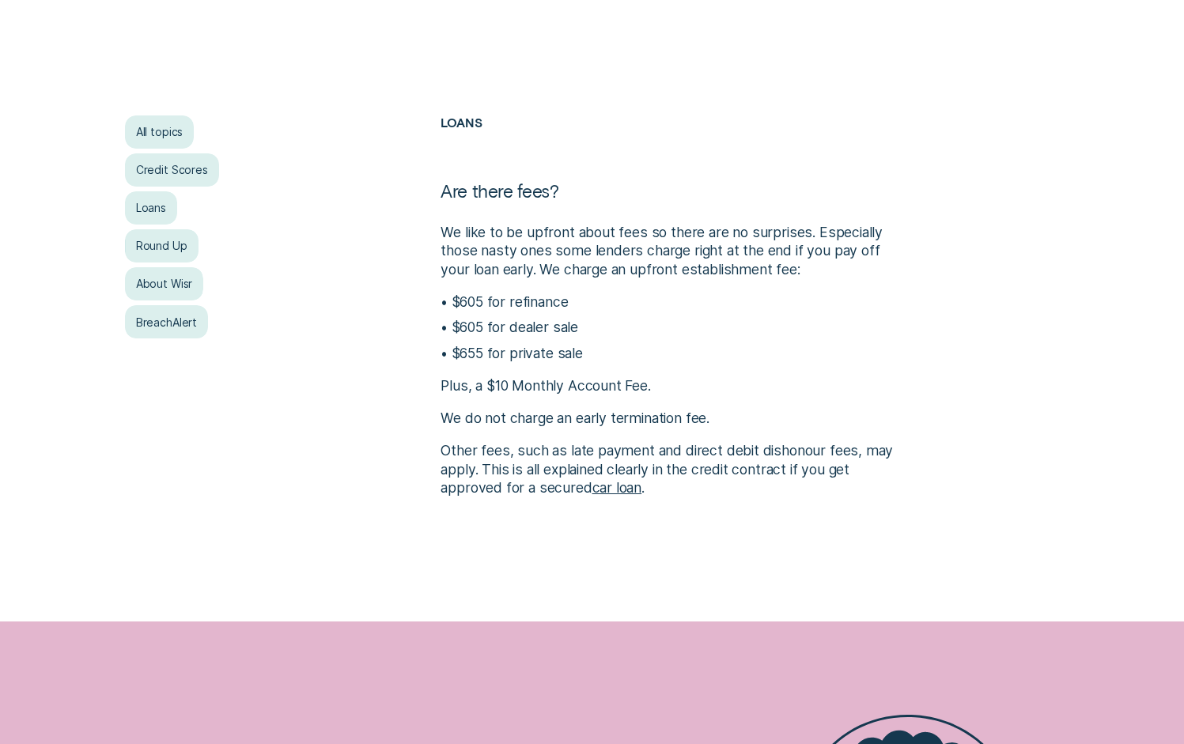
click at [627, 328] on p "$605 for dealer sale" at bounding box center [677, 327] width 450 height 19
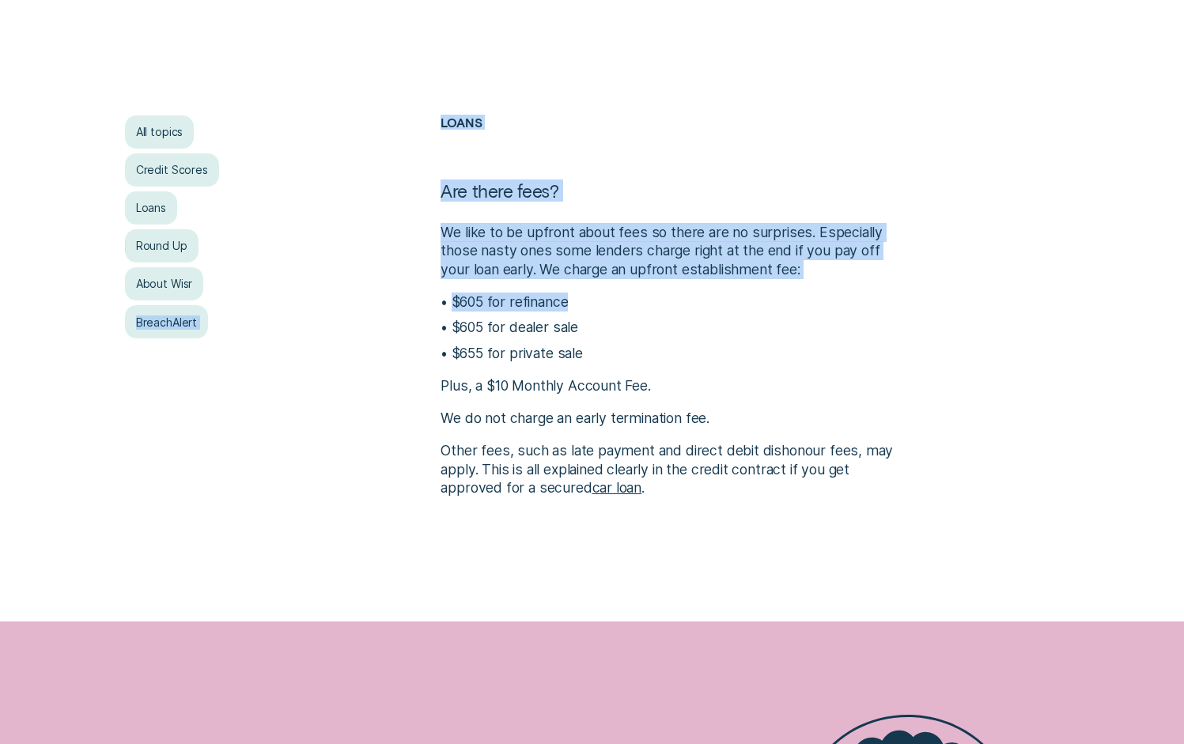
drag, startPoint x: 411, startPoint y: 311, endPoint x: 608, endPoint y: 311, distance: 197.0
click at [608, 311] on div "All topics Credit Scores Loans Round Up About Wisr BreachAlert Loans Are there …" at bounding box center [592, 306] width 1107 height 382
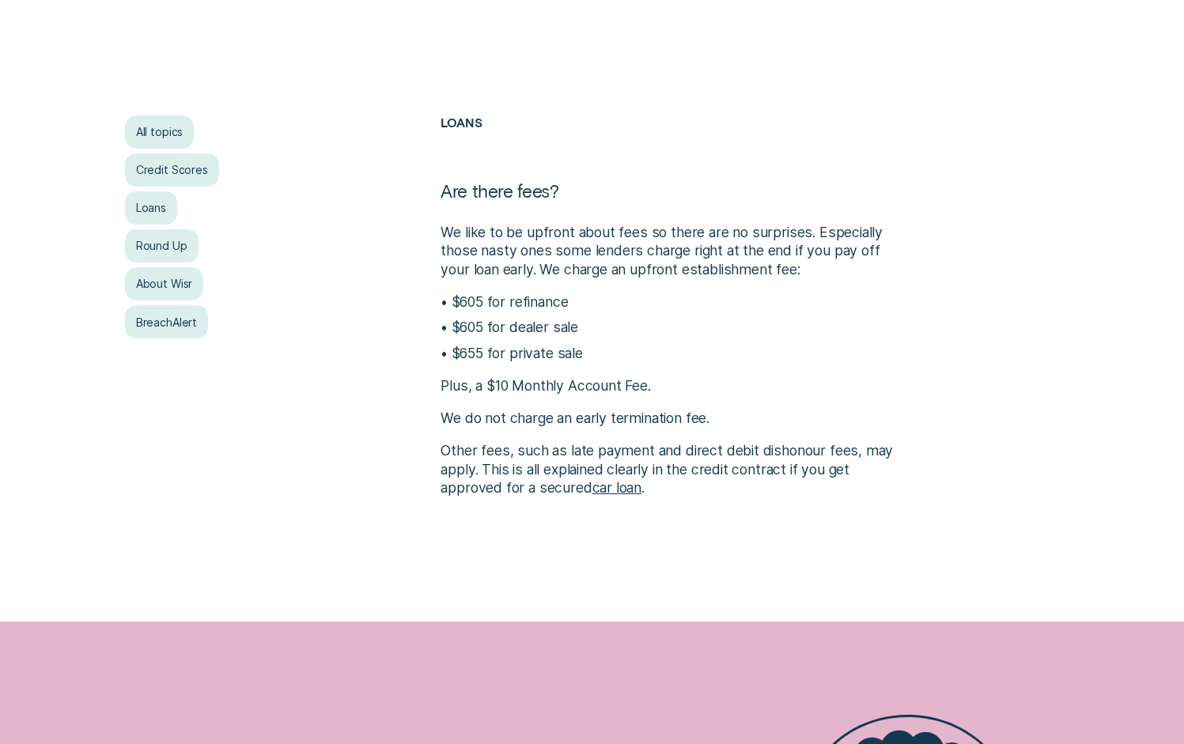
drag, startPoint x: 646, startPoint y: 330, endPoint x: 631, endPoint y: 352, distance: 26.8
click at [646, 330] on p "$605 for dealer sale" at bounding box center [677, 327] width 450 height 19
drag, startPoint x: 656, startPoint y: 437, endPoint x: 445, endPoint y: 428, distance: 210.6
click at [445, 428] on div "We like to be upfront about fees so there are no surprises. Especially those na…" at bounding box center [671, 360] width 460 height 274
click at [433, 438] on div "All topics Credit Scores Loans Round Up About Wisr BreachAlert Loans Are there …" at bounding box center [592, 306] width 1107 height 382
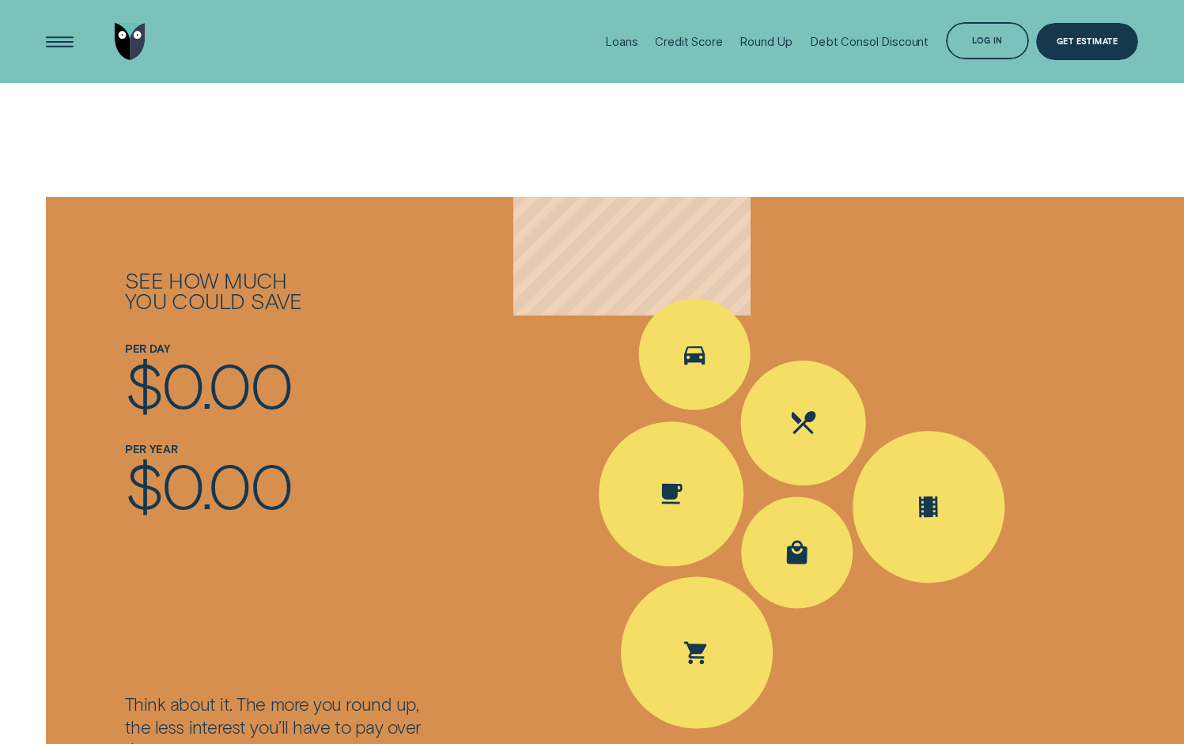
scroll to position [1769, 0]
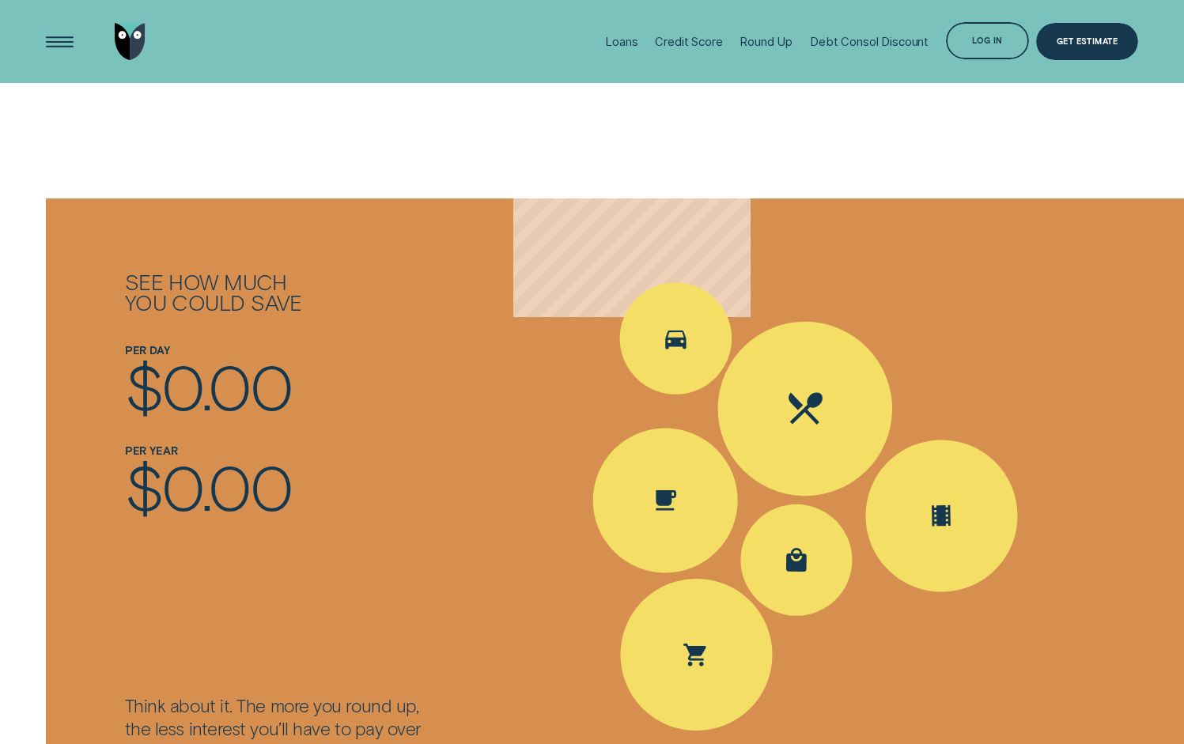
click at [774, 402] on div "Spent Eating out $25.10; The round up $0.90" at bounding box center [805, 409] width 178 height 178
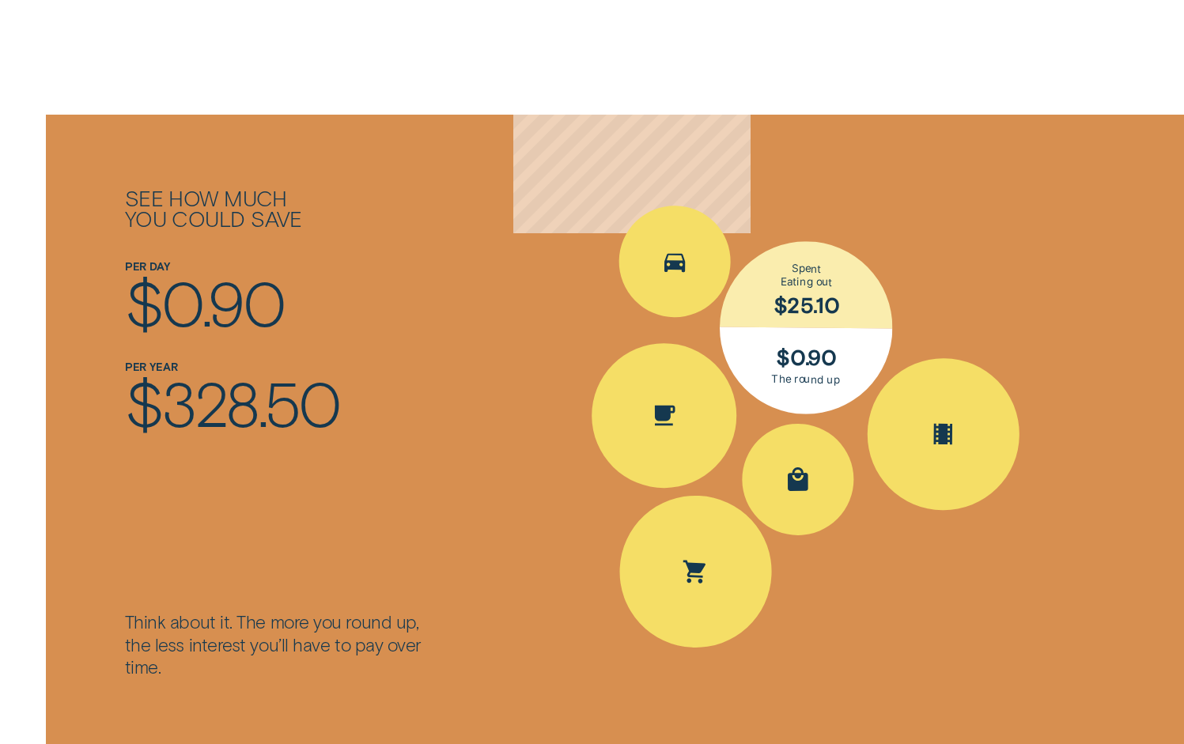
scroll to position [1855, 0]
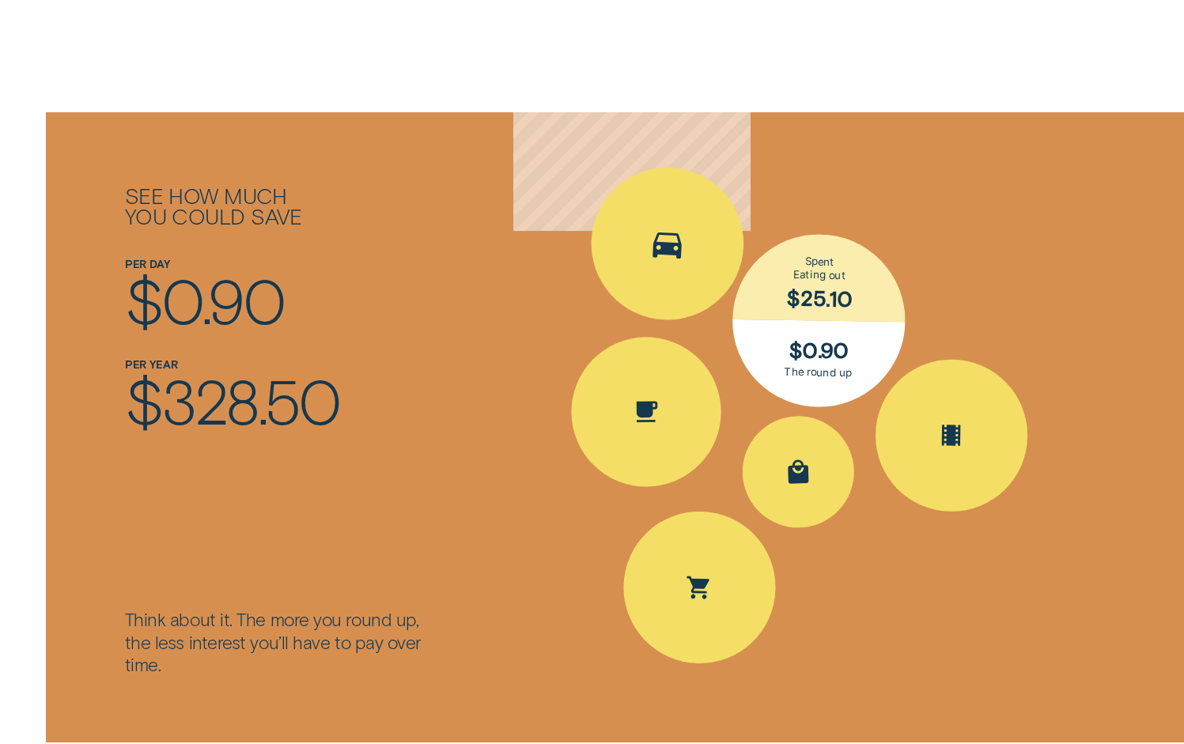
click at [694, 281] on div "Spent Transport $5.60; The round up $0.40" at bounding box center [667, 244] width 160 height 160
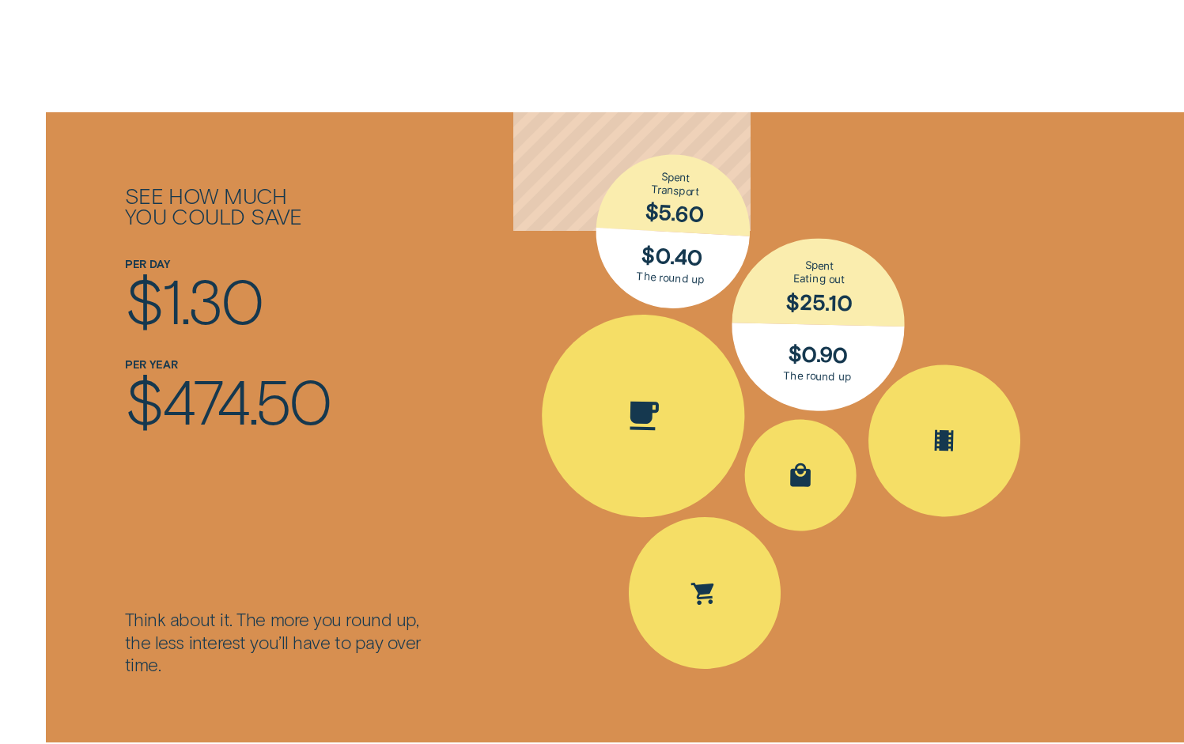
click at [664, 428] on div "Spent Coffee $4.20; The round up $0.80" at bounding box center [642, 415] width 207 height 207
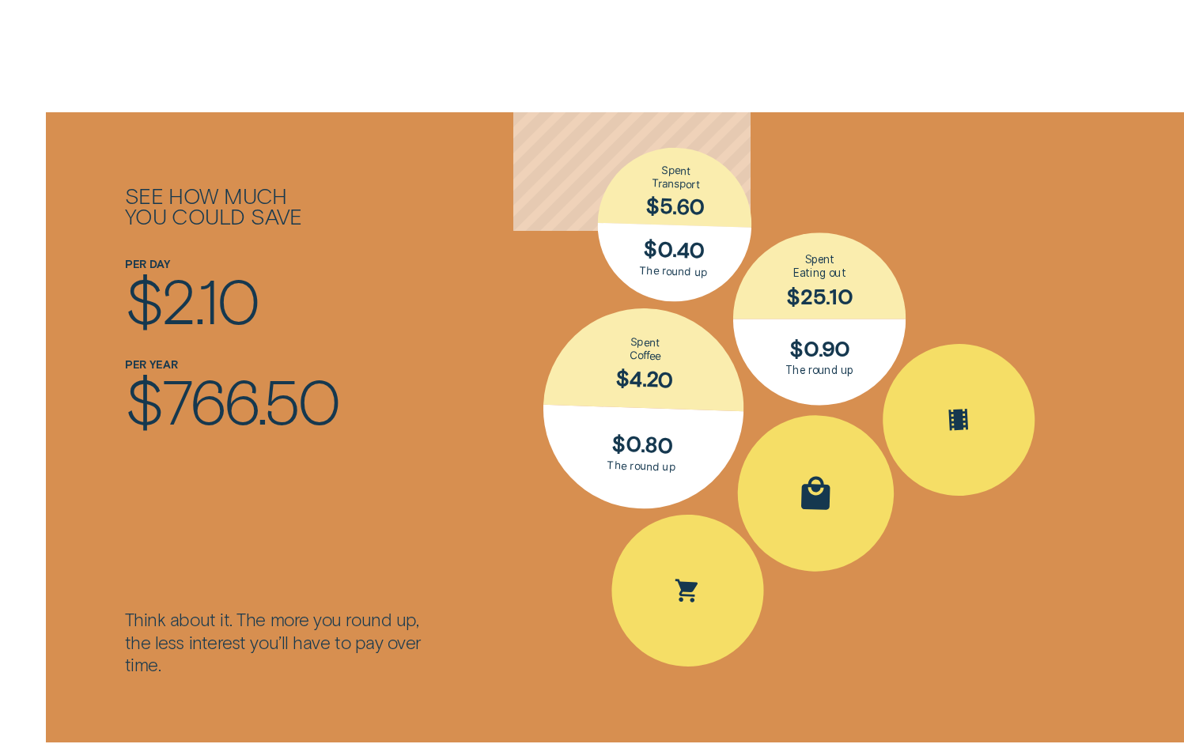
click at [789, 494] on div "Spent Shopping $30.50; The round up $0.50" at bounding box center [815, 493] width 161 height 161
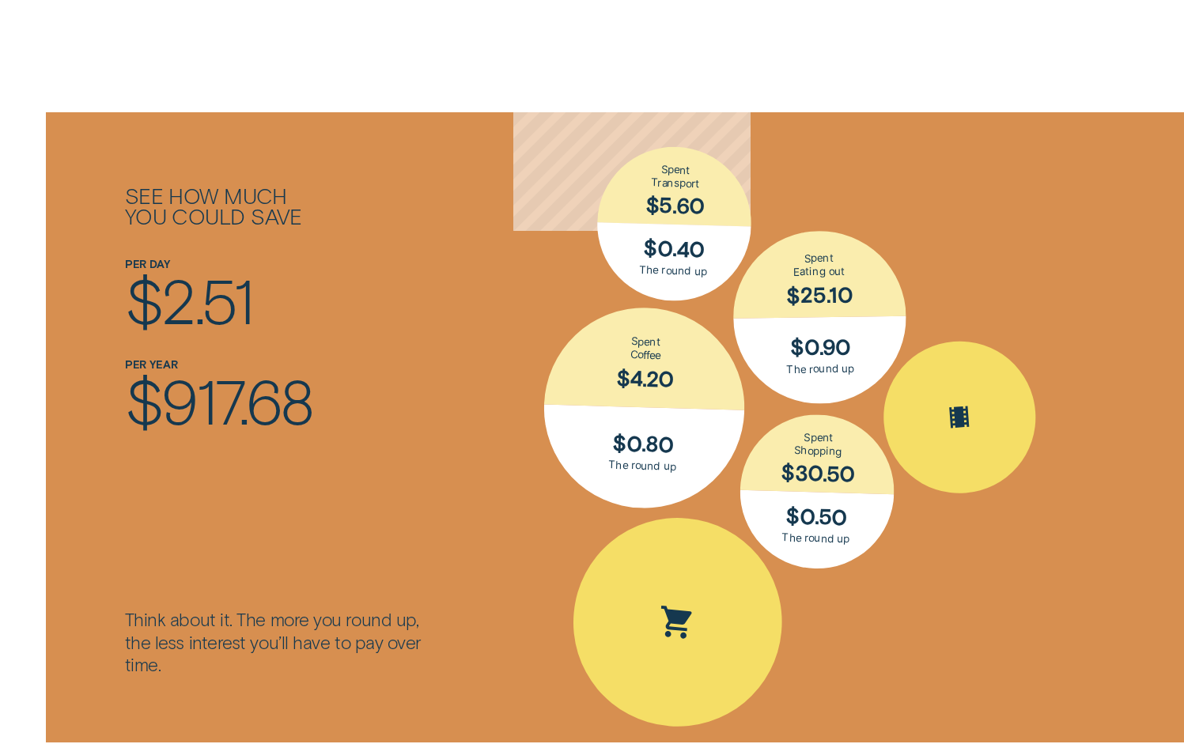
click at [659, 613] on icon "Spent Groceries $15.25; The round up $0.75" at bounding box center [678, 622] width 42 height 49
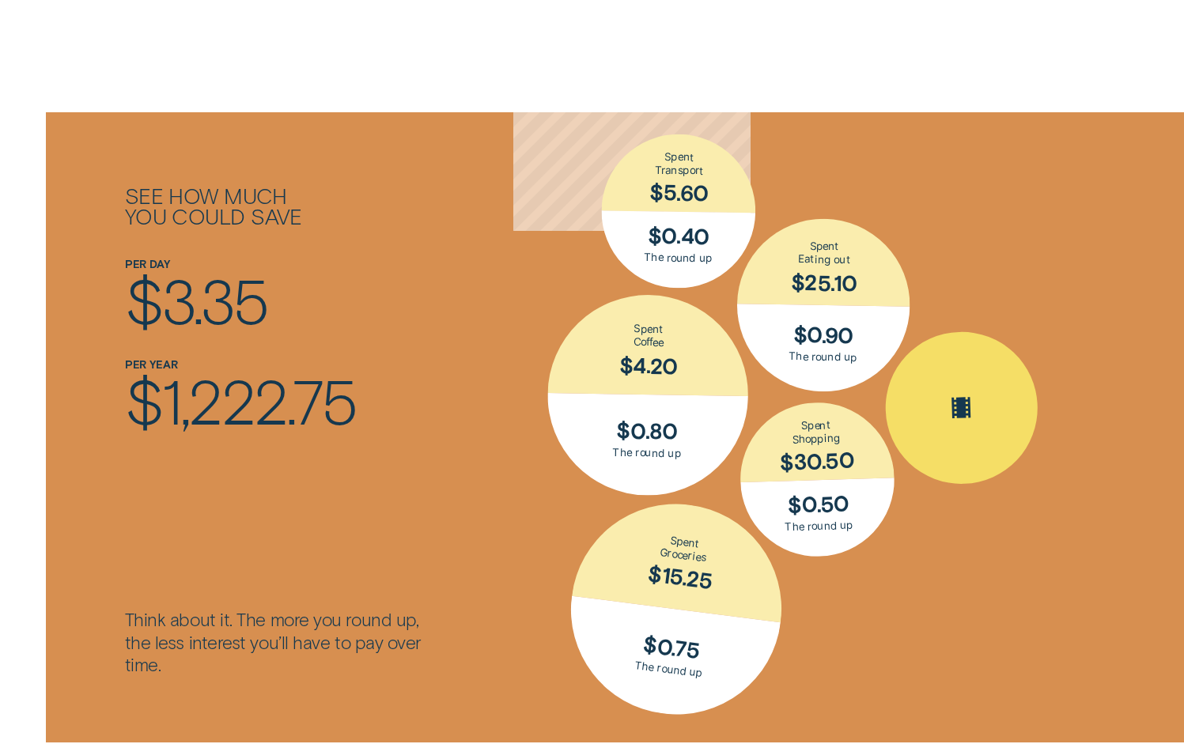
click at [948, 445] on div "Spent Entertainment $16.30; The round up $0.70" at bounding box center [962, 408] width 156 height 156
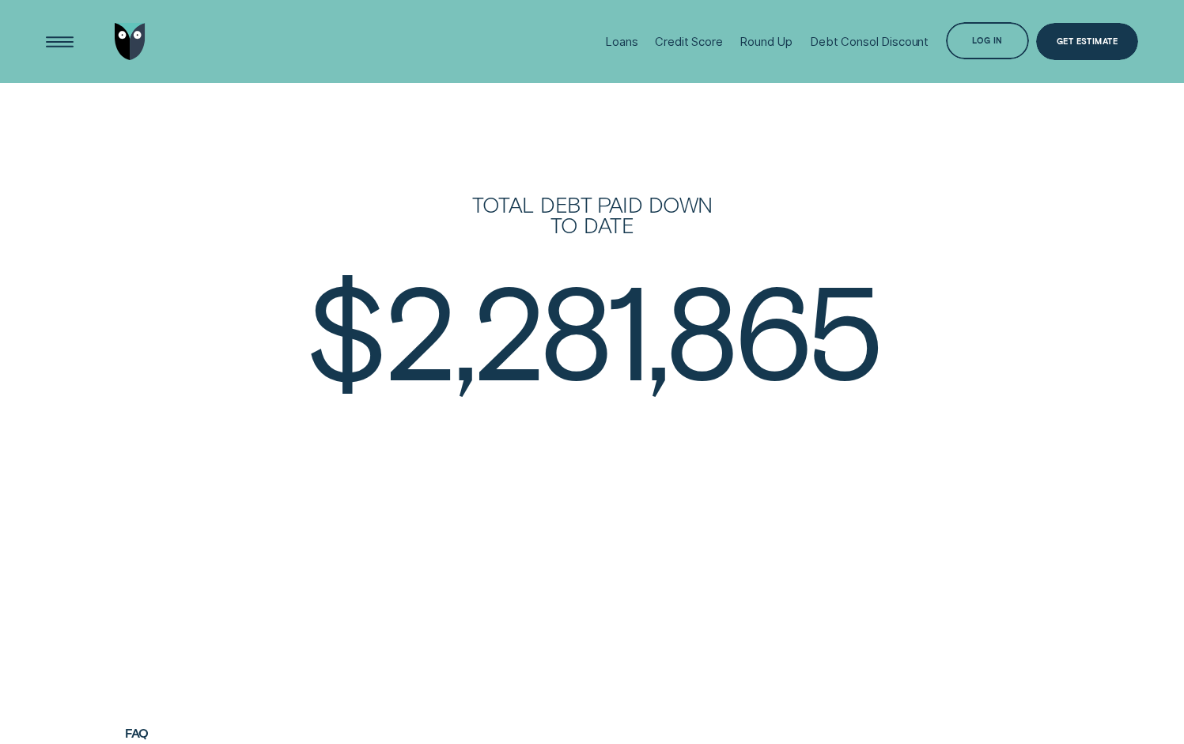
scroll to position [2608, 0]
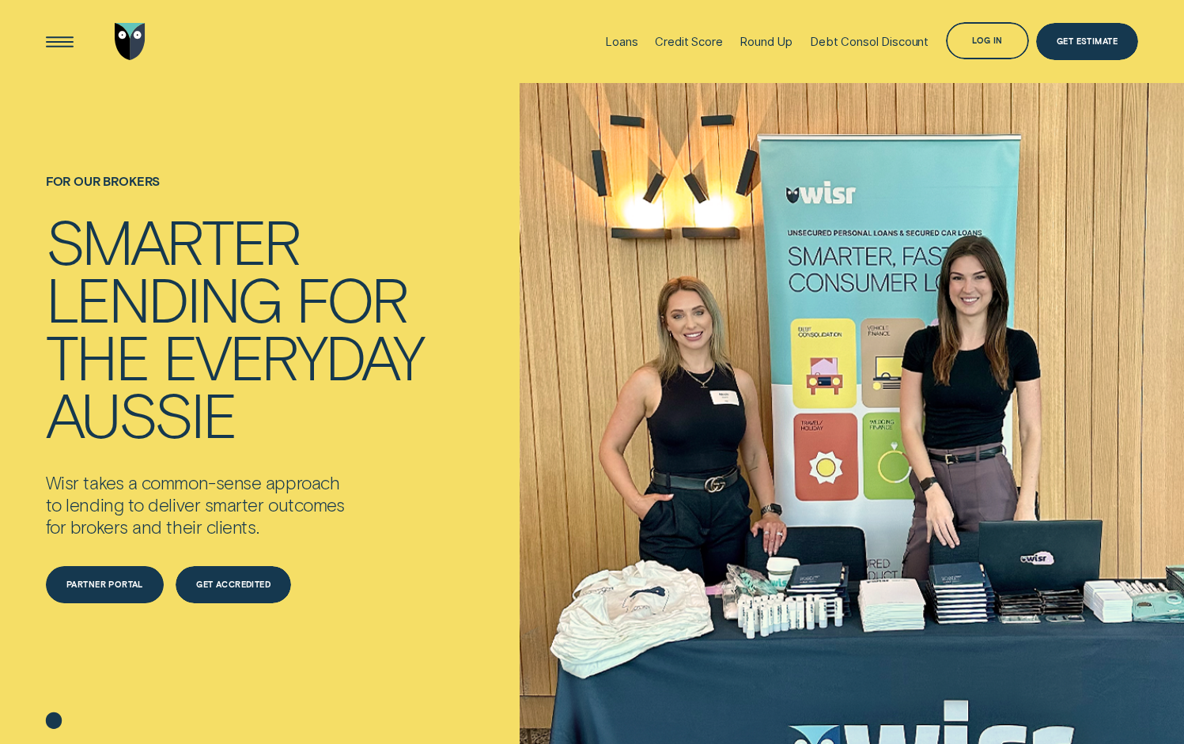
click at [48, 584] on div "Partner Portal" at bounding box center [105, 584] width 118 height 37
